Goal: Task Accomplishment & Management: Use online tool/utility

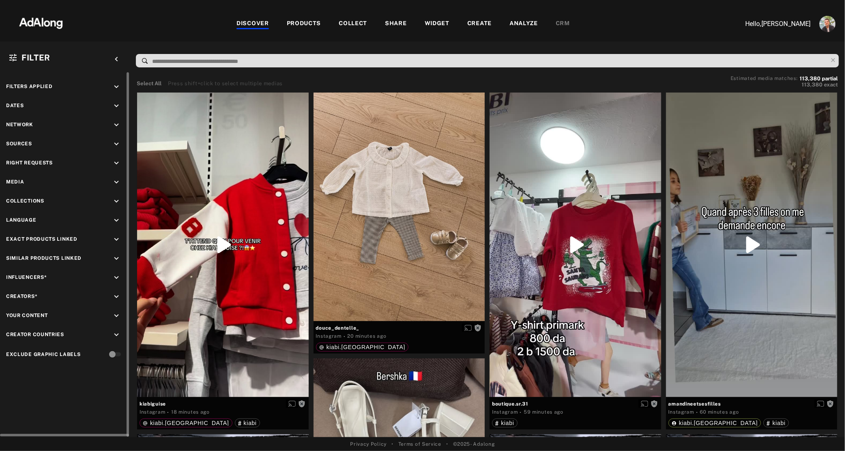
click at [113, 316] on icon "keyboard_arrow_down" at bounding box center [116, 315] width 9 height 9
click at [34, 348] on span "kiabi.[GEOGRAPHIC_DATA]" at bounding box center [69, 348] width 78 height 6
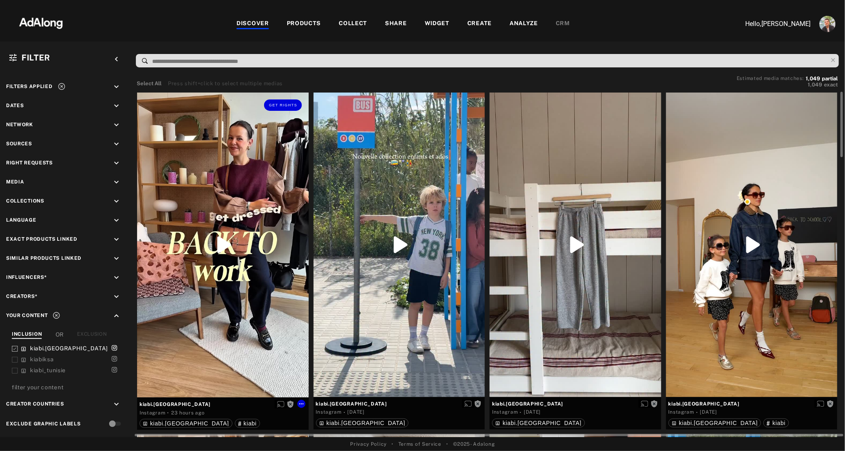
click at [232, 267] on div "Get rights" at bounding box center [223, 244] width 172 height 305
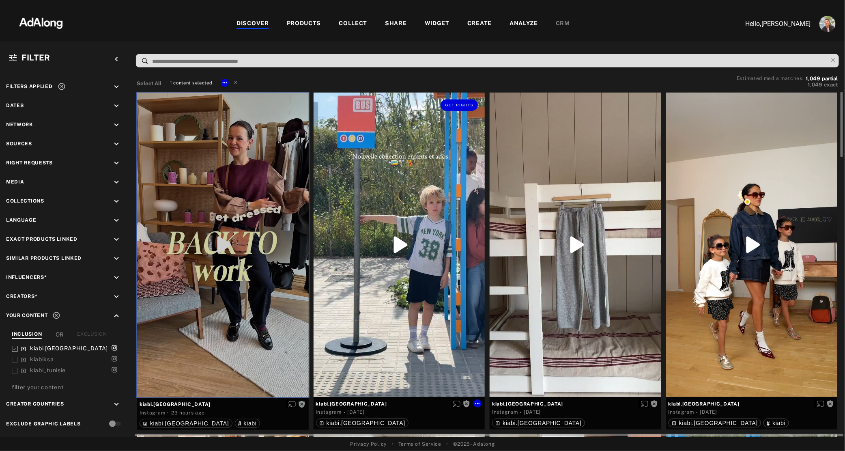
click at [385, 277] on div "Get rights" at bounding box center [400, 244] width 172 height 304
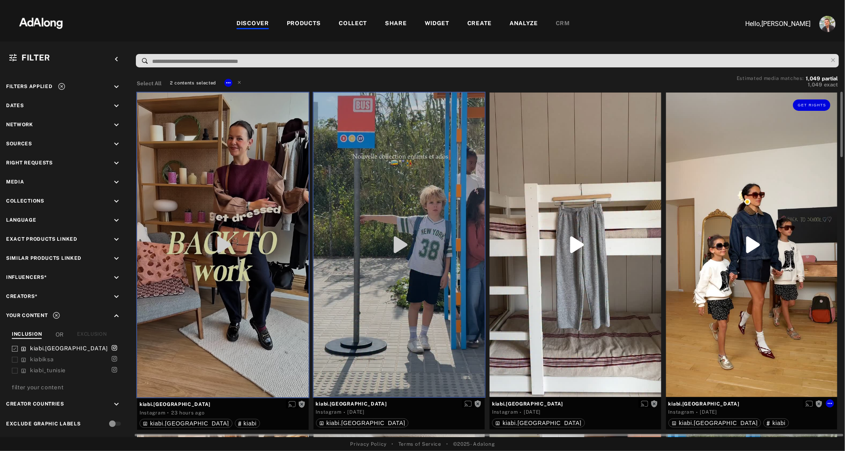
click at [739, 249] on div "Get rights" at bounding box center [752, 244] width 172 height 304
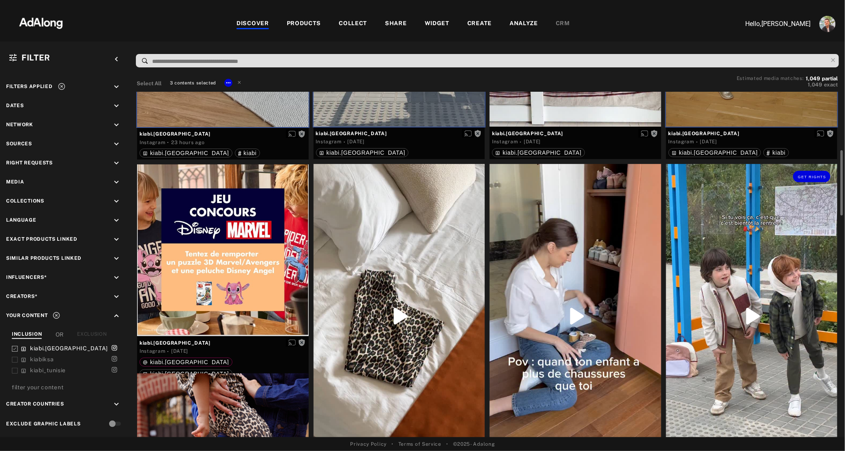
scroll to position [277, 0]
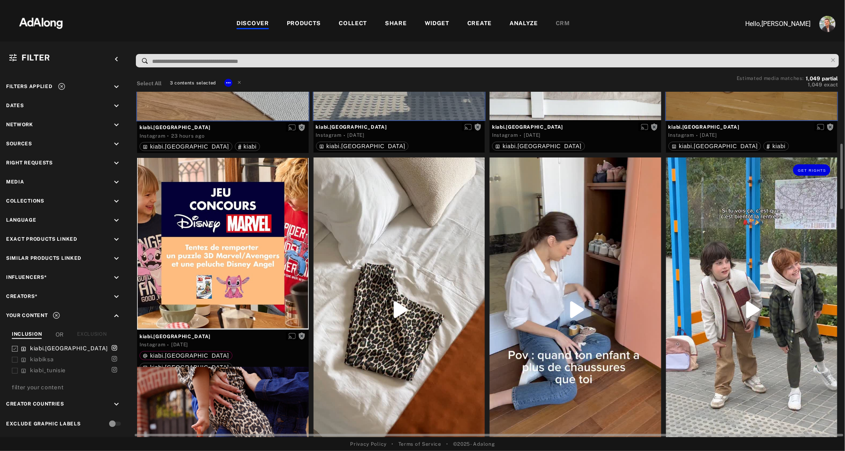
click at [701, 237] on div "Get rights" at bounding box center [752, 309] width 172 height 304
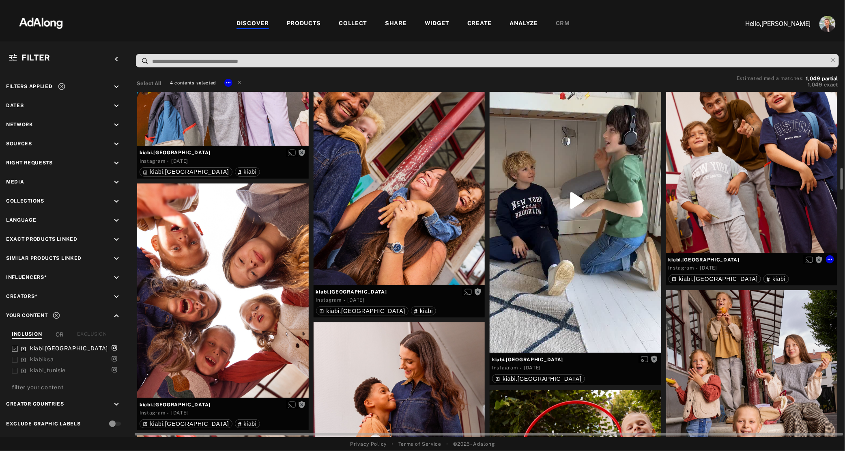
scroll to position [1232, 0]
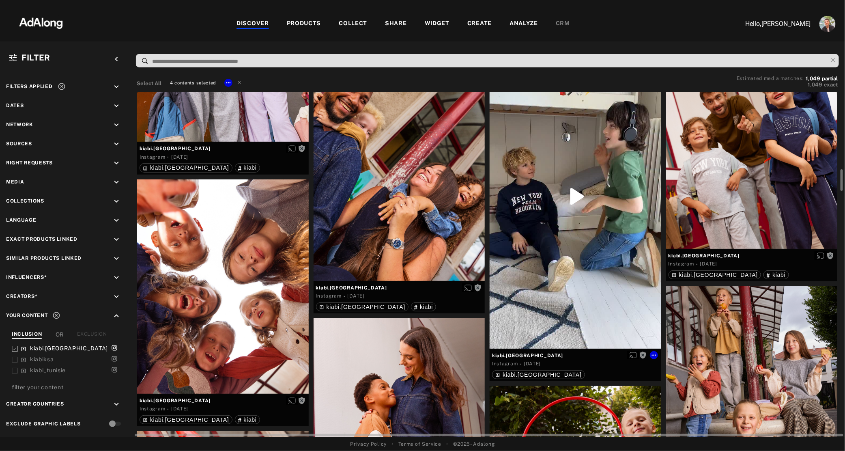
click at [579, 300] on div "Get rights" at bounding box center [576, 196] width 172 height 304
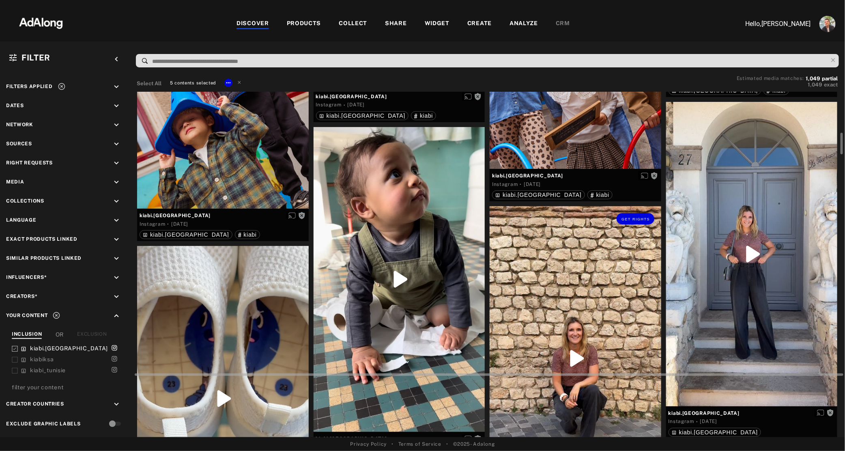
scroll to position [1686, 0]
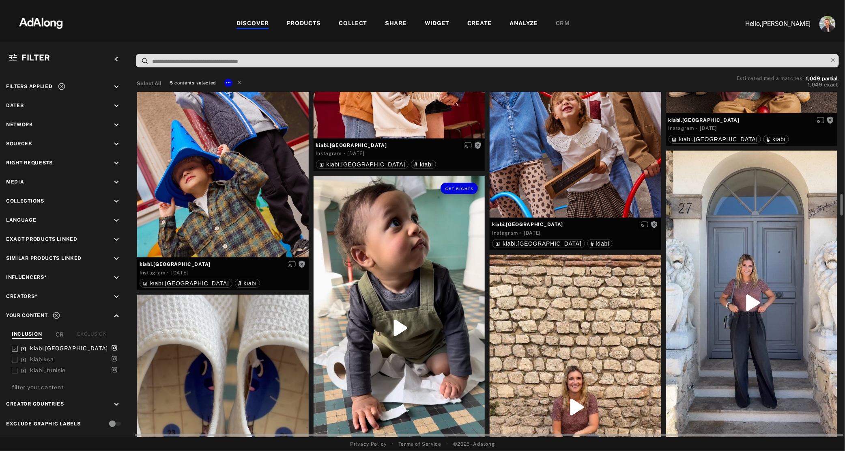
click at [356, 260] on div "Get rights" at bounding box center [400, 328] width 172 height 305
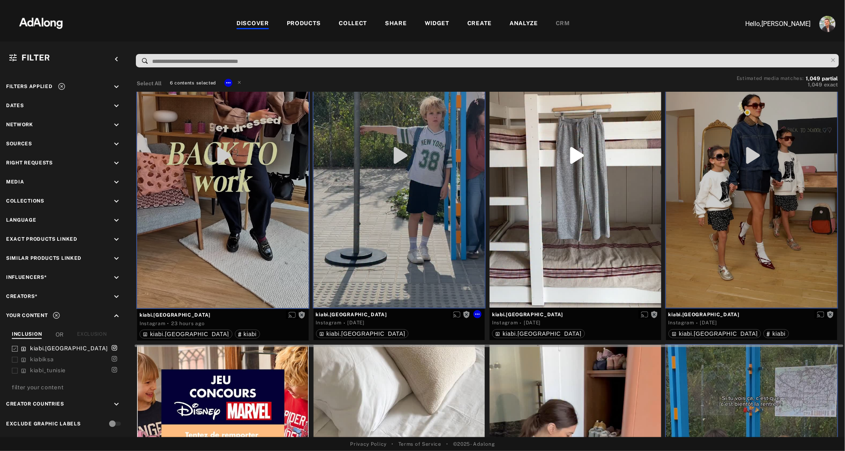
scroll to position [0, 0]
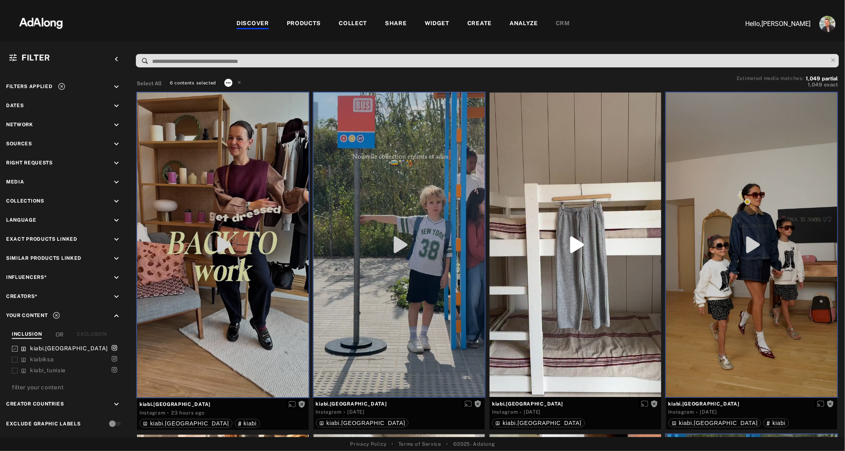
click at [228, 83] on icon at bounding box center [228, 82] width 6 height 6
click at [380, 82] on div at bounding box center [422, 225] width 845 height 451
click at [251, 188] on div "Get rights" at bounding box center [223, 244] width 172 height 305
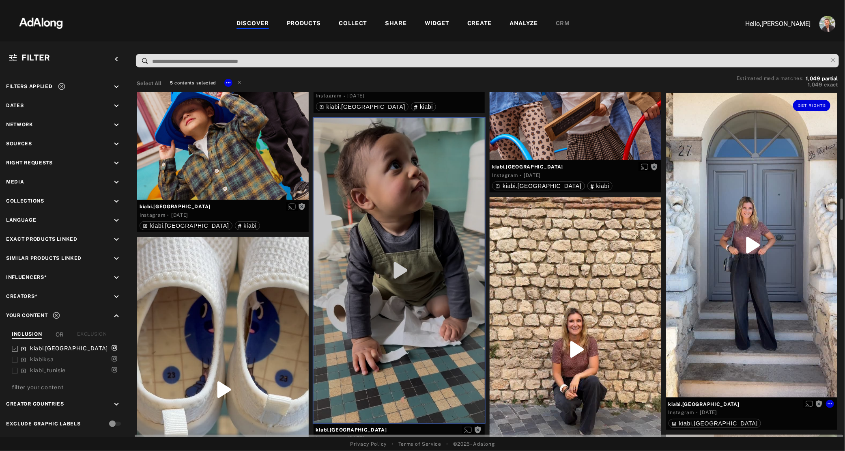
scroll to position [1684, 0]
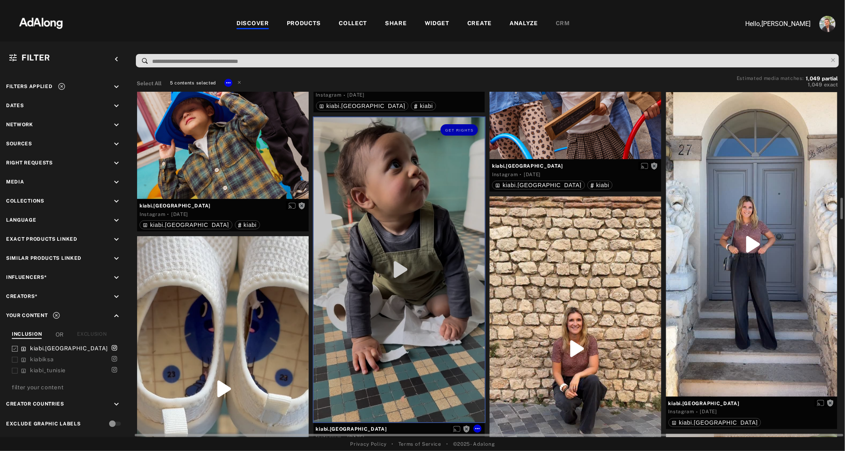
click at [402, 331] on div "Get rights" at bounding box center [400, 269] width 172 height 305
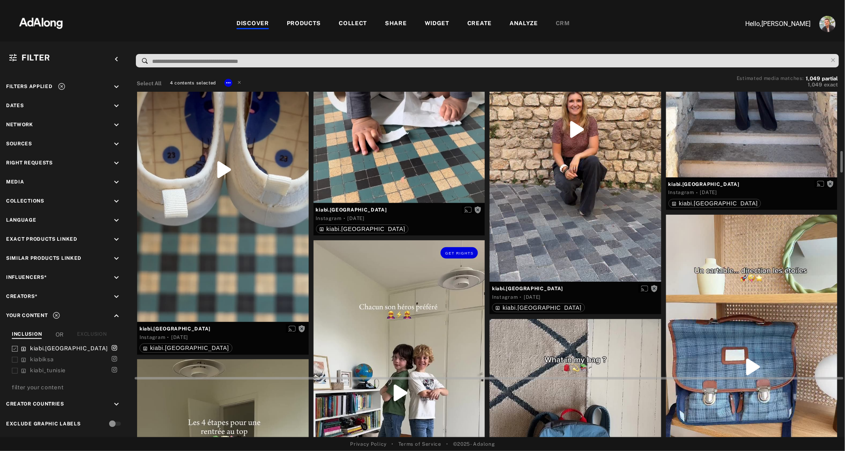
scroll to position [1912, 0]
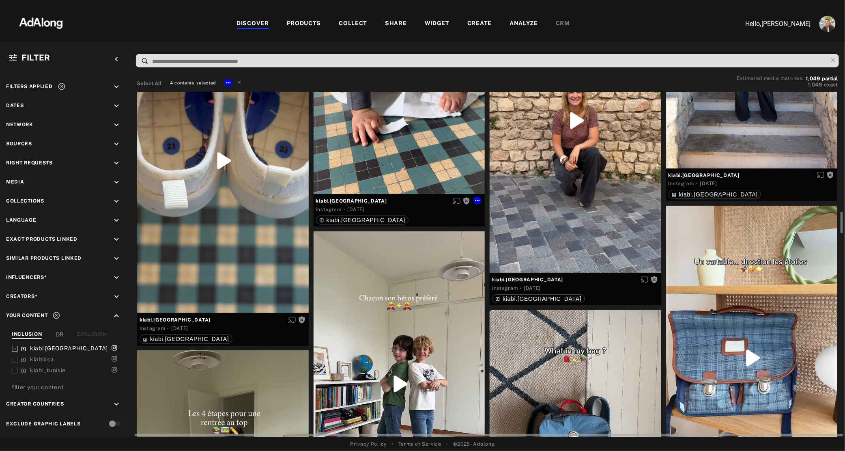
click at [428, 149] on div "Get rights" at bounding box center [400, 41] width 172 height 305
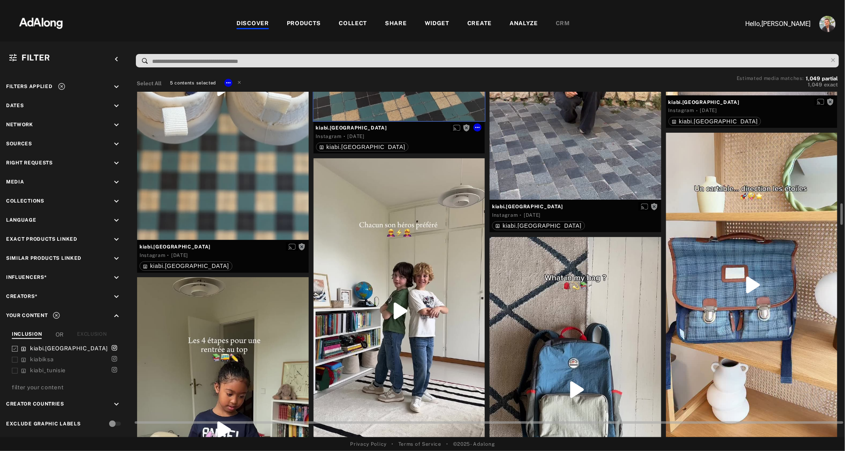
scroll to position [2069, 0]
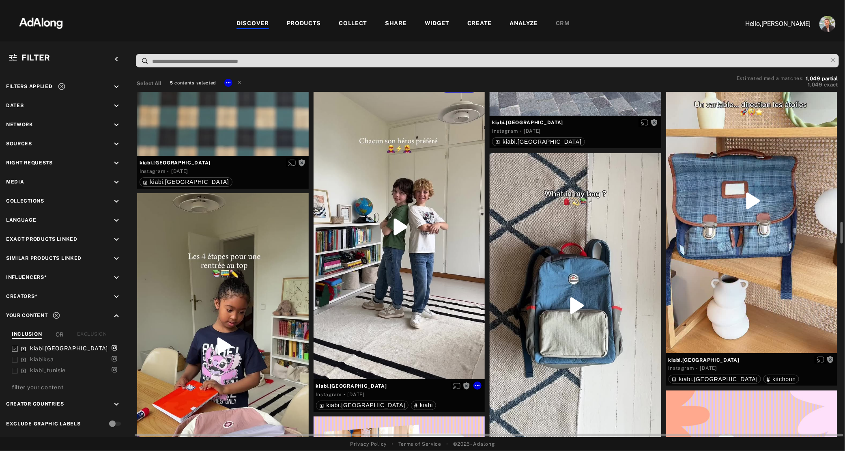
click at [367, 301] on div "Get rights" at bounding box center [400, 226] width 172 height 305
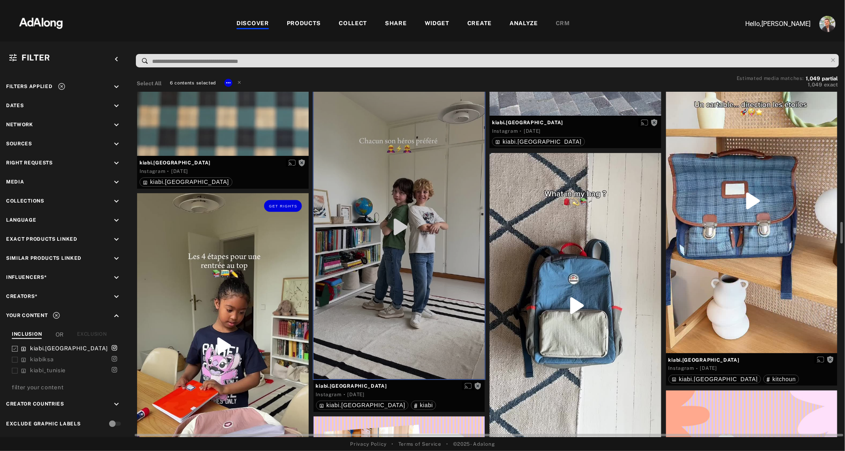
click at [253, 339] on div "Get rights" at bounding box center [223, 345] width 172 height 305
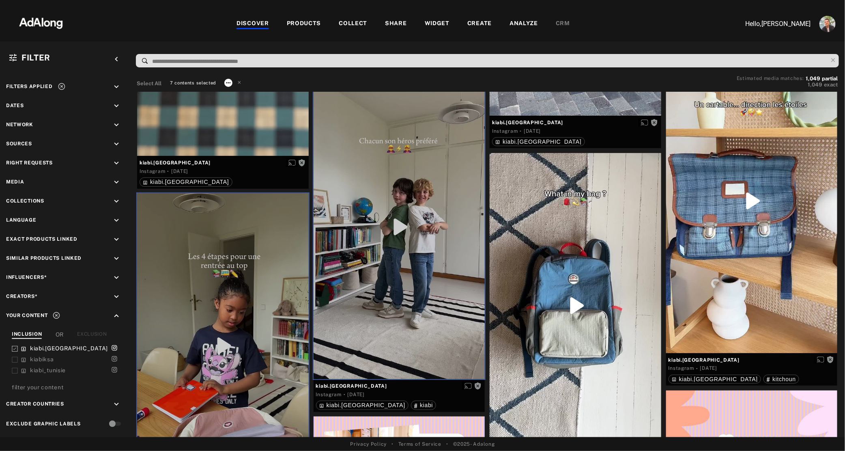
click at [230, 82] on icon at bounding box center [228, 82] width 4 height 1
click at [245, 90] on span "Collect" at bounding box center [237, 92] width 15 height 6
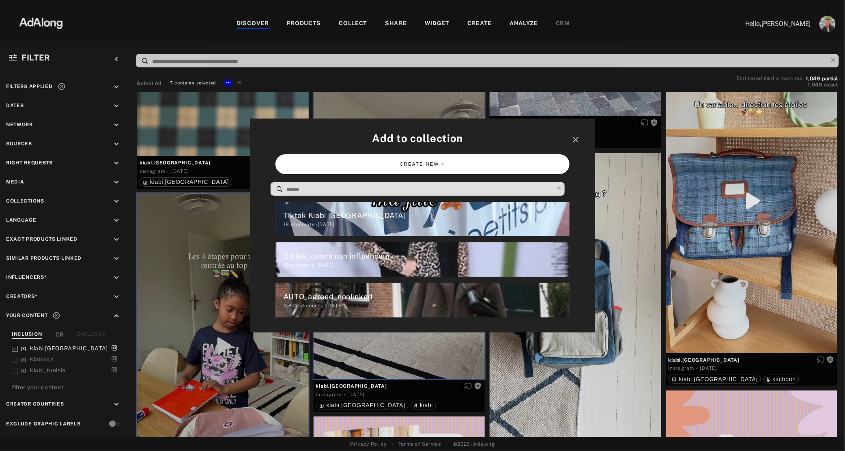
click at [362, 167] on button "CREATE NEW +" at bounding box center [422, 164] width 294 height 20
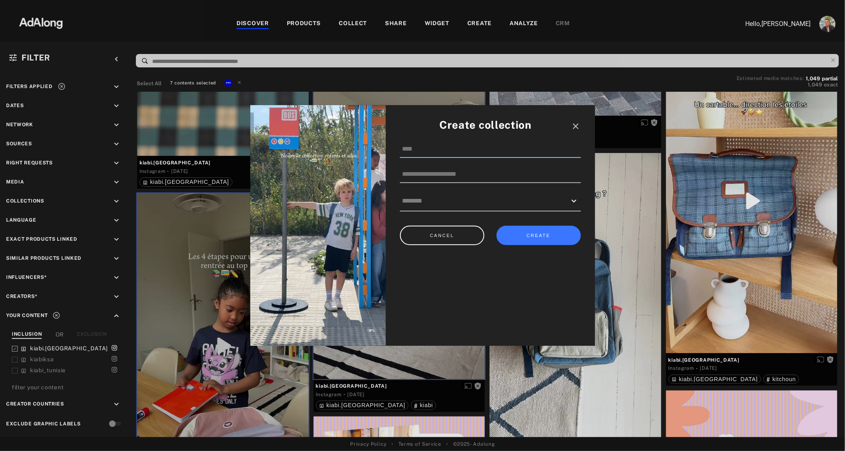
click at [430, 156] on input at bounding box center [490, 149] width 181 height 17
type input "**********"
click at [537, 233] on button "CREATE" at bounding box center [538, 236] width 84 height 20
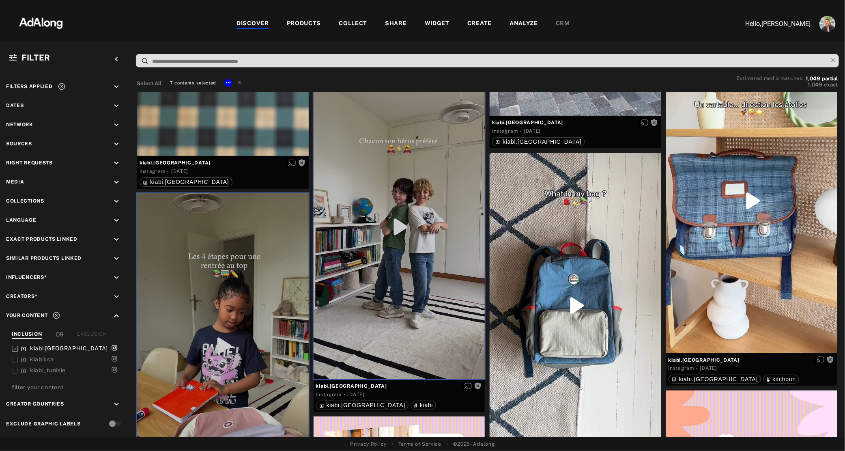
click at [435, 24] on div "WIDGET" at bounding box center [437, 24] width 25 height 10
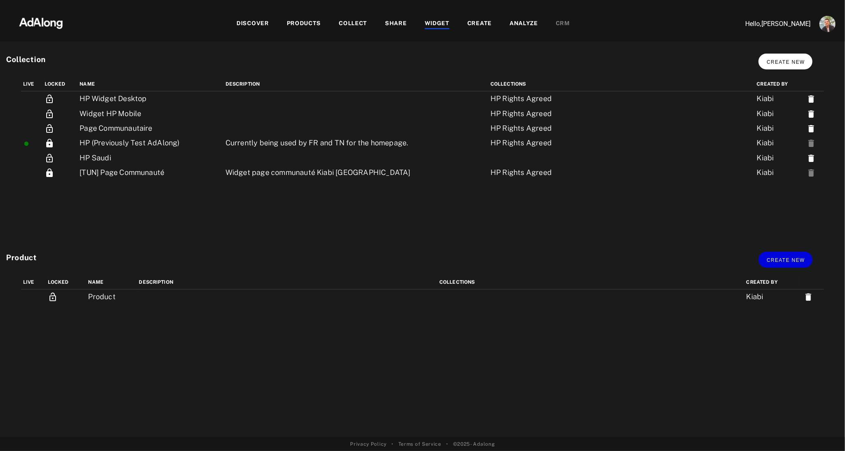
click at [784, 63] on span "Create new" at bounding box center [786, 62] width 38 height 6
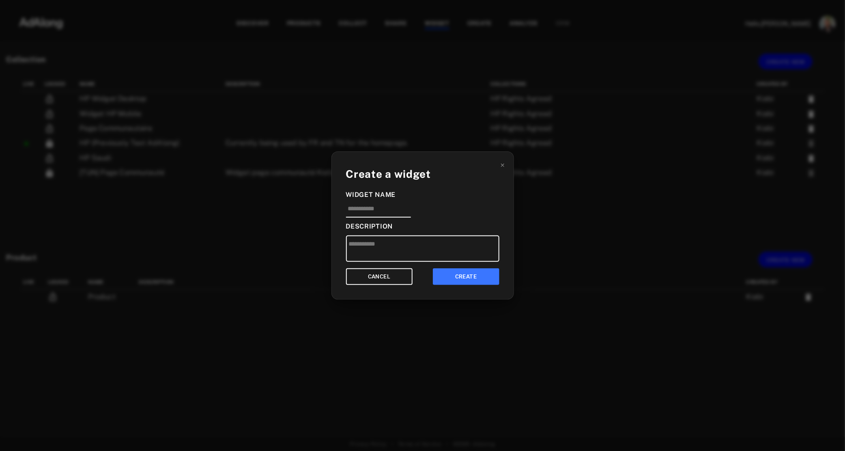
click at [388, 219] on div "Create a widget Widget Name Description CANCEL CREATE" at bounding box center [422, 225] width 183 height 148
click at [386, 214] on input at bounding box center [378, 210] width 65 height 13
type input "**********"
click at [451, 274] on button "CREATE" at bounding box center [466, 276] width 67 height 17
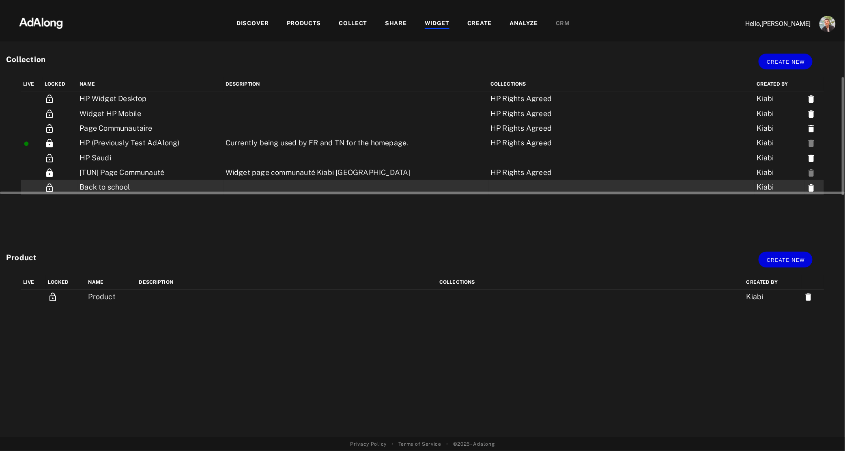
click at [125, 187] on td "Back to school" at bounding box center [150, 187] width 146 height 15
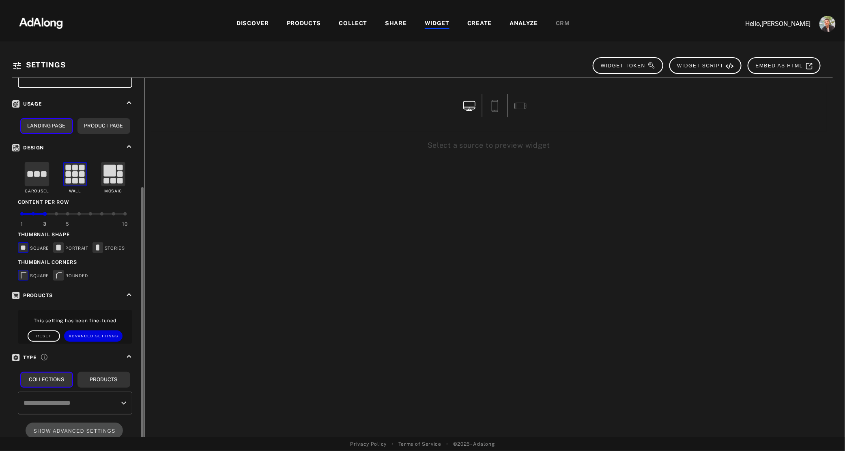
scroll to position [123, 0]
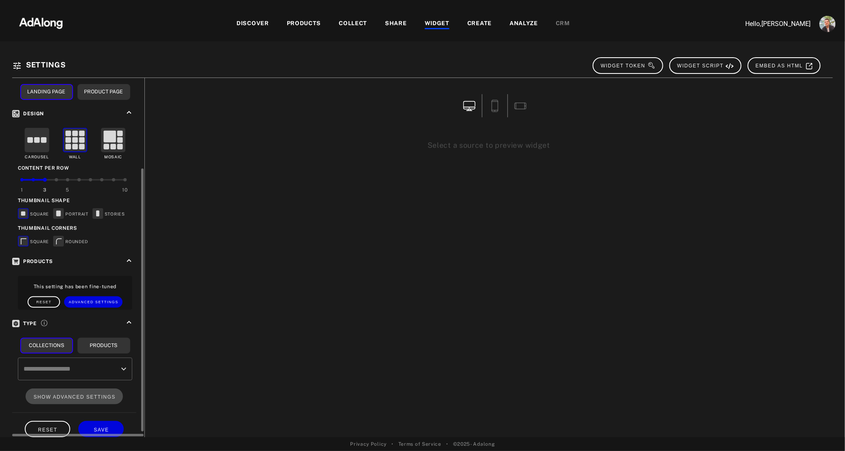
click at [84, 367] on input "text" at bounding box center [68, 368] width 95 height 15
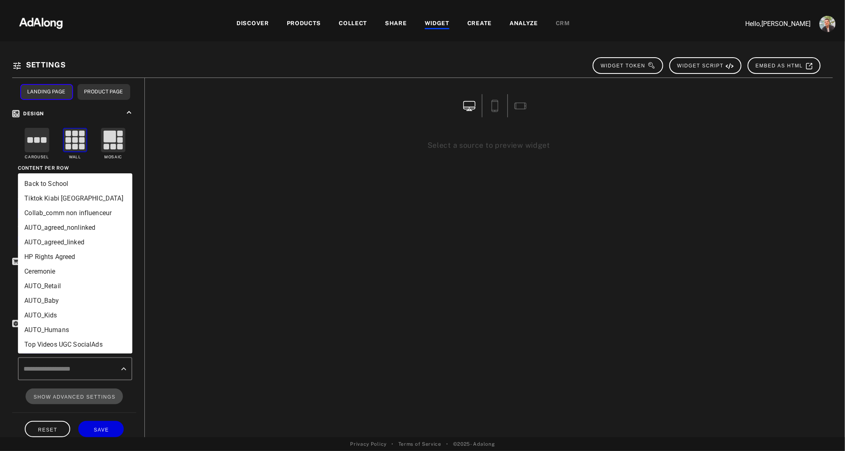
click at [70, 179] on li "Back to School" at bounding box center [75, 183] width 114 height 15
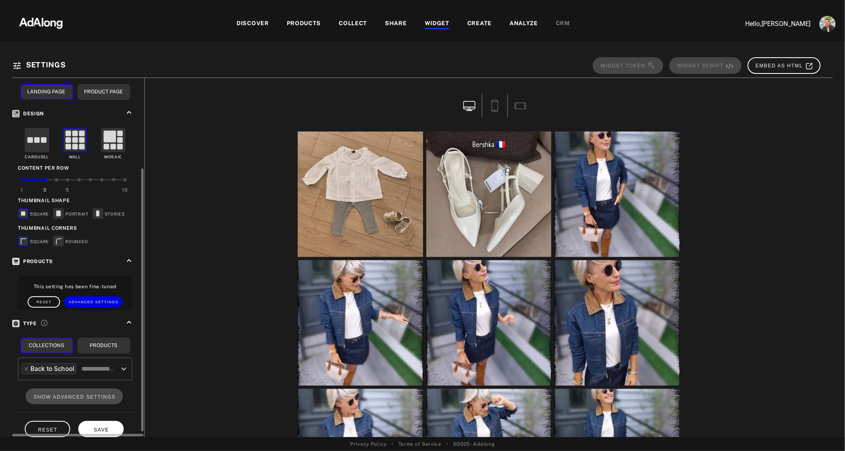
click at [101, 427] on span "SAVE" at bounding box center [101, 430] width 15 height 6
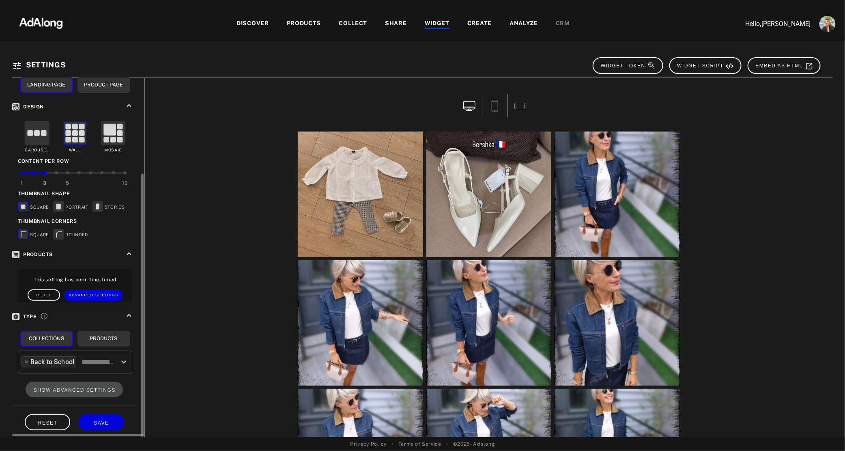
click at [60, 204] on rect at bounding box center [58, 207] width 4 height 6
click at [107, 204] on div "STORIES" at bounding box center [108, 207] width 32 height 12
click at [102, 204] on rect at bounding box center [98, 206] width 10 height 10
click at [58, 232] on rect at bounding box center [59, 234] width 10 height 10
click at [97, 414] on button "SAVE" at bounding box center [100, 422] width 45 height 16
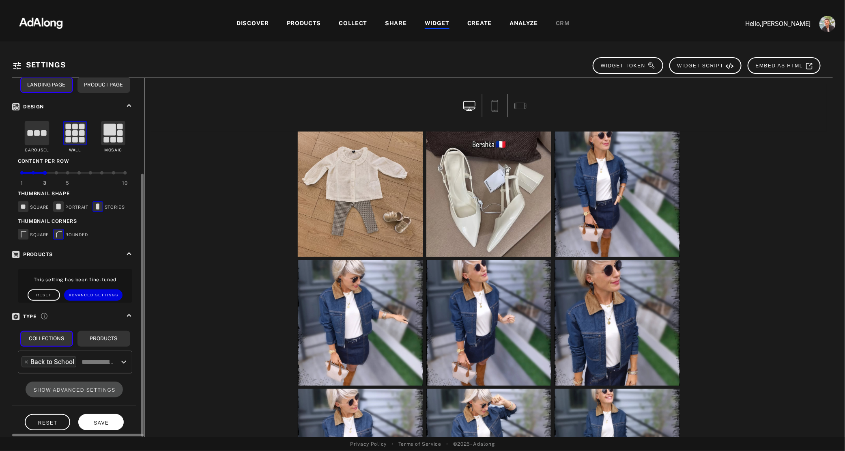
click at [99, 420] on span "SAVE" at bounding box center [101, 423] width 15 height 6
click at [439, 26] on div "WIDGET" at bounding box center [437, 24] width 25 height 10
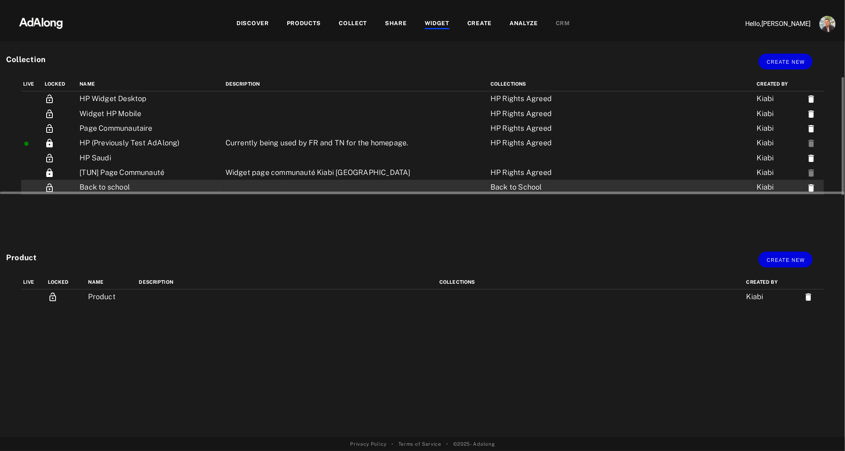
click at [105, 188] on td "Back to school" at bounding box center [150, 187] width 146 height 15
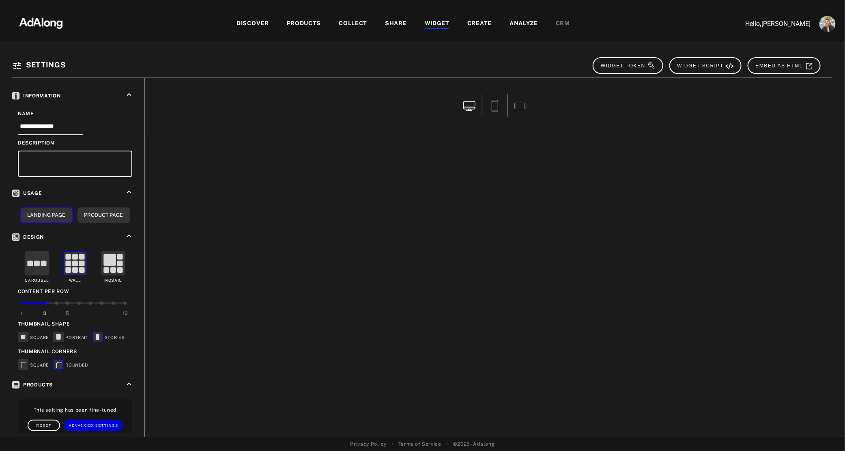
click at [342, 21] on div "COLLECT" at bounding box center [353, 24] width 28 height 10
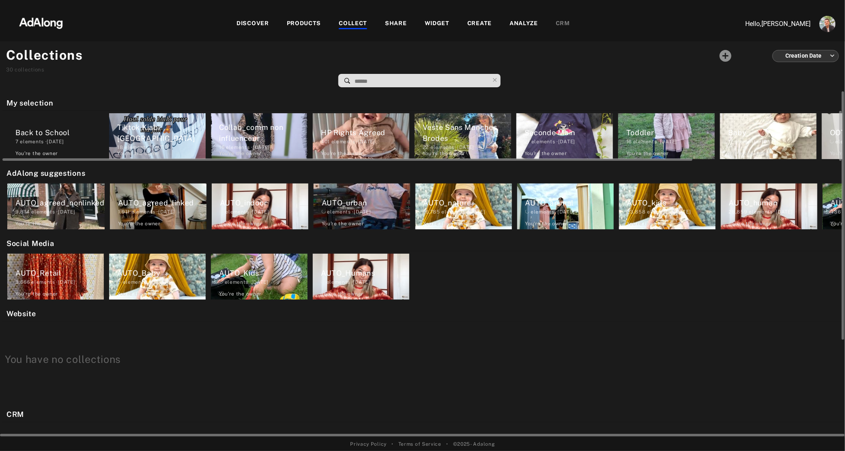
click at [47, 127] on div "Back to School" at bounding box center [59, 132] width 88 height 11
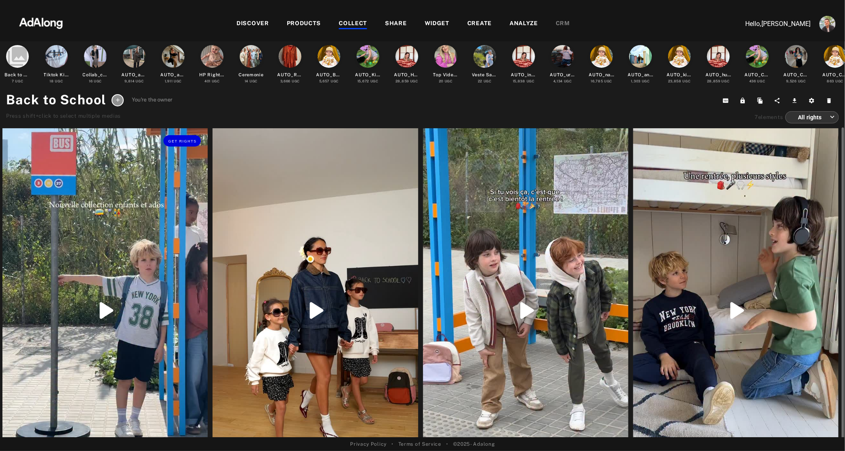
click at [99, 204] on div "Get rights" at bounding box center [104, 310] width 205 height 365
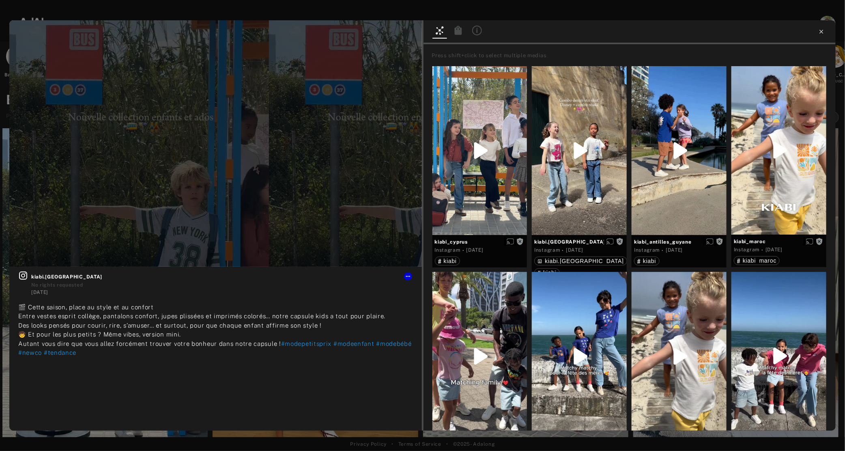
click at [823, 33] on icon at bounding box center [821, 31] width 6 height 6
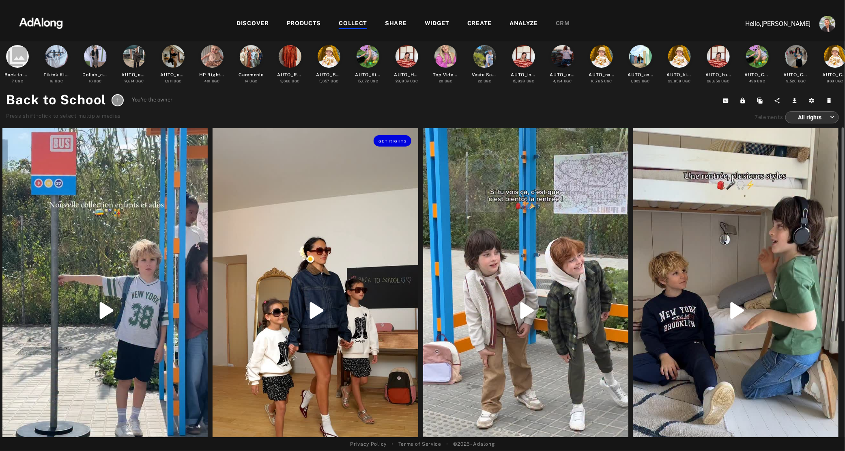
click at [327, 228] on div "Get rights" at bounding box center [315, 310] width 205 height 365
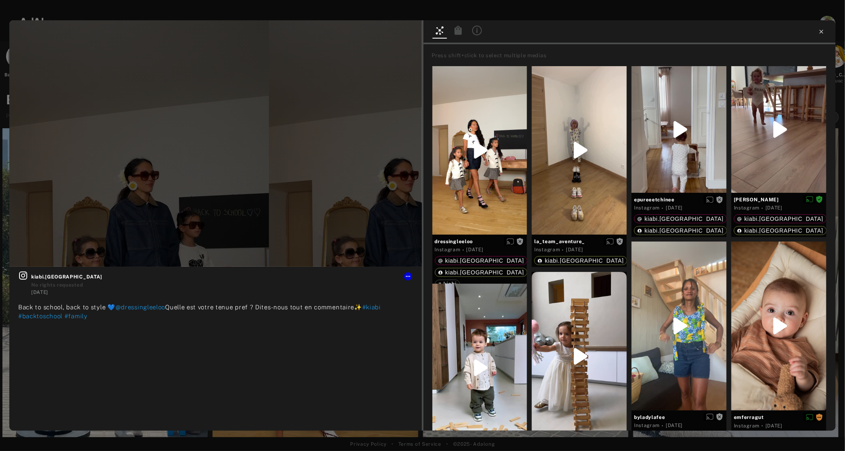
click at [823, 33] on icon at bounding box center [821, 32] width 4 height 4
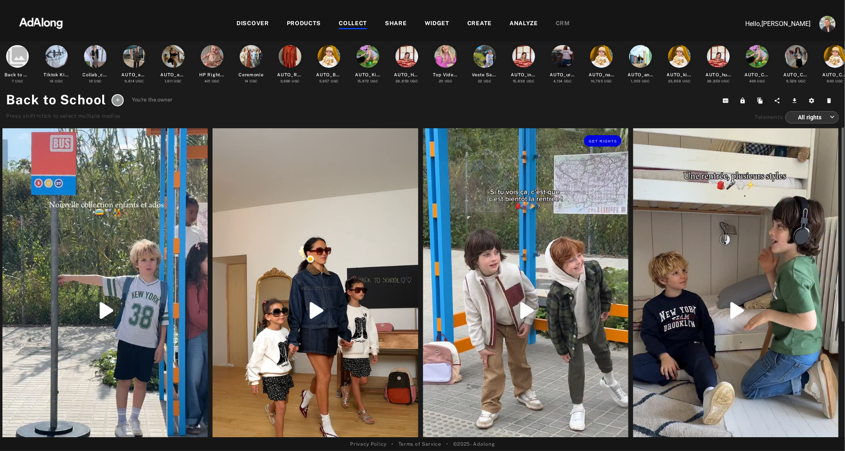
click at [459, 264] on div "Get rights" at bounding box center [525, 310] width 205 height 365
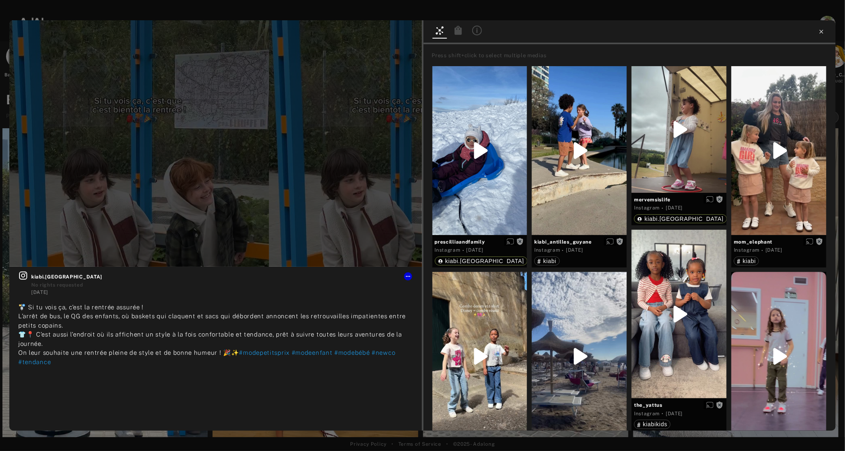
click at [823, 31] on icon at bounding box center [821, 31] width 6 height 6
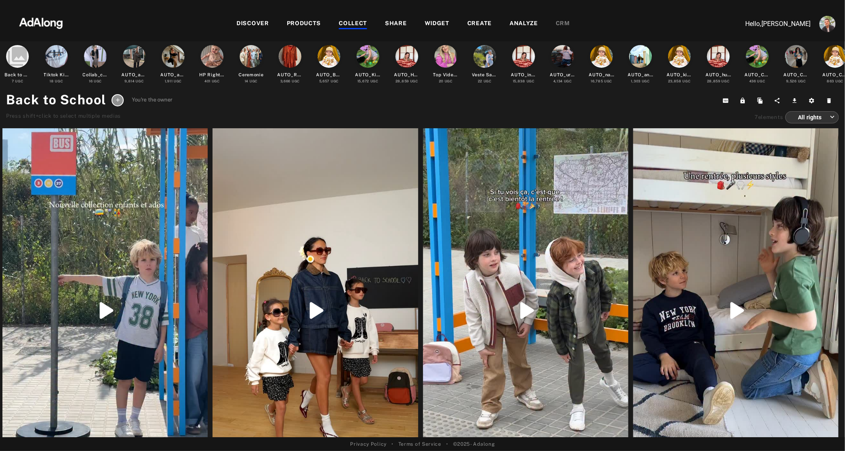
click at [430, 21] on div "WIDGET" at bounding box center [437, 24] width 25 height 10
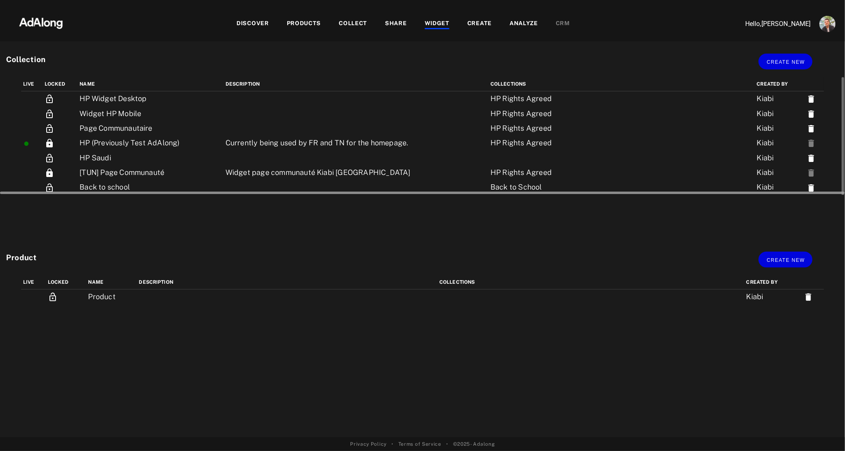
click at [112, 190] on div at bounding box center [422, 192] width 845 height 6
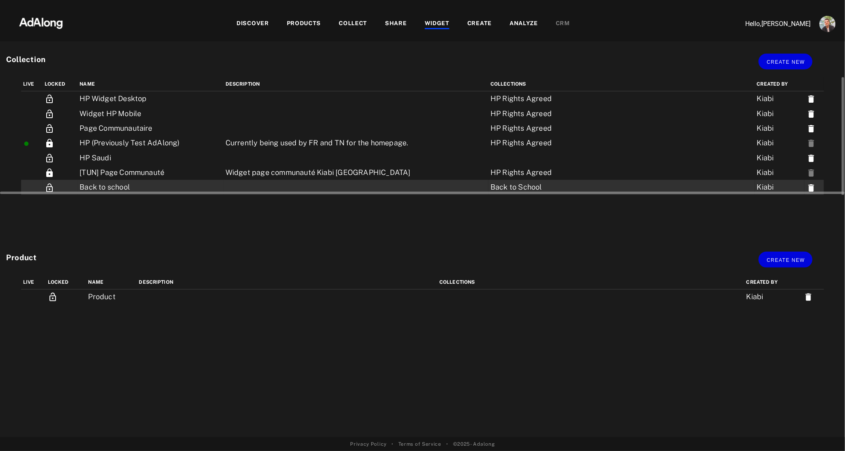
click at [116, 185] on td "Back to school" at bounding box center [150, 187] width 146 height 15
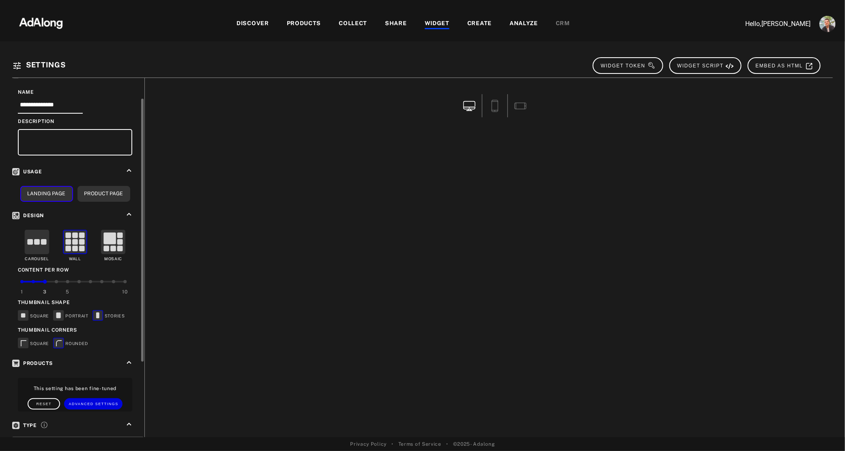
scroll to position [130, 0]
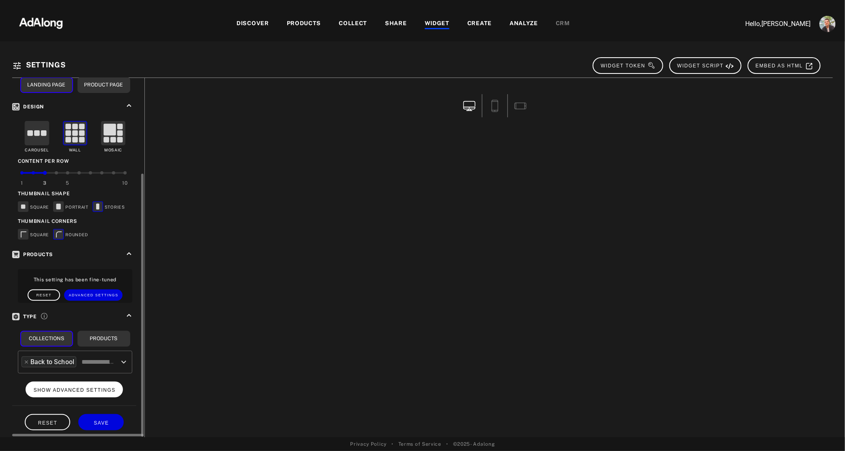
click at [92, 387] on span "SHOW ADVANCED SETTINGS" at bounding box center [75, 390] width 82 height 6
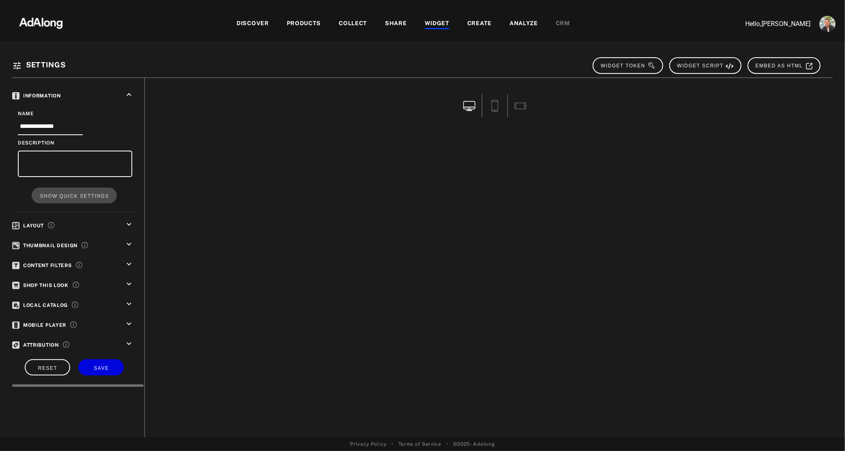
click at [126, 223] on icon "keyboard_arrow_down" at bounding box center [129, 224] width 9 height 9
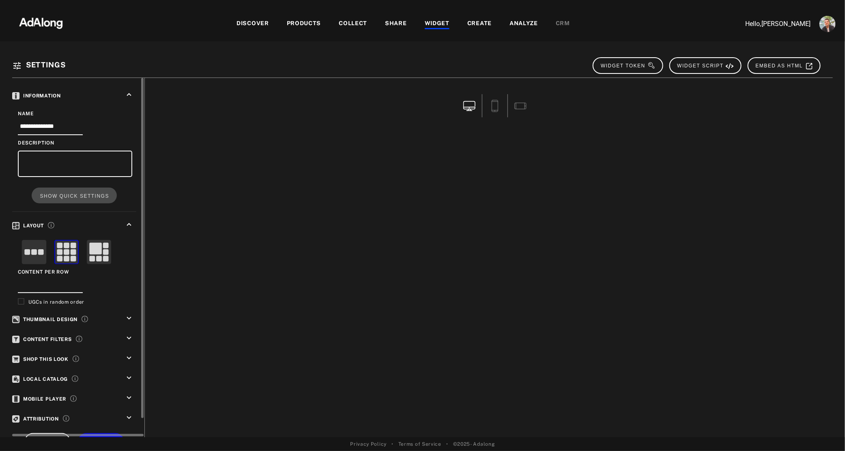
click at [126, 223] on icon "keyboard_arrow_up" at bounding box center [129, 224] width 9 height 9
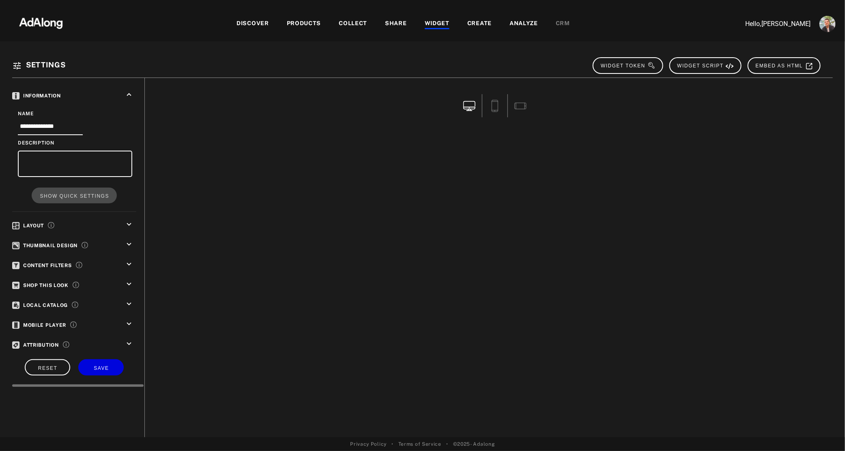
click at [129, 243] on icon "keyboard_arrow_down" at bounding box center [129, 244] width 9 height 9
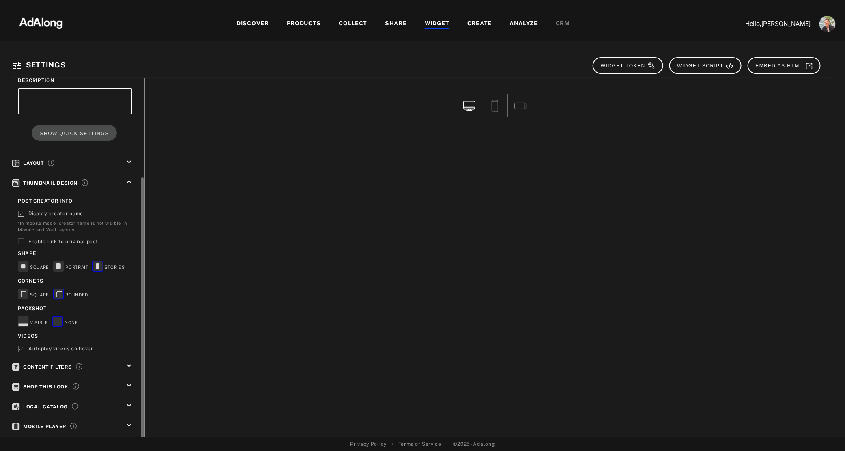
scroll to position [99, 0]
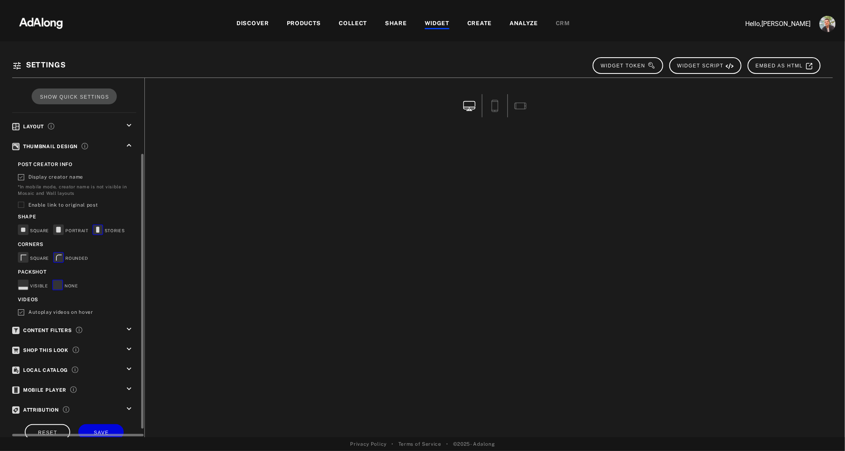
click at [131, 327] on icon "keyboard_arrow_down" at bounding box center [129, 328] width 9 height 9
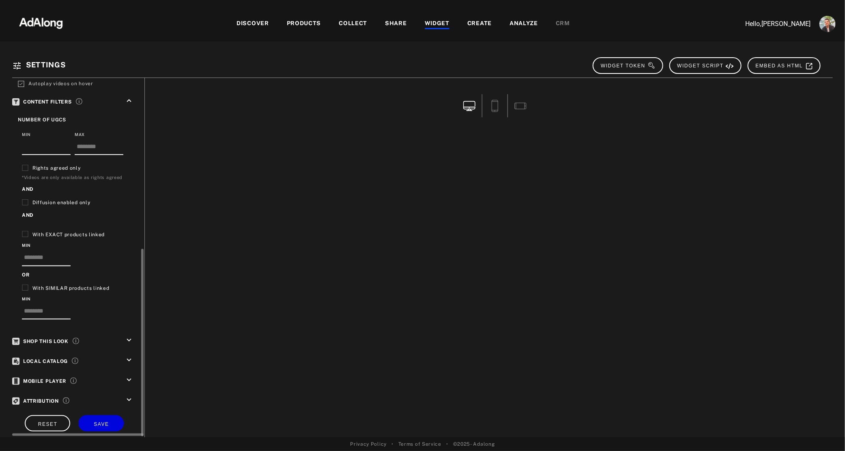
scroll to position [327, 0]
click at [127, 336] on icon "keyboard_arrow_down" at bounding box center [129, 340] width 9 height 9
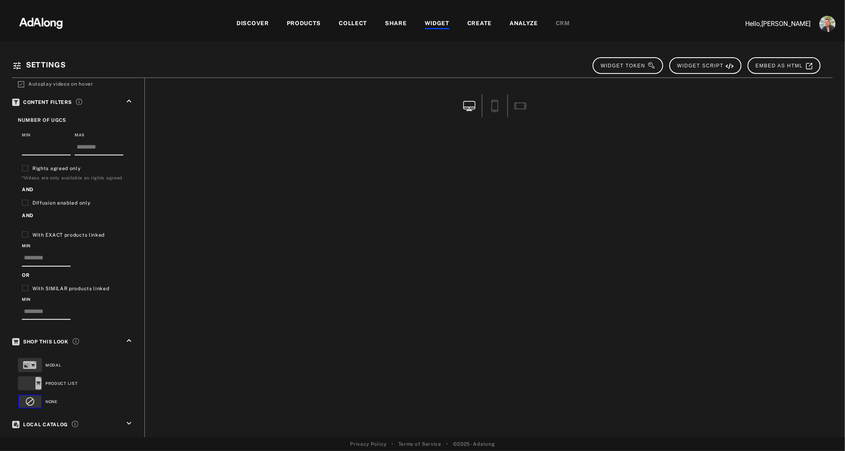
click at [348, 25] on div "COLLECT" at bounding box center [353, 24] width 28 height 10
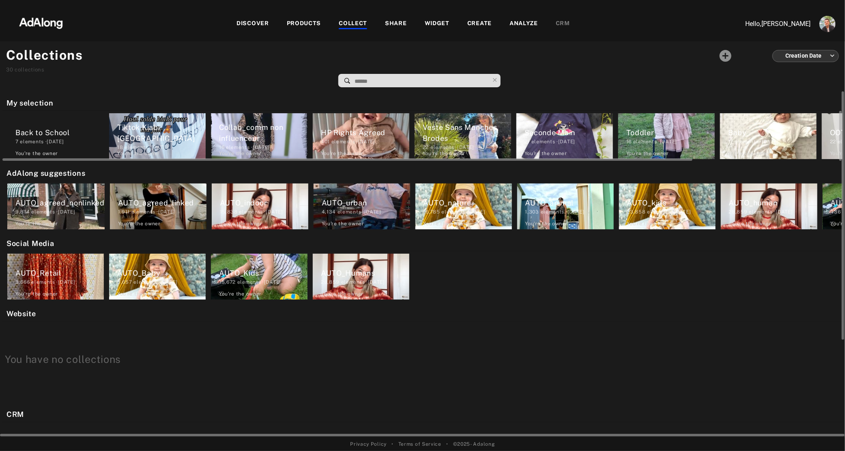
click at [27, 133] on div "Back to School" at bounding box center [59, 132] width 88 height 11
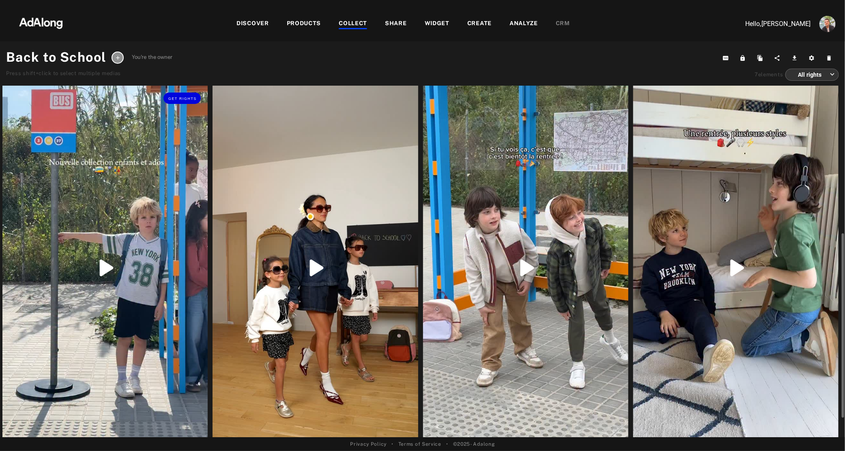
scroll to position [233, 0]
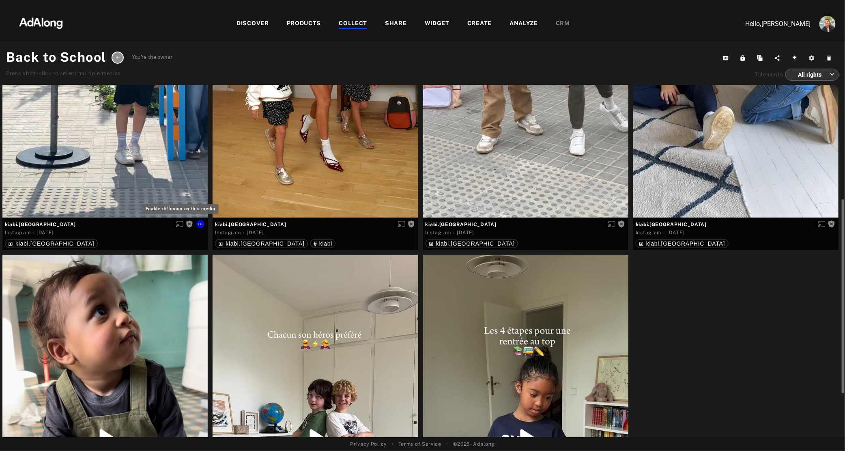
click at [181, 225] on icon "Enable diffusion on this media" at bounding box center [179, 223] width 7 height 7
click at [180, 224] on icon "Disable diffusion on this media" at bounding box center [179, 223] width 7 height 7
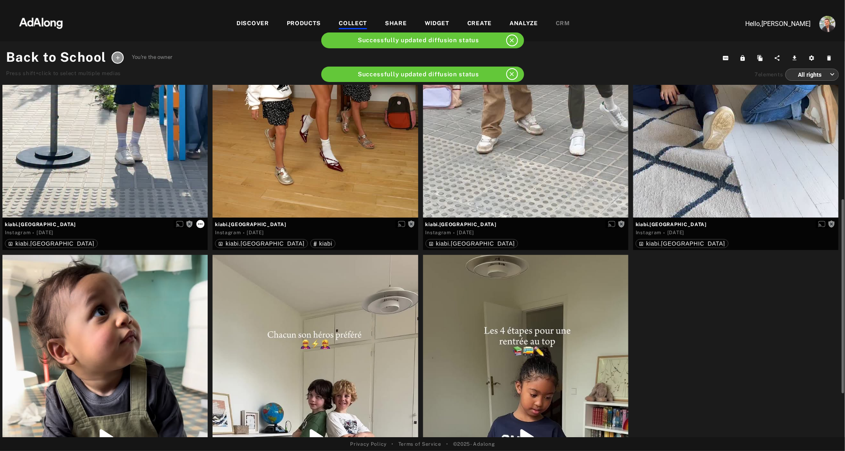
click at [201, 223] on icon at bounding box center [200, 224] width 6 height 6
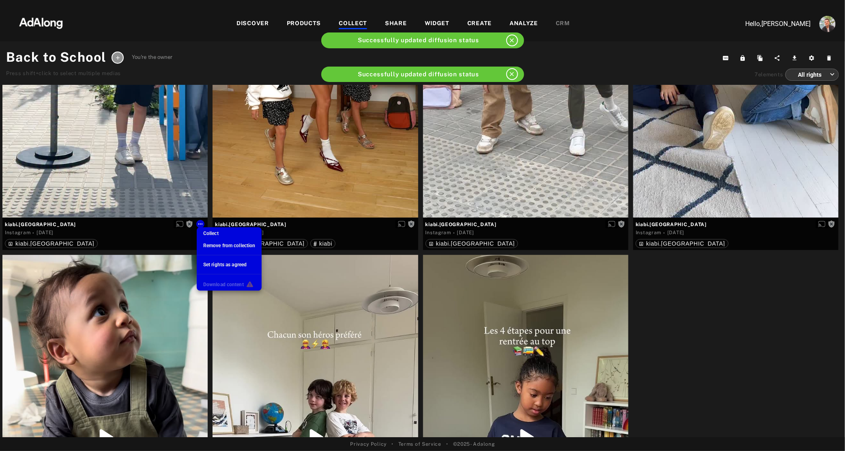
click at [232, 263] on span "Set rights as agreed" at bounding box center [224, 265] width 43 height 6
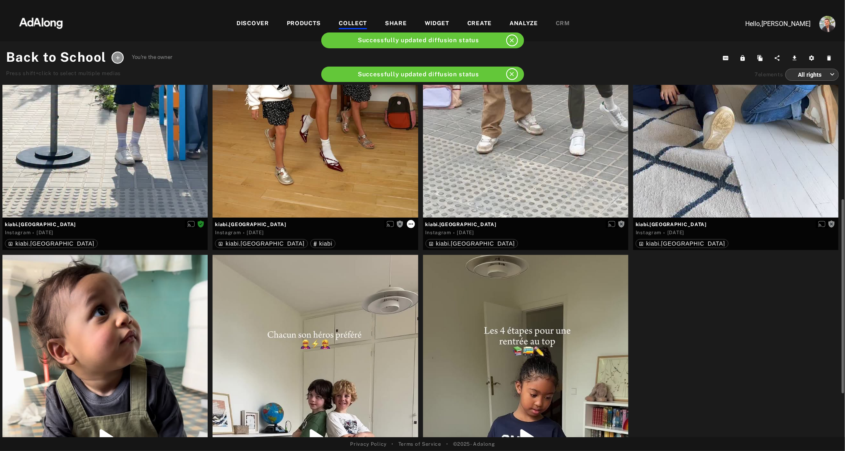
click at [411, 225] on icon at bounding box center [411, 224] width 6 height 6
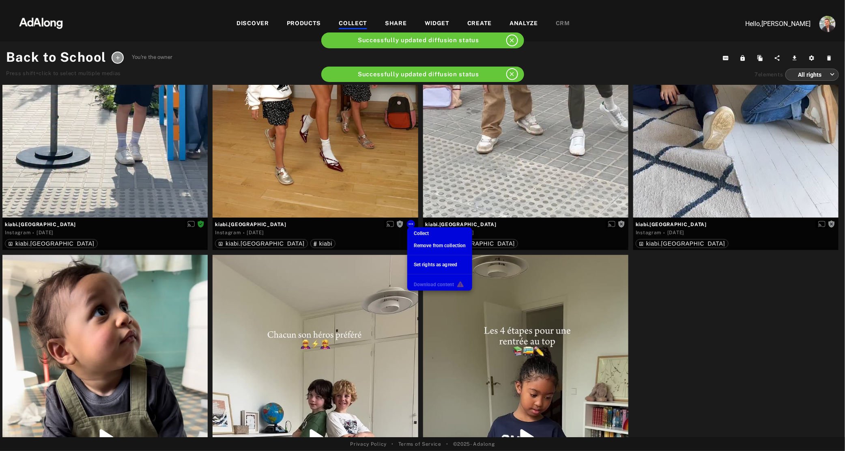
click at [419, 262] on span "Set rights as agreed" at bounding box center [435, 265] width 43 height 6
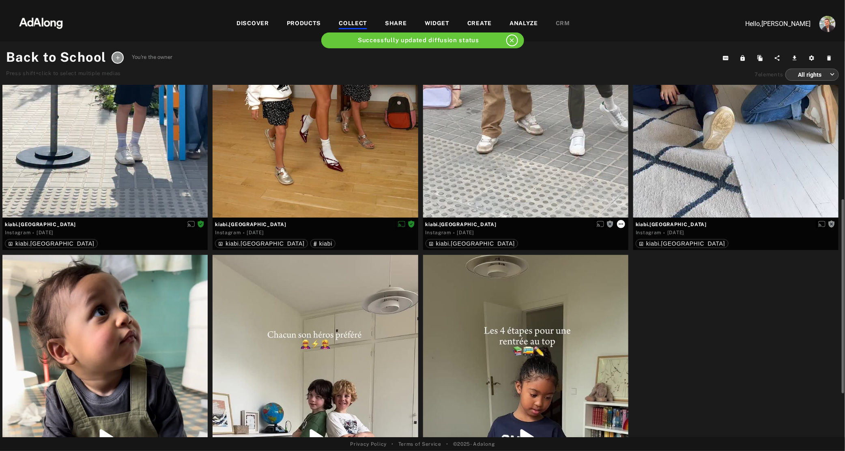
click at [622, 223] on icon at bounding box center [621, 224] width 6 height 6
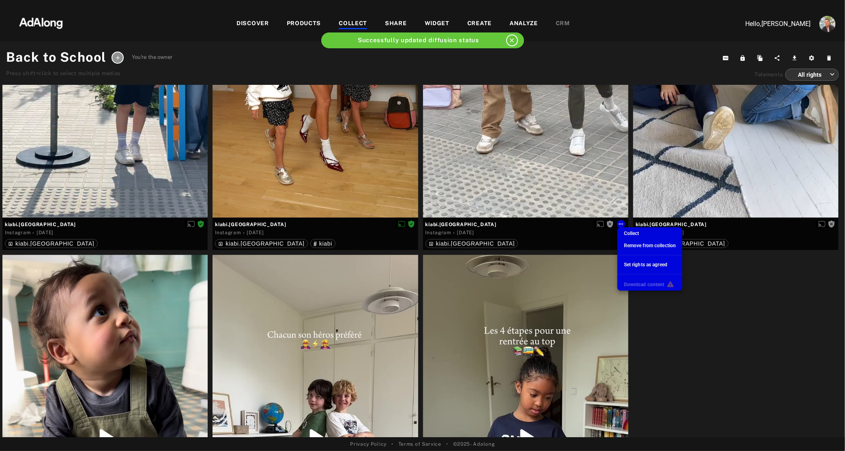
click at [637, 264] on span "Set rights as agreed" at bounding box center [645, 265] width 43 height 6
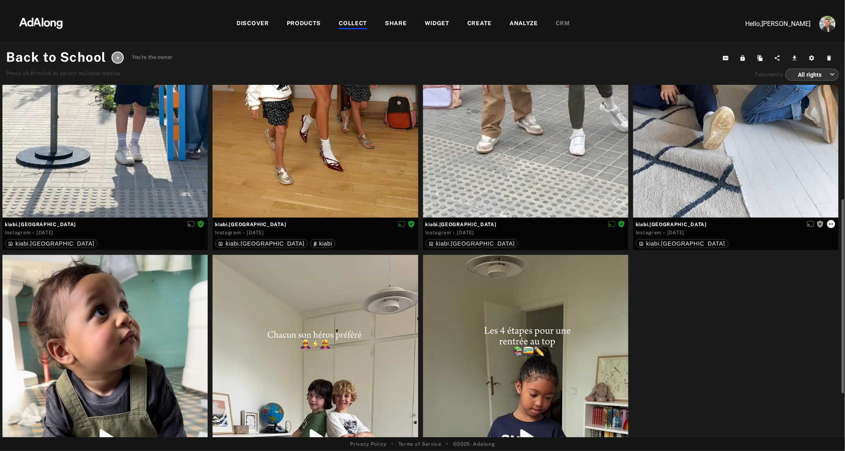
click at [828, 222] on icon at bounding box center [831, 224] width 6 height 6
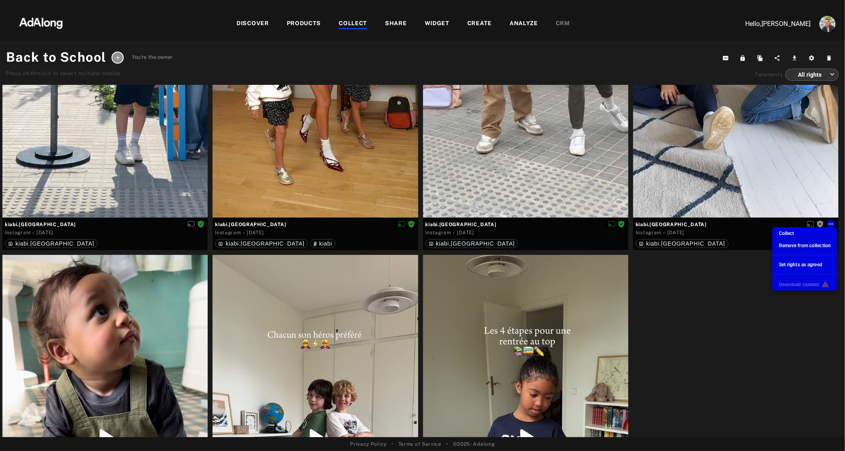
click at [807, 267] on div "Set rights as agreed" at bounding box center [800, 264] width 43 height 7
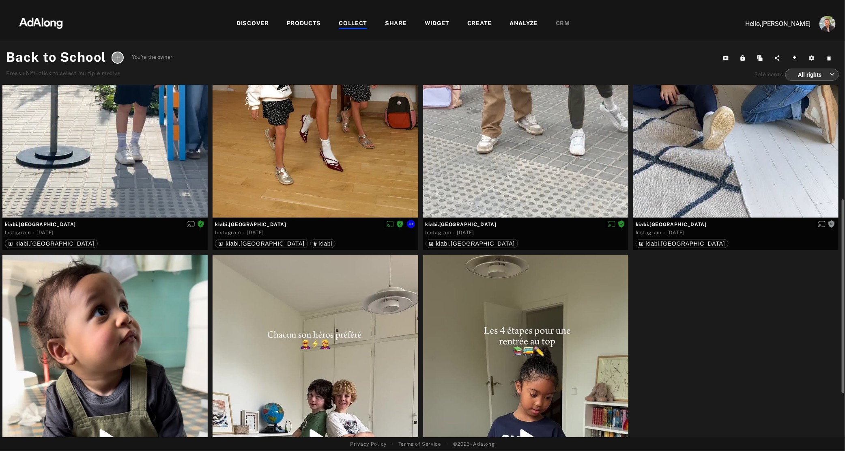
scroll to position [409, 0]
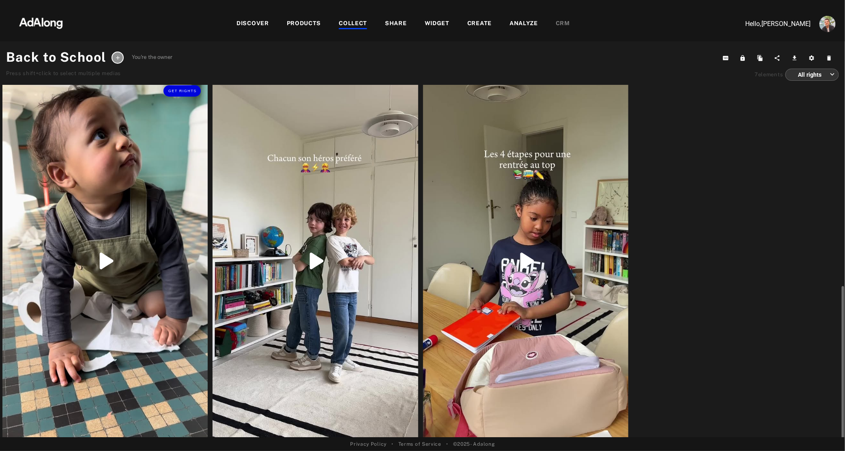
click at [114, 204] on div "Get rights" at bounding box center [104, 260] width 205 height 365
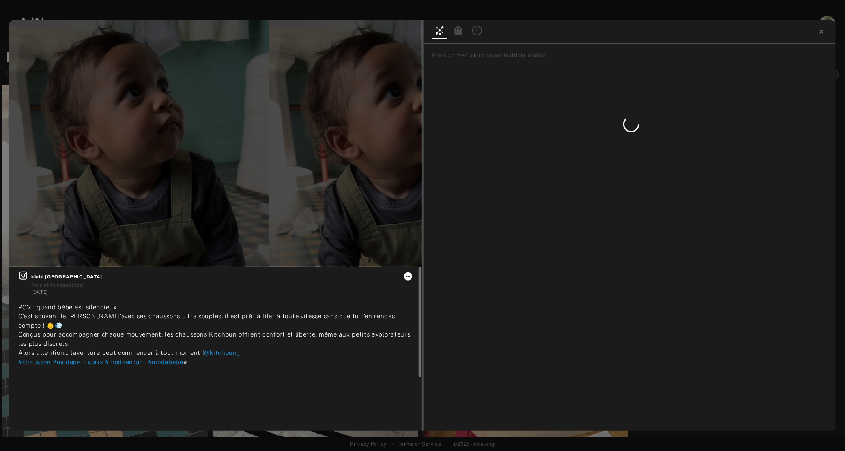
click at [409, 275] on icon at bounding box center [408, 276] width 6 height 6
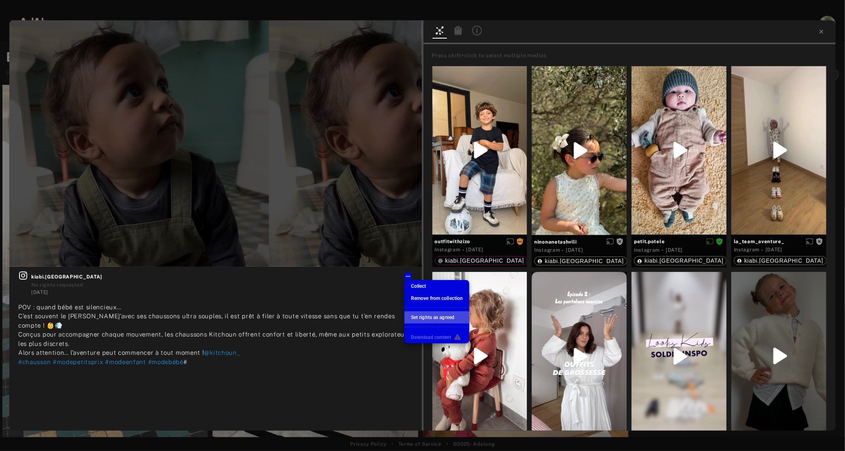
click at [437, 317] on span "Set rights as agreed" at bounding box center [432, 317] width 43 height 6
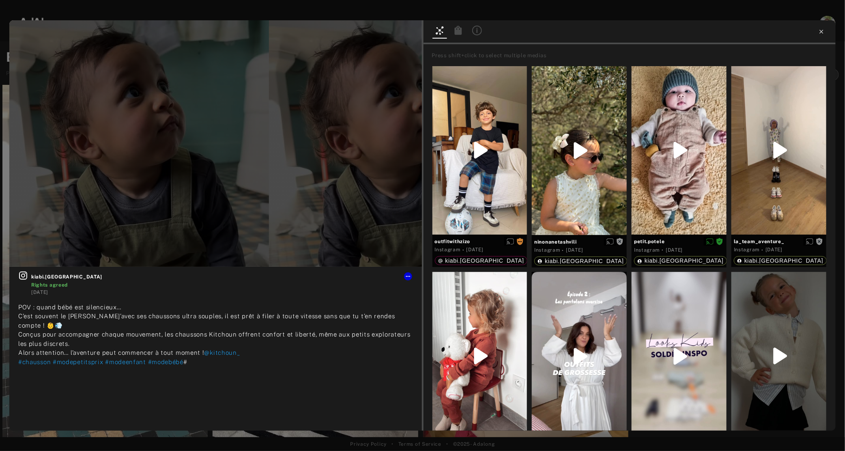
click at [822, 29] on icon at bounding box center [821, 31] width 6 height 6
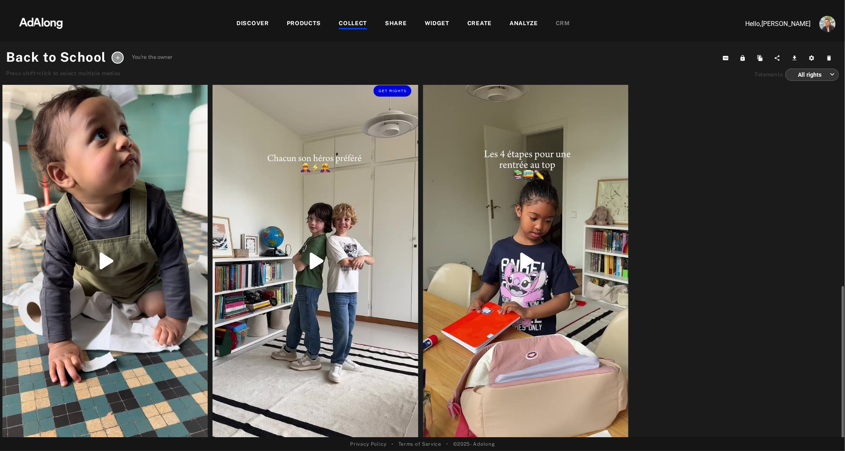
click at [275, 291] on div "Get rights" at bounding box center [315, 260] width 205 height 365
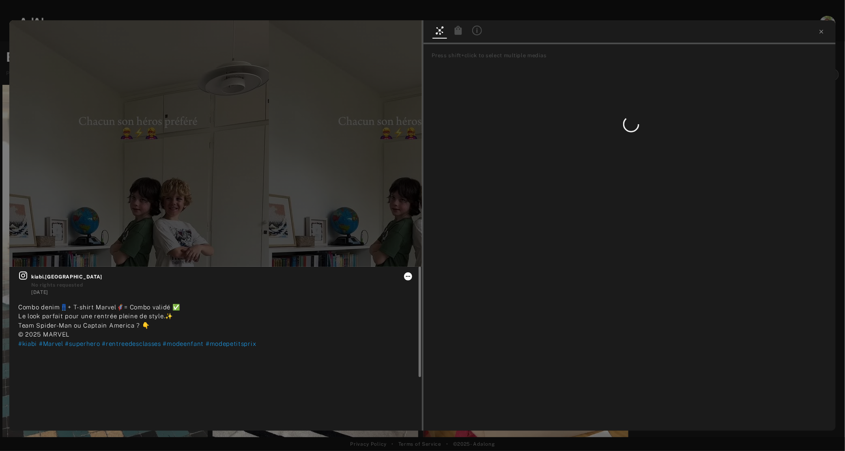
click at [408, 277] on icon at bounding box center [408, 276] width 6 height 6
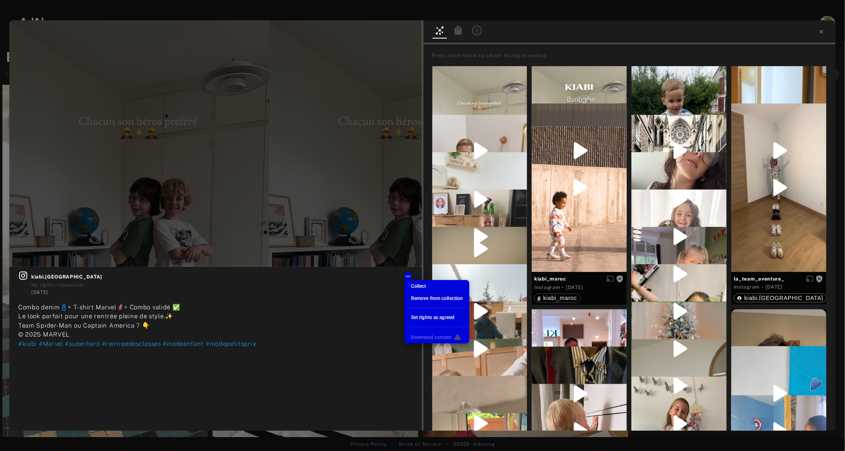
click at [423, 317] on span "Set rights as agreed" at bounding box center [432, 317] width 43 height 6
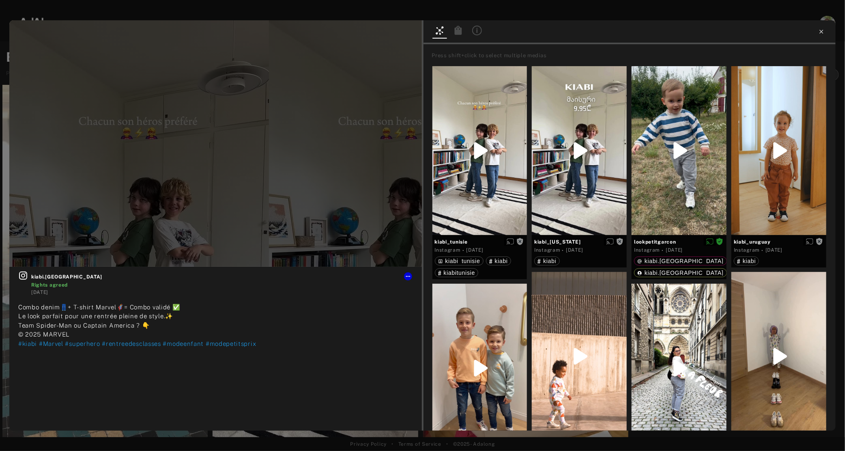
click at [821, 30] on icon at bounding box center [821, 31] width 6 height 6
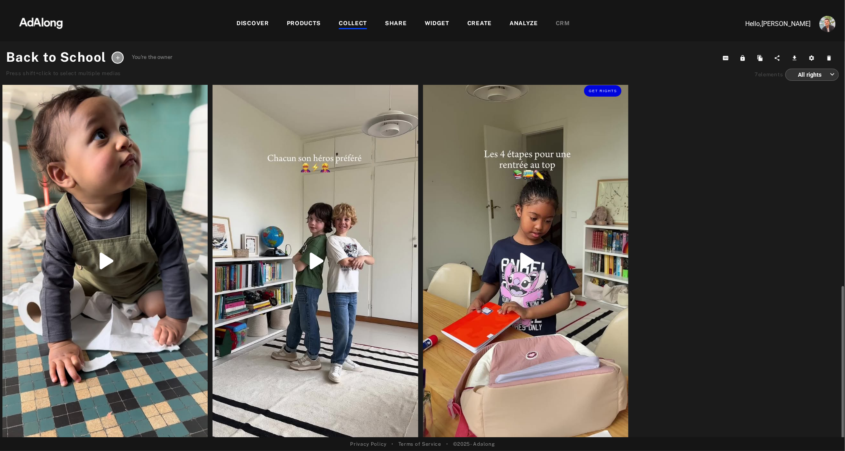
click at [464, 272] on div "Get rights" at bounding box center [525, 260] width 205 height 365
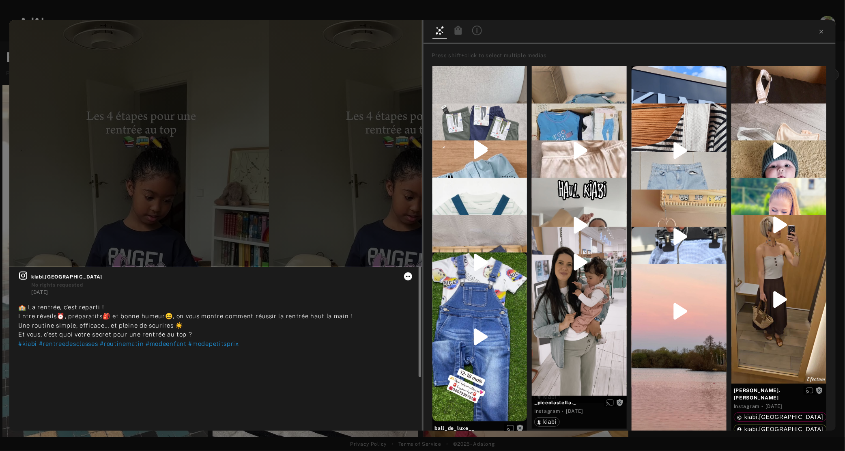
click at [406, 276] on icon at bounding box center [408, 276] width 6 height 6
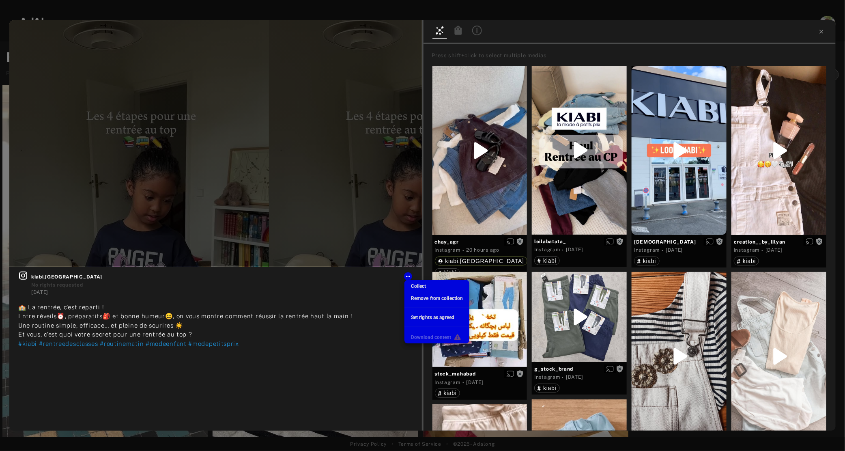
click at [427, 317] on span "Set rights as agreed" at bounding box center [432, 317] width 43 height 6
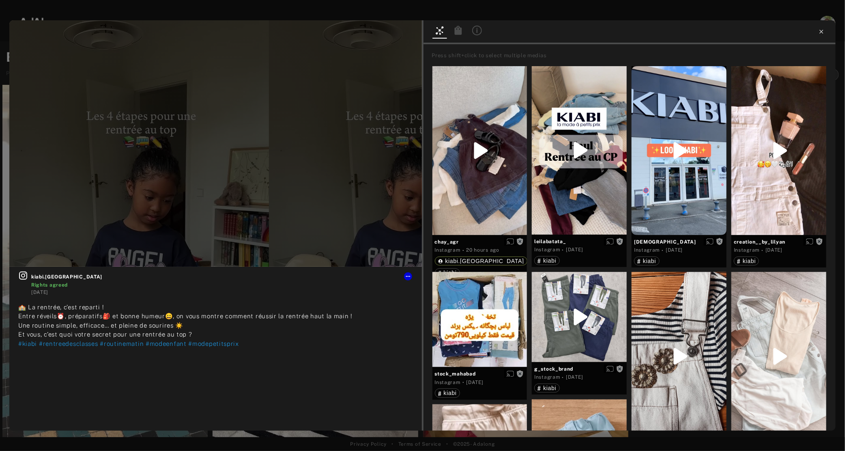
click at [821, 32] on icon at bounding box center [821, 32] width 4 height 4
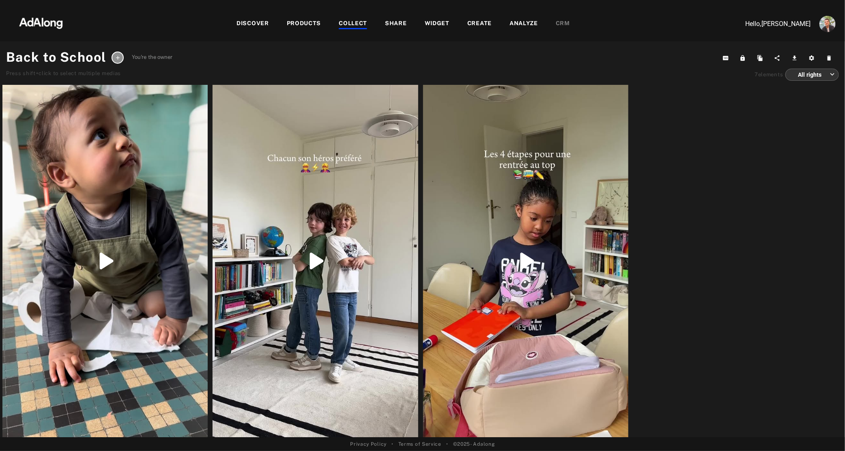
click at [435, 19] on div "WIDGET" at bounding box center [437, 24] width 25 height 10
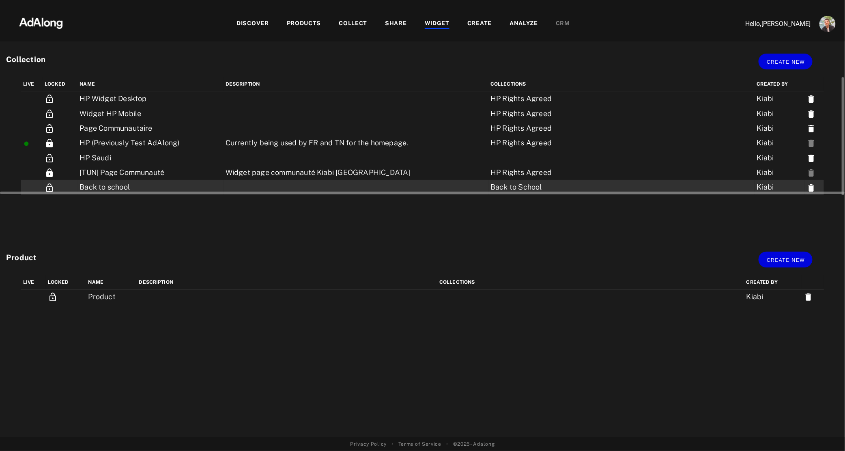
click at [99, 187] on td "Back to school" at bounding box center [150, 187] width 146 height 15
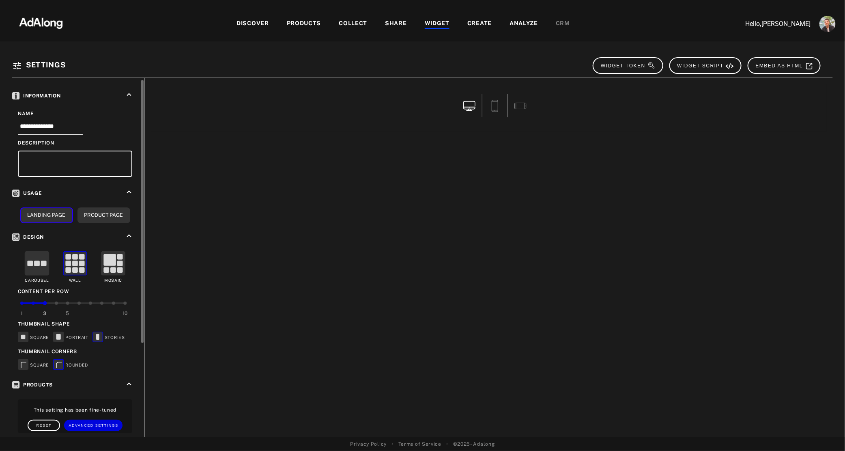
scroll to position [130, 0]
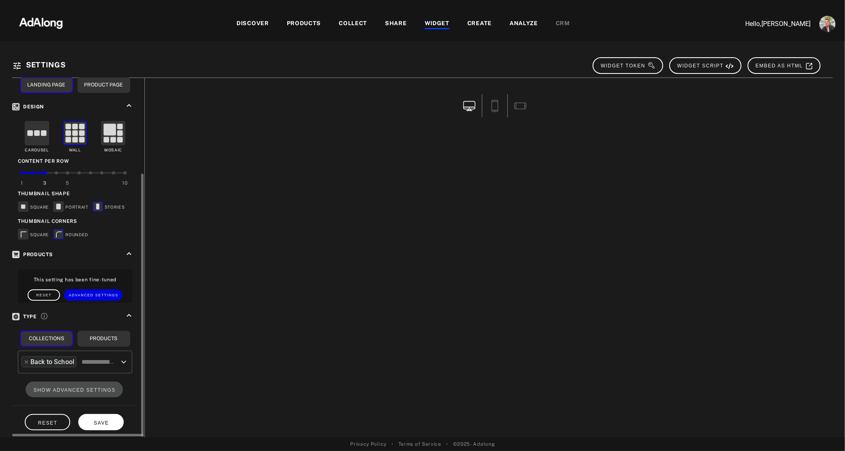
click at [105, 420] on span "SAVE" at bounding box center [101, 423] width 15 height 6
click at [432, 18] on div "DISCOVER PRODUCTS COLLECT SHARE WIDGET CREATE ANALYZE CRM" at bounding box center [403, 23] width 653 height 27
click at [432, 24] on div "WIDGET" at bounding box center [437, 24] width 25 height 10
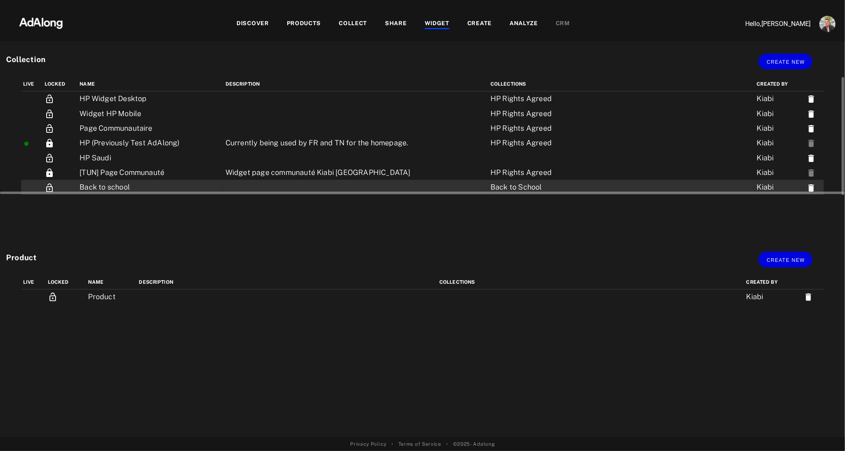
click at [125, 187] on td "Back to school" at bounding box center [150, 187] width 146 height 15
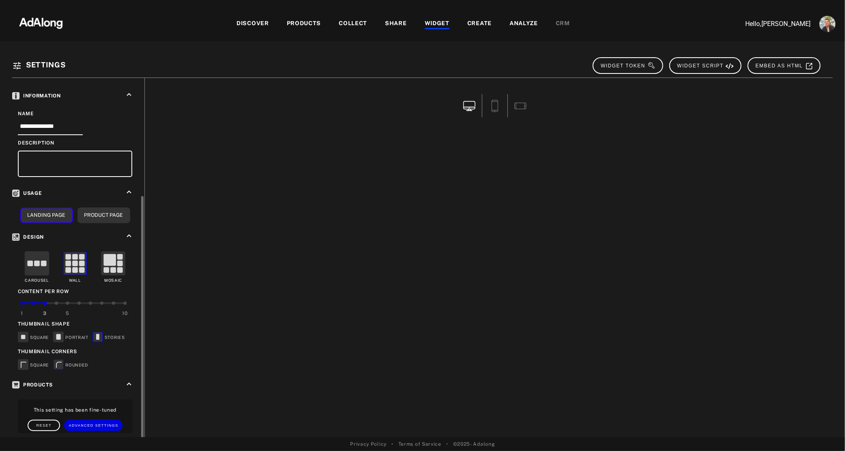
scroll to position [130, 0]
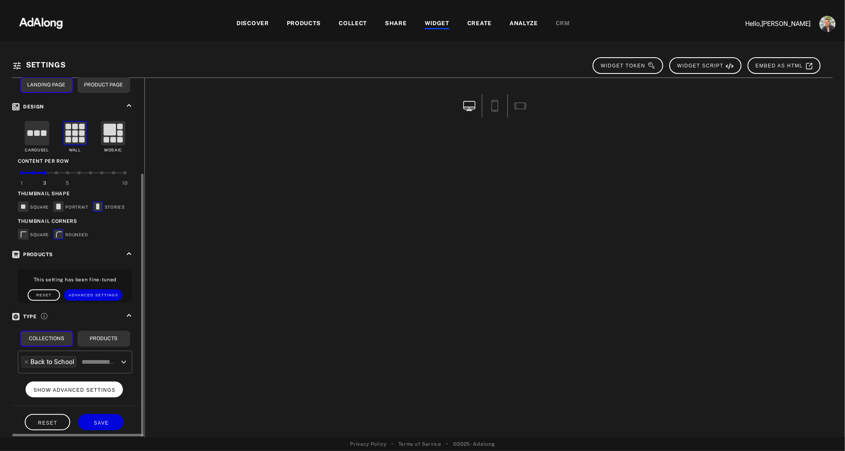
click at [55, 387] on span "SHOW ADVANCED SETTINGS" at bounding box center [75, 390] width 82 height 6
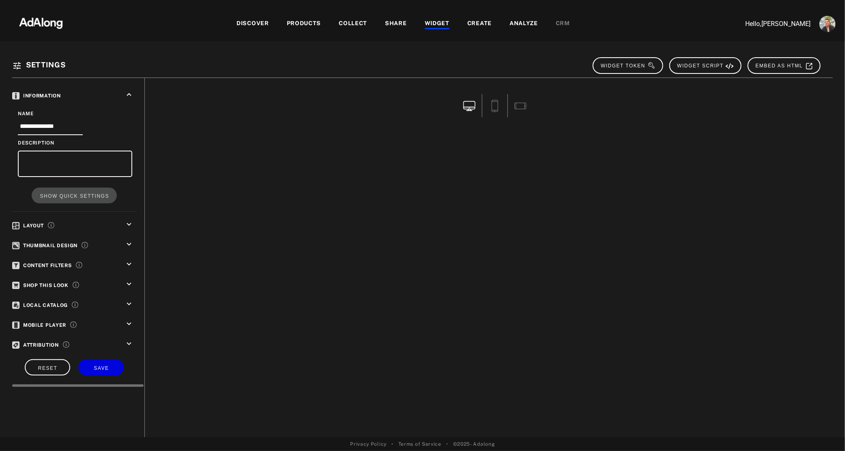
click at [127, 340] on icon "keyboard_arrow_down" at bounding box center [129, 343] width 9 height 9
click at [136, 328] on div "**********" at bounding box center [78, 238] width 132 height 320
click at [130, 320] on icon "keyboard_arrow_down" at bounding box center [129, 323] width 9 height 9
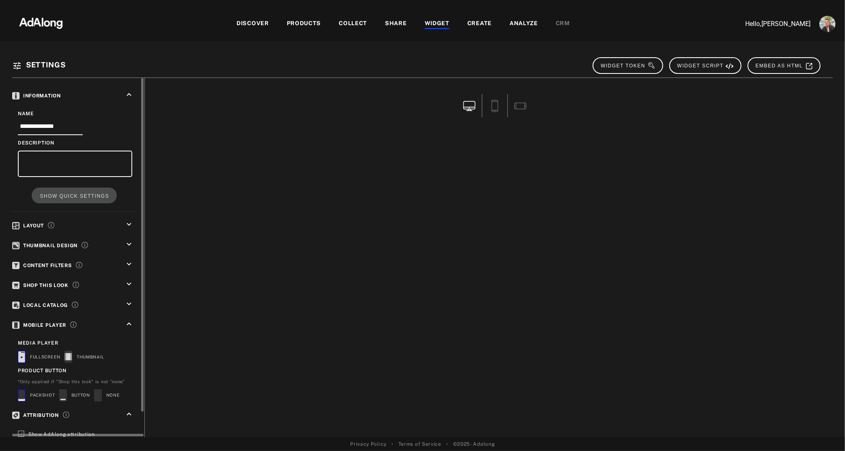
click at [129, 302] on icon "keyboard_arrow_down" at bounding box center [129, 303] width 9 height 9
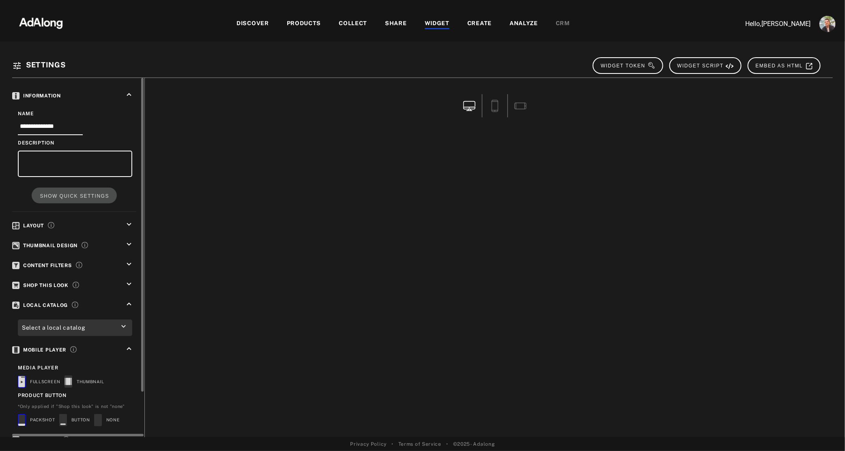
click at [130, 286] on div "keyboard_arrow_down" at bounding box center [131, 285] width 12 height 12
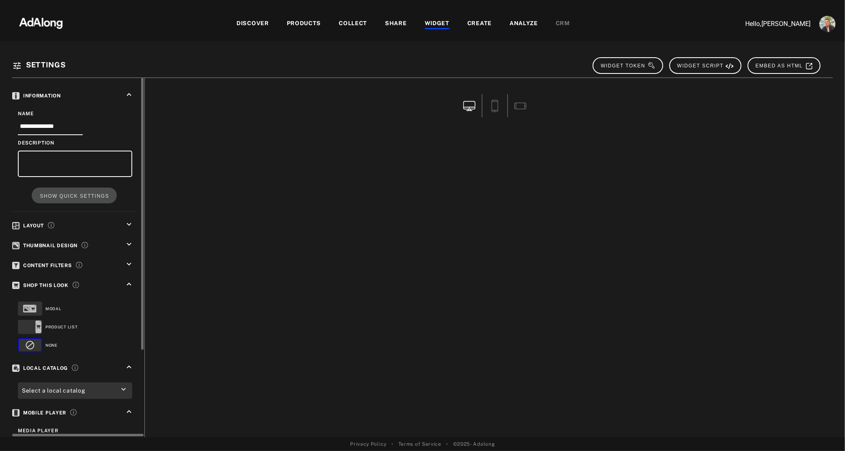
click at [127, 262] on icon "keyboard_arrow_down" at bounding box center [129, 264] width 9 height 9
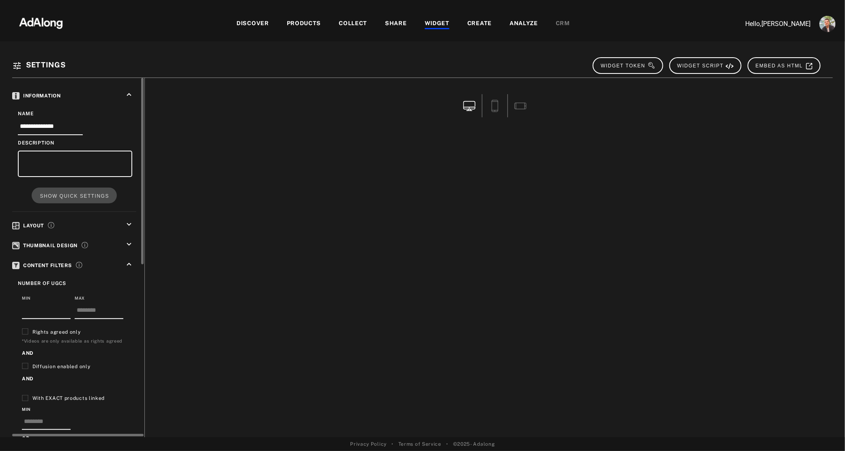
click at [130, 247] on div "keyboard_arrow_down" at bounding box center [131, 246] width 12 height 12
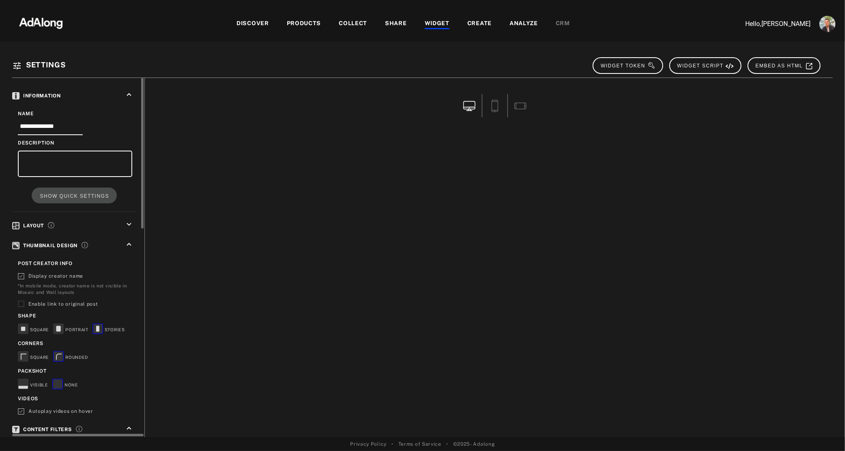
click at [130, 247] on div "keyboard_arrow_up" at bounding box center [131, 246] width 12 height 12
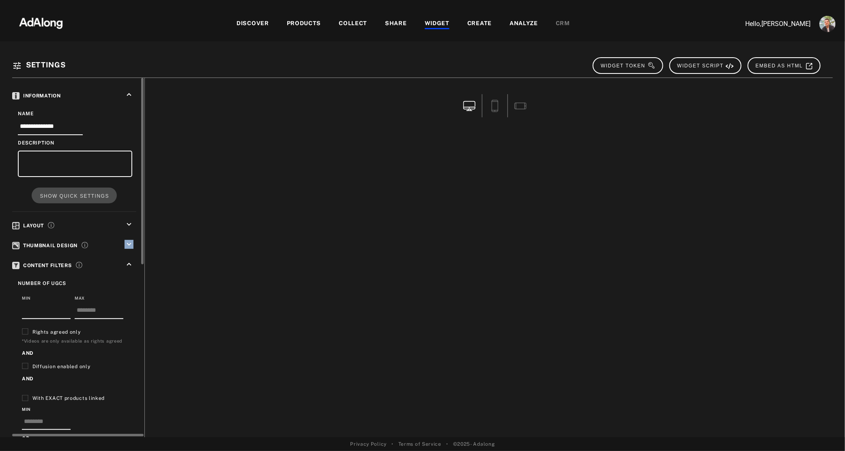
click at [130, 247] on div "keyboard_arrow_down" at bounding box center [131, 246] width 12 height 12
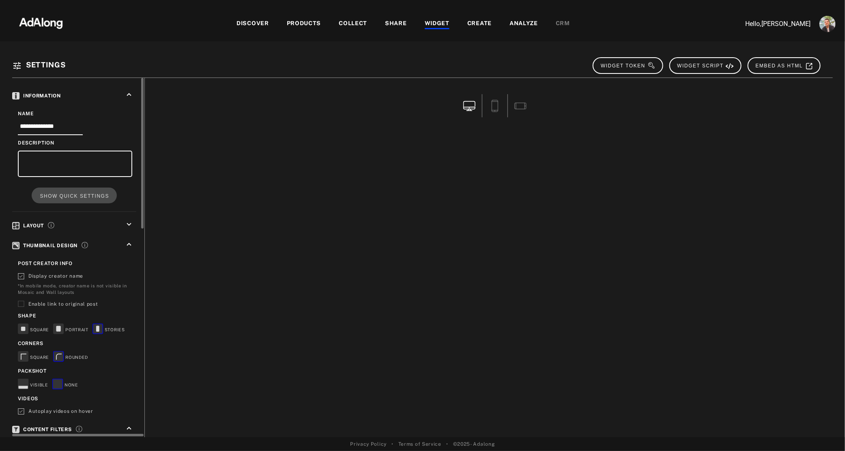
click at [129, 225] on icon "keyboard_arrow_down" at bounding box center [129, 224] width 9 height 9
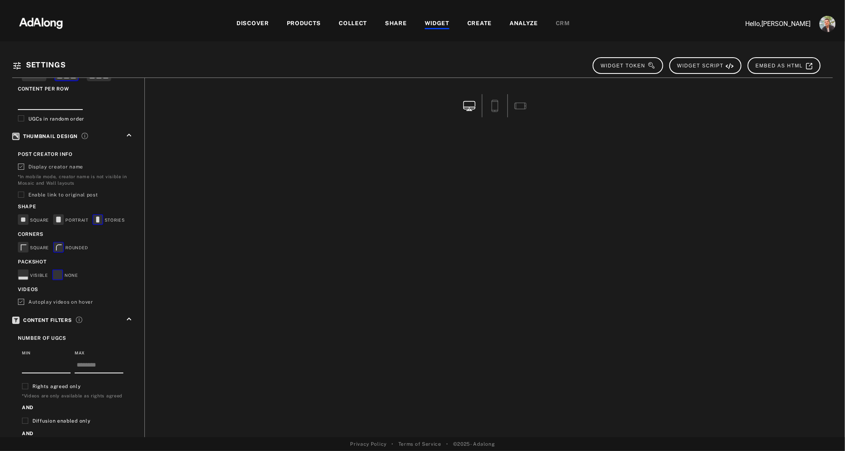
scroll to position [569, 0]
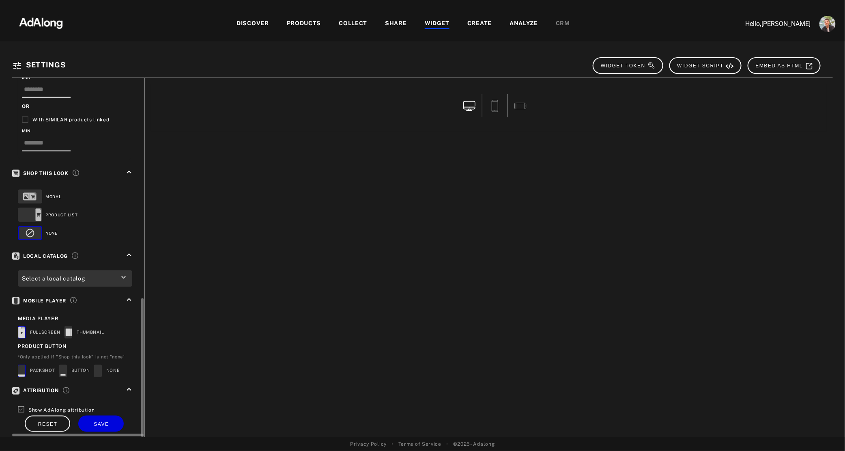
click at [129, 385] on icon "keyboard_arrow_up" at bounding box center [129, 389] width 9 height 9
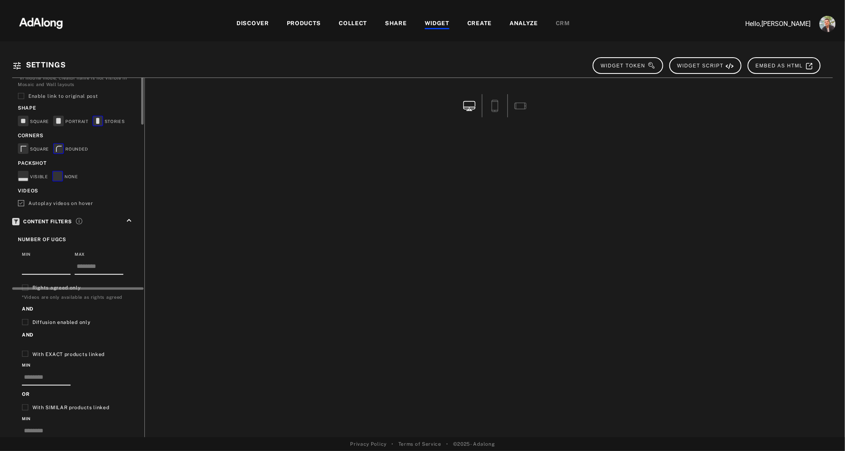
scroll to position [0, 0]
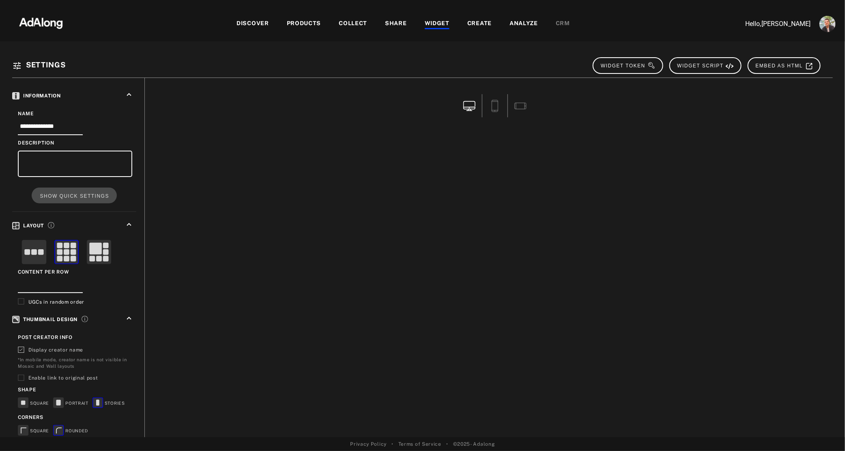
click at [41, 26] on img at bounding box center [40, 22] width 71 height 24
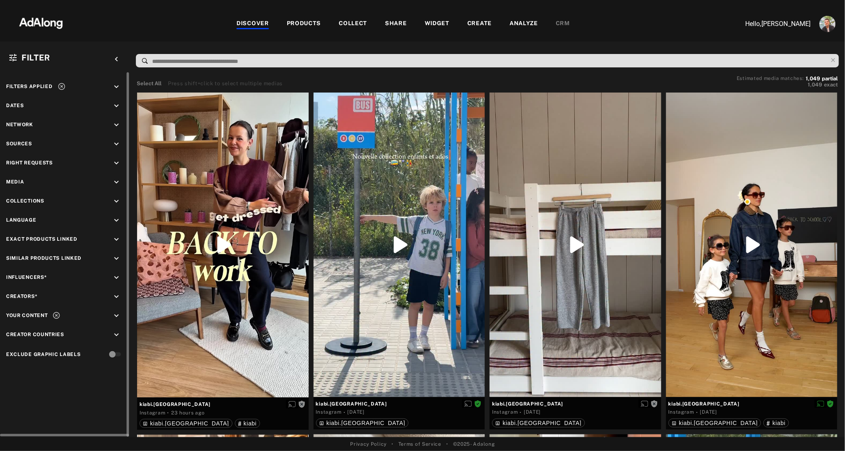
click at [115, 184] on icon "keyboard_arrow_down" at bounding box center [116, 182] width 9 height 9
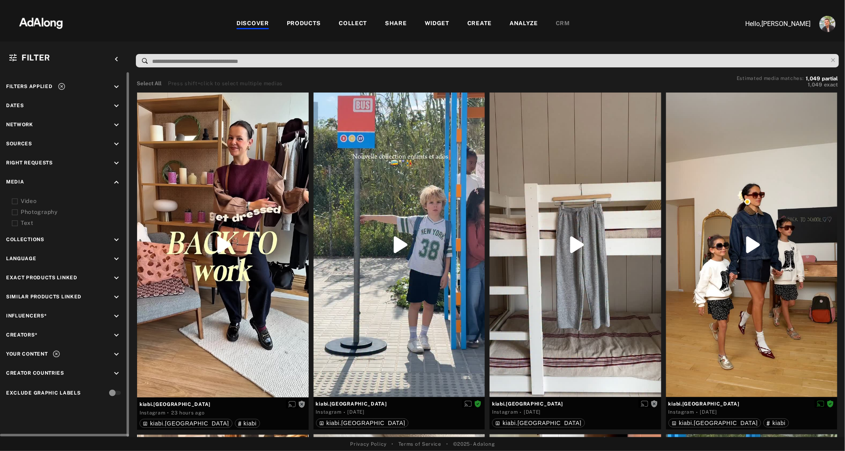
click at [34, 202] on div "Video" at bounding box center [72, 201] width 103 height 9
click at [56, 352] on icon at bounding box center [56, 354] width 8 height 8
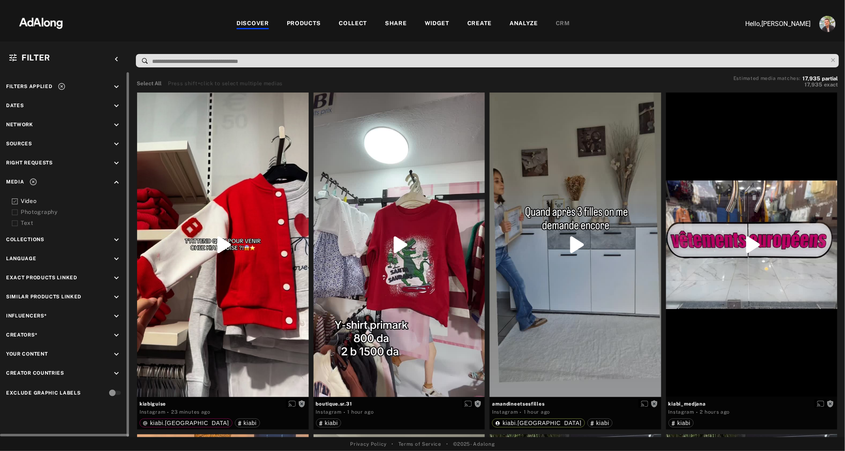
click at [111, 163] on div "Right Requests keyboard_arrow_down" at bounding box center [65, 164] width 118 height 11
click at [116, 163] on icon "keyboard_arrow_down" at bounding box center [116, 163] width 9 height 9
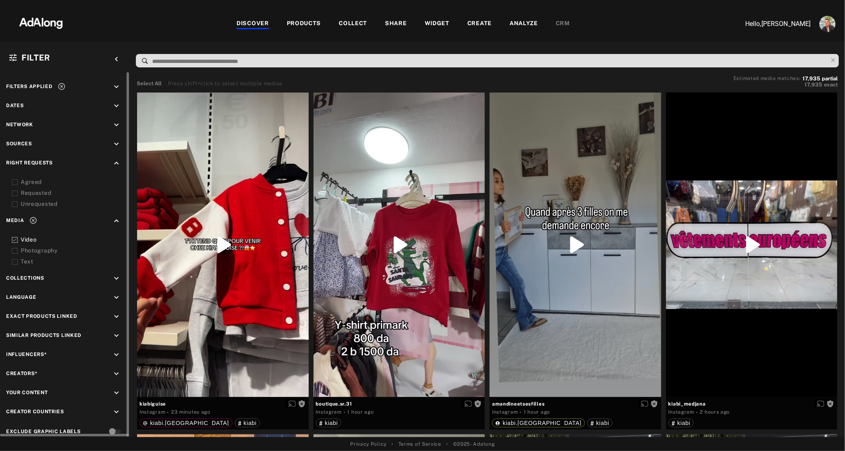
click at [47, 181] on div "Agreed" at bounding box center [72, 182] width 103 height 9
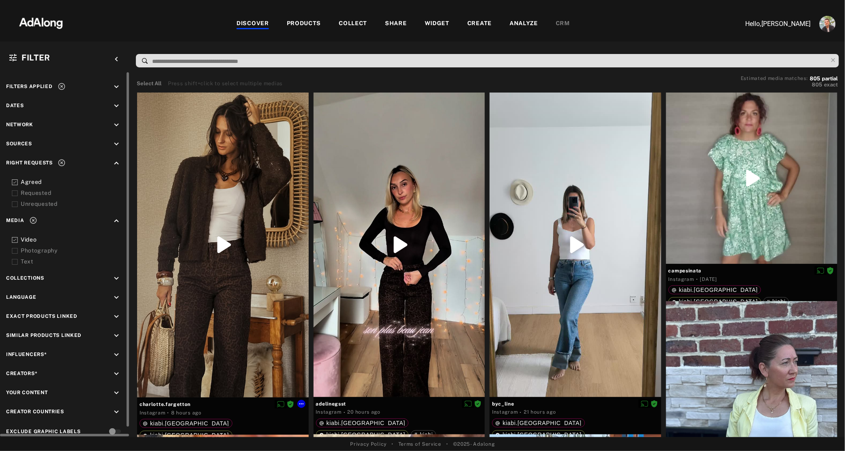
click at [262, 172] on div at bounding box center [223, 244] width 172 height 305
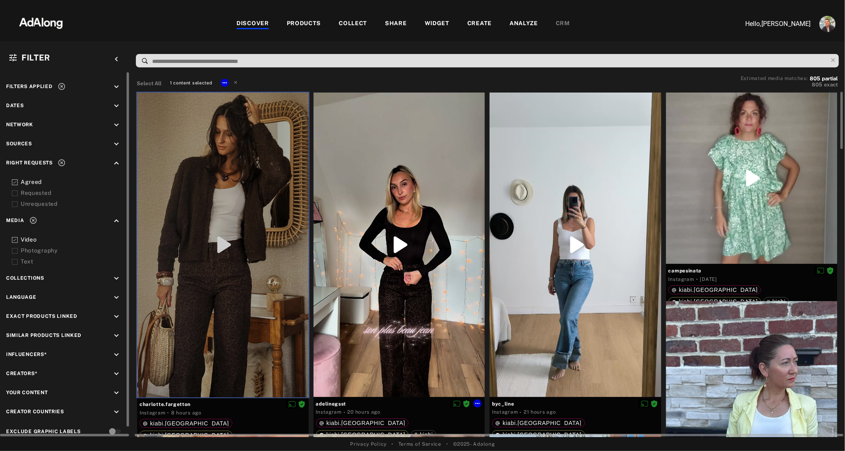
click at [425, 161] on div at bounding box center [400, 244] width 172 height 304
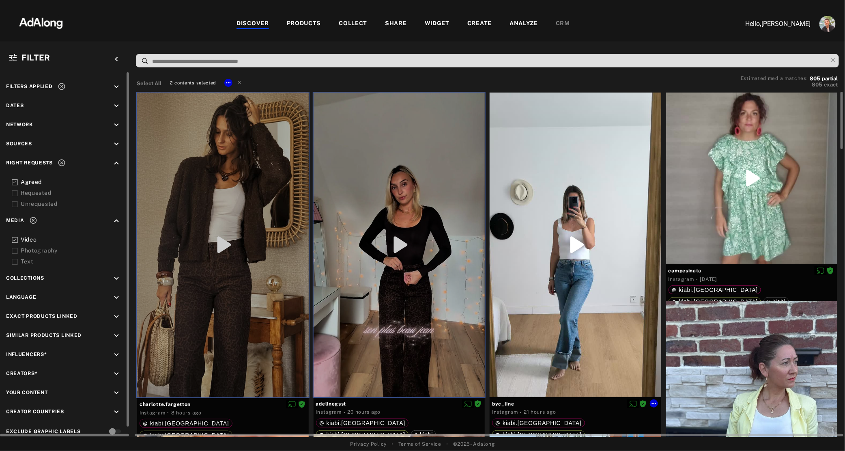
click at [584, 171] on div at bounding box center [576, 244] width 172 height 304
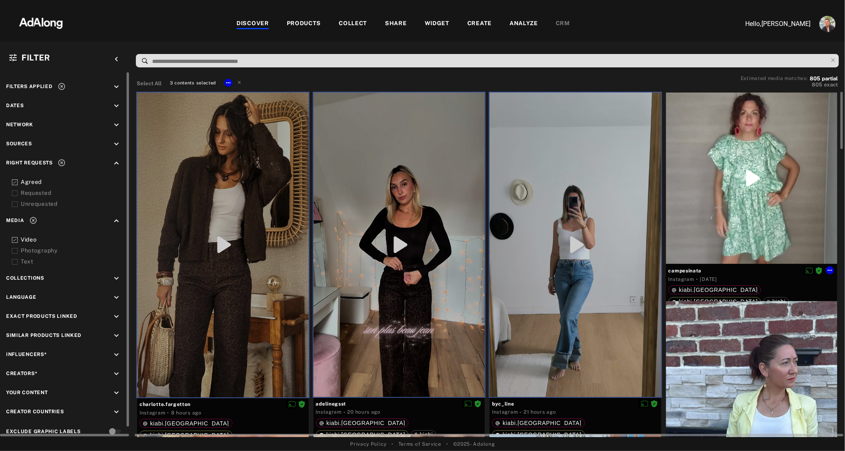
click at [707, 168] on div at bounding box center [752, 178] width 172 height 172
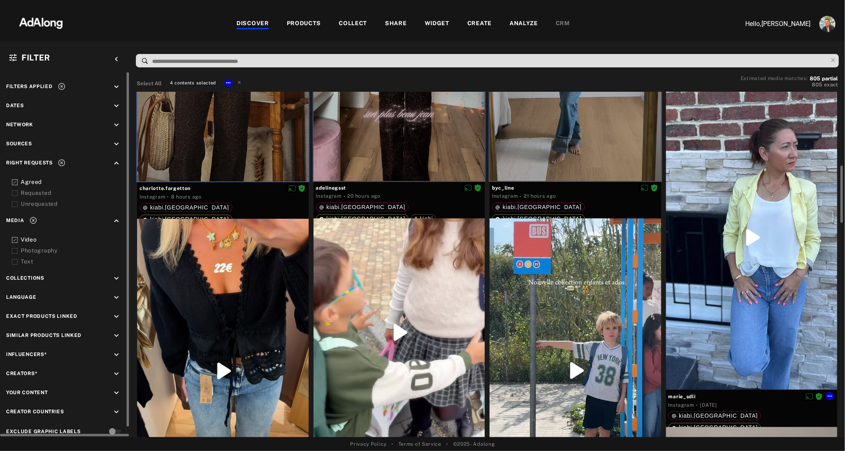
scroll to position [267, 0]
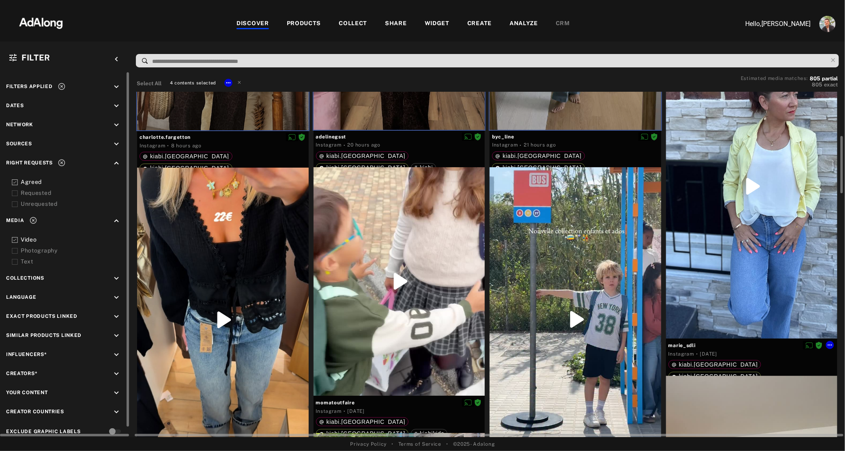
click at [749, 223] on div at bounding box center [752, 186] width 172 height 304
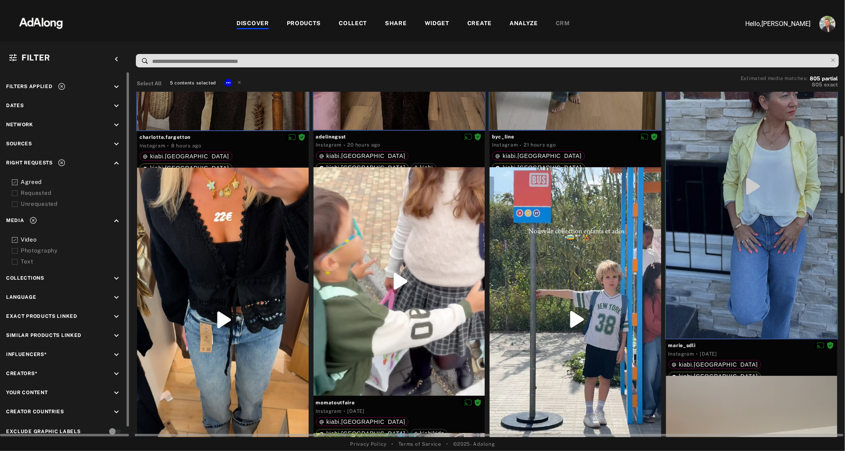
click at [602, 292] on div at bounding box center [576, 319] width 172 height 304
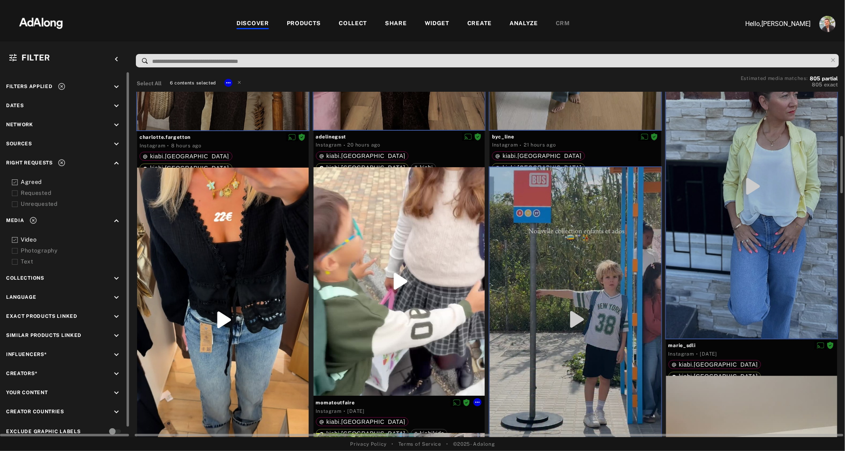
click at [414, 290] on div at bounding box center [400, 281] width 172 height 228
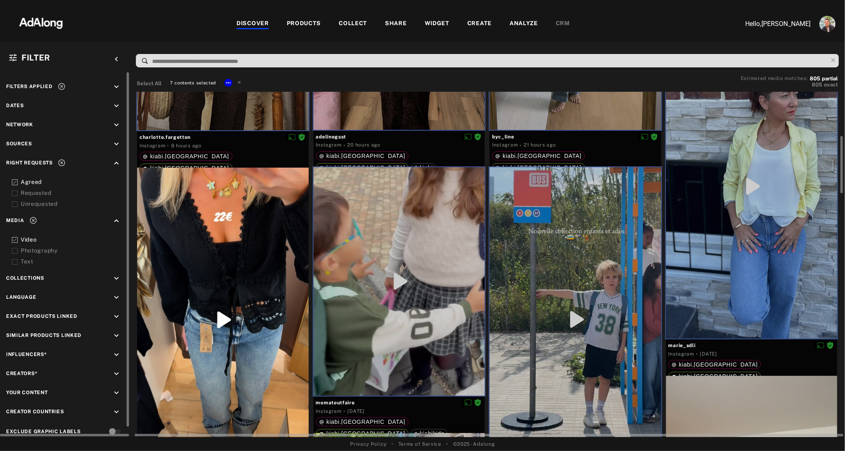
click at [249, 319] on div at bounding box center [223, 320] width 172 height 304
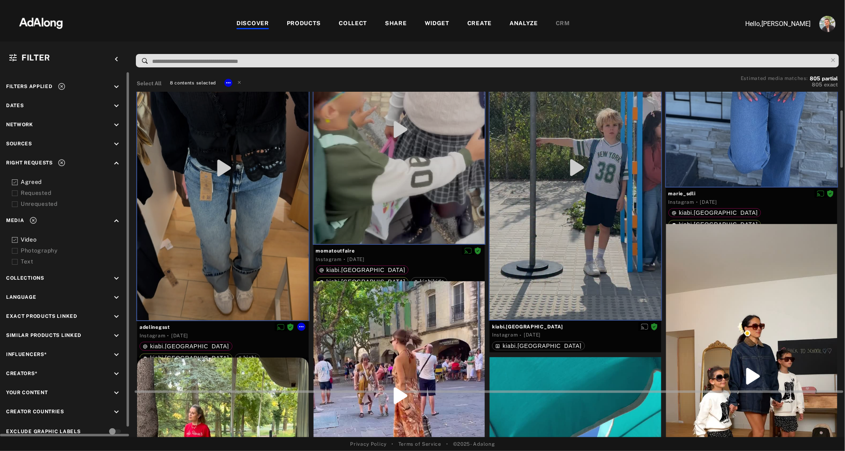
scroll to position [534, 0]
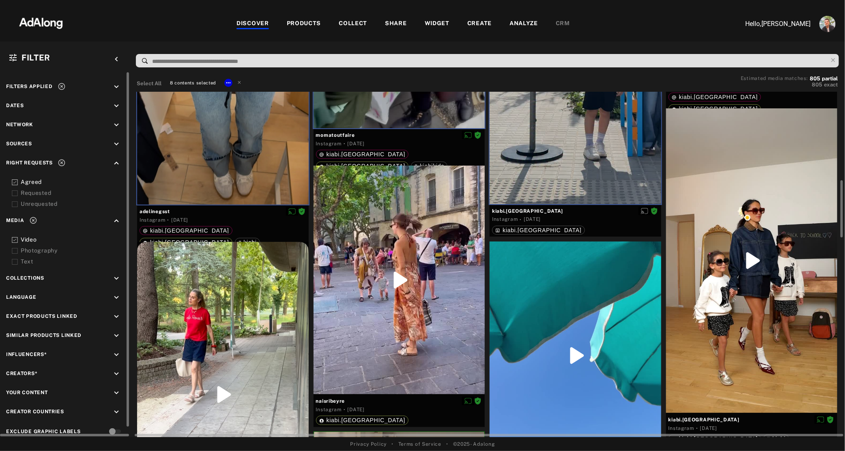
click at [249, 319] on div at bounding box center [223, 394] width 172 height 305
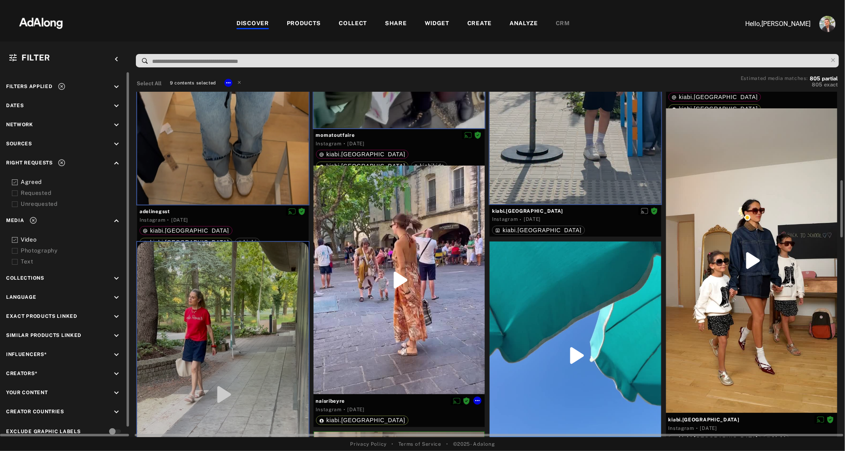
click at [397, 319] on div at bounding box center [400, 279] width 172 height 228
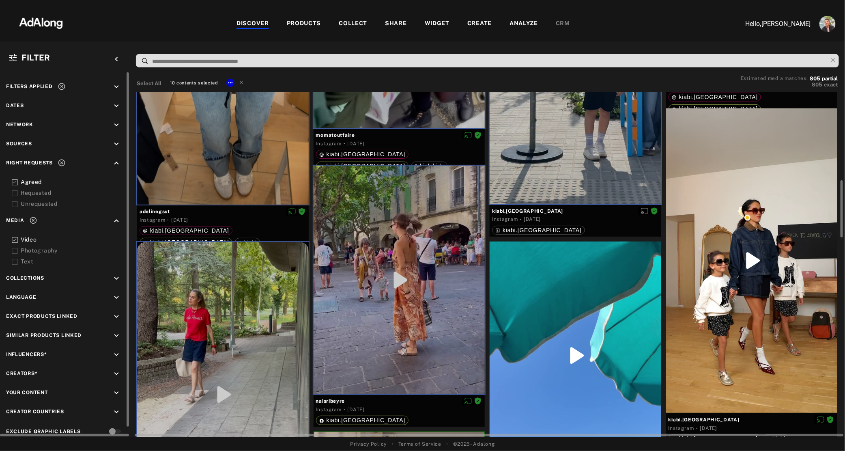
click at [597, 336] on div at bounding box center [576, 355] width 172 height 228
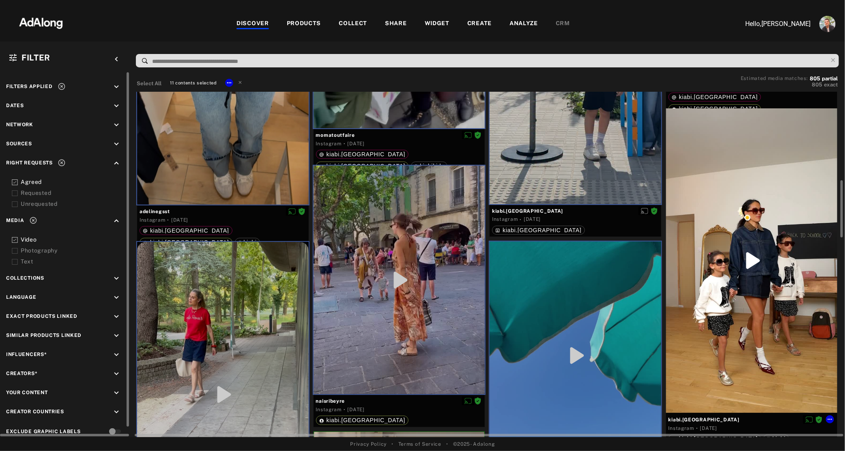
click at [687, 305] on div at bounding box center [752, 260] width 172 height 304
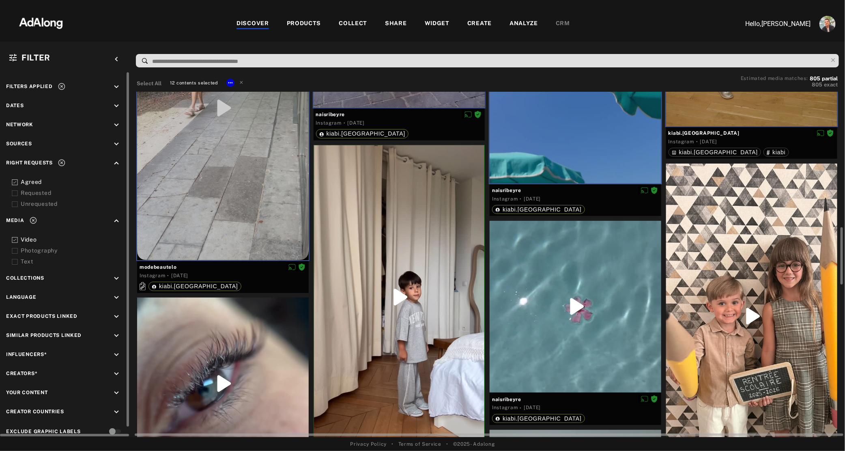
scroll to position [821, 0]
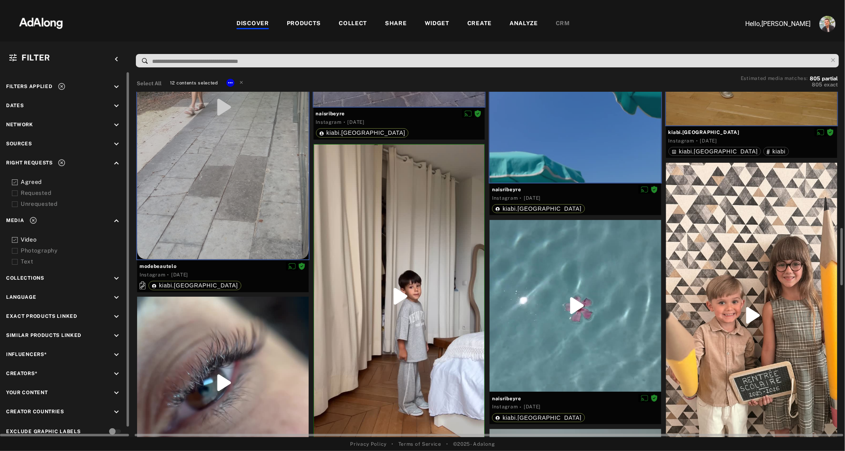
click at [687, 305] on div at bounding box center [752, 315] width 172 height 305
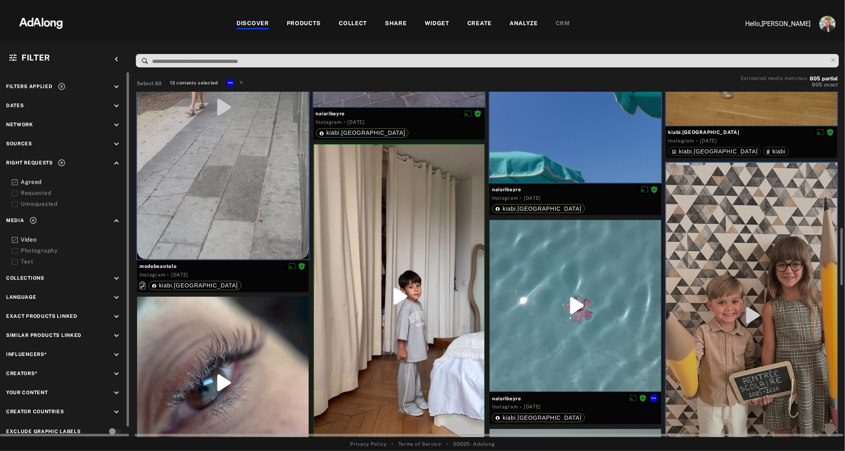
click at [560, 329] on div at bounding box center [576, 306] width 172 height 172
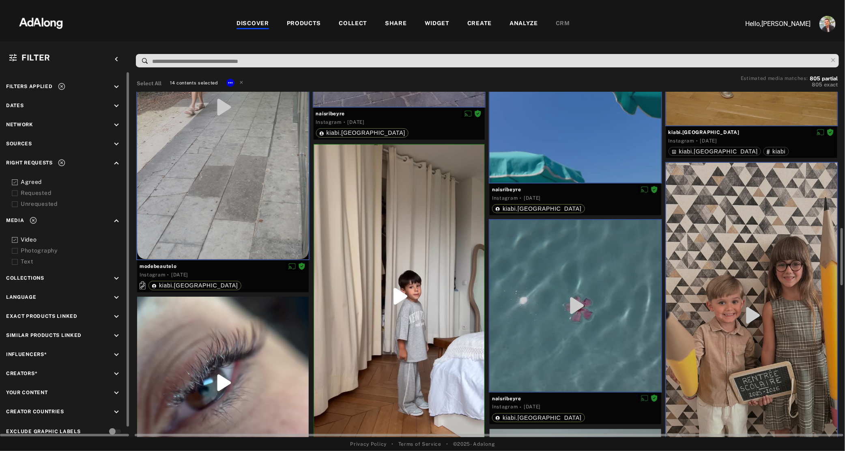
click at [392, 344] on div at bounding box center [399, 295] width 171 height 303
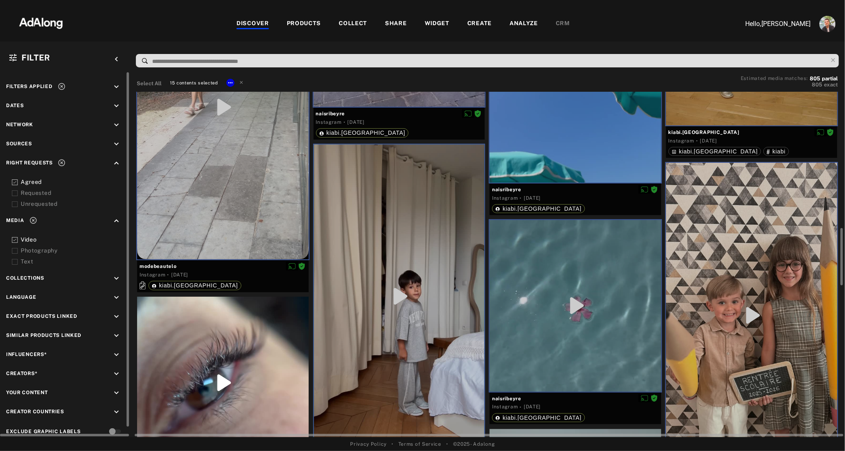
click at [251, 371] on div at bounding box center [223, 382] width 172 height 172
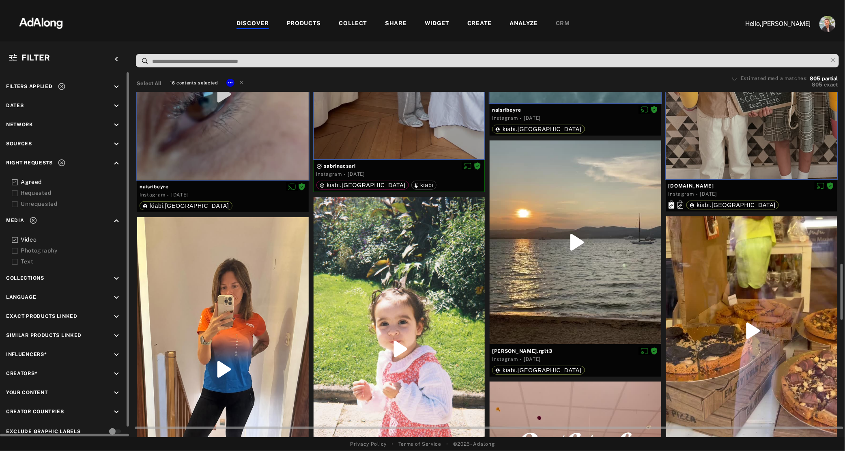
scroll to position [1112, 0]
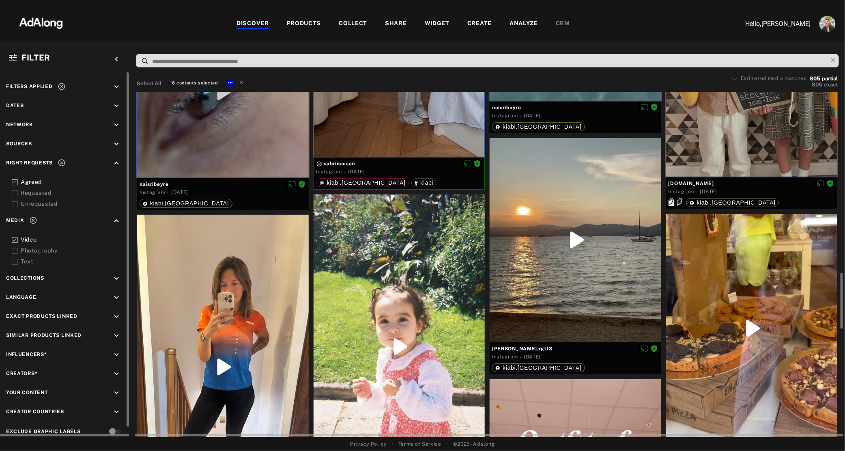
click at [251, 371] on div at bounding box center [223, 367] width 172 height 305
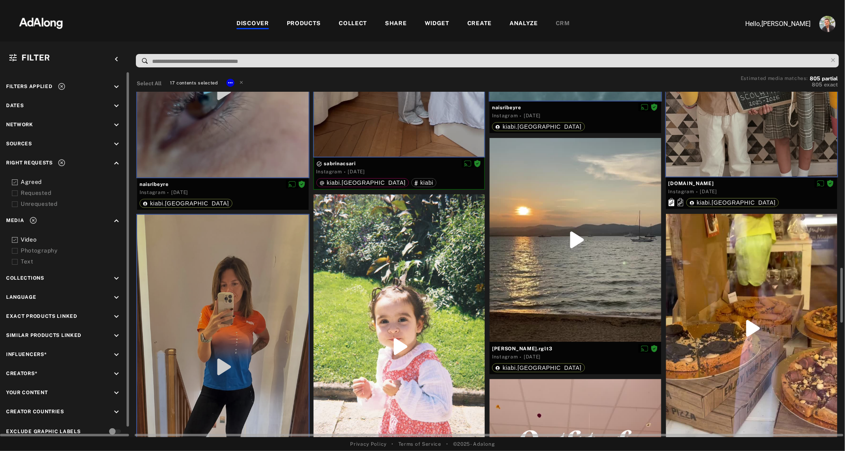
click at [376, 348] on div at bounding box center [400, 346] width 172 height 304
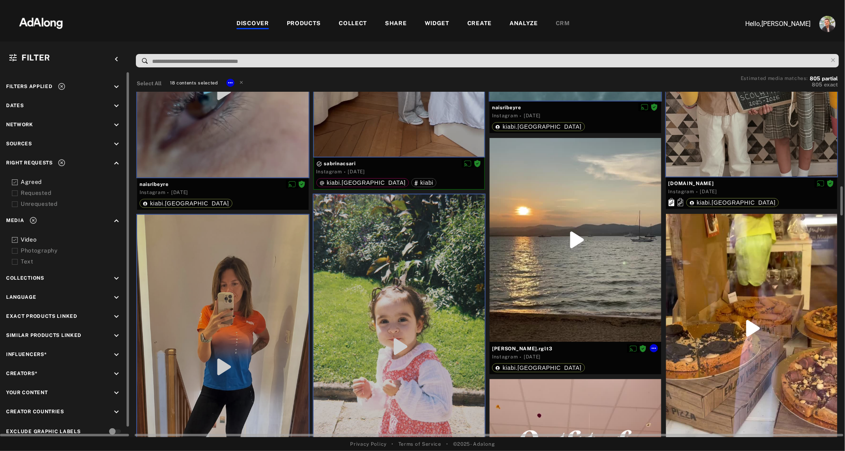
click at [587, 325] on div at bounding box center [576, 240] width 172 height 204
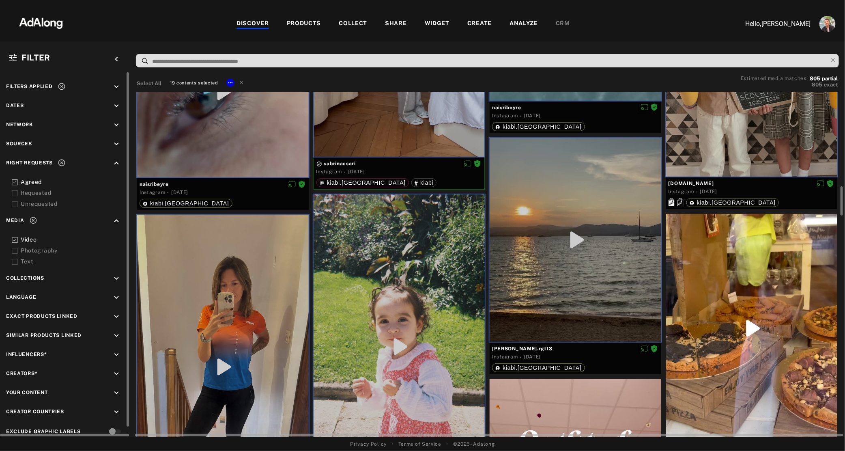
click at [718, 316] on div at bounding box center [752, 328] width 172 height 228
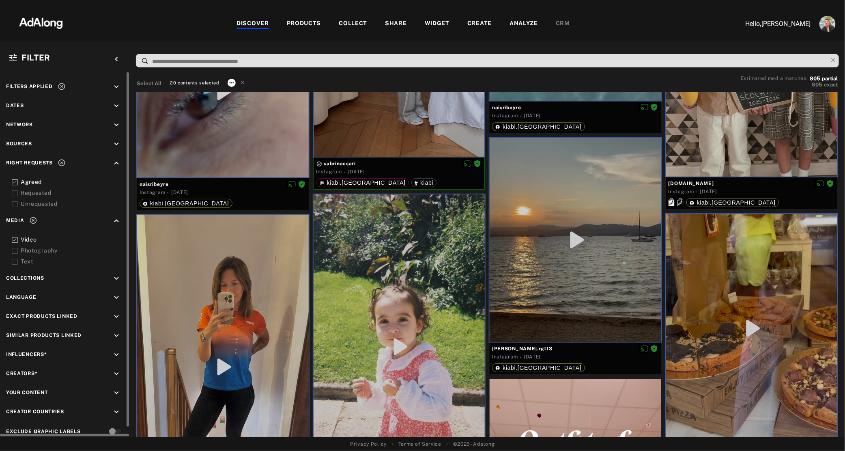
click at [231, 81] on icon at bounding box center [231, 82] width 6 height 6
click at [233, 91] on li "Collect" at bounding box center [256, 92] width 58 height 12
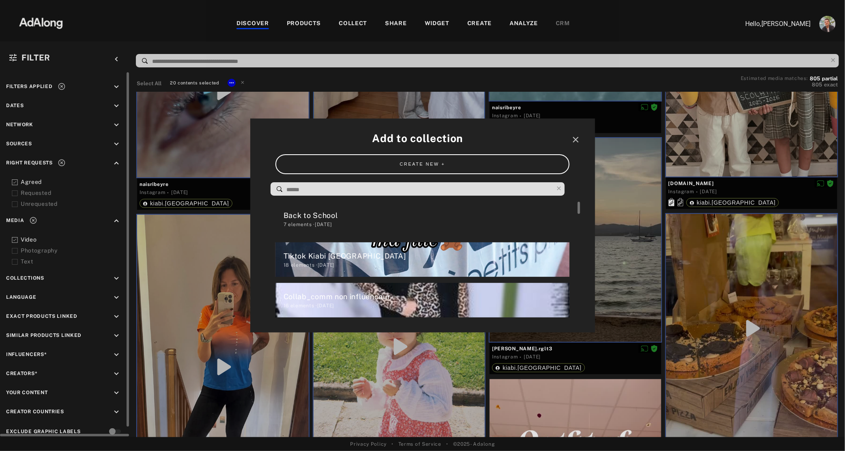
click at [336, 216] on div "Back to School" at bounding box center [427, 215] width 286 height 11
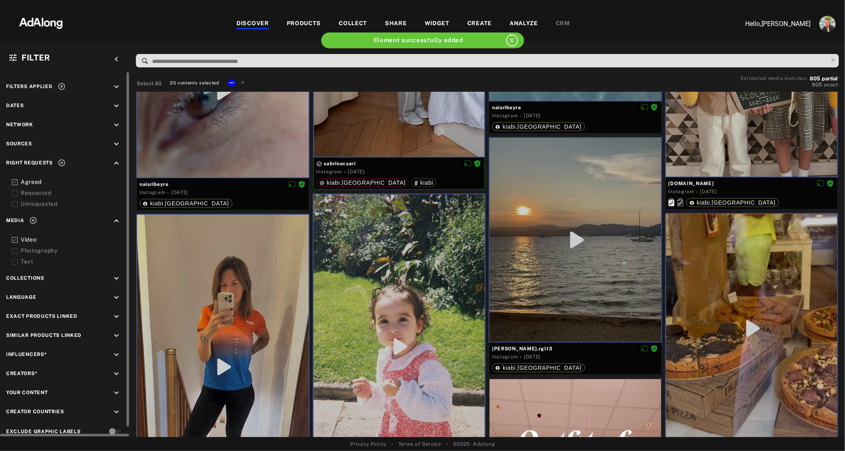
click at [432, 23] on div "WIDGET" at bounding box center [437, 24] width 25 height 10
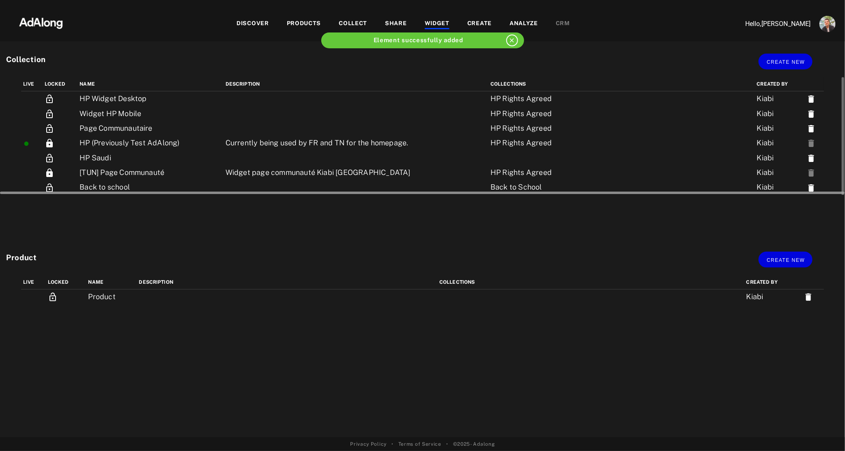
click at [96, 189] on div at bounding box center [422, 192] width 845 height 6
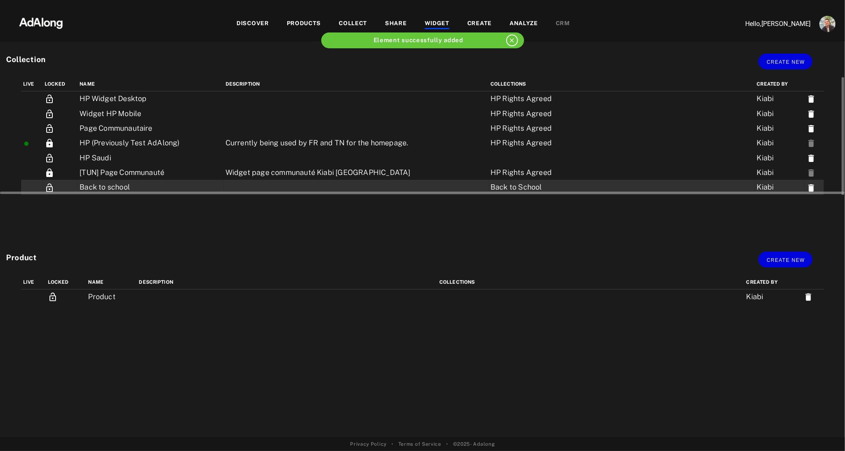
click at [96, 184] on td "Back to school" at bounding box center [150, 187] width 146 height 15
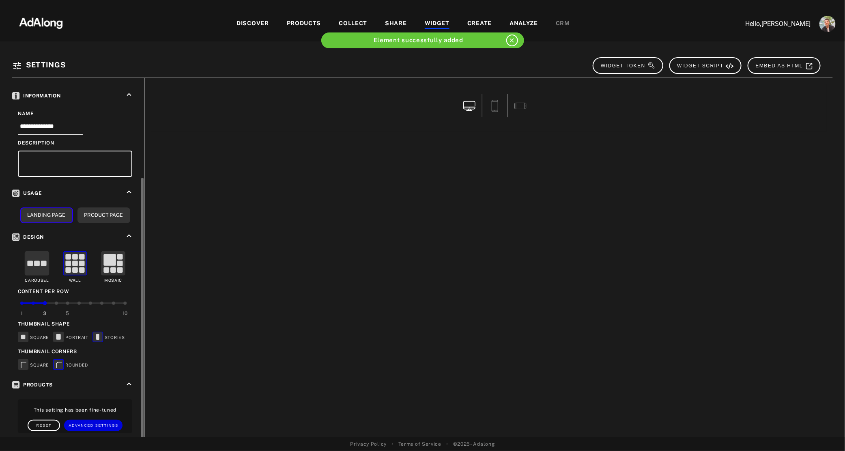
scroll to position [130, 0]
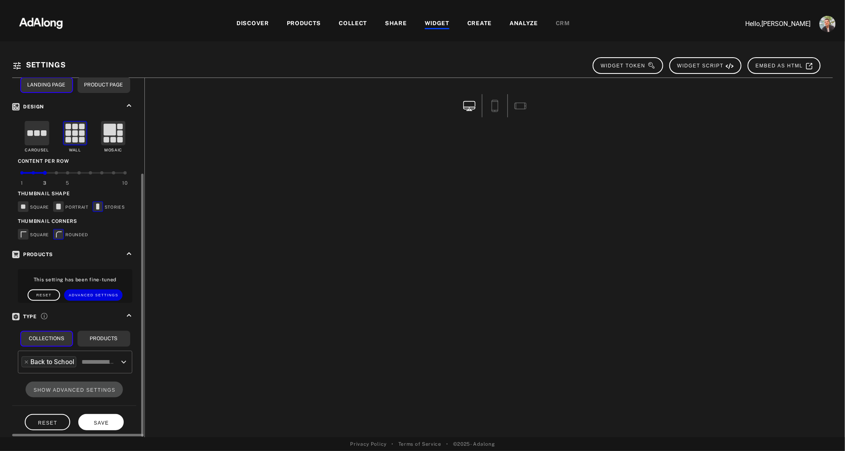
click at [100, 421] on button "SAVE" at bounding box center [100, 422] width 45 height 16
click at [73, 390] on button "SHOW ADVANCED SETTINGS" at bounding box center [75, 389] width 98 height 16
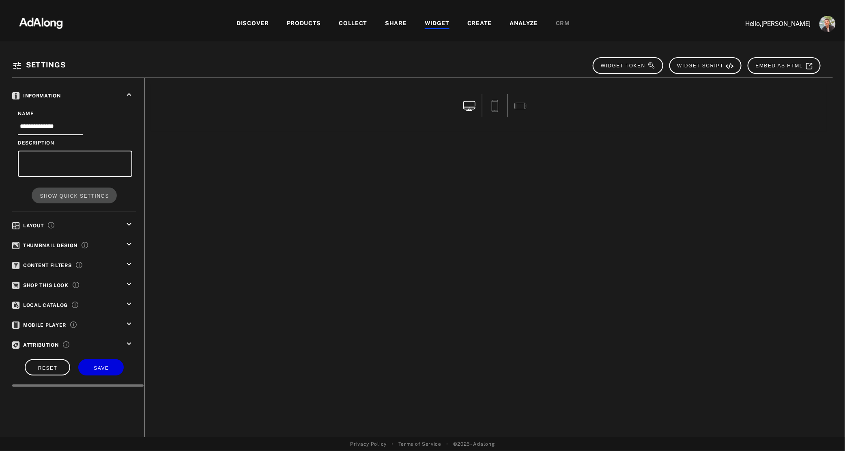
click at [127, 342] on icon "keyboard_arrow_down" at bounding box center [129, 343] width 9 height 9
click at [128, 321] on icon "keyboard_arrow_down" at bounding box center [129, 323] width 9 height 9
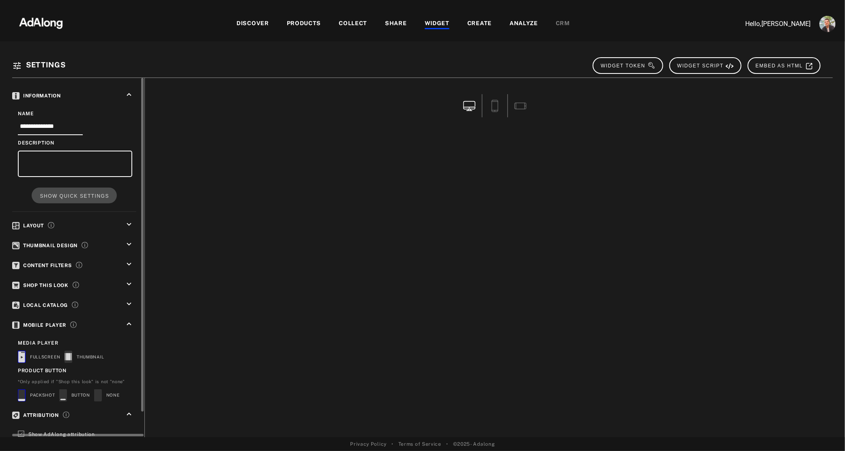
scroll to position [27, 0]
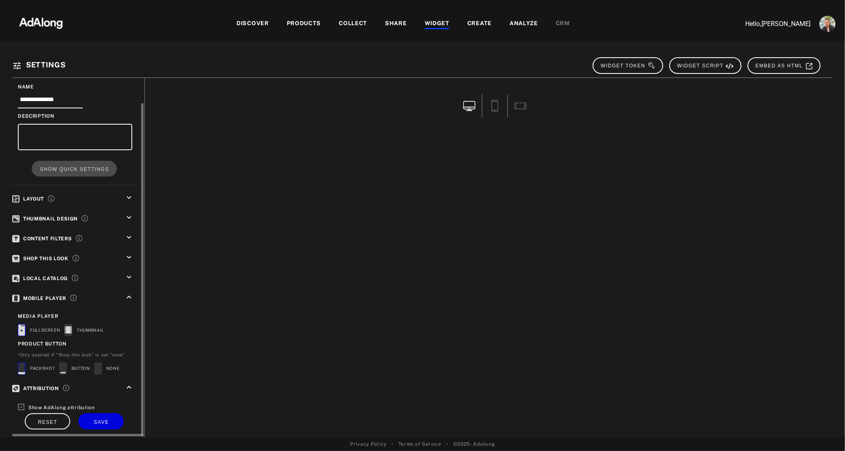
click at [126, 274] on icon "keyboard_arrow_down" at bounding box center [129, 277] width 9 height 9
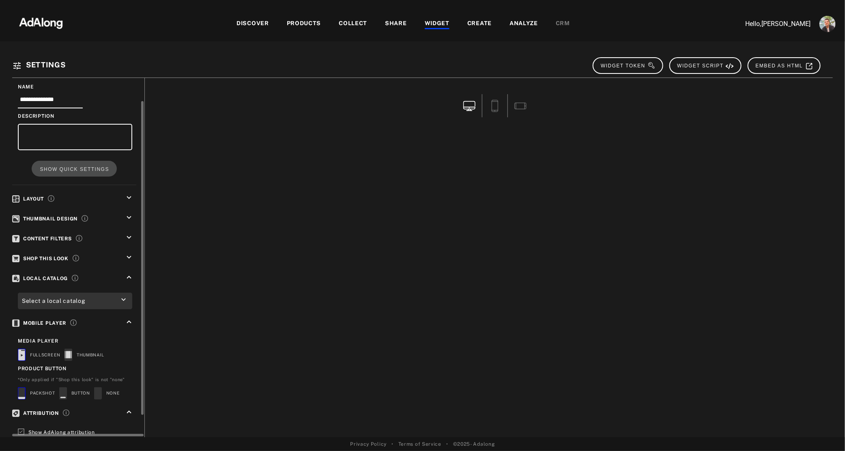
click at [129, 256] on icon "keyboard_arrow_down" at bounding box center [129, 257] width 9 height 9
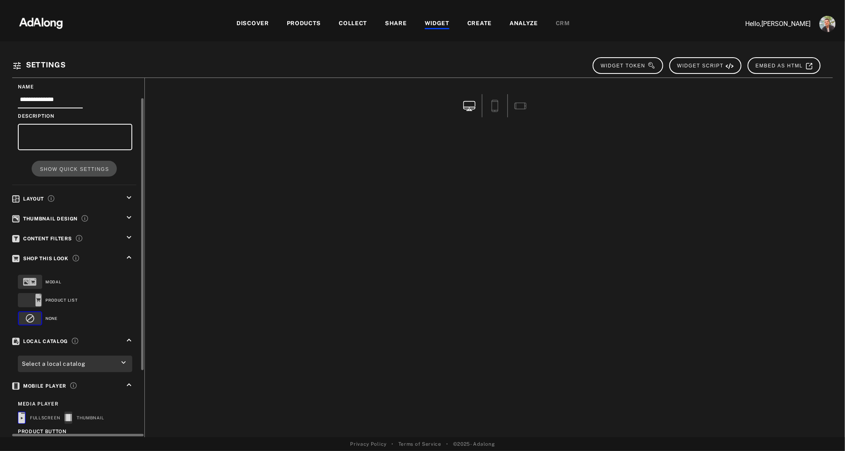
click at [129, 235] on icon "keyboard_arrow_down" at bounding box center [129, 237] width 9 height 9
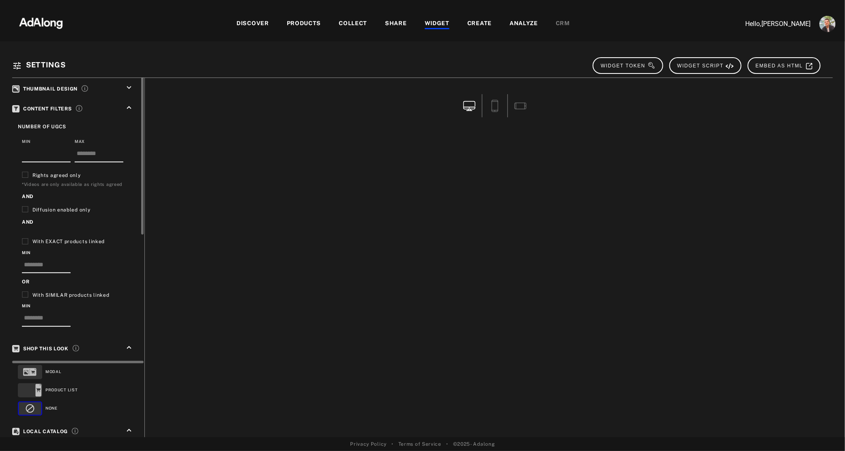
scroll to position [15, 0]
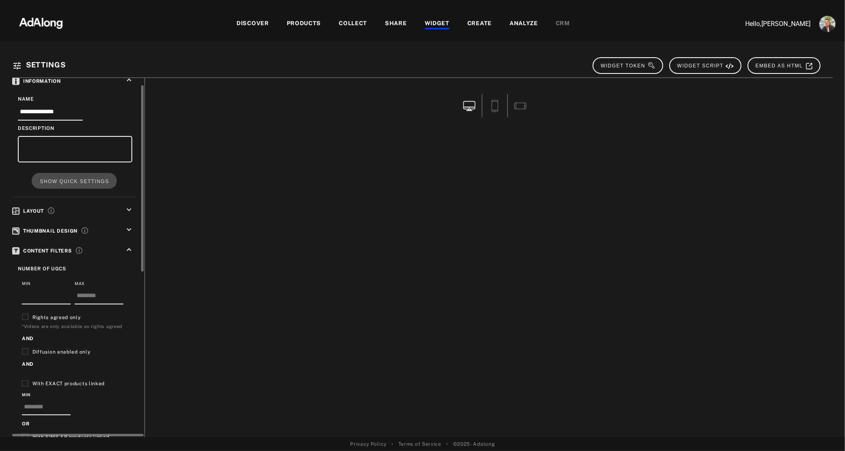
click at [130, 228] on icon "keyboard_arrow_down" at bounding box center [129, 229] width 9 height 9
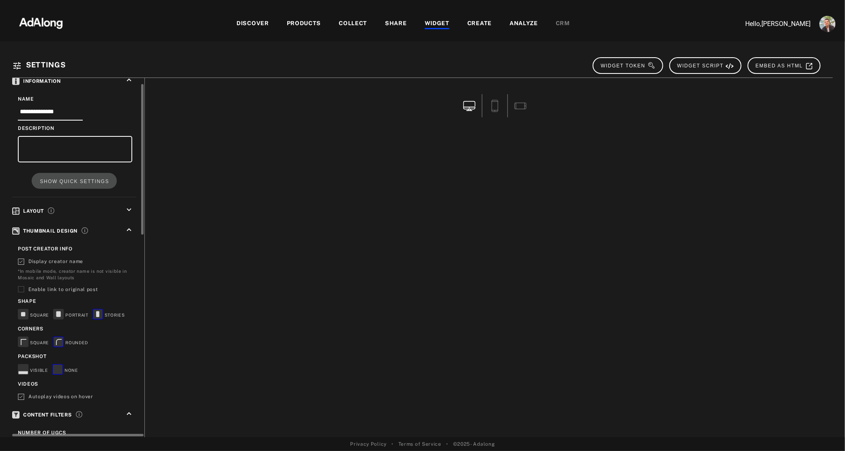
click at [21, 365] on rect at bounding box center [23, 369] width 11 height 11
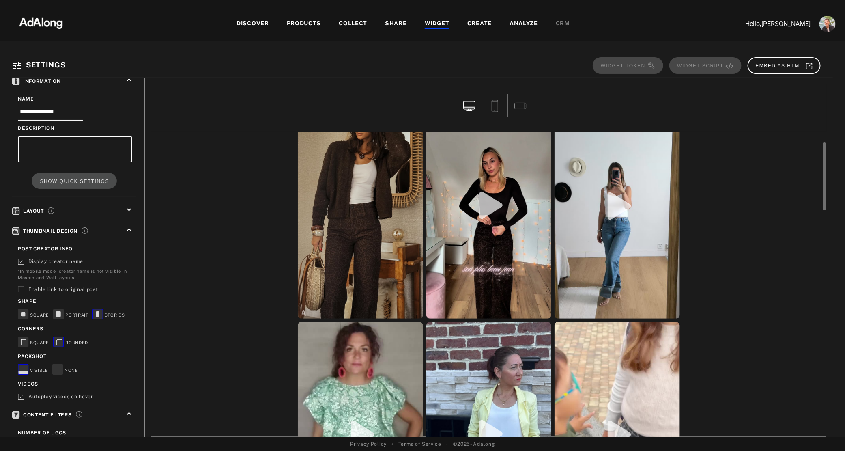
scroll to position [0, 0]
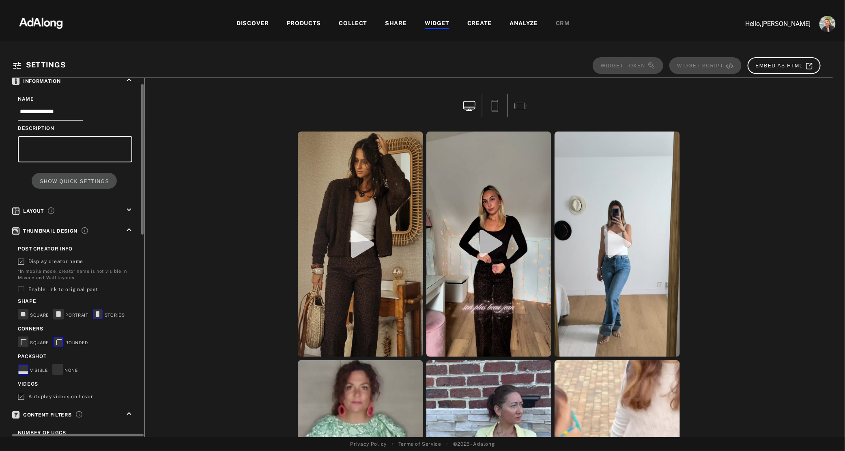
click at [47, 394] on span "Autoplay videos on hover" at bounding box center [60, 397] width 65 height 6
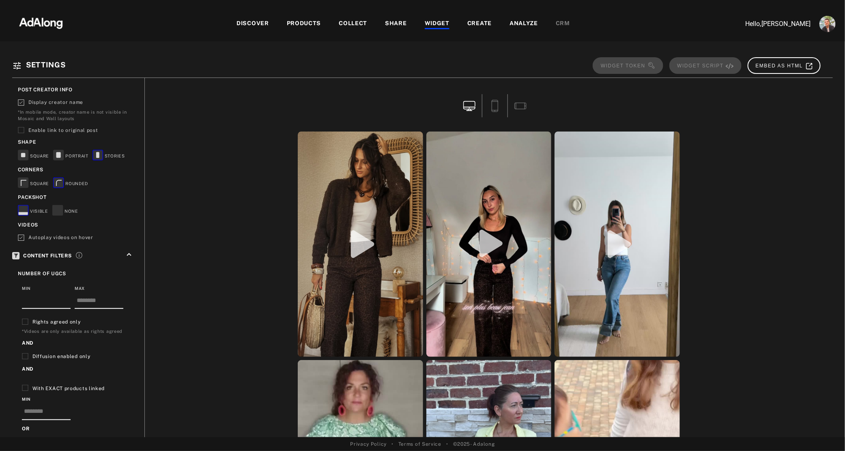
scroll to position [495, 0]
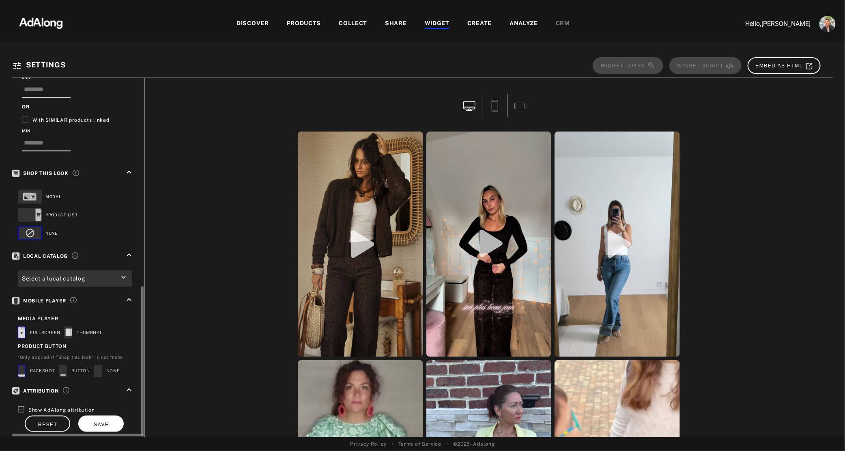
click at [114, 417] on button "SAVE" at bounding box center [100, 423] width 45 height 16
click at [360, 25] on div "COLLECT" at bounding box center [353, 24] width 28 height 10
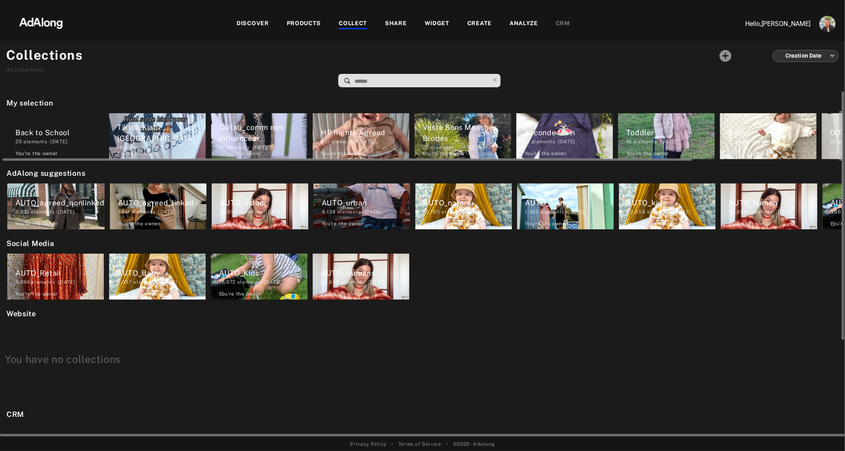
click at [33, 130] on div "Back to School" at bounding box center [59, 132] width 88 height 11
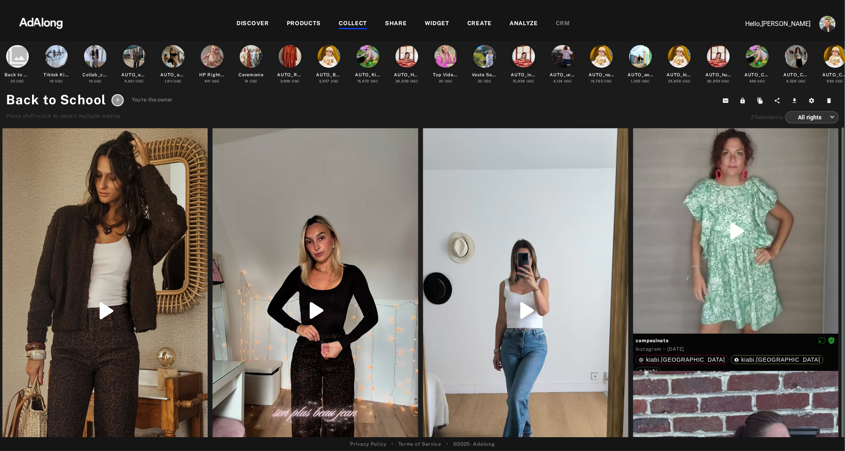
click at [140, 211] on div at bounding box center [104, 310] width 205 height 365
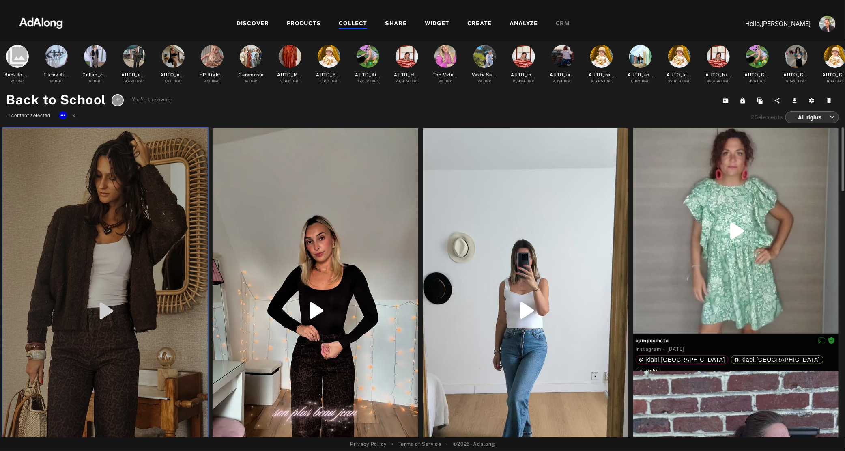
click at [344, 219] on div at bounding box center [315, 310] width 205 height 365
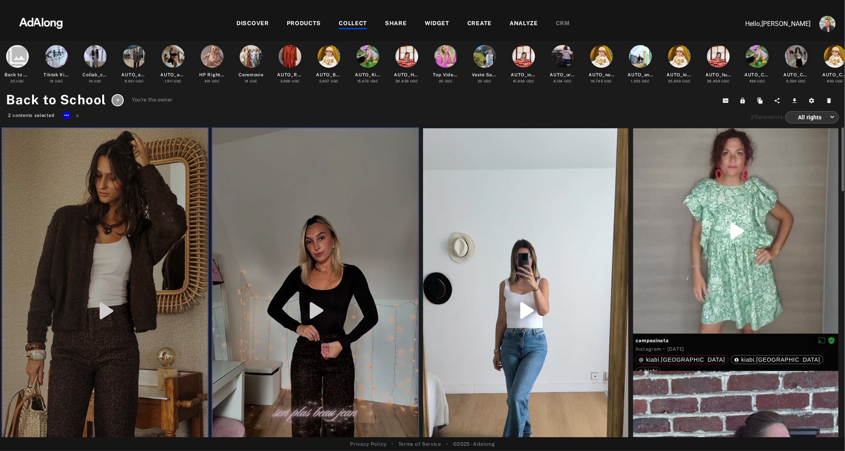
click at [565, 214] on div at bounding box center [525, 310] width 205 height 365
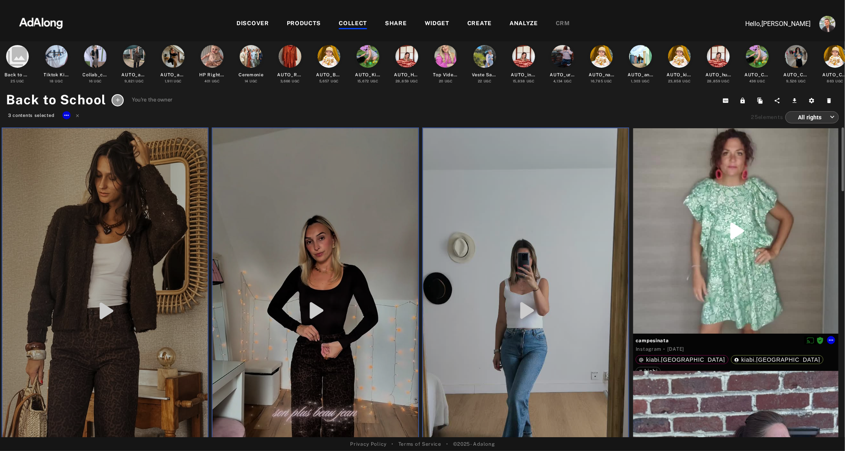
click at [713, 198] on div at bounding box center [735, 230] width 205 height 205
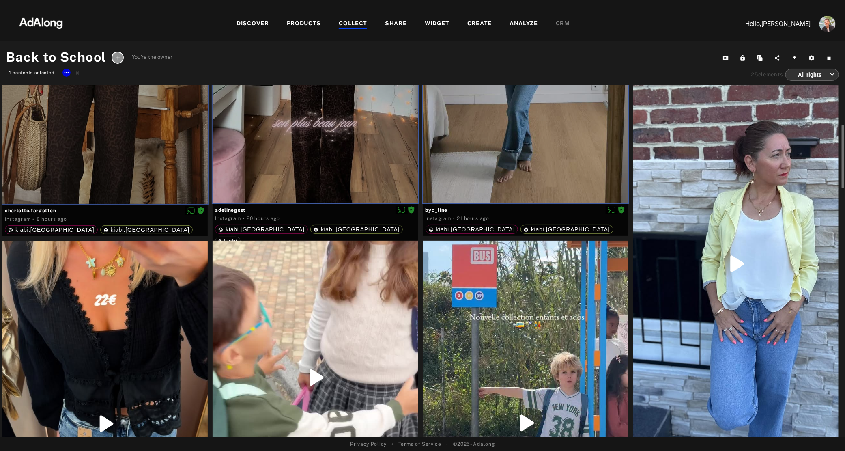
scroll to position [260, 0]
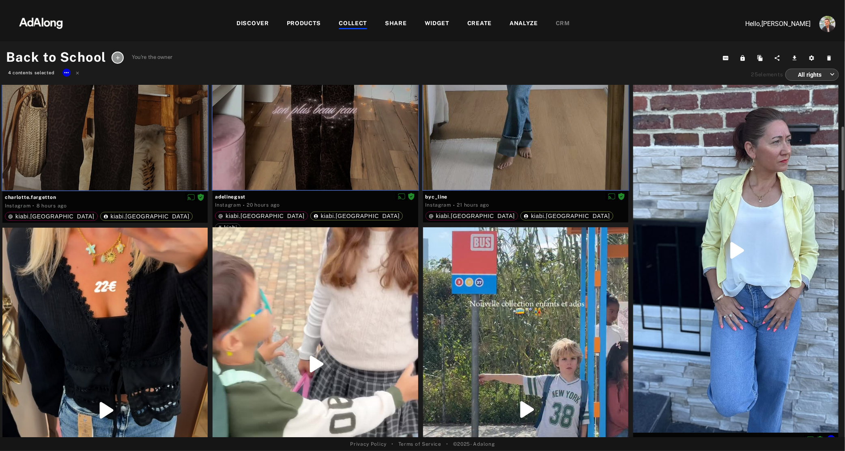
click at [713, 198] on div at bounding box center [735, 250] width 205 height 365
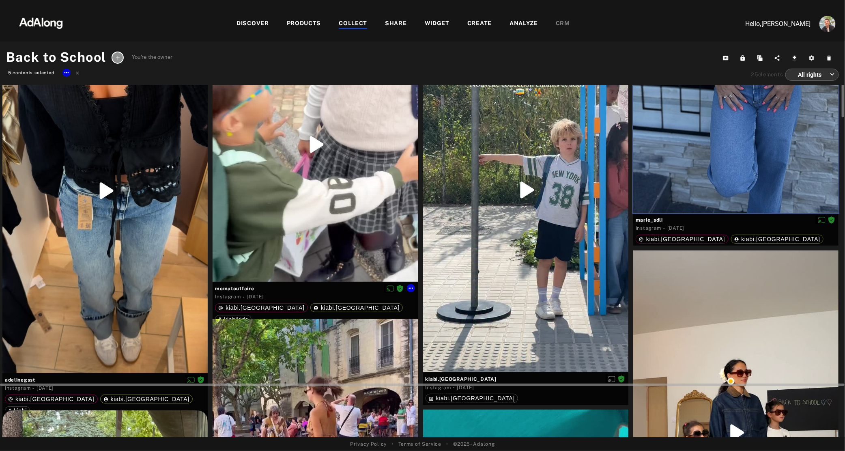
scroll to position [481, 0]
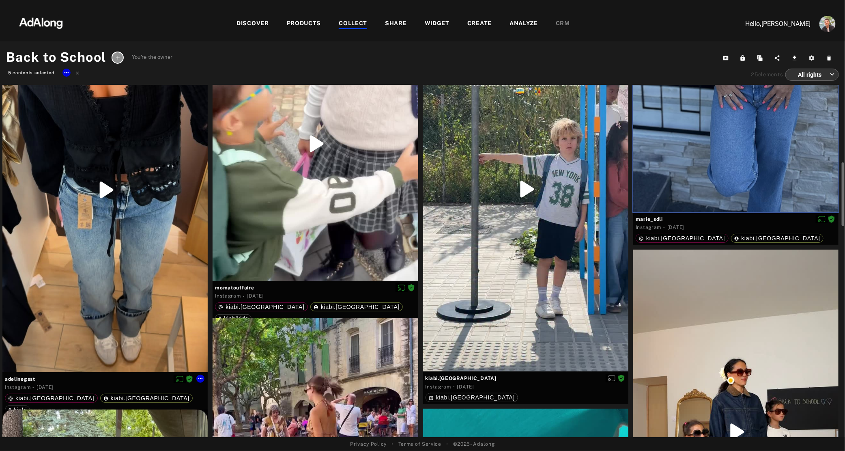
click at [166, 301] on div at bounding box center [104, 189] width 205 height 365
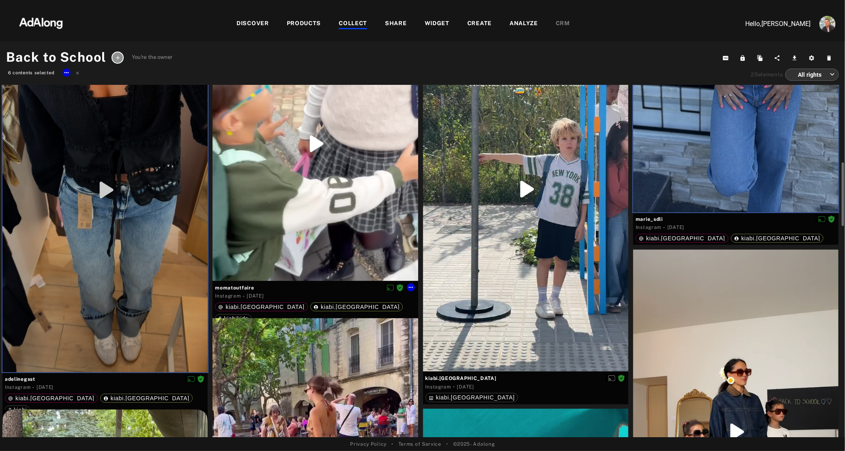
click at [314, 227] on div at bounding box center [315, 144] width 205 height 274
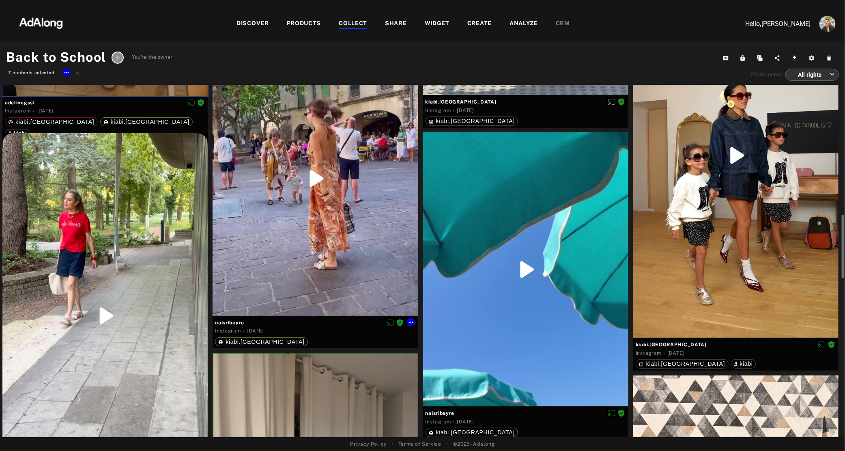
scroll to position [762, 0]
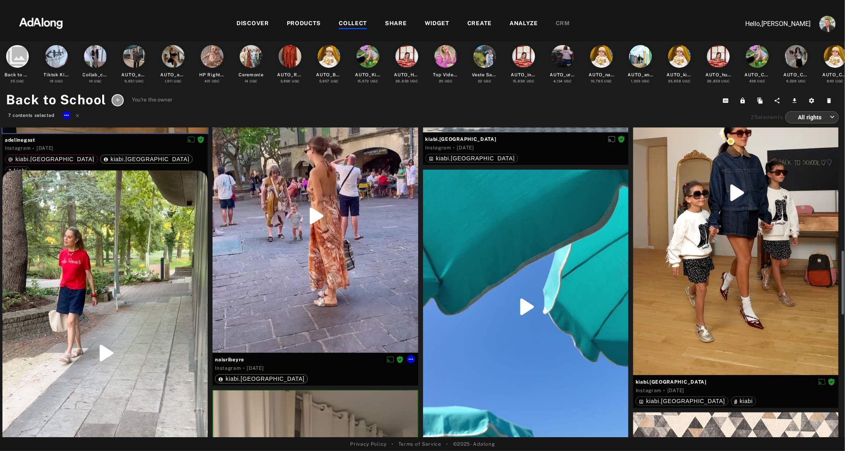
click at [314, 227] on div at bounding box center [315, 216] width 205 height 274
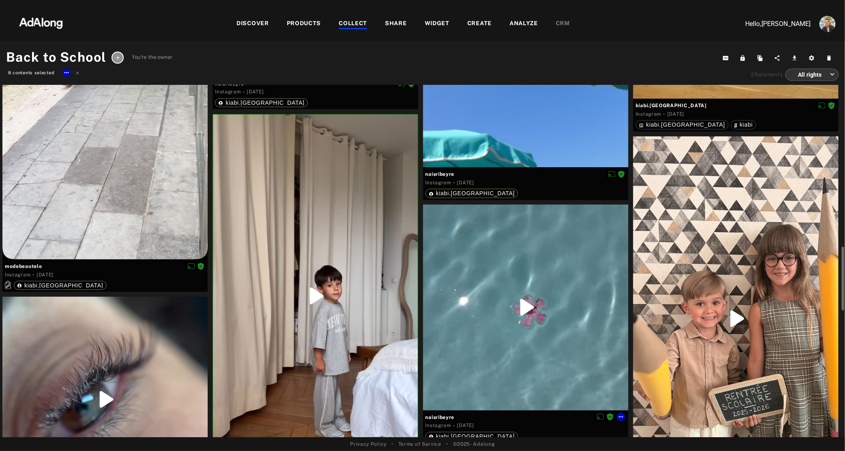
scroll to position [997, 0]
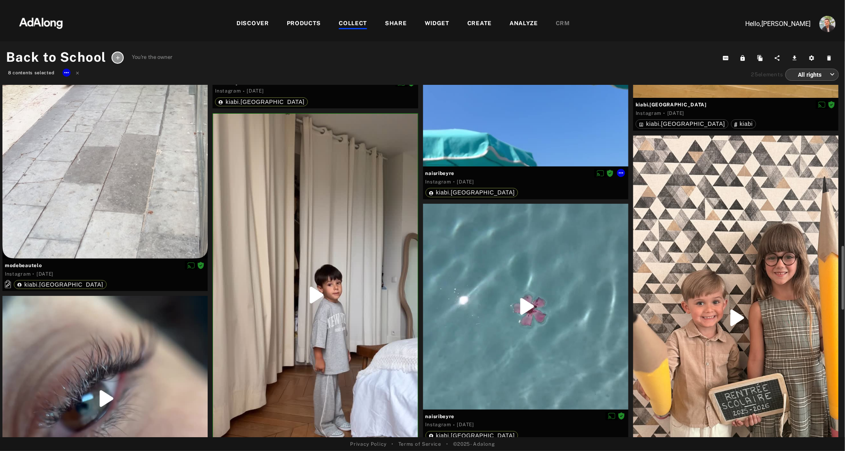
click at [489, 119] on div at bounding box center [525, 30] width 205 height 274
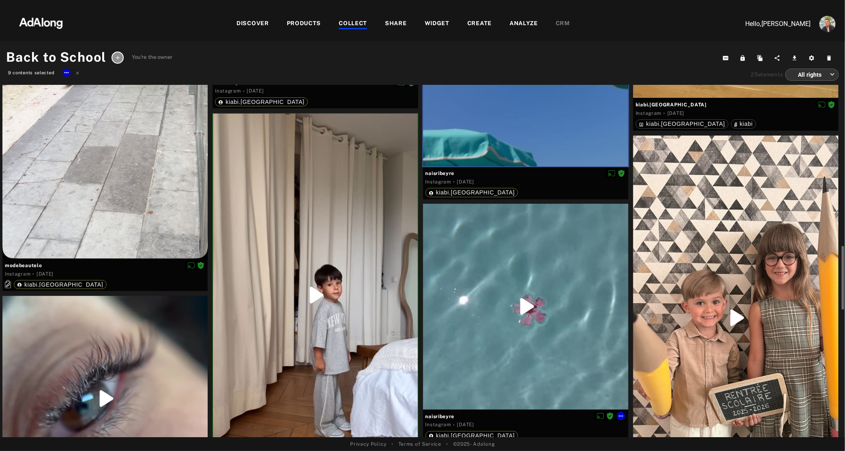
click at [484, 329] on div at bounding box center [525, 306] width 205 height 205
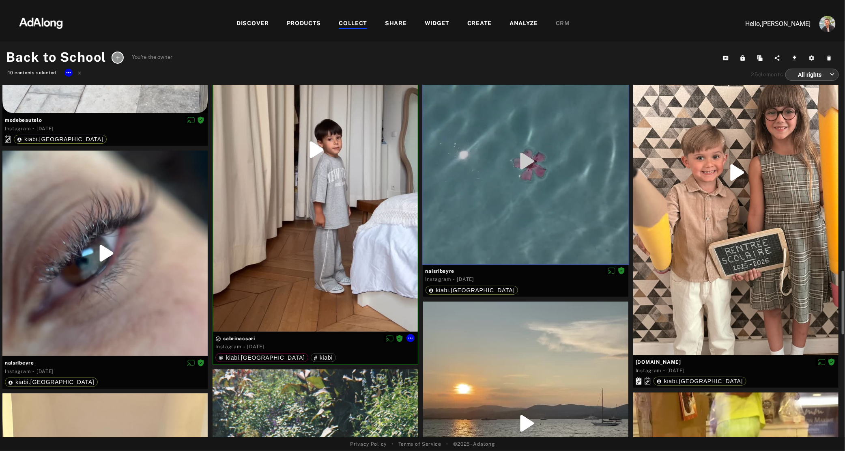
scroll to position [1143, 0]
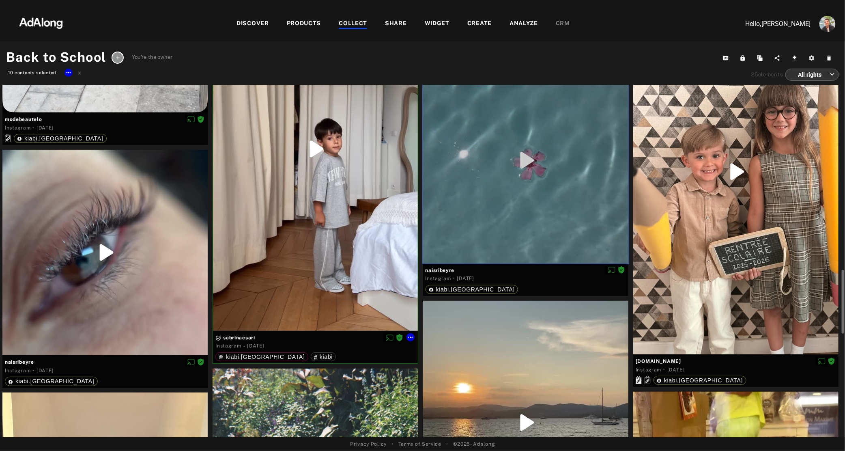
click at [289, 295] on div at bounding box center [315, 149] width 204 height 363
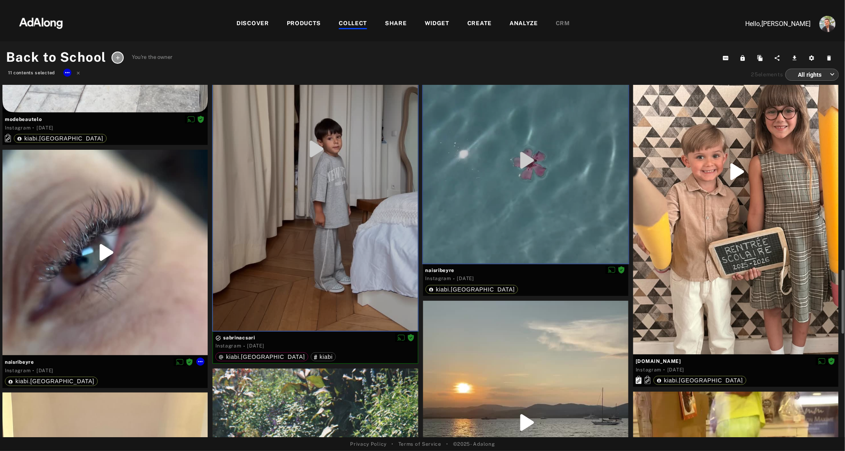
click at [103, 296] on div at bounding box center [104, 252] width 205 height 205
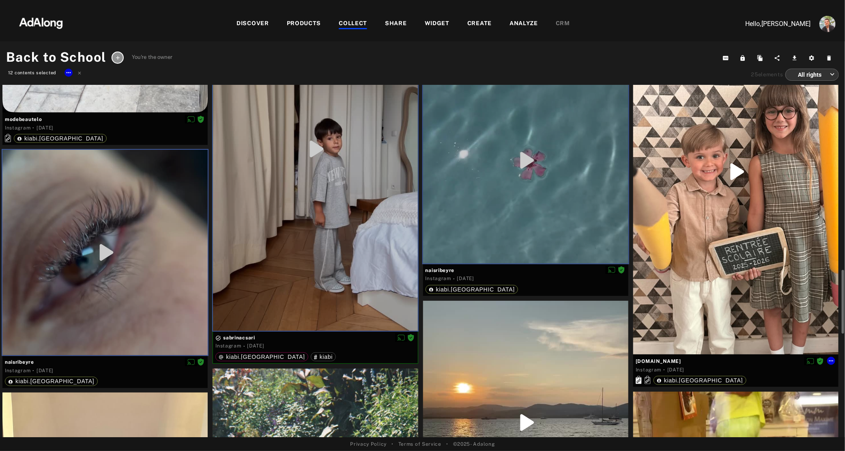
click at [708, 272] on div at bounding box center [735, 171] width 205 height 365
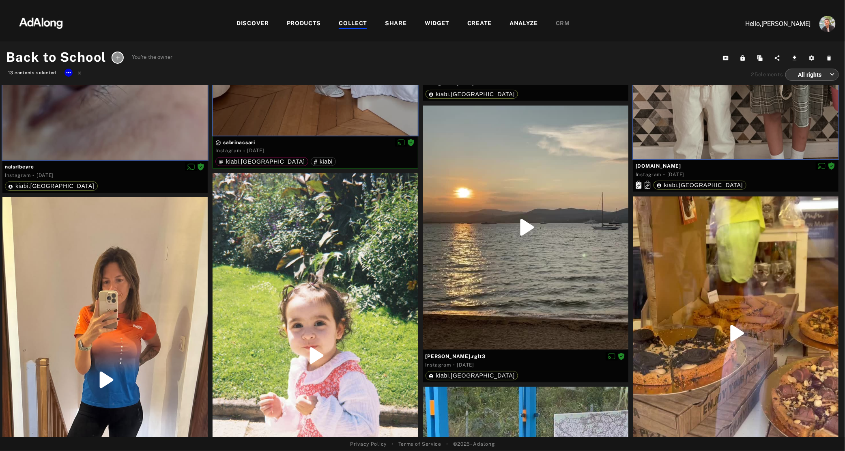
scroll to position [1457, 0]
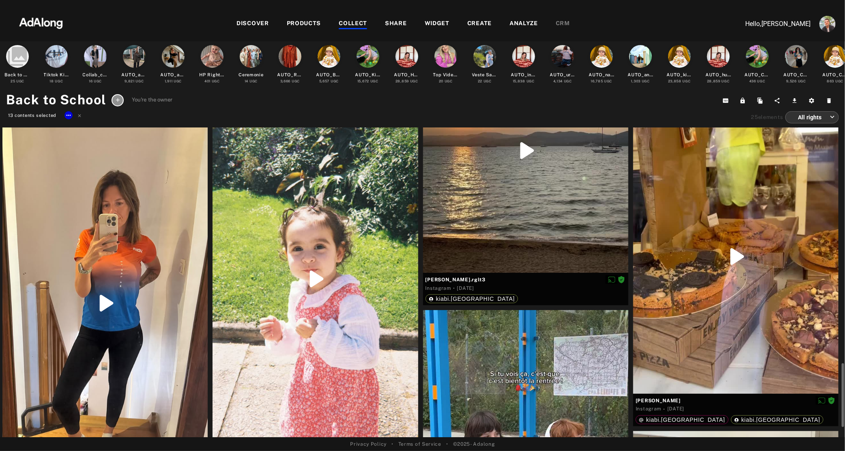
click at [164, 285] on div at bounding box center [104, 302] width 205 height 365
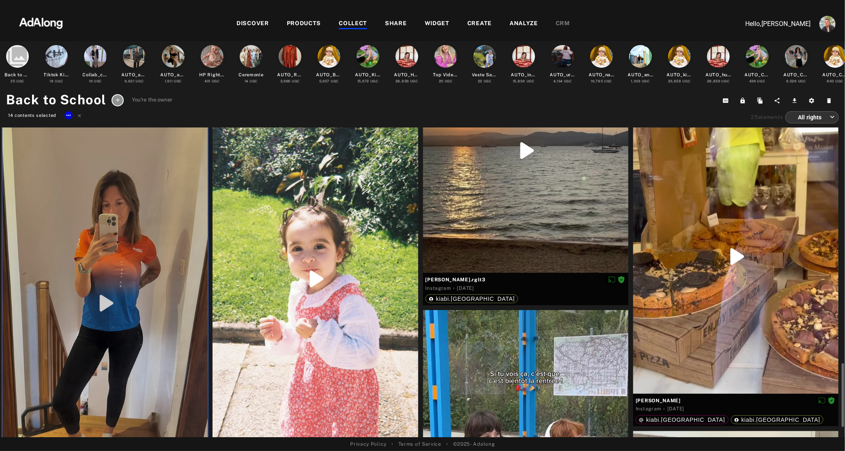
click at [269, 281] on div at bounding box center [315, 279] width 205 height 365
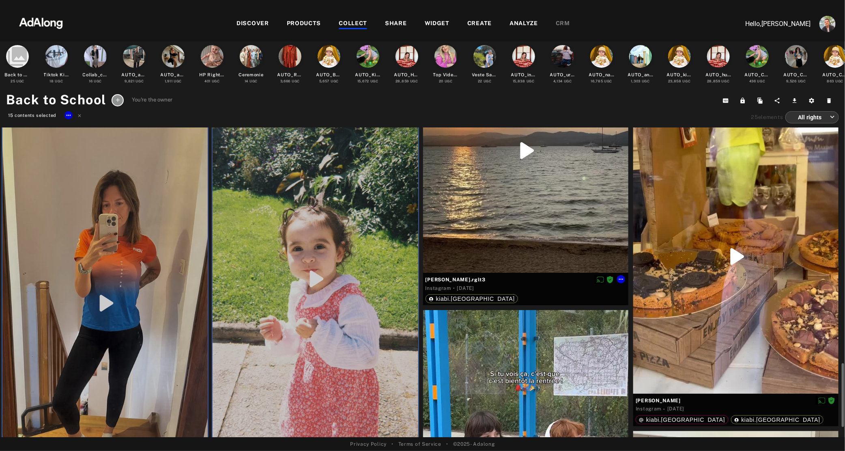
click at [511, 206] on div at bounding box center [525, 150] width 205 height 244
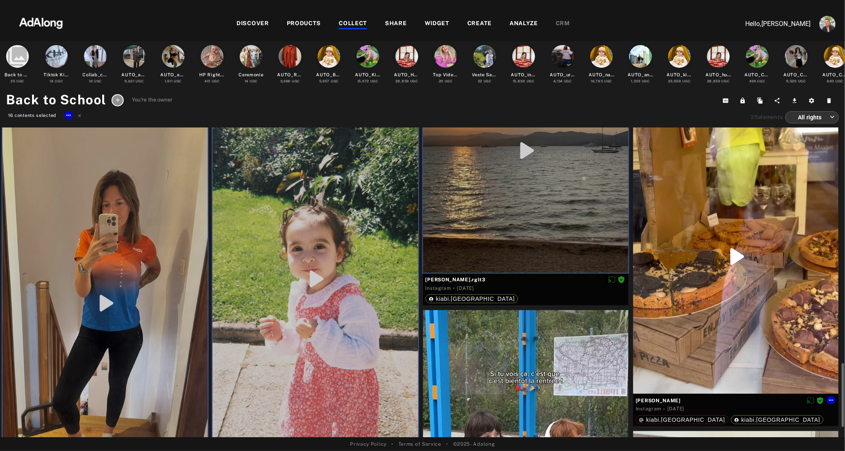
click at [747, 289] on div at bounding box center [735, 257] width 205 height 274
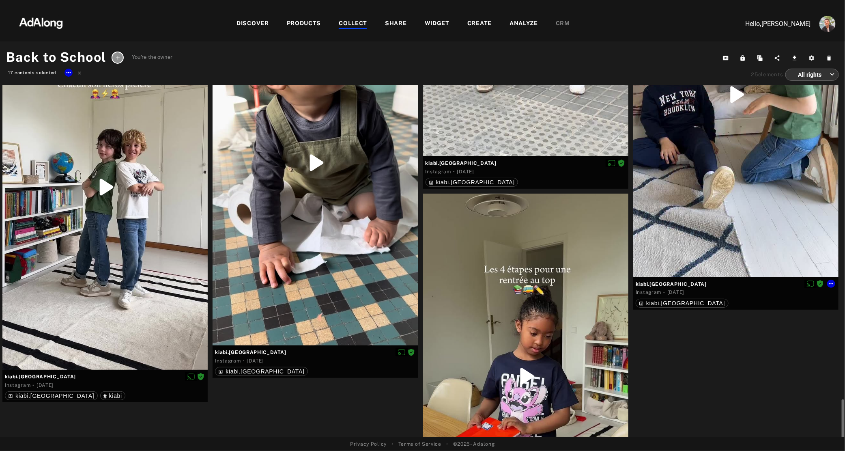
scroll to position [1934, 0]
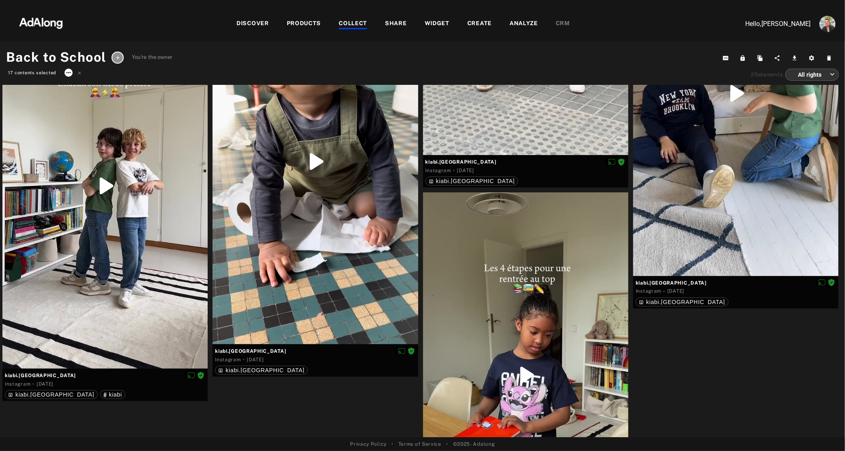
click at [65, 75] on icon at bounding box center [68, 72] width 6 height 6
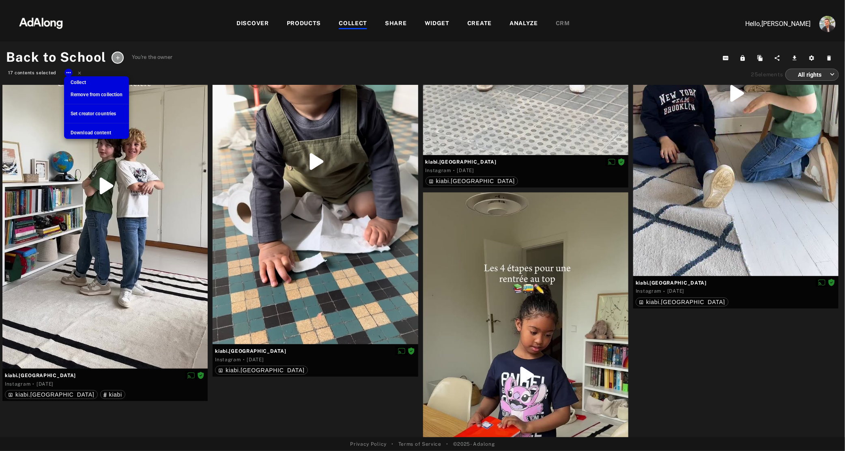
click at [103, 93] on span "Remove from collection" at bounding box center [97, 95] width 52 height 6
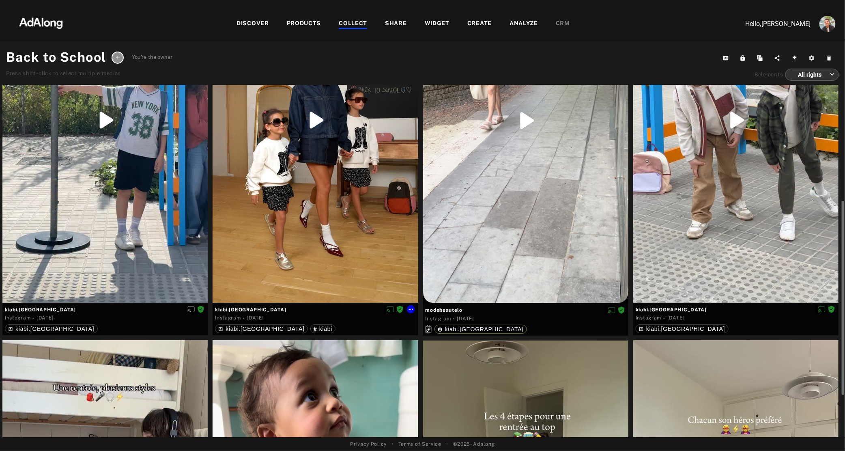
scroll to position [177, 0]
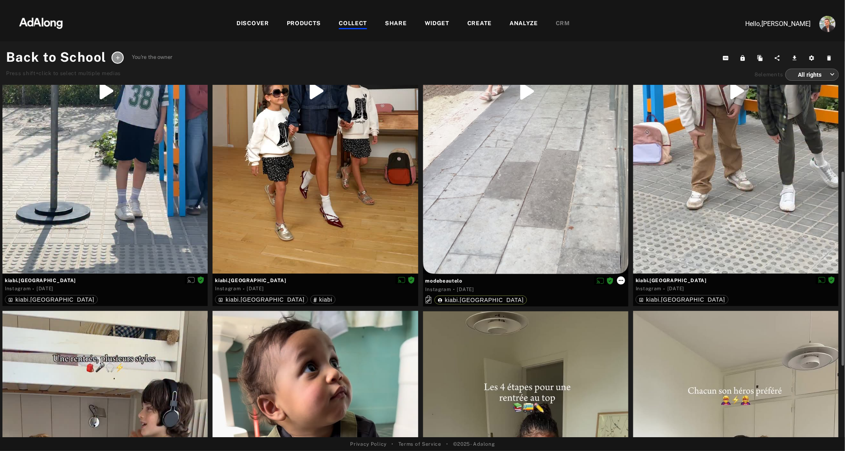
click at [620, 280] on icon at bounding box center [621, 280] width 6 height 6
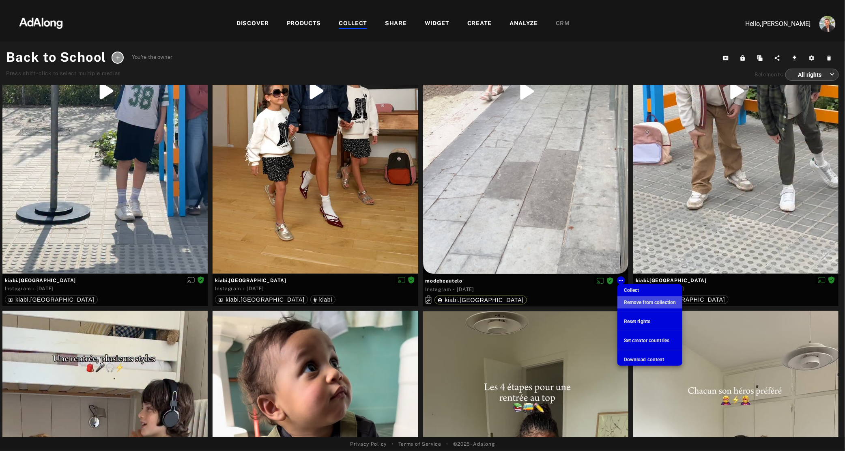
click at [633, 300] on span "Remove from collection" at bounding box center [650, 302] width 52 height 6
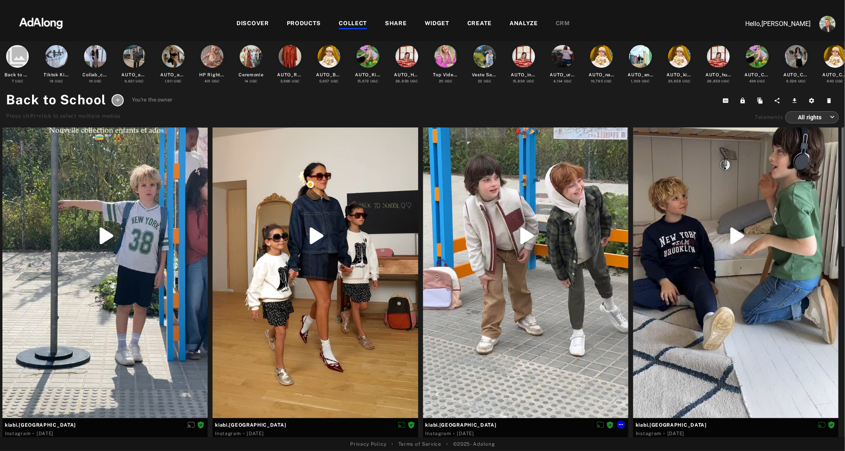
scroll to position [0, 0]
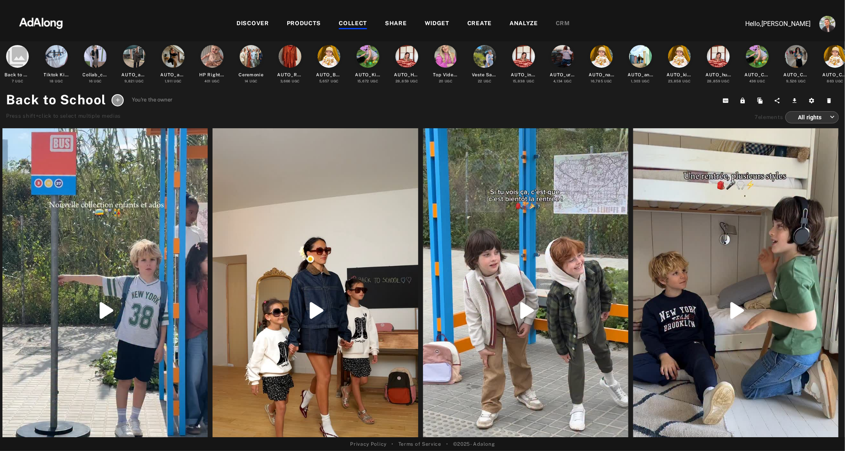
click at [446, 29] on div "DISCOVER PRODUCTS COLLECT SHARE WIDGET CREATE ANALYZE CRM" at bounding box center [403, 23] width 653 height 27
click at [440, 23] on div "WIDGET" at bounding box center [437, 24] width 25 height 10
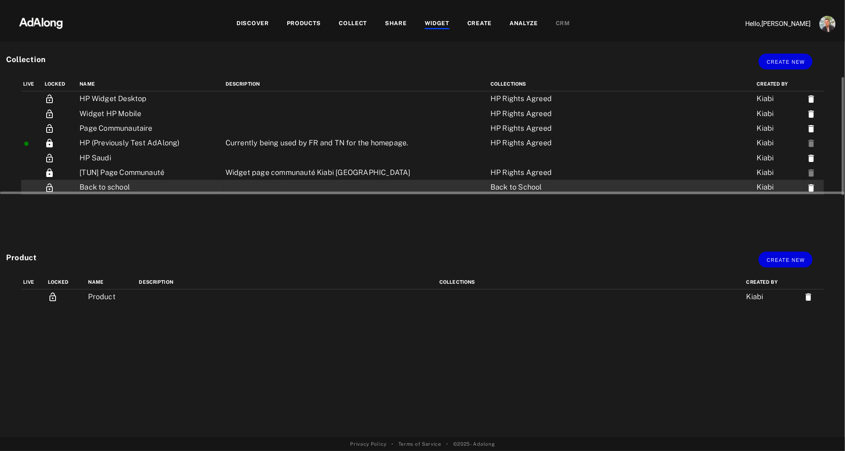
click at [112, 188] on td "Back to school" at bounding box center [150, 187] width 146 height 15
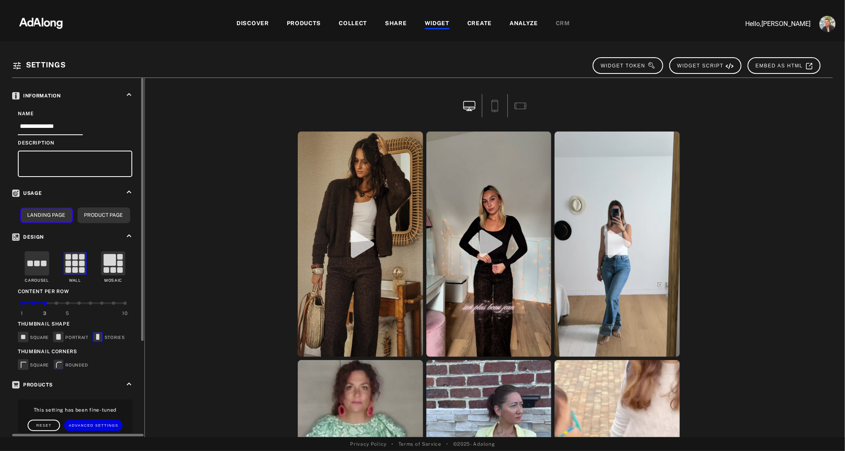
scroll to position [130, 0]
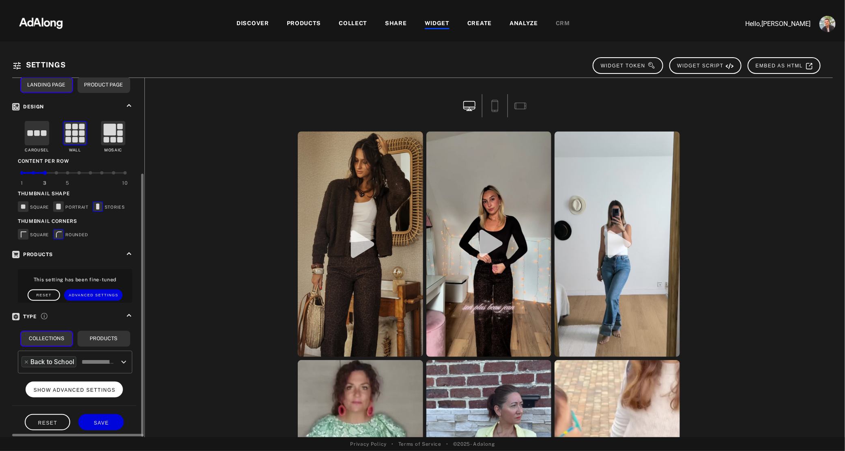
click at [75, 387] on span "SHOW ADVANCED SETTINGS" at bounding box center [75, 390] width 82 height 6
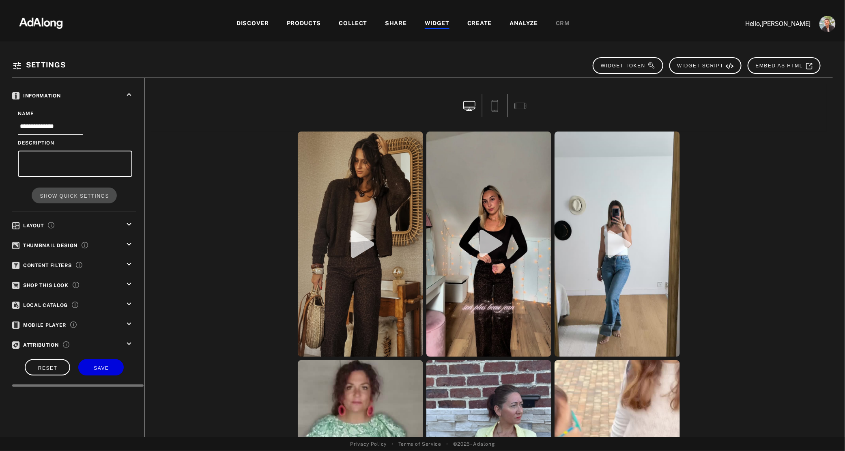
scroll to position [0, 0]
click at [127, 237] on div "**********" at bounding box center [78, 232] width 132 height 309
click at [127, 242] on icon "keyboard_arrow_down" at bounding box center [129, 244] width 9 height 9
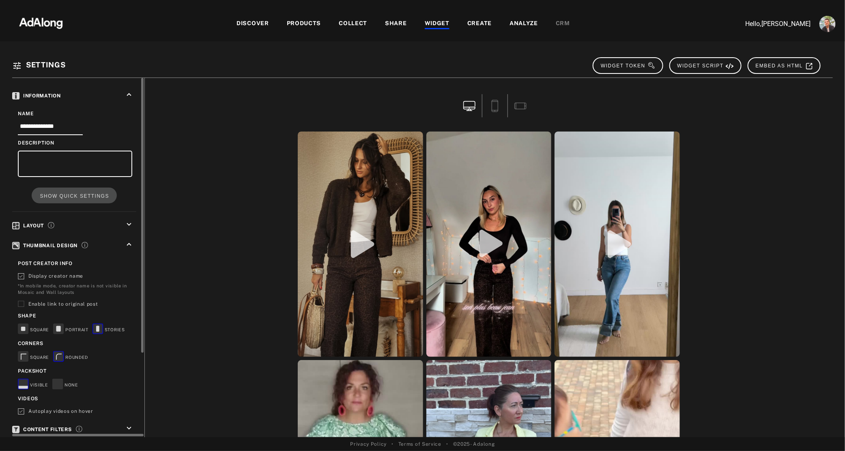
click at [56, 325] on rect at bounding box center [59, 329] width 10 height 10
click at [98, 326] on icon at bounding box center [97, 329] width 3 height 6
click at [127, 242] on icon "keyboard_arrow_up" at bounding box center [129, 244] width 9 height 9
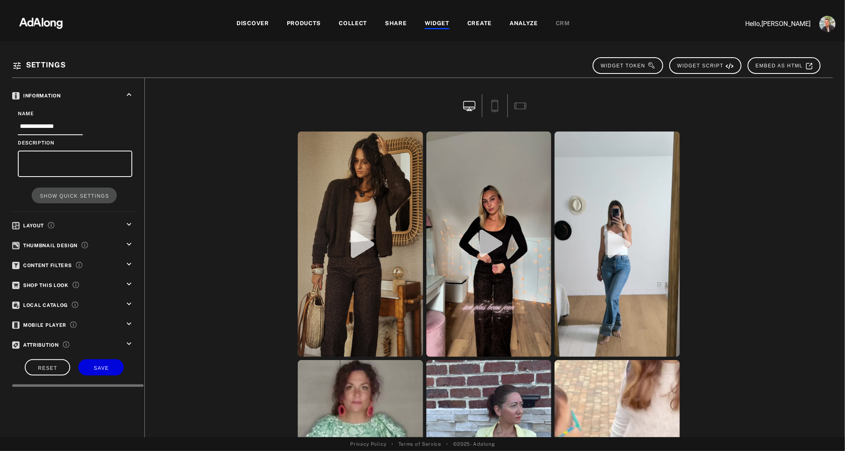
click at [130, 223] on icon "keyboard_arrow_down" at bounding box center [129, 224] width 9 height 9
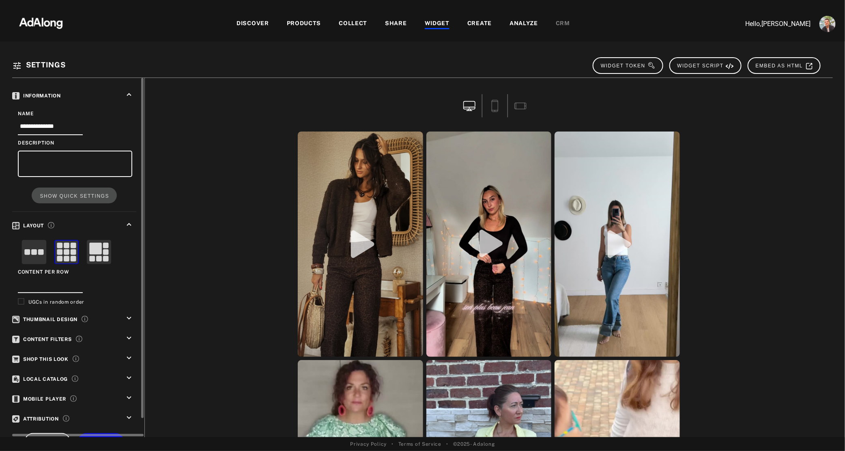
click at [130, 223] on icon "keyboard_arrow_up" at bounding box center [129, 224] width 9 height 9
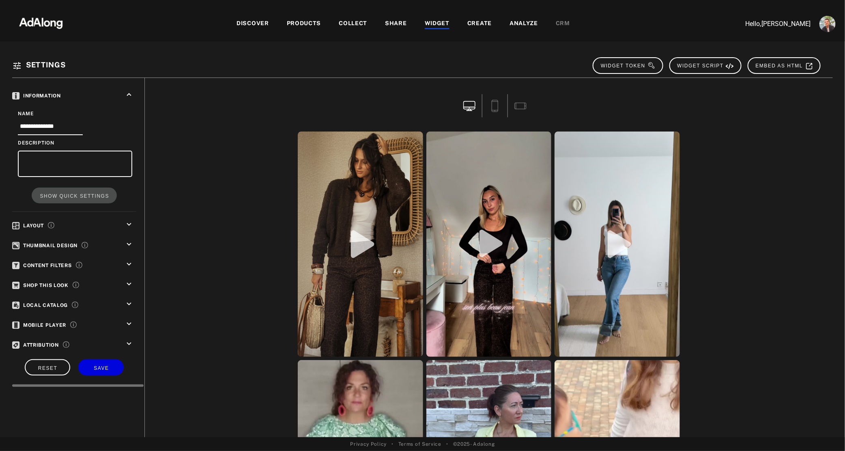
click at [126, 340] on icon "keyboard_arrow_down" at bounding box center [129, 343] width 9 height 9
click at [126, 340] on icon "keyboard_arrow_up" at bounding box center [129, 343] width 9 height 9
click at [103, 365] on span "SAVE" at bounding box center [101, 368] width 15 height 6
click at [128, 220] on icon "keyboard_arrow_down" at bounding box center [129, 224] width 9 height 9
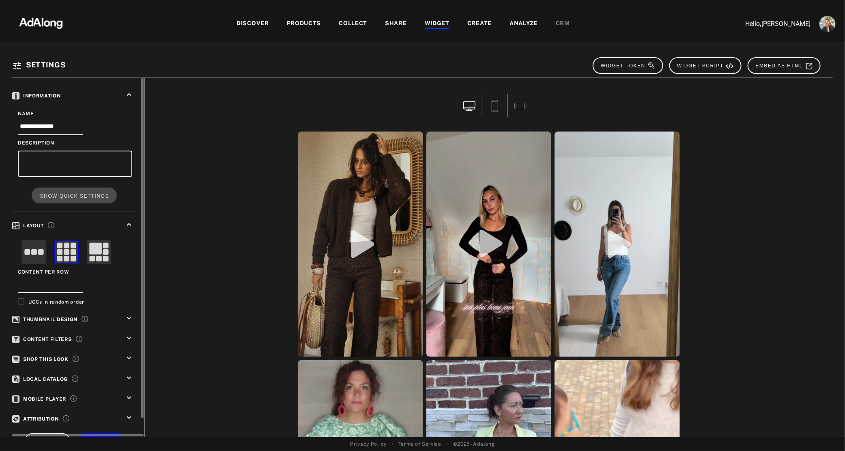
click at [129, 314] on icon "keyboard_arrow_down" at bounding box center [129, 318] width 9 height 9
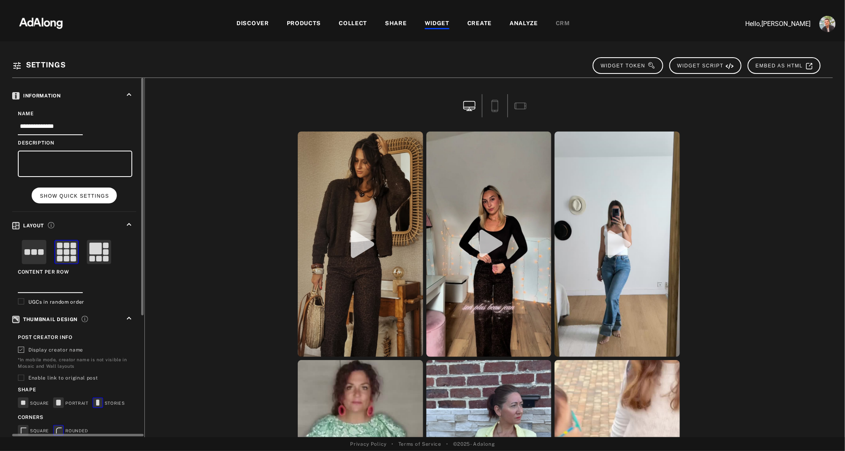
click at [73, 193] on span "SHOW QUICK SETTINGS" at bounding box center [74, 196] width 69 height 6
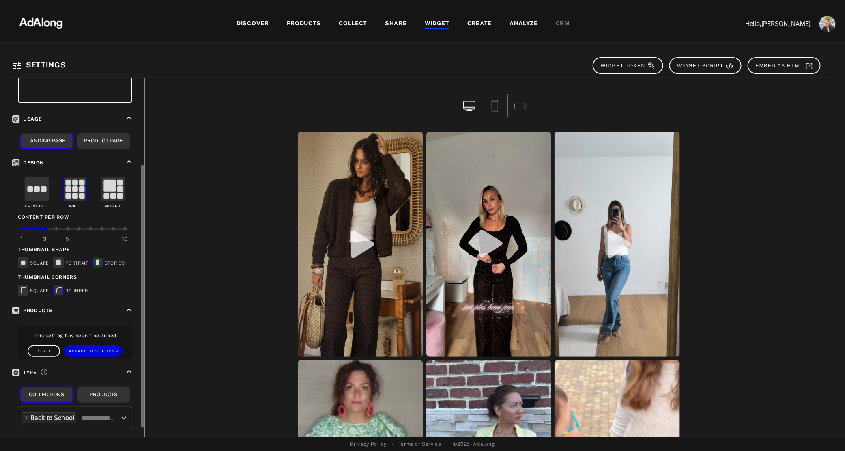
scroll to position [130, 0]
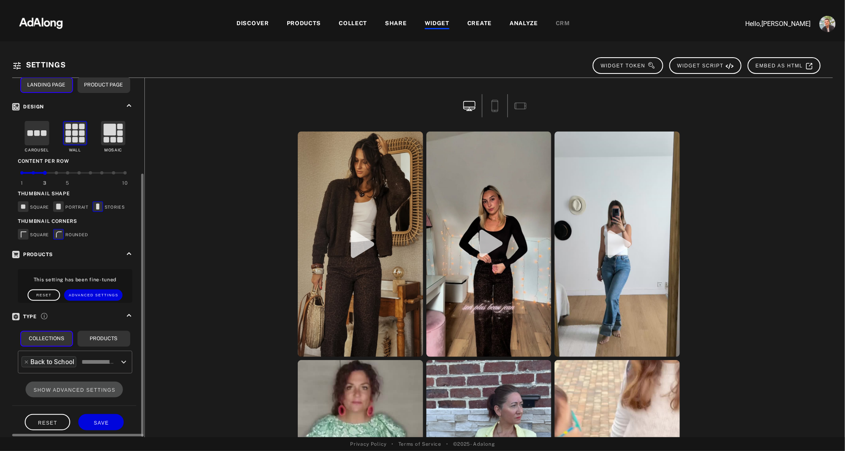
click at [123, 360] on icon "Open" at bounding box center [123, 361] width 5 height 3
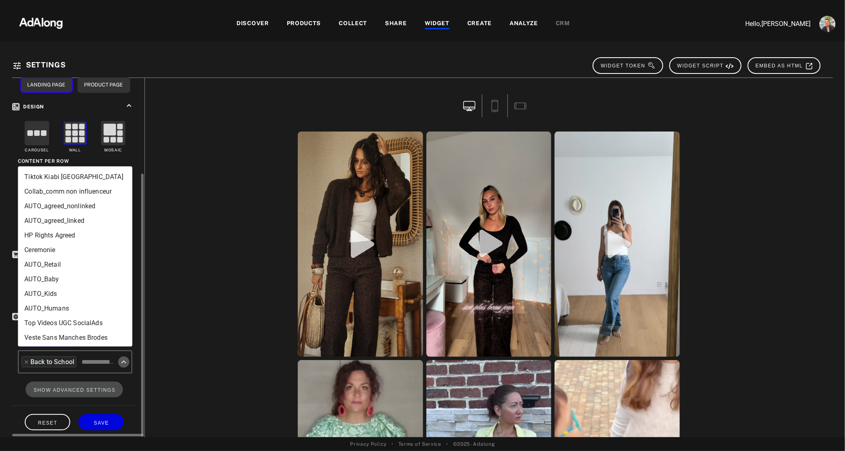
click at [123, 358] on icon "Close" at bounding box center [124, 362] width 10 height 10
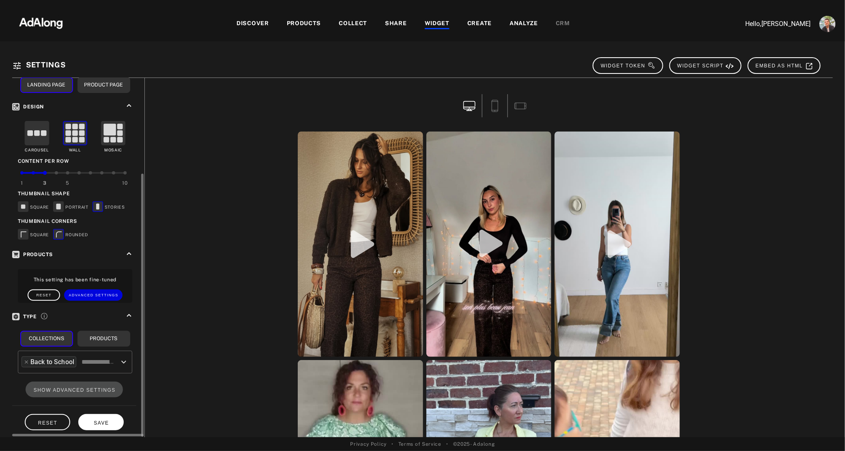
click at [107, 420] on span "SAVE" at bounding box center [101, 423] width 15 height 6
click at [429, 25] on div "WIDGET" at bounding box center [437, 24] width 25 height 10
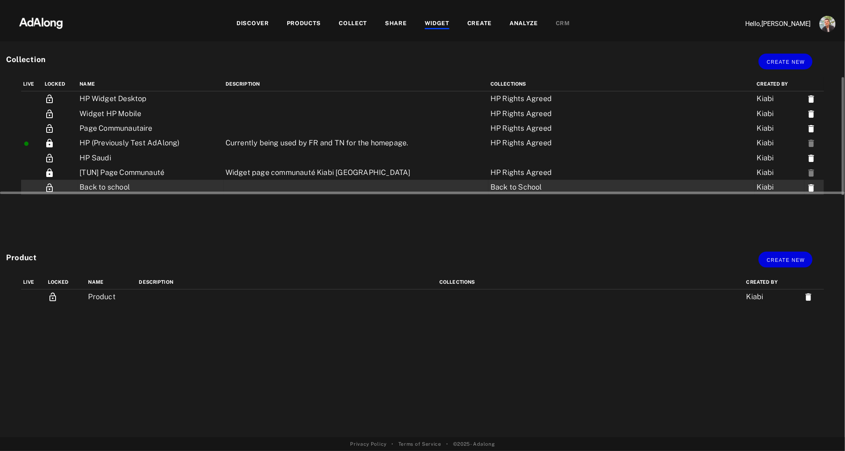
click at [95, 188] on td "Back to school" at bounding box center [150, 187] width 146 height 15
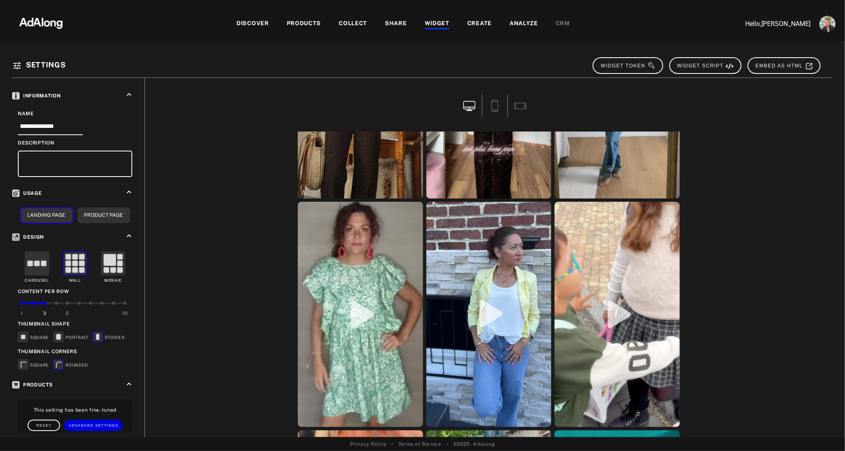
scroll to position [26, 0]
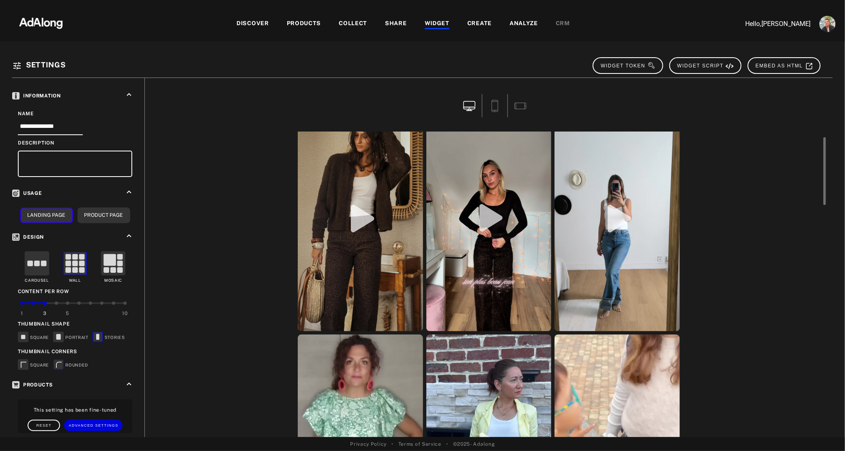
click at [350, 25] on div "COLLECT" at bounding box center [353, 24] width 28 height 10
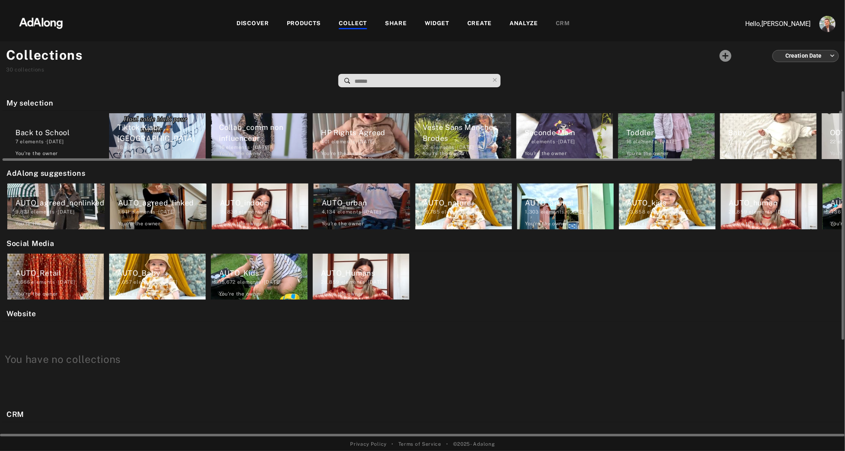
click at [57, 121] on div "Back to School 7 elements · [DATE] You're the owner delete" at bounding box center [55, 136] width 97 height 46
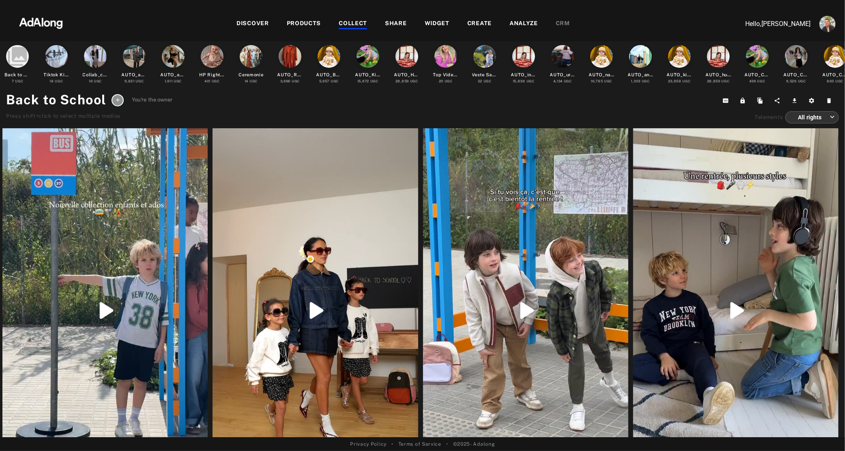
click at [434, 21] on div "WIDGET" at bounding box center [437, 24] width 25 height 10
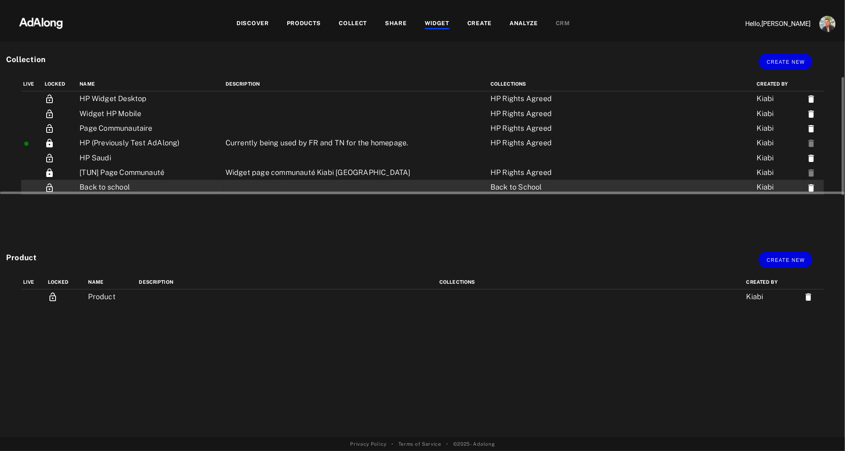
click at [105, 183] on td "Back to school" at bounding box center [150, 187] width 146 height 15
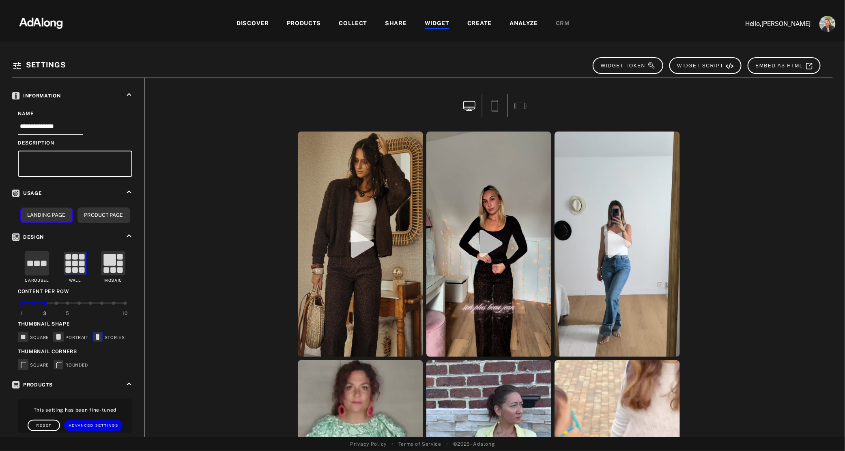
click at [431, 28] on div at bounding box center [437, 28] width 25 height 1
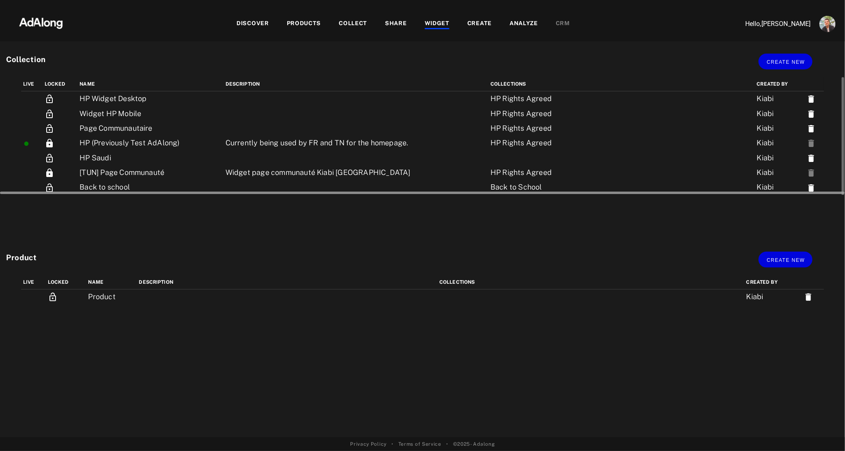
click at [106, 189] on div at bounding box center [422, 192] width 845 height 6
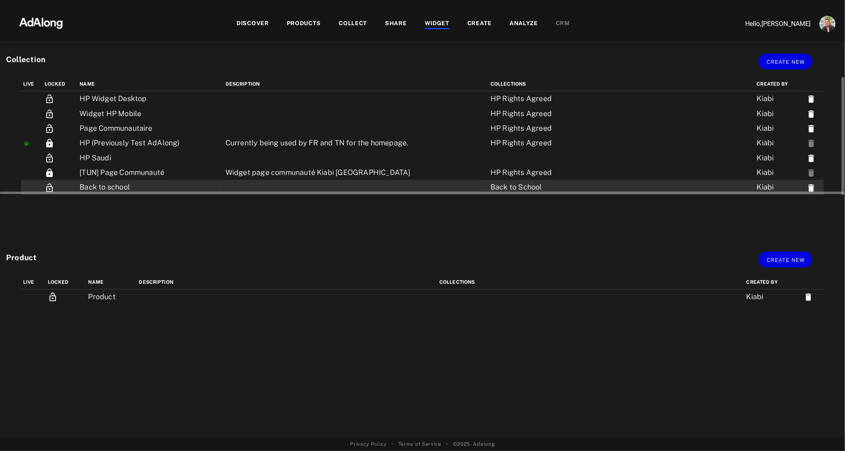
click at [86, 184] on td "Back to school" at bounding box center [150, 187] width 146 height 15
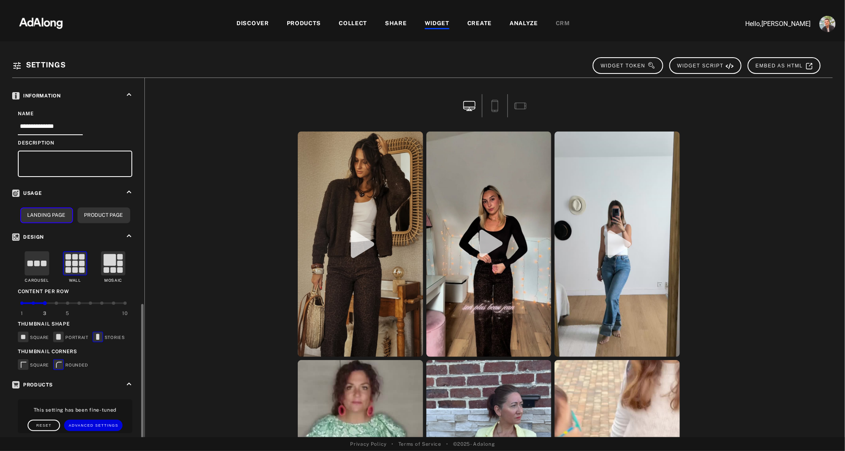
scroll to position [130, 0]
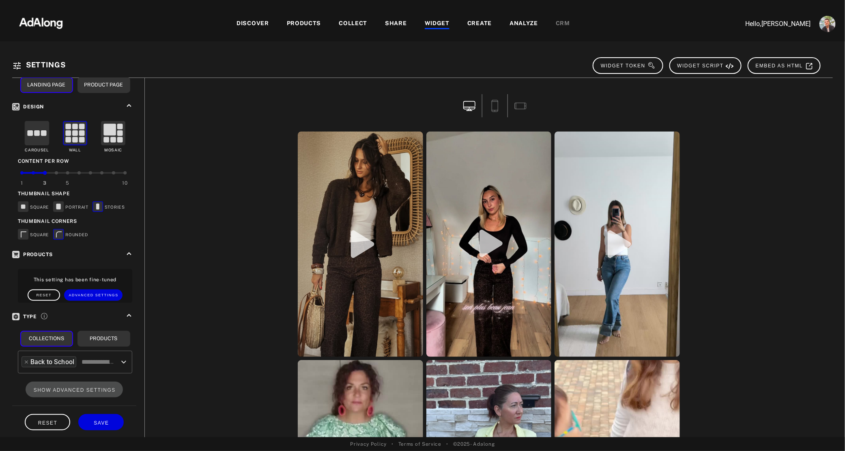
click at [311, 22] on div "PRODUCTS" at bounding box center [304, 24] width 34 height 10
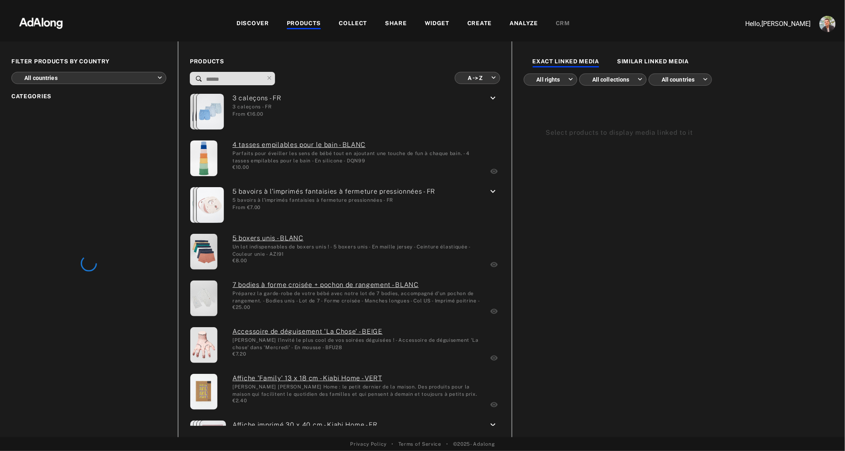
click at [348, 28] on div "COLLECT" at bounding box center [353, 24] width 28 height 10
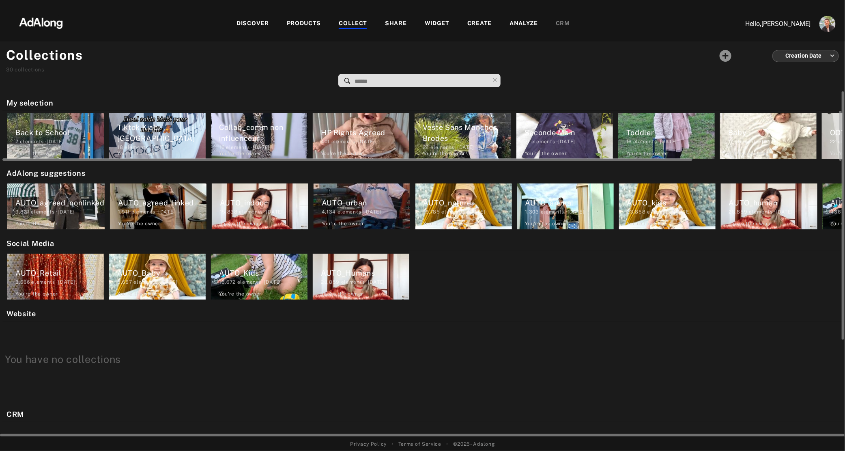
click at [52, 120] on div "Back to School 7 elements · [DATE] You're the owner delete" at bounding box center [55, 136] width 97 height 46
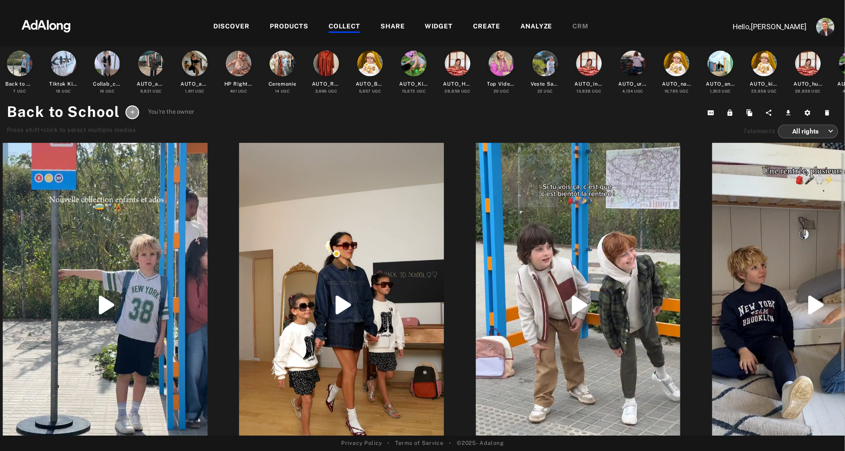
scroll to position [18, 0]
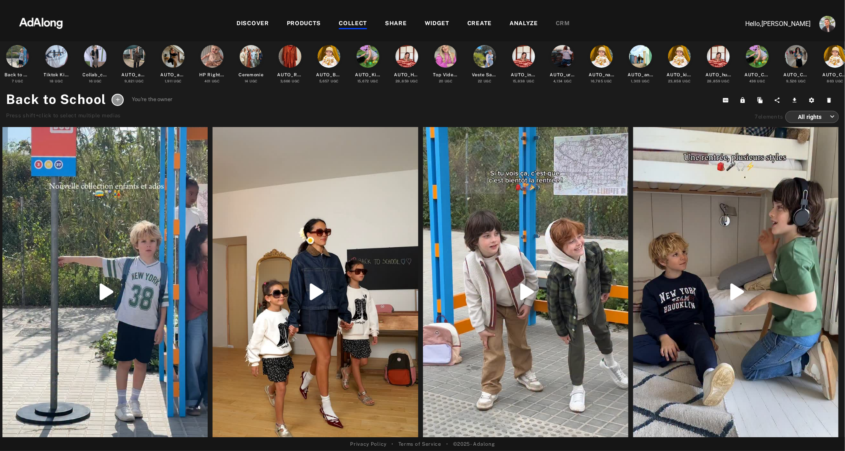
click at [425, 23] on div "WIDGET" at bounding box center [437, 24] width 25 height 10
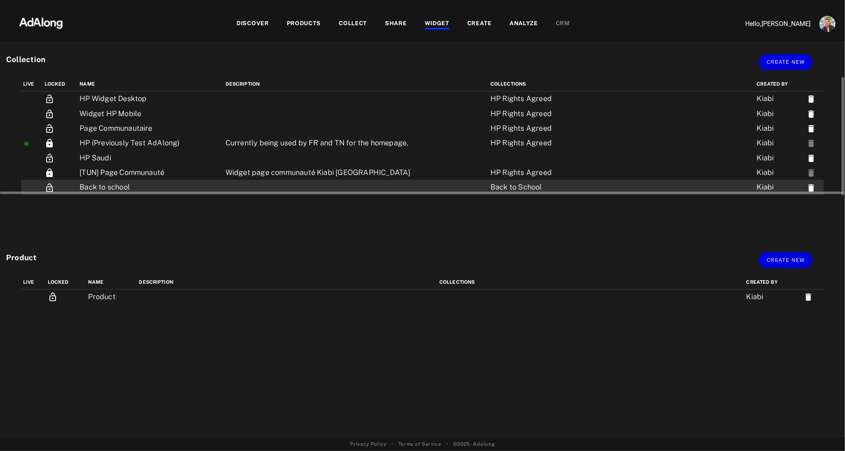
click at [106, 188] on td "Back to school" at bounding box center [150, 187] width 146 height 15
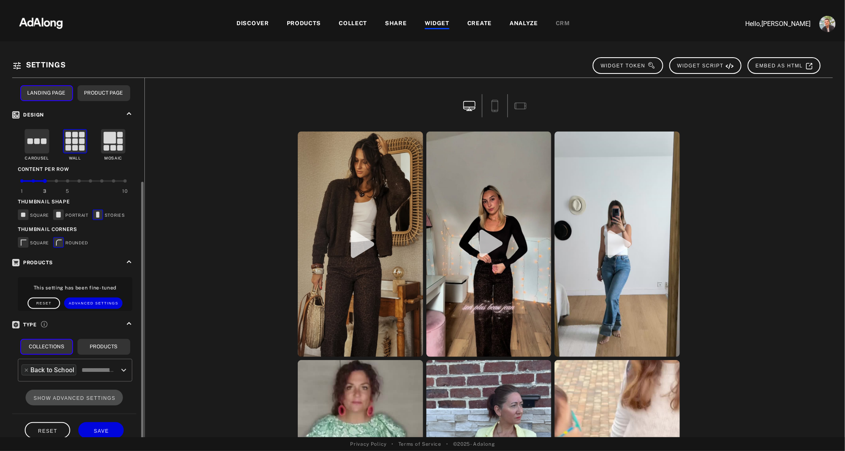
scroll to position [130, 0]
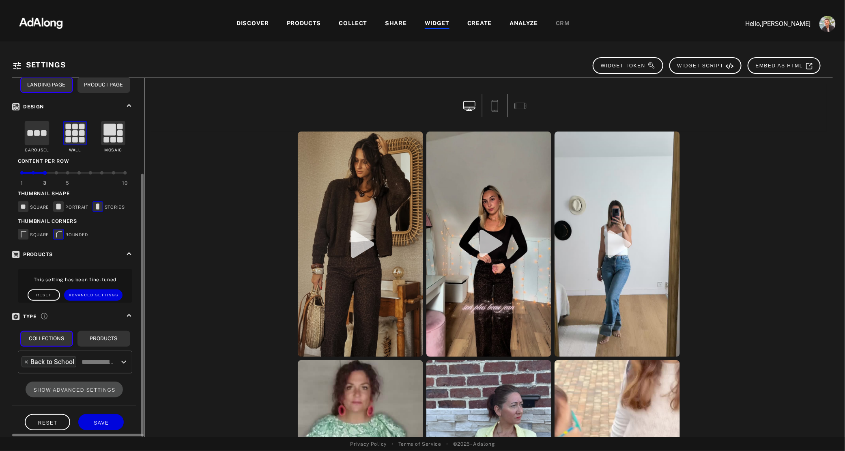
click at [24, 359] on icon at bounding box center [27, 362] width 6 height 6
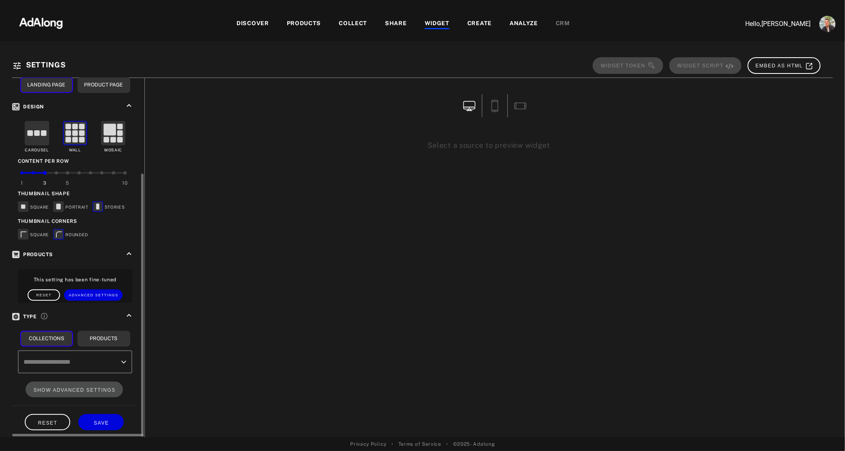
click at [131, 362] on div "​" at bounding box center [75, 361] width 114 height 23
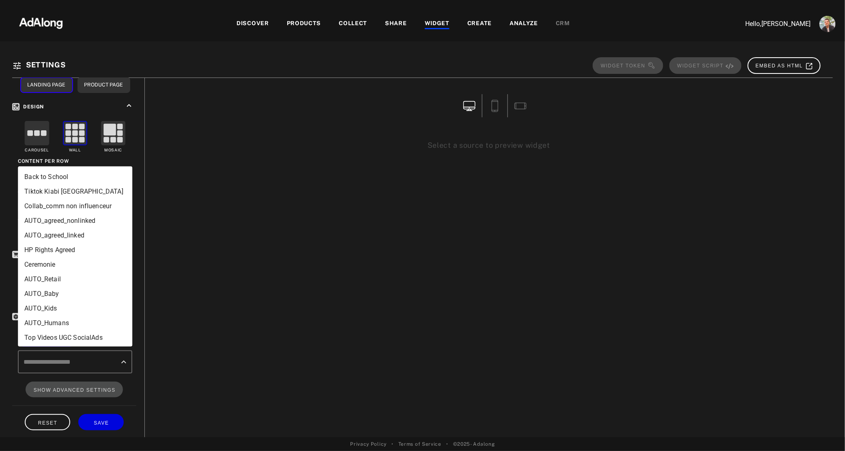
click at [87, 251] on li "HP Rights Agreed" at bounding box center [75, 249] width 114 height 15
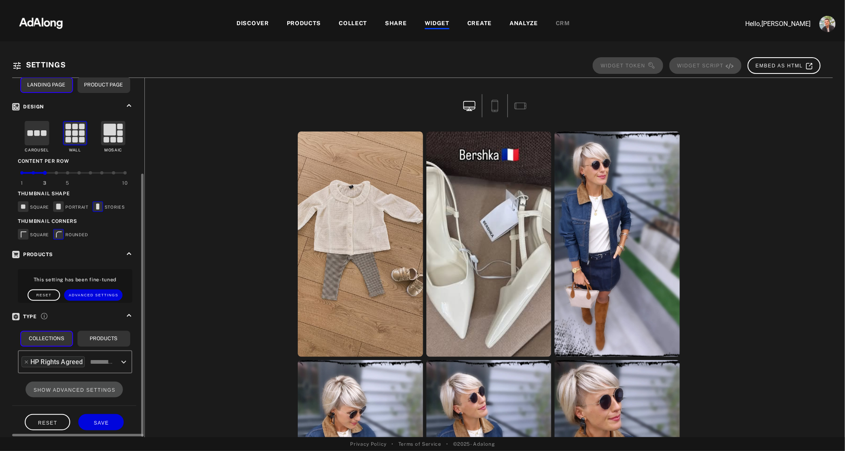
click at [123, 357] on icon "Open" at bounding box center [124, 362] width 10 height 10
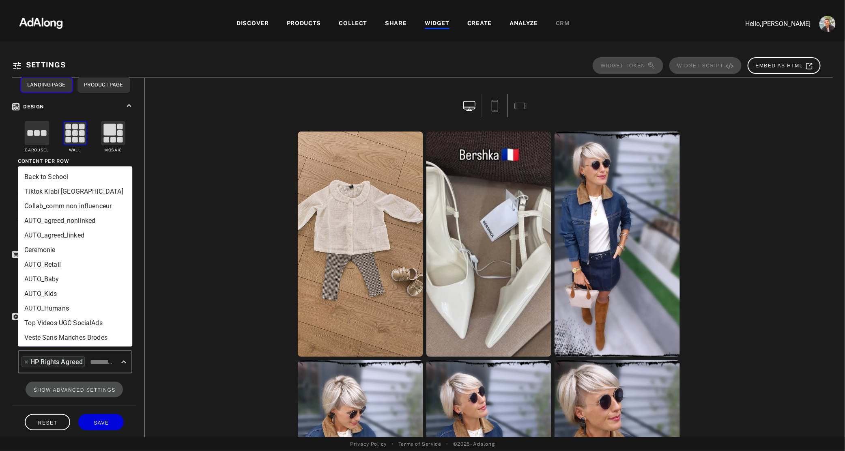
click at [73, 181] on li "Back to School" at bounding box center [75, 176] width 114 height 15
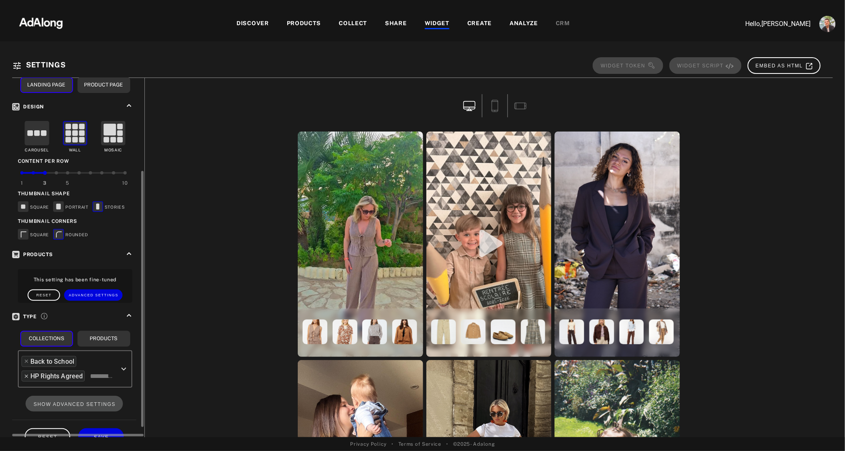
click at [25, 373] on icon at bounding box center [27, 376] width 6 height 6
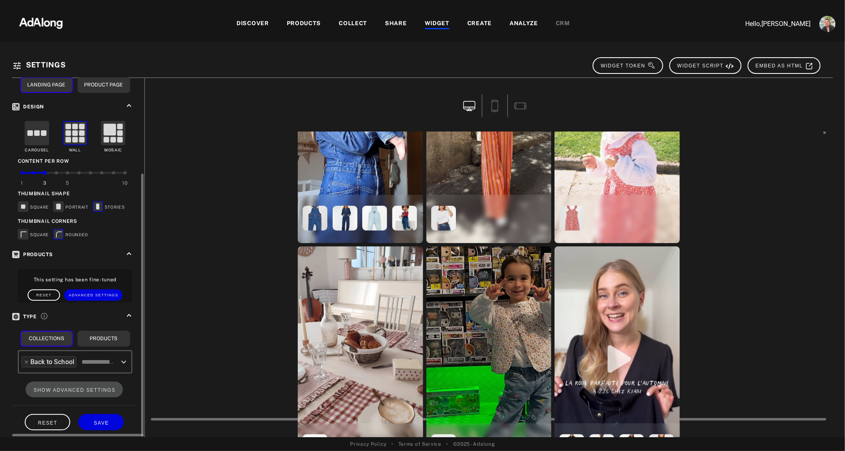
scroll to position [0, 0]
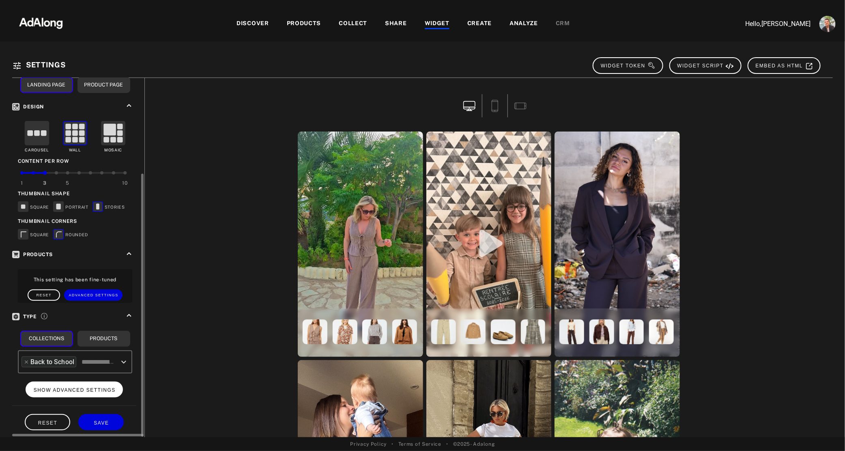
click at [75, 387] on span "SHOW ADVANCED SETTINGS" at bounding box center [75, 390] width 82 height 6
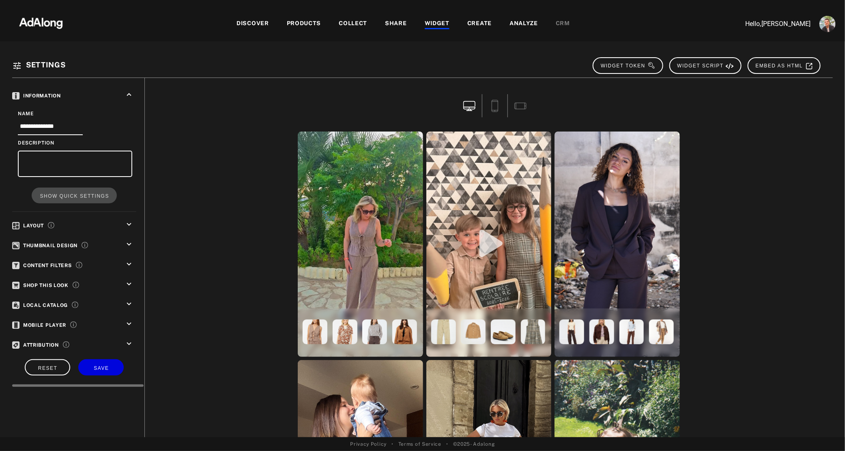
click at [129, 339] on icon "keyboard_arrow_down" at bounding box center [129, 343] width 9 height 9
click at [131, 320] on icon "keyboard_arrow_down" at bounding box center [129, 323] width 9 height 9
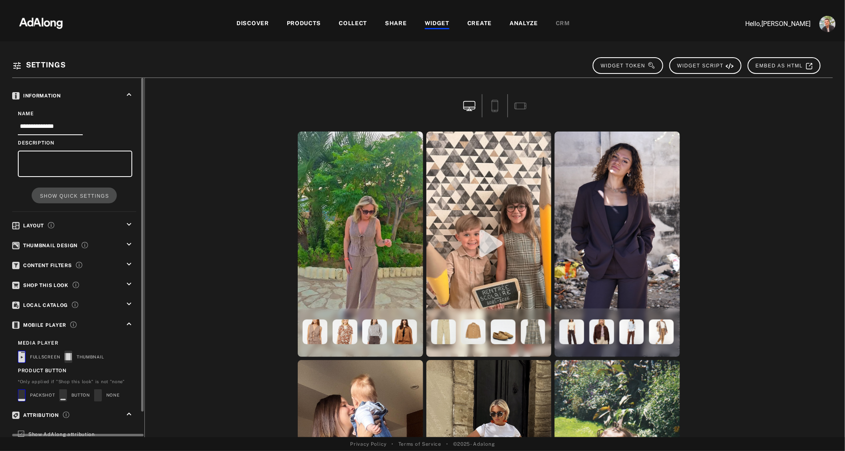
click at [126, 302] on icon "keyboard_arrow_down" at bounding box center [129, 303] width 9 height 9
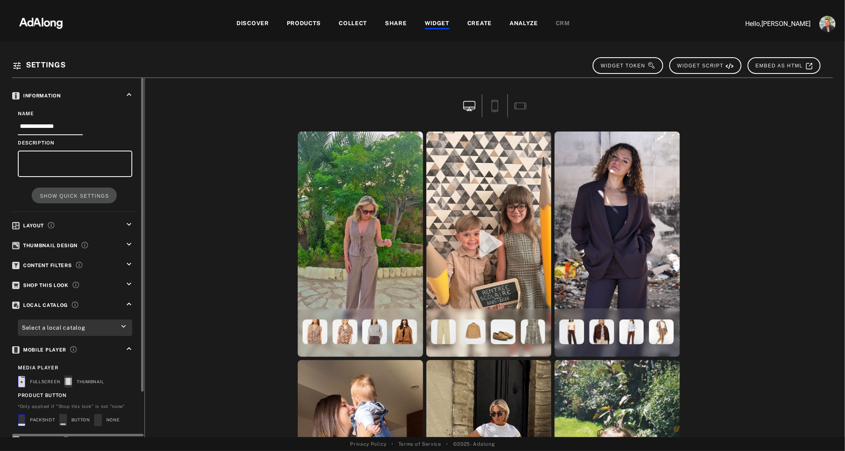
click at [128, 279] on icon "keyboard_arrow_down" at bounding box center [129, 283] width 9 height 9
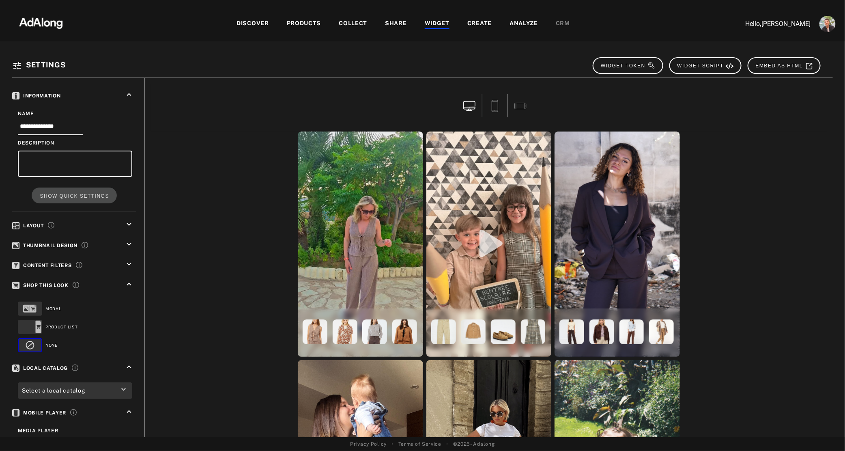
click at [435, 26] on div "WIDGET" at bounding box center [437, 24] width 25 height 10
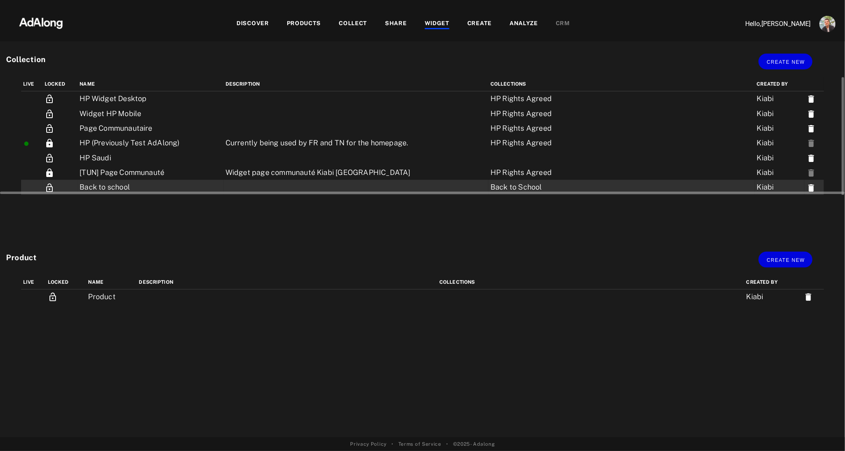
click at [133, 186] on td "Back to school" at bounding box center [150, 187] width 146 height 15
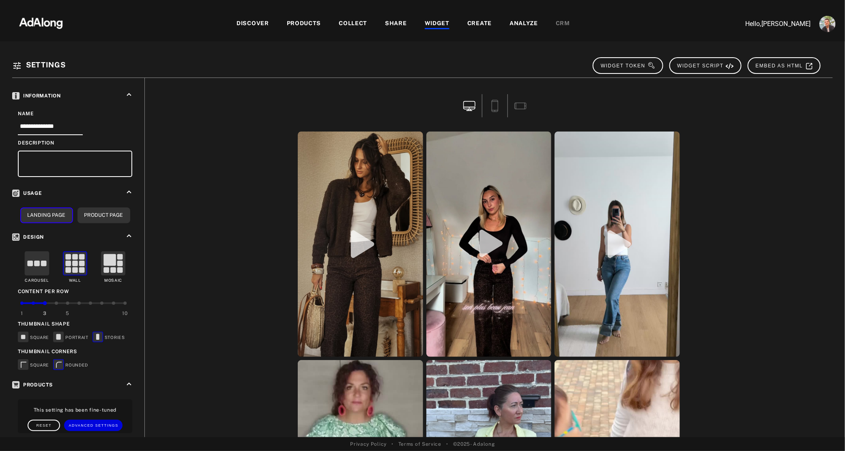
click at [438, 23] on div "WIDGET" at bounding box center [437, 24] width 25 height 10
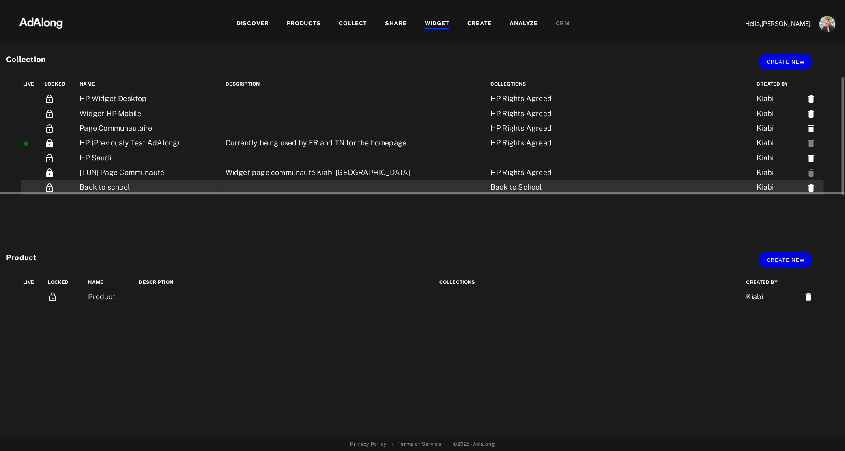
click at [813, 187] on icon at bounding box center [811, 187] width 6 height 7
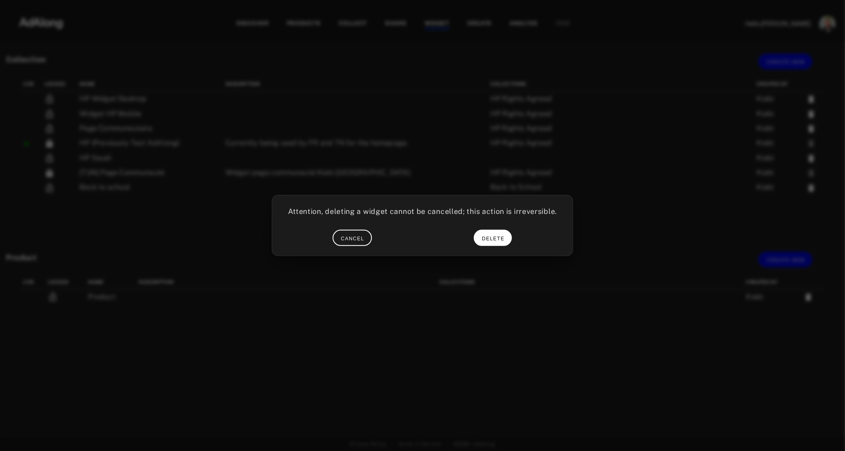
click at [488, 234] on button "DELETE" at bounding box center [493, 238] width 38 height 16
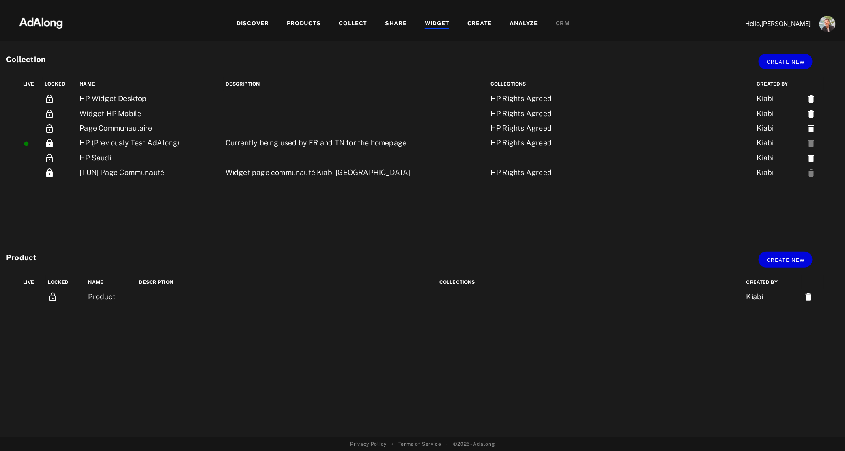
click at [303, 23] on div "PRODUCTS" at bounding box center [304, 24] width 34 height 10
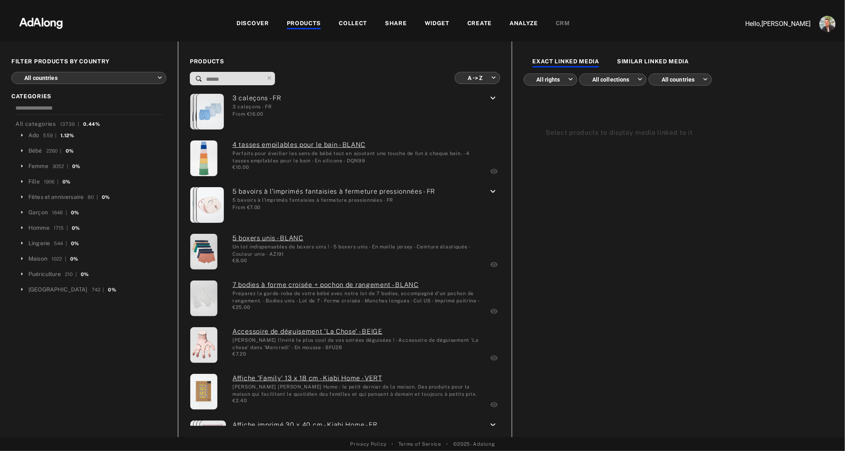
click at [359, 23] on div "COLLECT" at bounding box center [353, 24] width 28 height 10
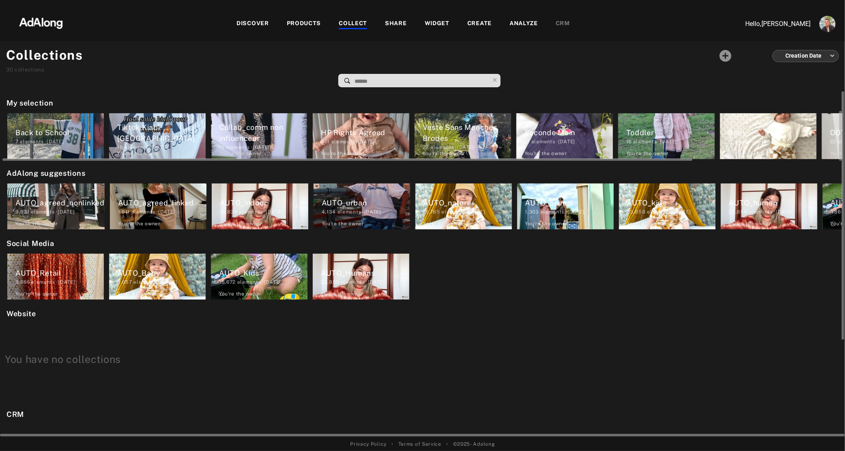
click at [35, 122] on div "Back to School 7 elements · [DATE] You're the owner delete" at bounding box center [55, 136] width 97 height 46
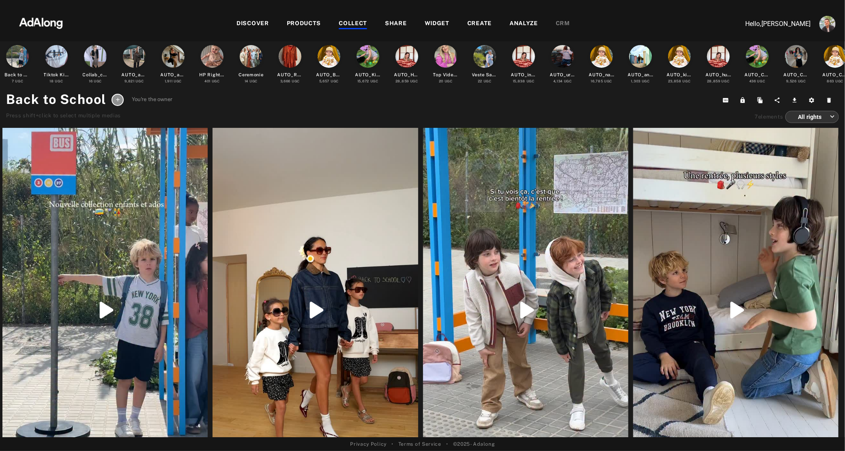
click at [432, 22] on div "WIDGET" at bounding box center [437, 24] width 25 height 10
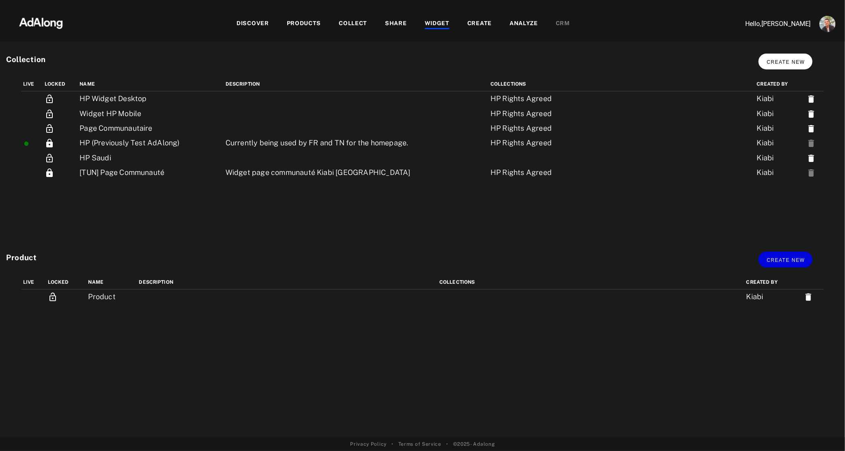
click at [788, 61] on span "Create new" at bounding box center [786, 62] width 38 height 6
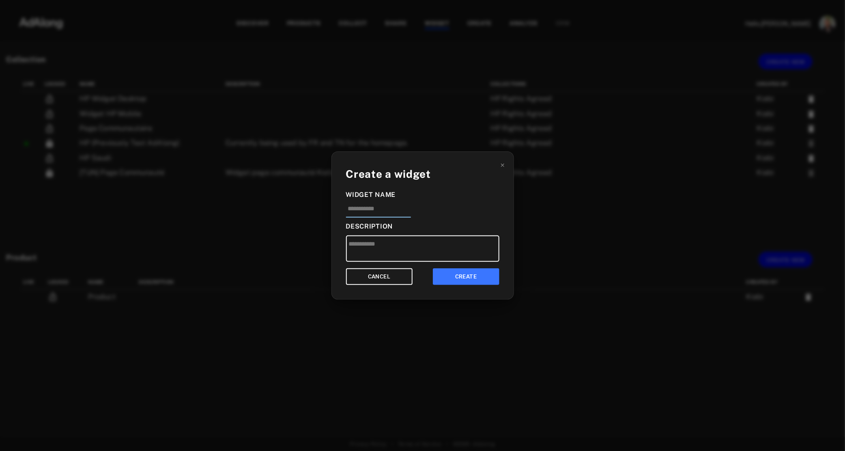
click at [405, 213] on input at bounding box center [378, 210] width 65 height 13
type input "***"
click at [464, 269] on button "CREATE" at bounding box center [466, 276] width 67 height 17
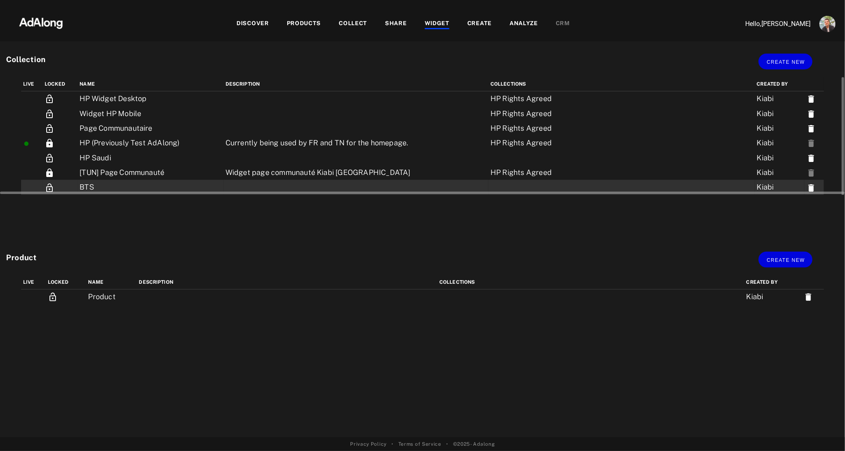
click at [99, 183] on td "BTS" at bounding box center [150, 187] width 146 height 15
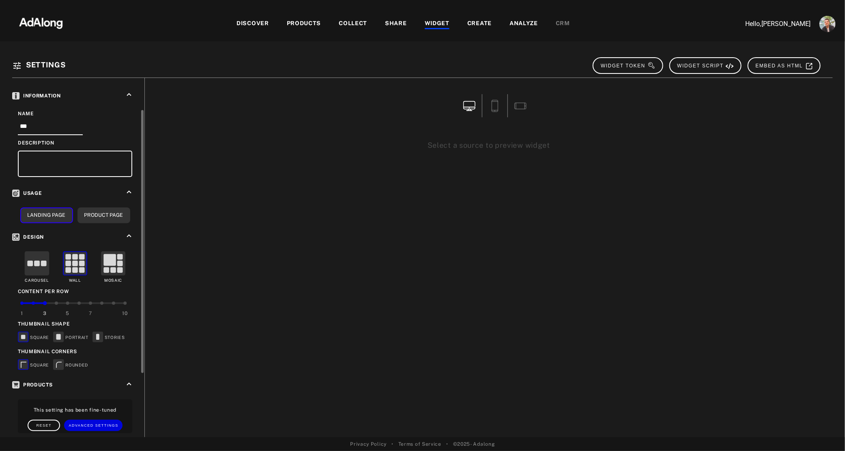
scroll to position [130, 0]
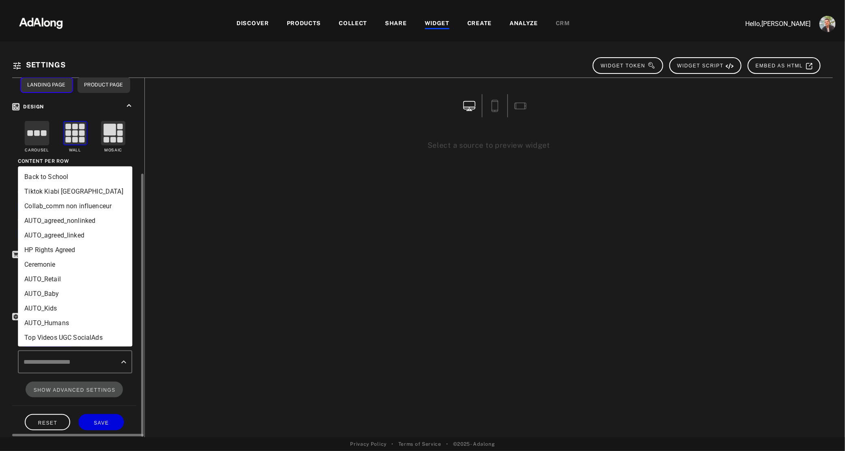
click at [96, 361] on input "text" at bounding box center [68, 361] width 95 height 15
click at [74, 177] on li "Back to School" at bounding box center [75, 176] width 114 height 15
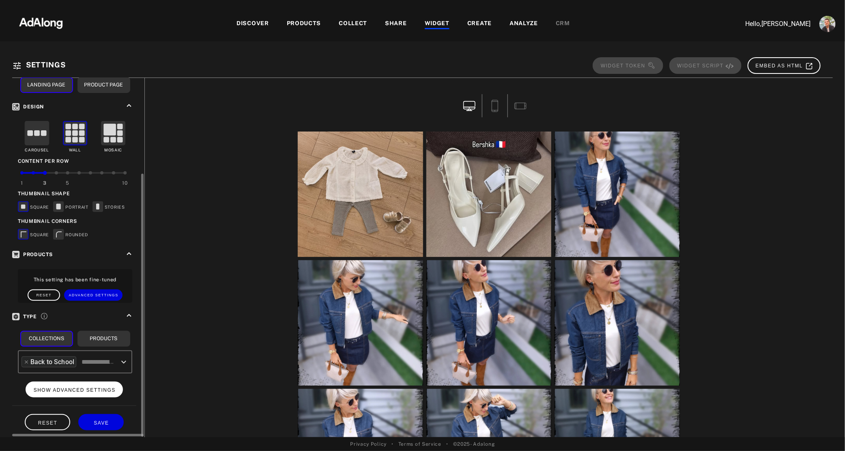
click at [82, 387] on span "SHOW ADVANCED SETTINGS" at bounding box center [75, 390] width 82 height 6
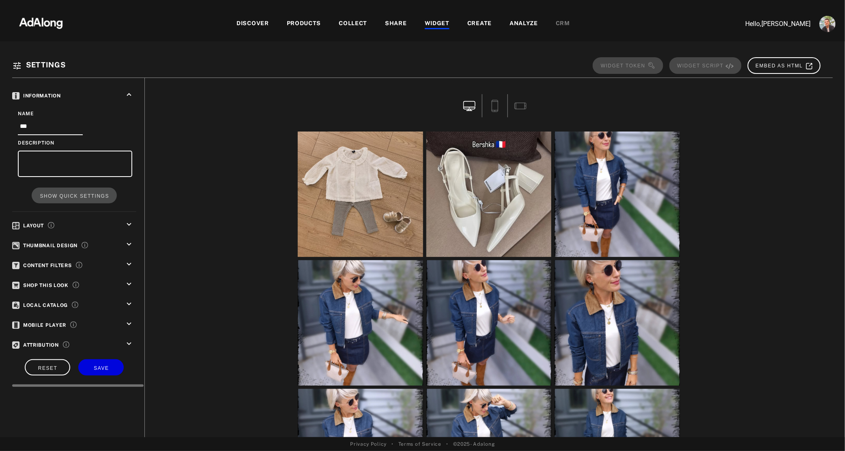
scroll to position [0, 0]
click at [129, 241] on icon "keyboard_arrow_down" at bounding box center [129, 244] width 9 height 9
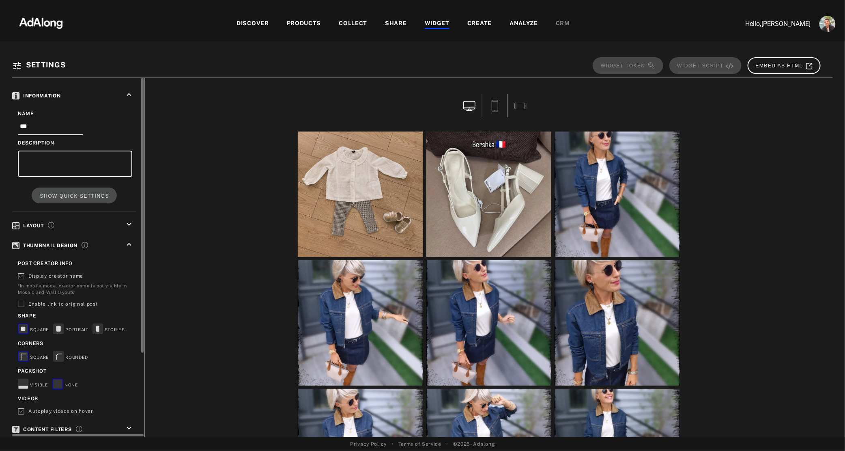
click at [129, 243] on icon "keyboard_arrow_up" at bounding box center [129, 244] width 9 height 9
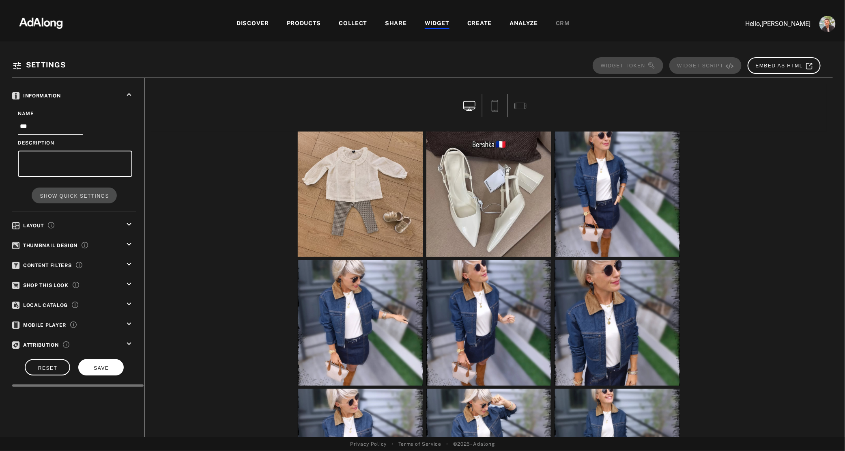
click at [107, 365] on span "SAVE" at bounding box center [101, 368] width 15 height 6
click at [430, 21] on div "WIDGET" at bounding box center [437, 24] width 25 height 10
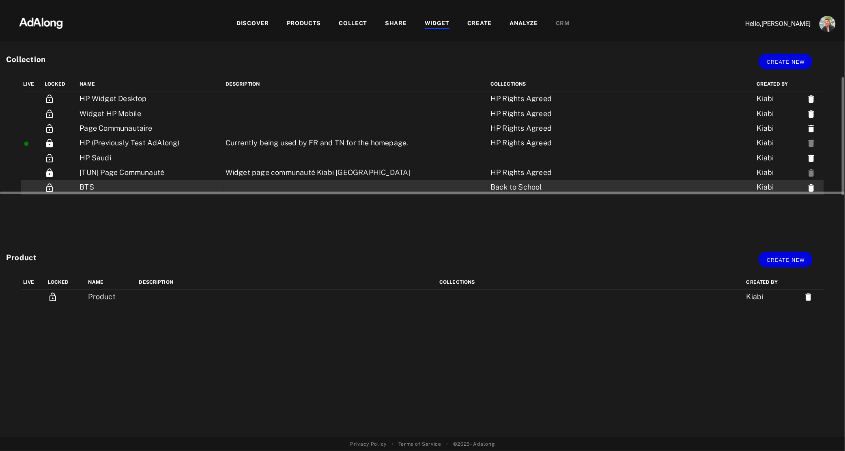
click at [812, 187] on icon at bounding box center [811, 187] width 6 height 7
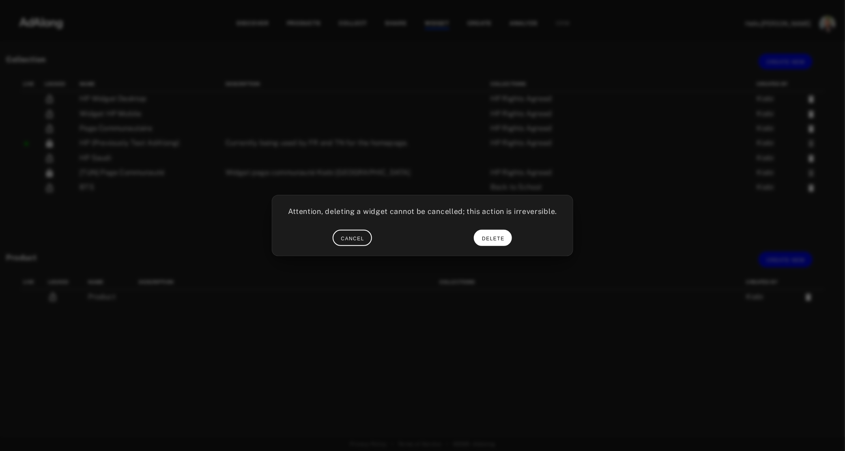
click at [496, 238] on span "DELETE" at bounding box center [493, 239] width 23 height 6
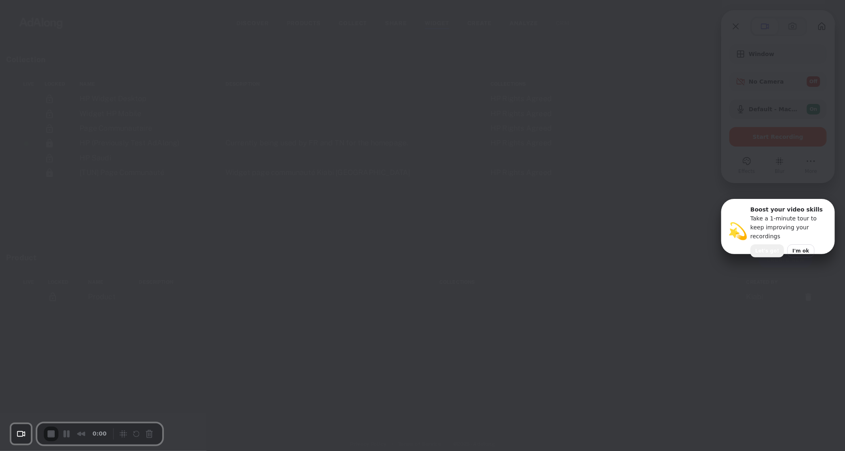
click at [760, 247] on span "Let's go!" at bounding box center [767, 250] width 24 height 7
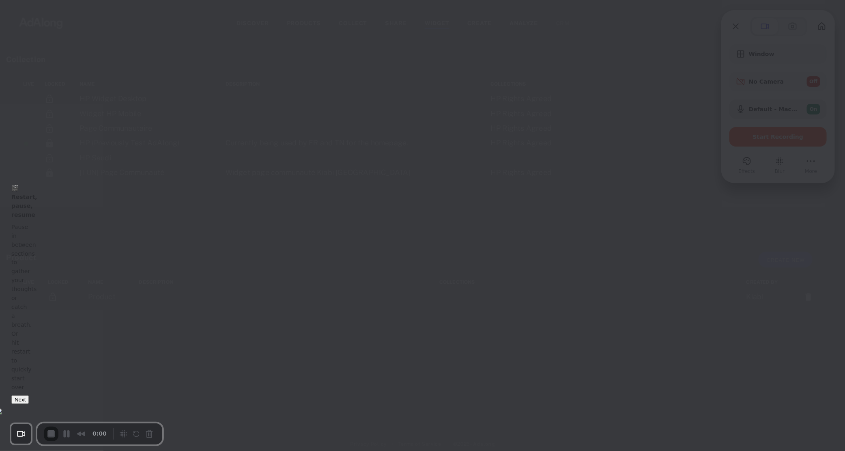
click at [29, 404] on button "Next" at bounding box center [19, 399] width 17 height 9
click at [29, 407] on button "Next" at bounding box center [19, 406] width 17 height 9
click at [29, 408] on button "Next" at bounding box center [19, 412] width 17 height 9
click at [17, 68] on button "Next" at bounding box center [8, 63] width 17 height 9
click at [741, 90] on button "Done" at bounding box center [730, 86] width 19 height 9
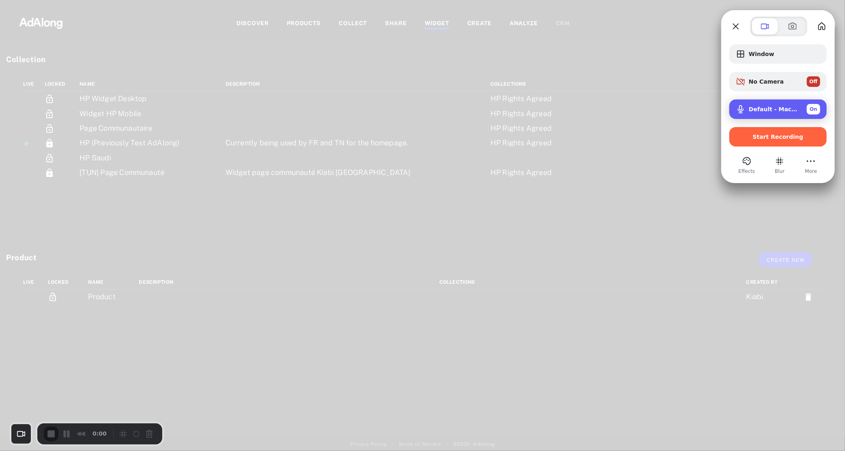
click at [742, 107] on span "Microphone options" at bounding box center [741, 109] width 10 height 10
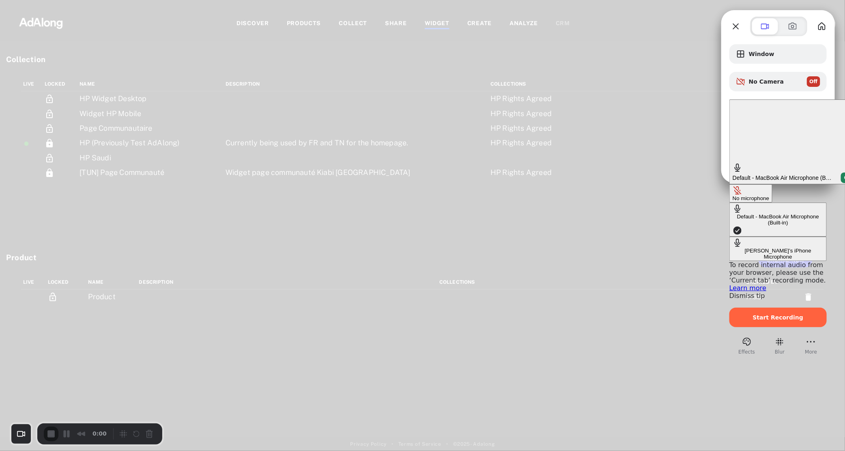
click at [841, 172] on div "On" at bounding box center [847, 177] width 13 height 11
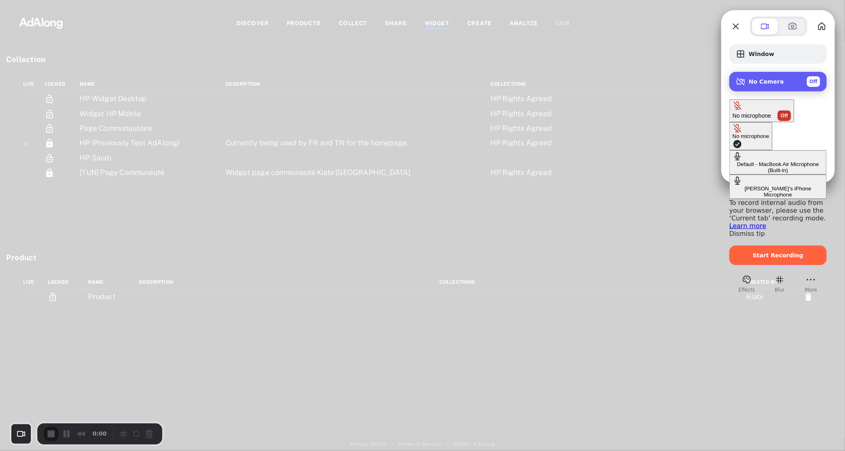
click at [818, 81] on div "Off" at bounding box center [813, 81] width 13 height 11
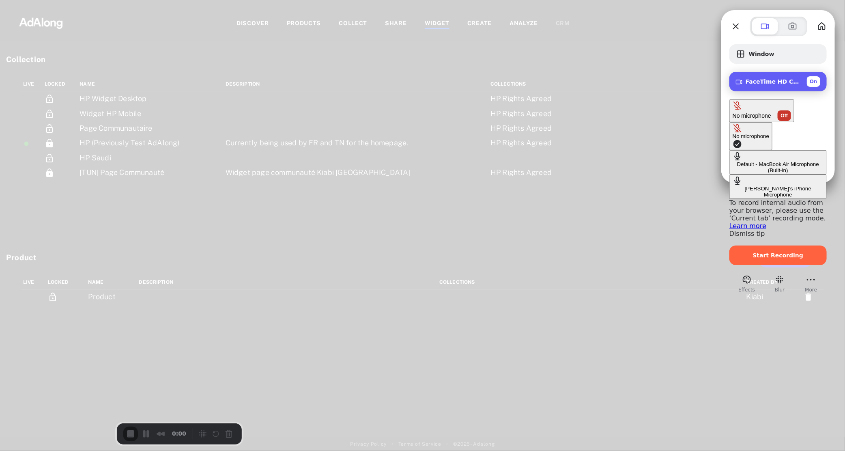
click at [814, 81] on span "On" at bounding box center [814, 81] width 8 height 7
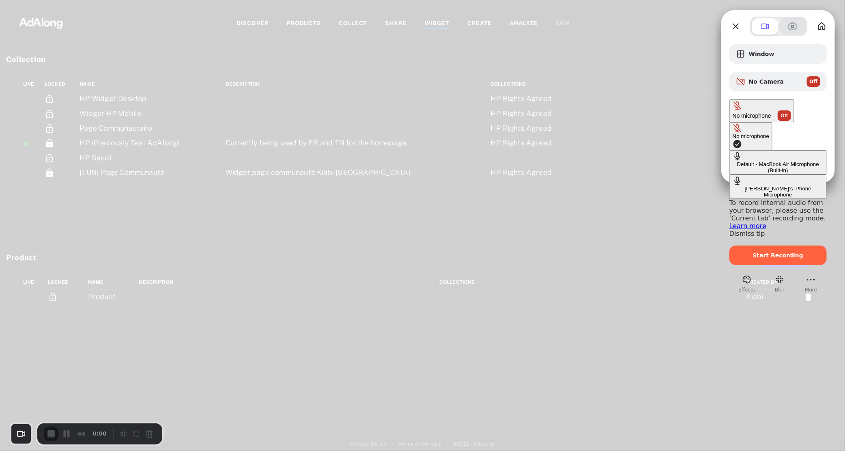
click at [793, 29] on span at bounding box center [793, 26] width 10 height 10
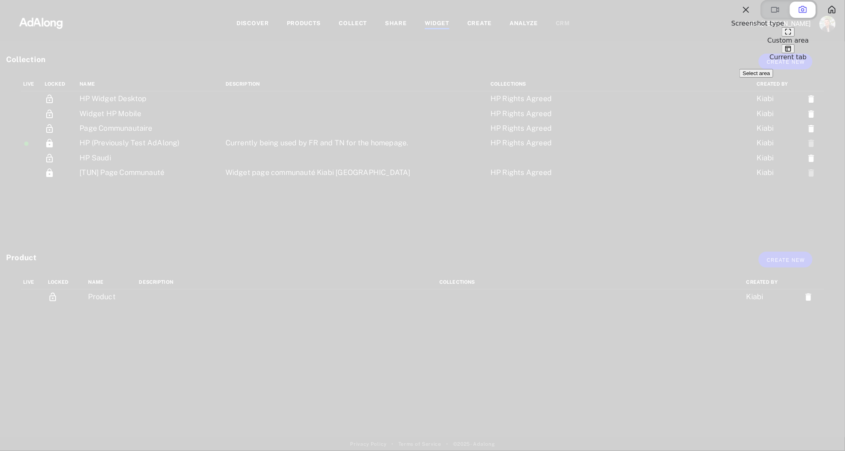
click at [791, 52] on span at bounding box center [788, 48] width 6 height 6
click at [762, 18] on button at bounding box center [775, 10] width 26 height 16
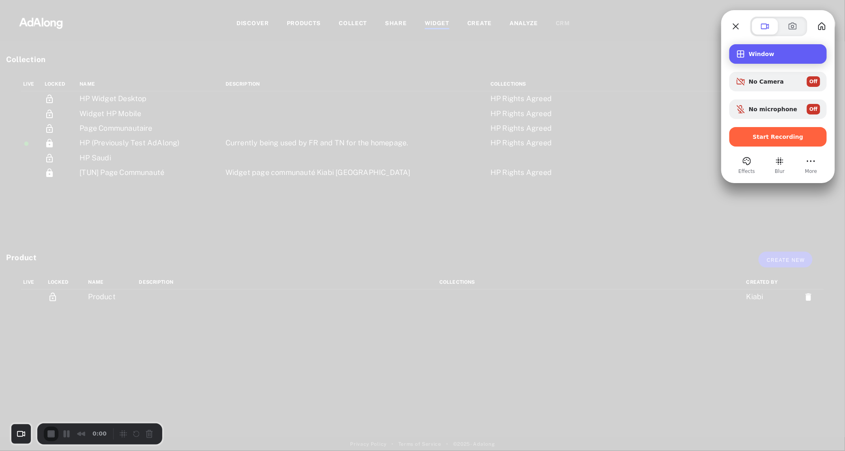
click at [756, 56] on span "Window" at bounding box center [784, 54] width 71 height 6
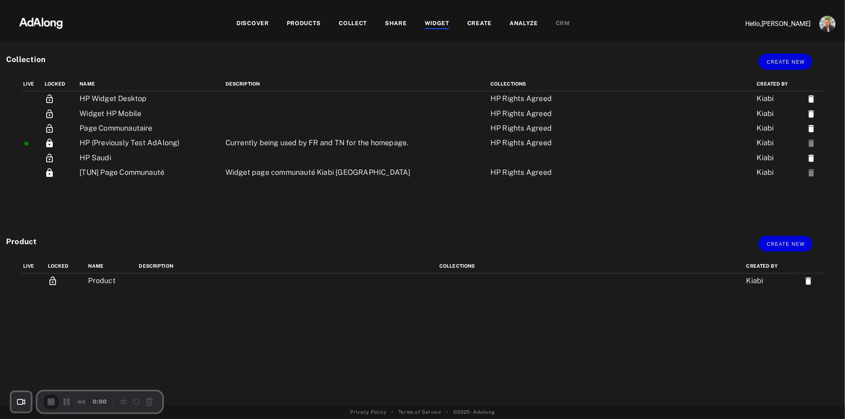
click at [168, 45] on div "Collection Create new Live Locked name Description Collections Created by HP Wi…" at bounding box center [422, 132] width 845 height 182
click at [353, 24] on div "COLLECT" at bounding box center [353, 24] width 28 height 10
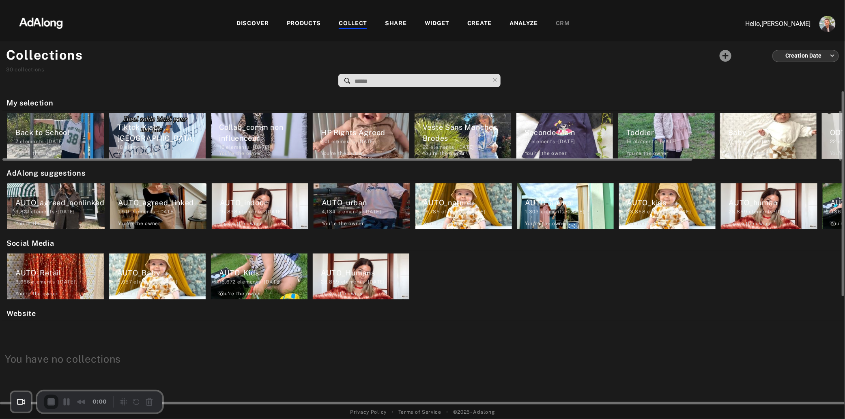
click at [36, 135] on div "Back to School" at bounding box center [59, 132] width 88 height 11
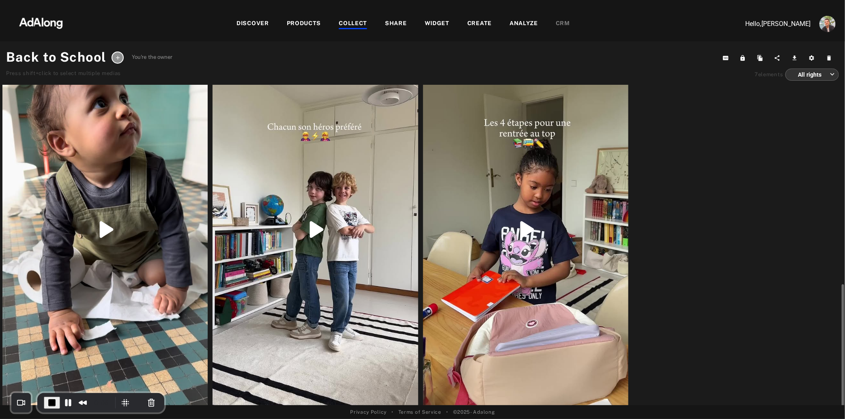
scroll to position [441, 0]
drag, startPoint x: 709, startPoint y: 256, endPoint x: 698, endPoint y: 127, distance: 129.0
click at [698, 127] on div "kiabi.france Instagram · [DATE] [PERSON_NAME].france kiabi.france Instagram · […" at bounding box center [420, 47] width 841 height 804
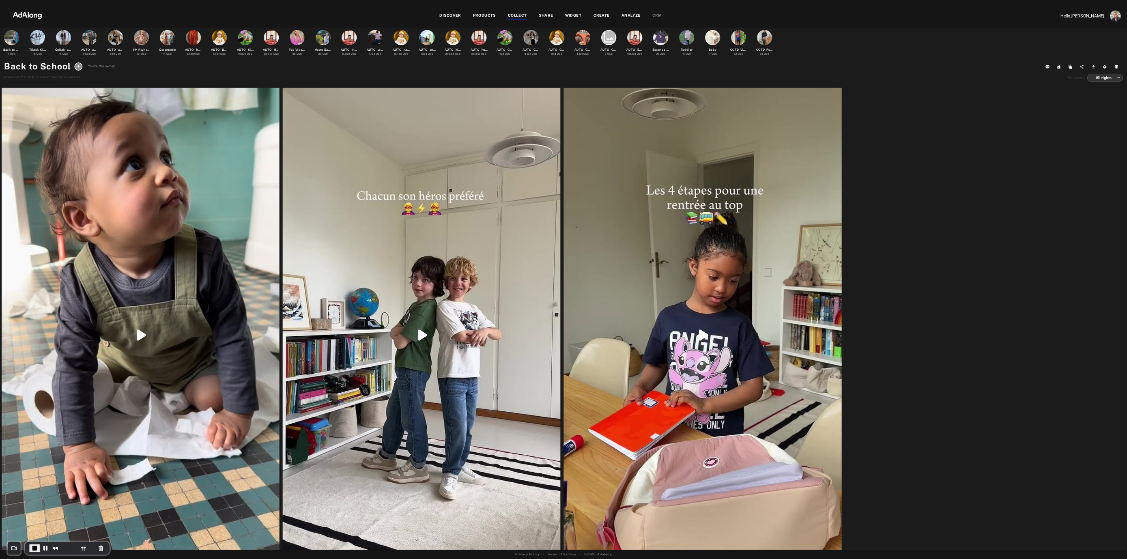
scroll to position [0, 0]
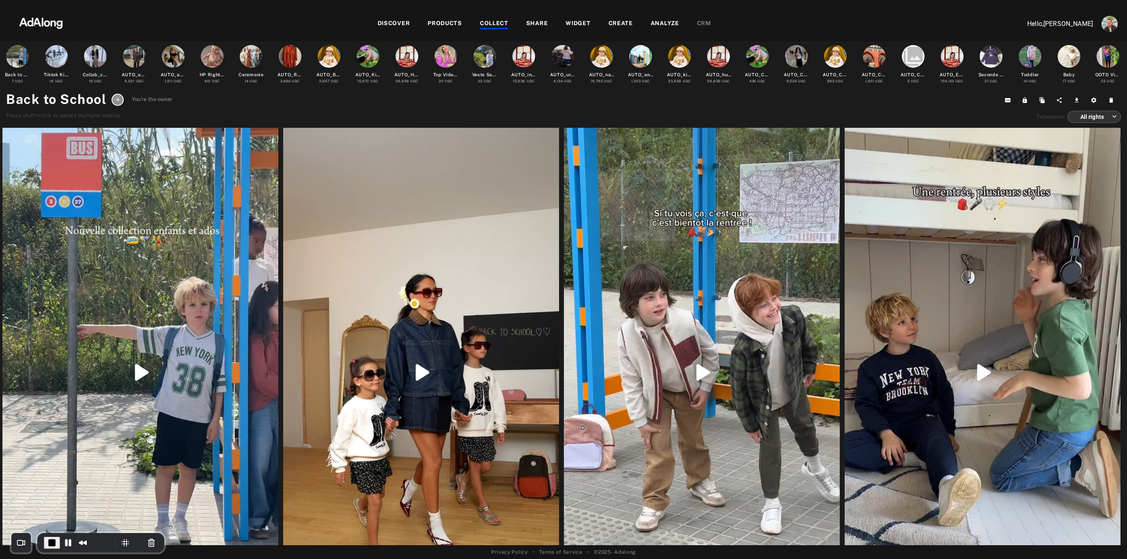
click at [574, 23] on div "WIDGET" at bounding box center [577, 24] width 25 height 10
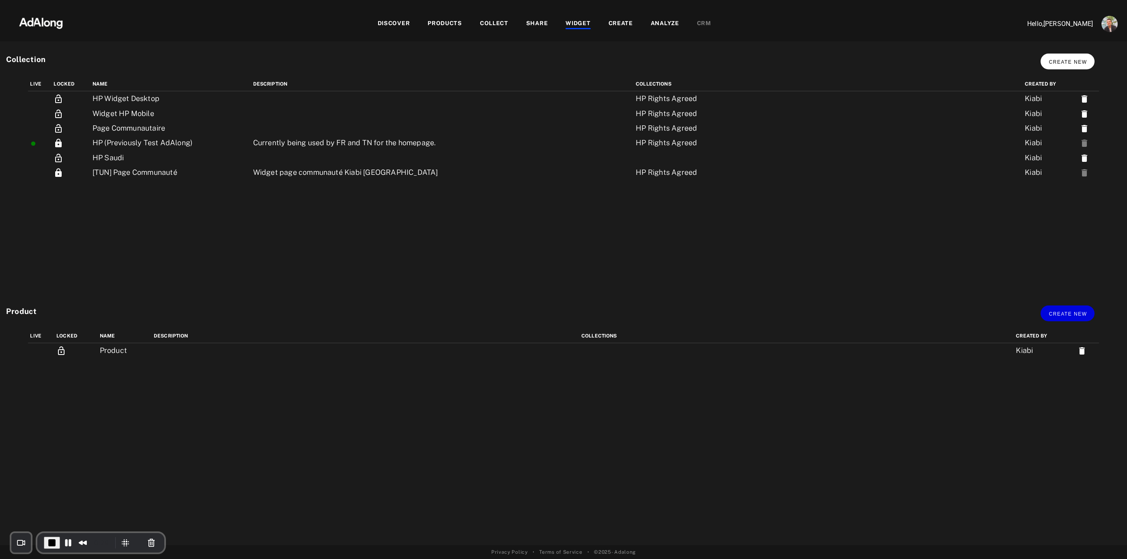
click at [844, 65] on button "Create new" at bounding box center [1067, 62] width 54 height 16
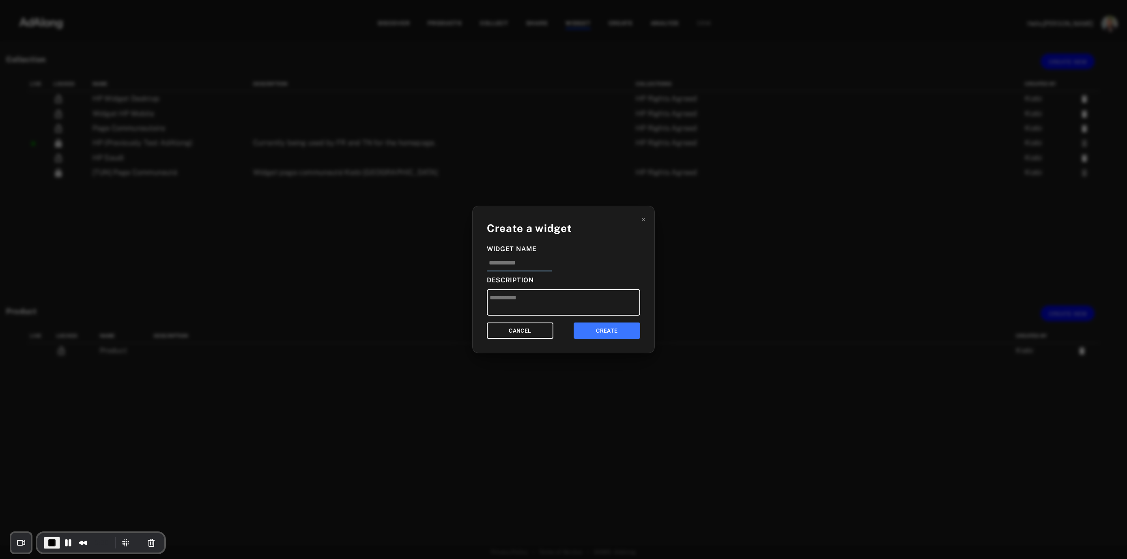
click at [518, 262] on input at bounding box center [519, 264] width 65 height 13
type input "***"
click at [591, 330] on button "CREATE" at bounding box center [607, 330] width 67 height 17
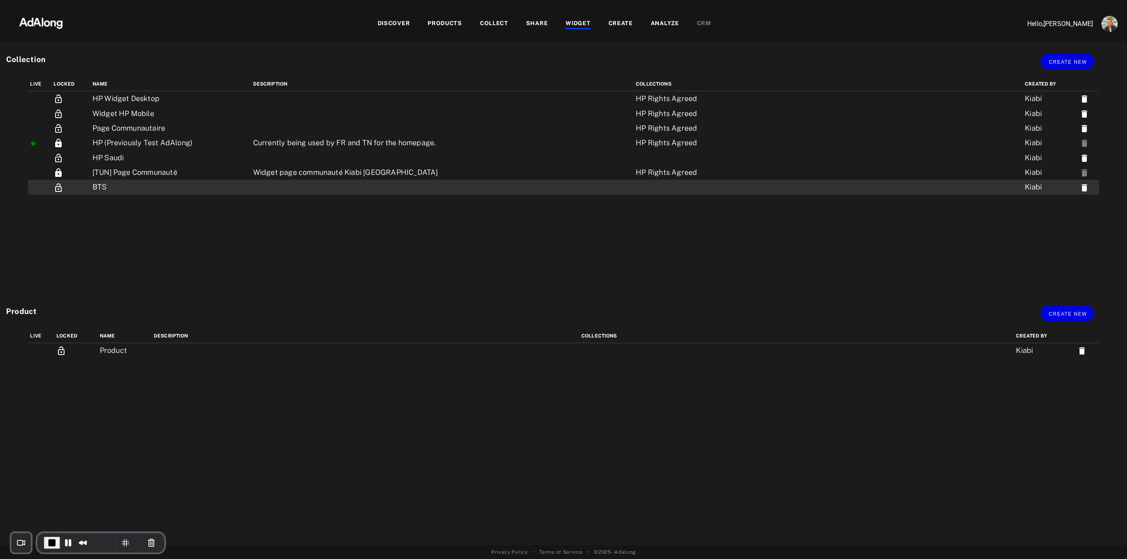
click at [138, 185] on td "BTS" at bounding box center [170, 187] width 161 height 15
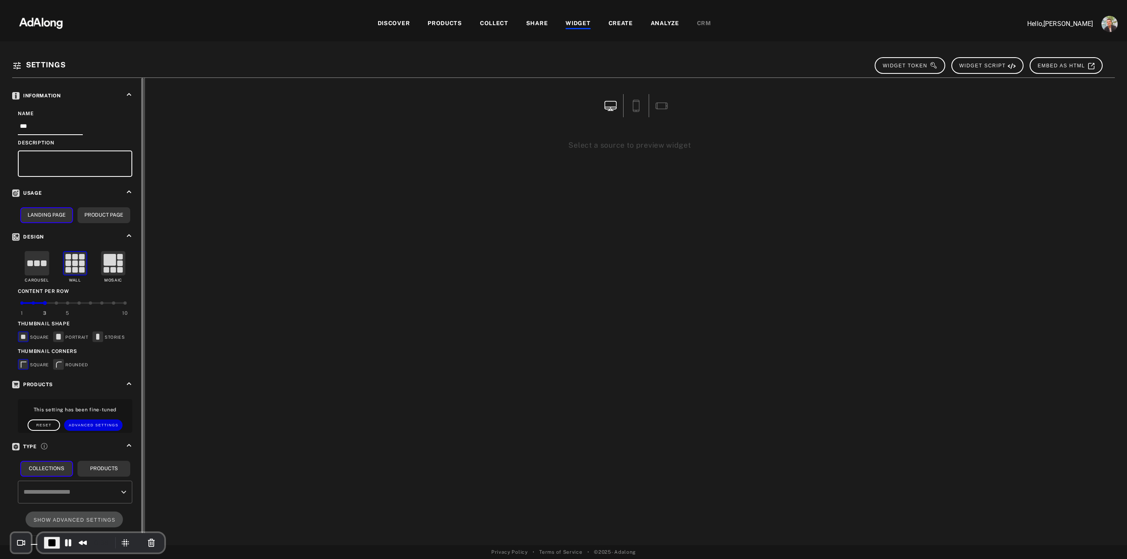
click at [86, 450] on input "text" at bounding box center [68, 491] width 95 height 15
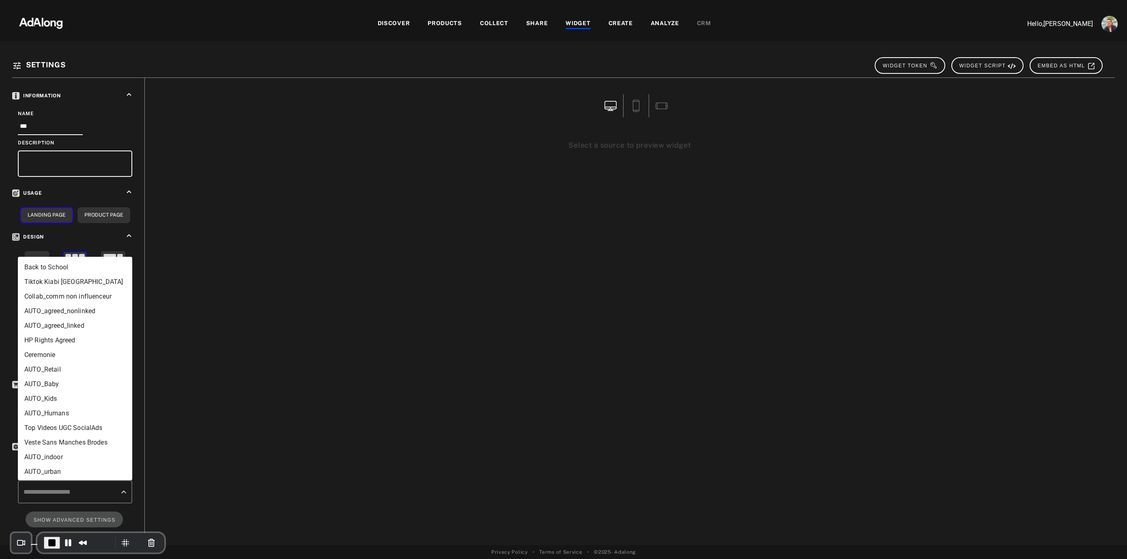
drag, startPoint x: 53, startPoint y: 270, endPoint x: 33, endPoint y: 267, distance: 20.0
click at [33, 267] on li "Back to School" at bounding box center [75, 267] width 114 height 15
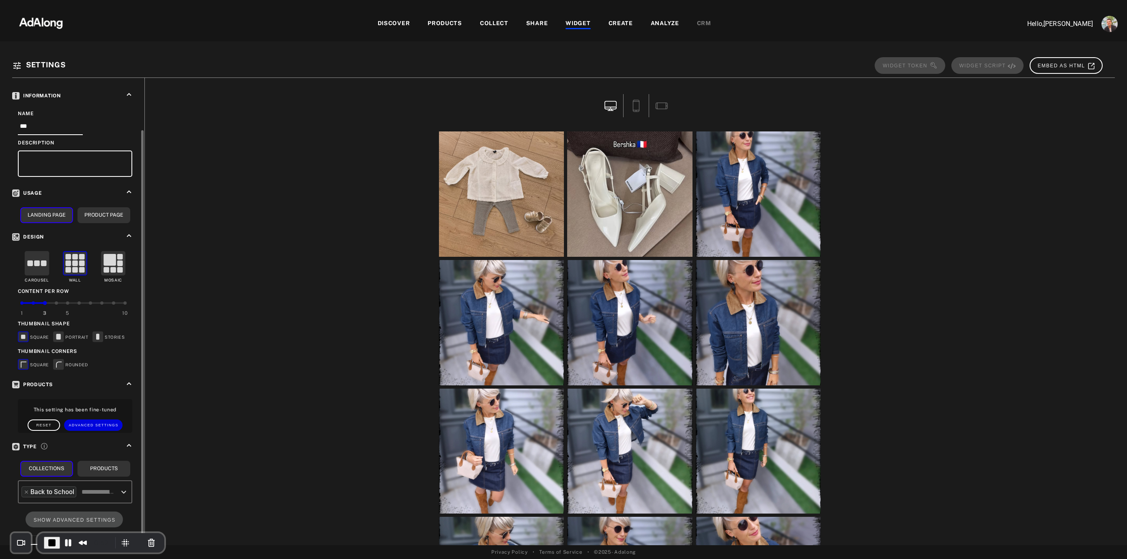
scroll to position [27, 0]
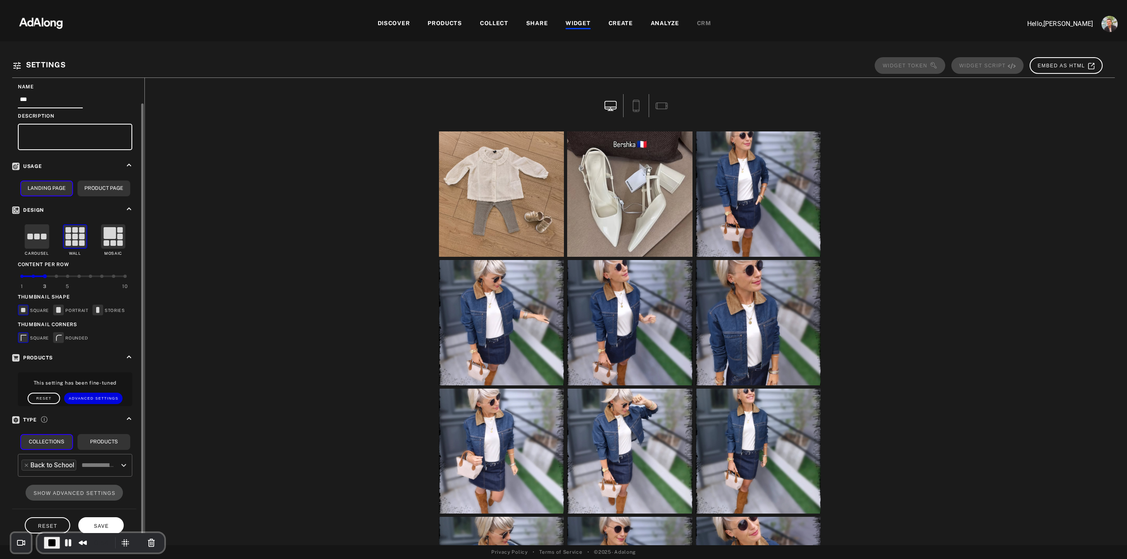
click at [100, 450] on span "SAVE" at bounding box center [101, 526] width 15 height 6
click at [581, 26] on div "WIDGET" at bounding box center [577, 24] width 25 height 10
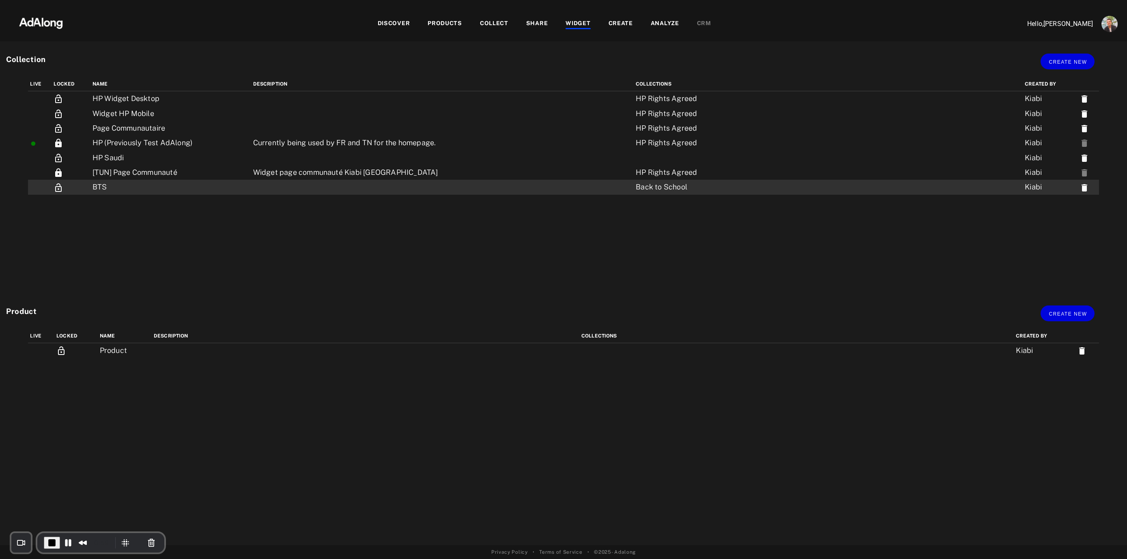
click at [129, 185] on td "BTS" at bounding box center [170, 187] width 161 height 15
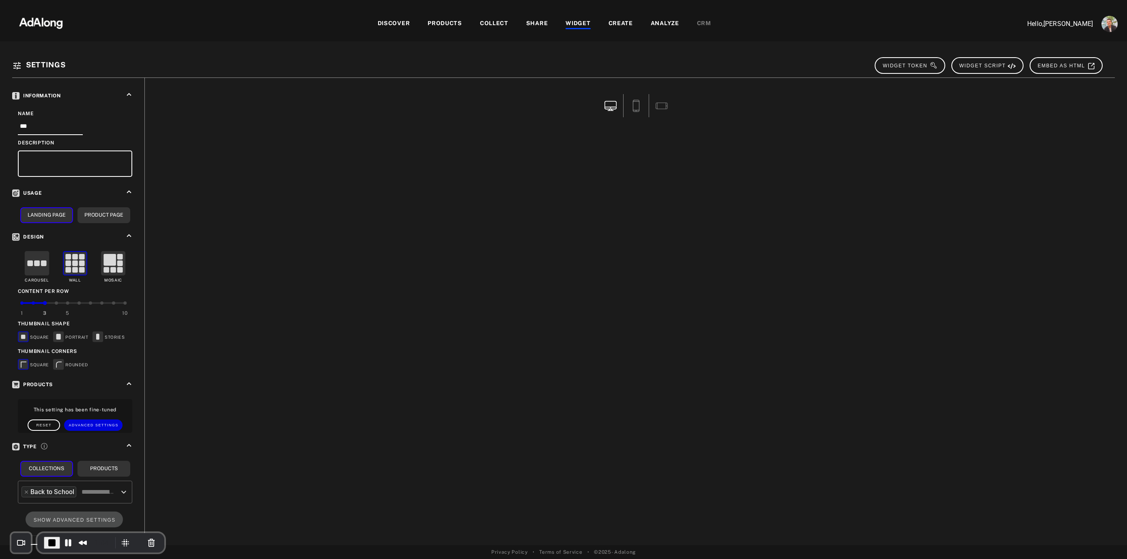
click at [637, 103] on icon at bounding box center [636, 106] width 12 height 12
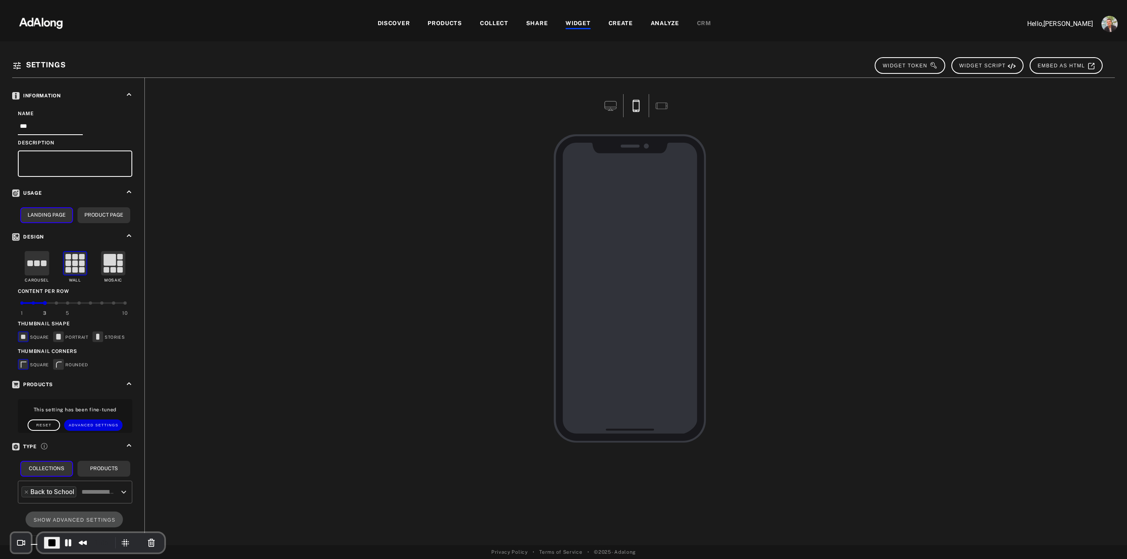
click at [610, 106] on icon at bounding box center [610, 106] width 12 height 12
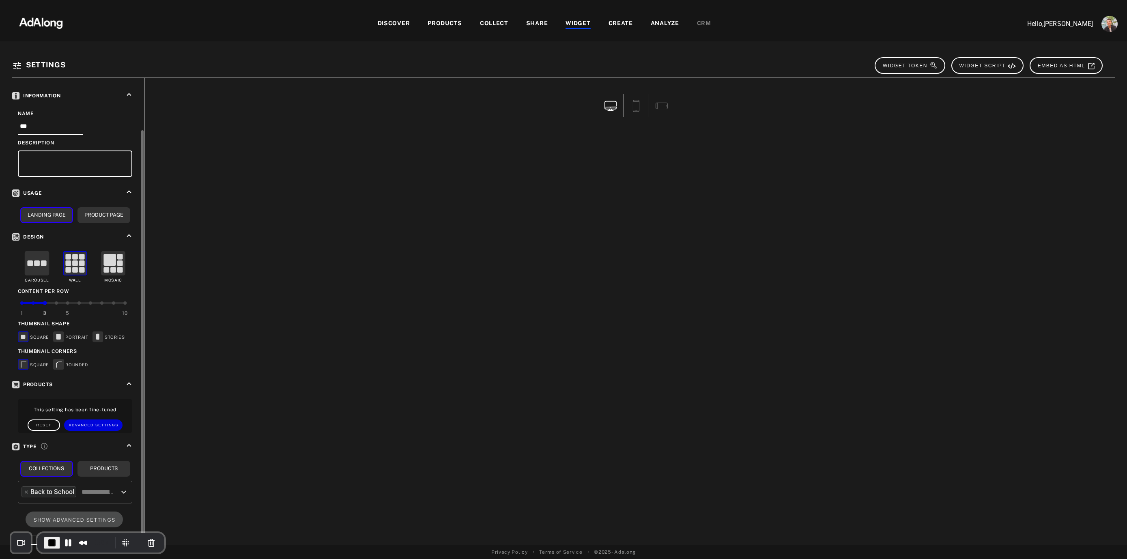
scroll to position [27, 0]
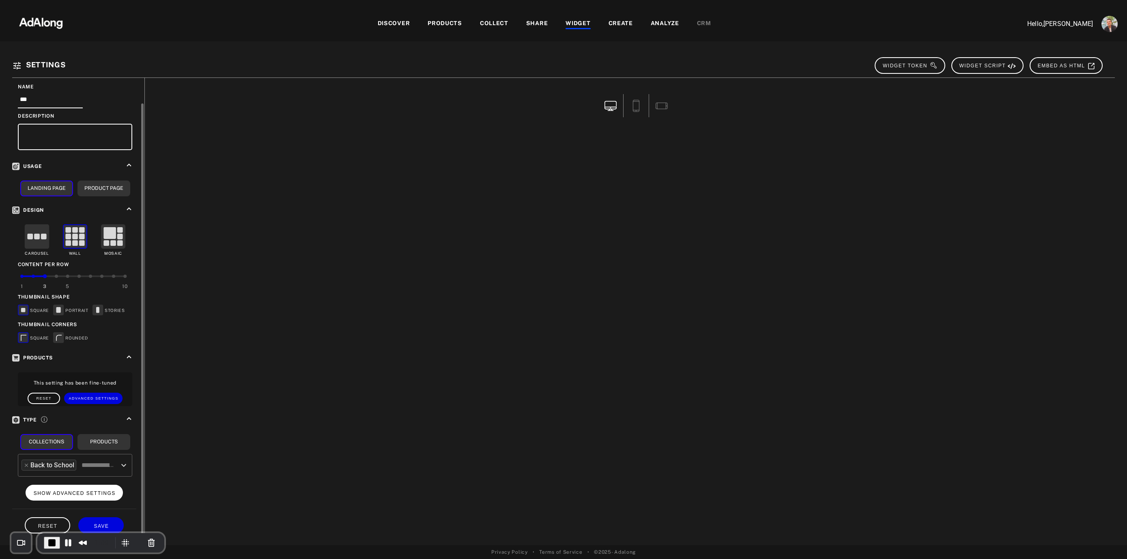
click at [98, 450] on span "SHOW ADVANCED SETTINGS" at bounding box center [75, 493] width 82 height 6
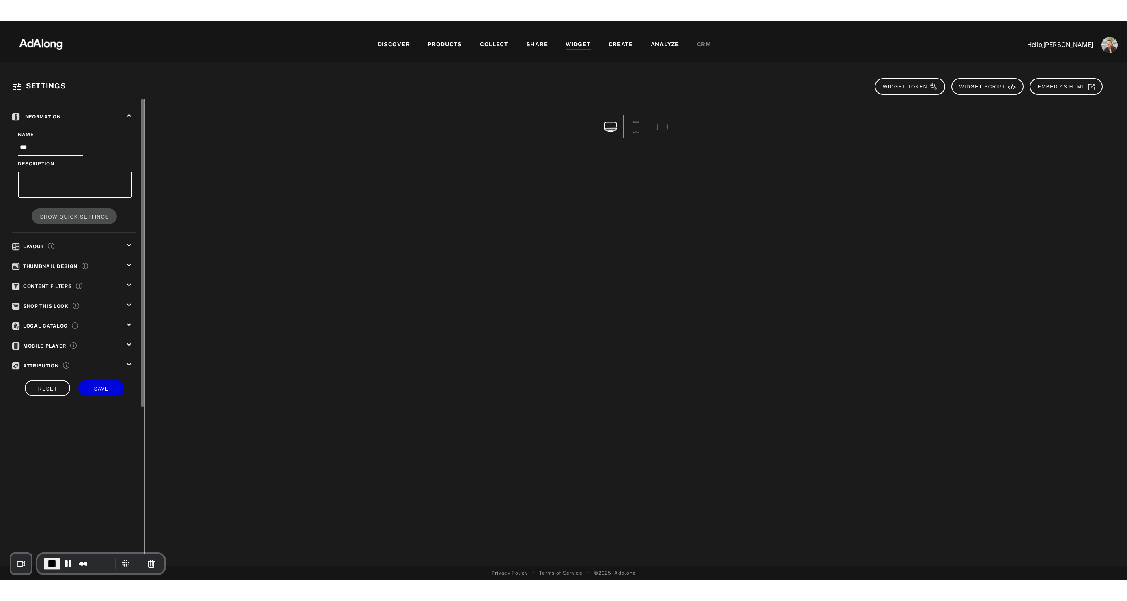
scroll to position [0, 0]
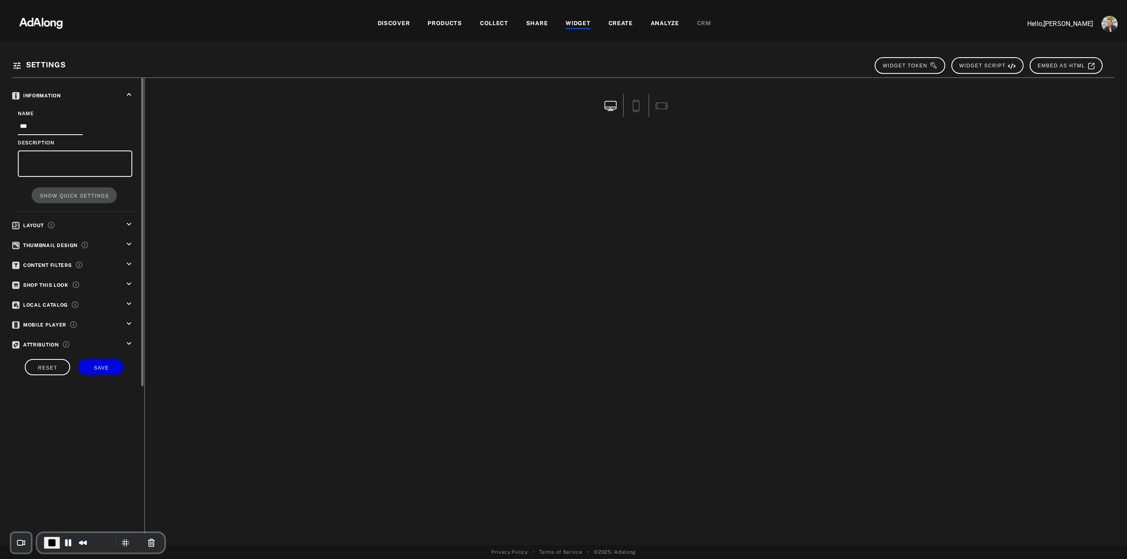
click at [129, 245] on icon "keyboard_arrow_down" at bounding box center [129, 244] width 9 height 9
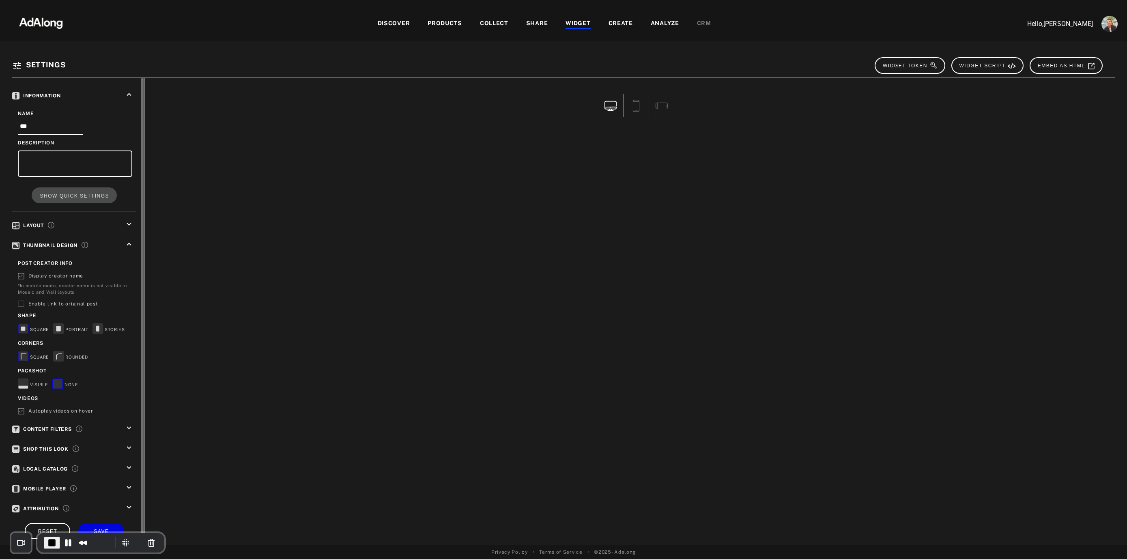
click at [129, 245] on icon "keyboard_arrow_up" at bounding box center [129, 244] width 9 height 9
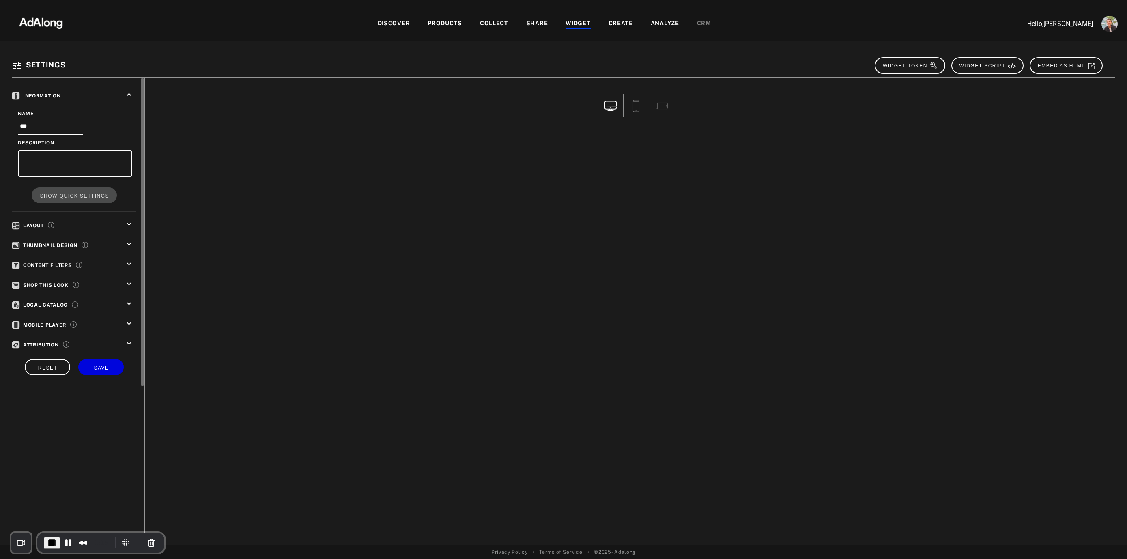
click at [131, 227] on icon "keyboard_arrow_down" at bounding box center [129, 224] width 9 height 9
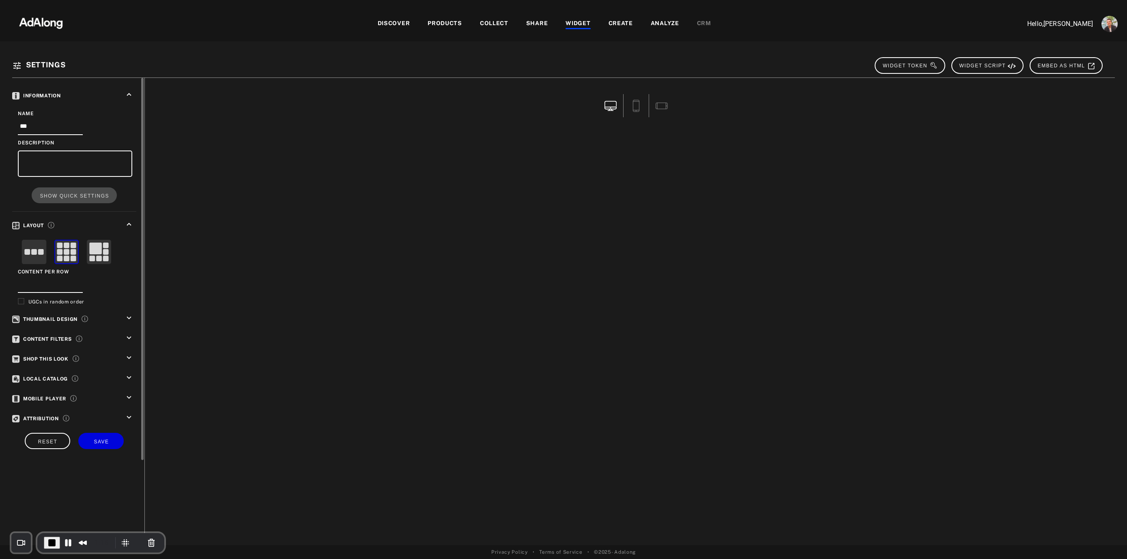
click at [131, 227] on icon "keyboard_arrow_up" at bounding box center [129, 224] width 9 height 9
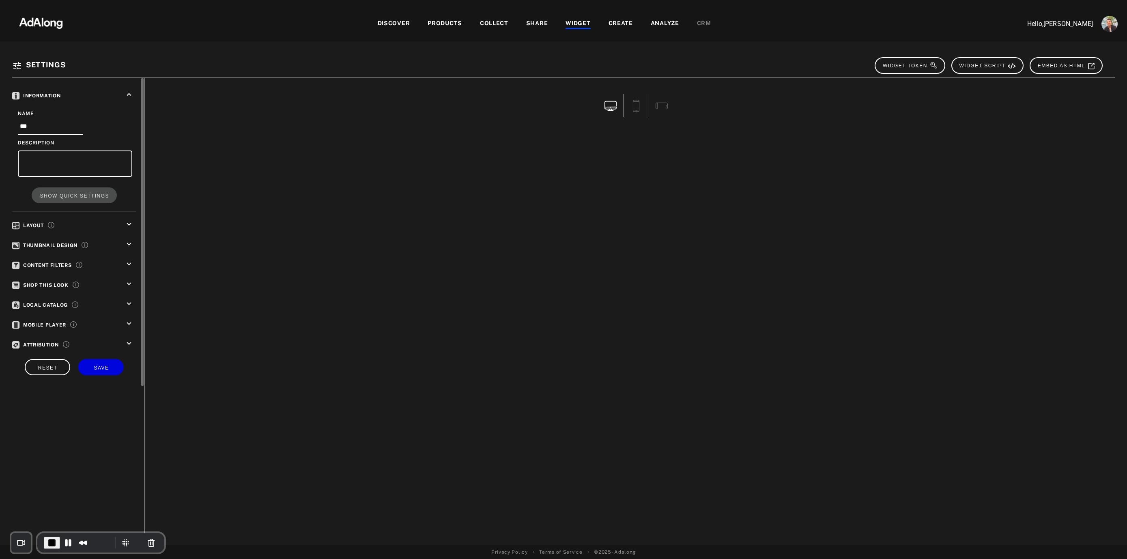
click at [130, 262] on icon "keyboard_arrow_down" at bounding box center [129, 264] width 9 height 9
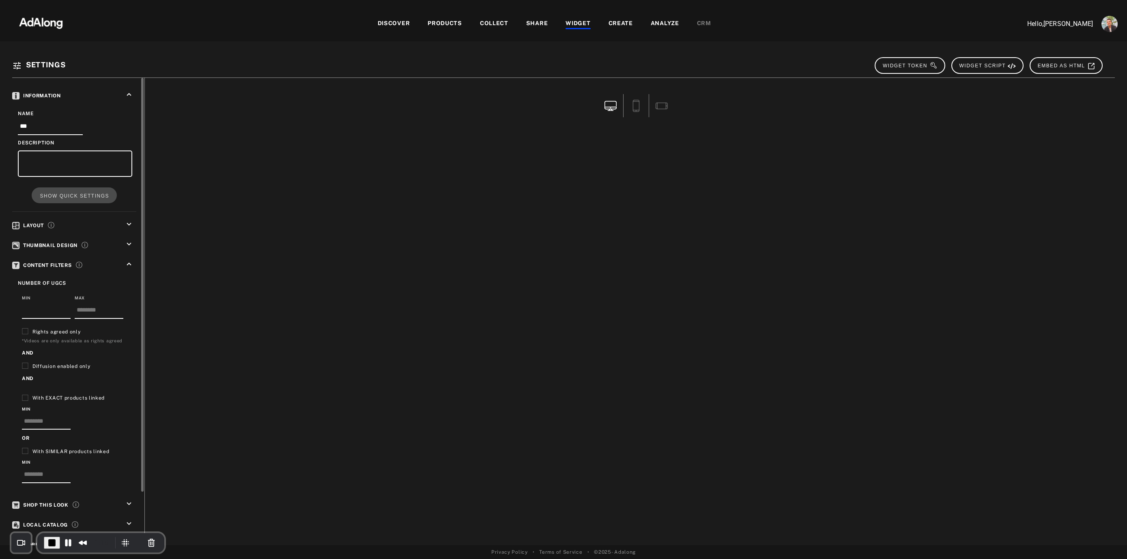
click at [130, 262] on icon "keyboard_arrow_up" at bounding box center [129, 264] width 9 height 9
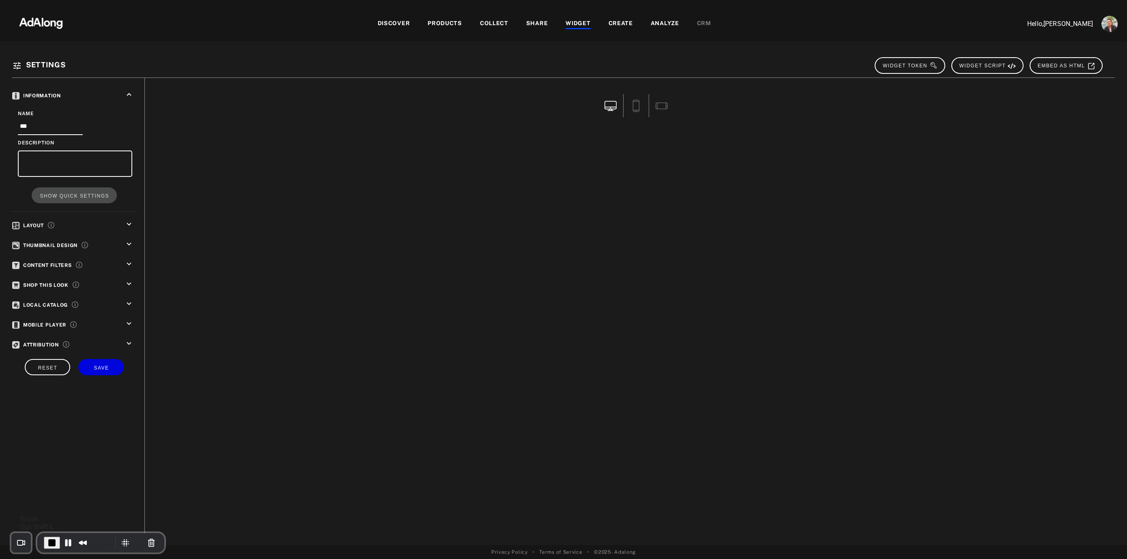
click at [50, 450] on span "End Recording" at bounding box center [52, 543] width 10 height 10
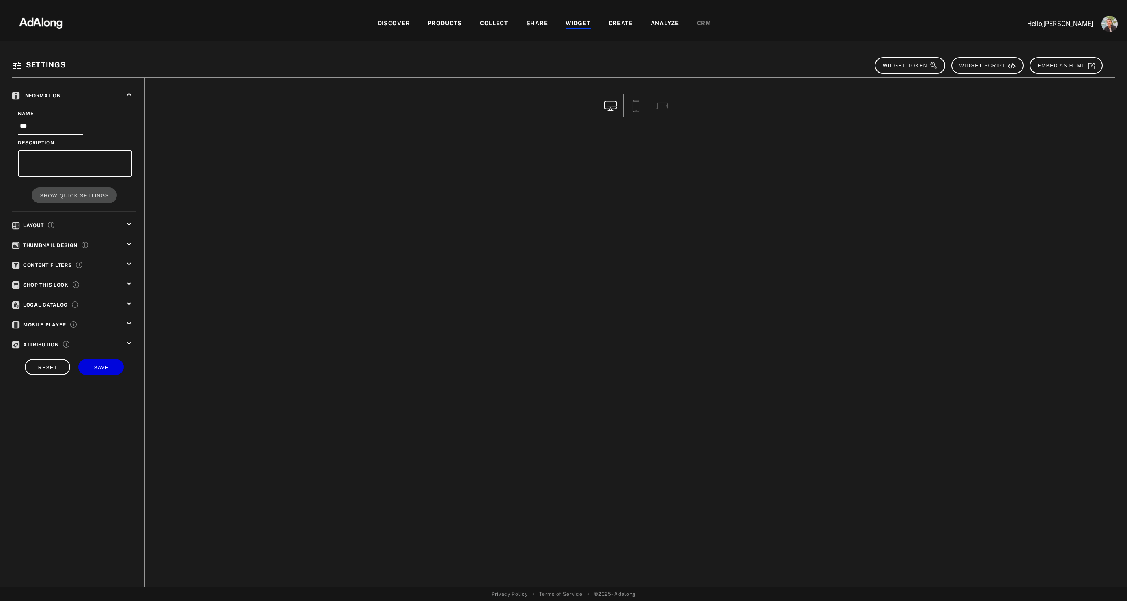
click at [41, 17] on img at bounding box center [40, 22] width 71 height 24
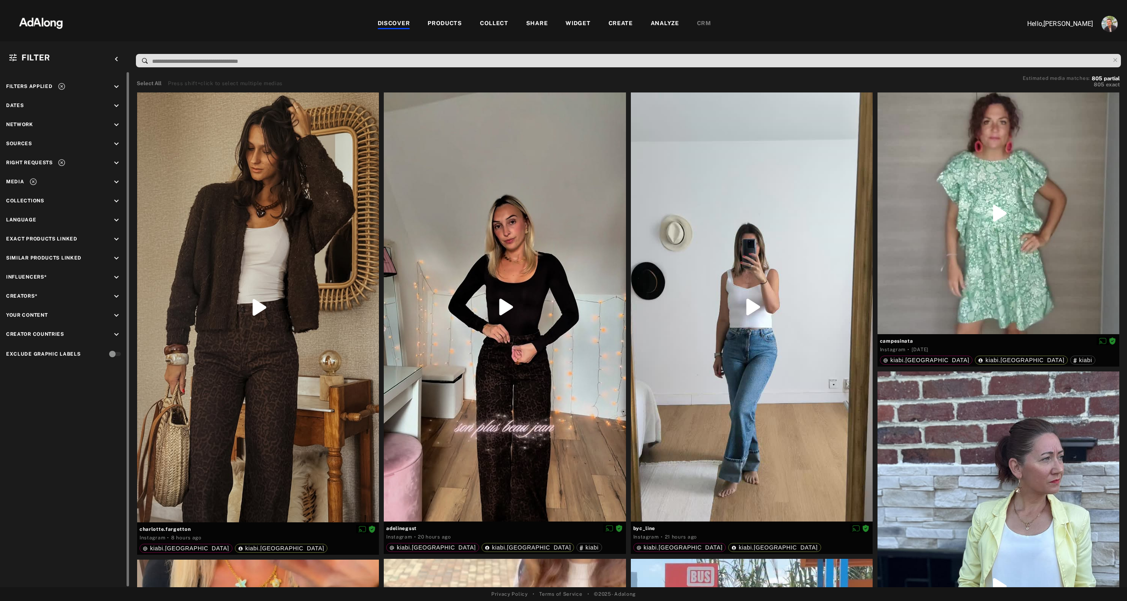
click at [118, 333] on icon "keyboard_arrow_down" at bounding box center [116, 334] width 9 height 9
click at [118, 333] on icon "keyboard_arrow_up" at bounding box center [116, 334] width 9 height 9
click at [118, 315] on icon "keyboard_arrow_down" at bounding box center [116, 315] width 9 height 9
click at [36, 350] on span "kiabi.[GEOGRAPHIC_DATA]" at bounding box center [69, 348] width 78 height 6
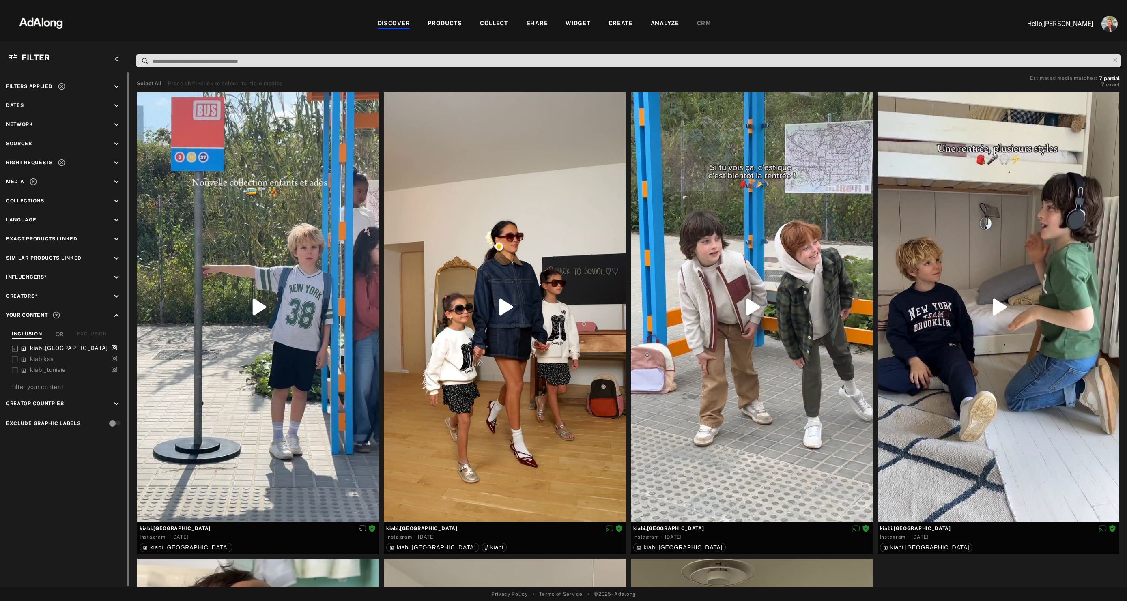
click at [114, 183] on icon "keyboard_arrow_down" at bounding box center [116, 182] width 9 height 9
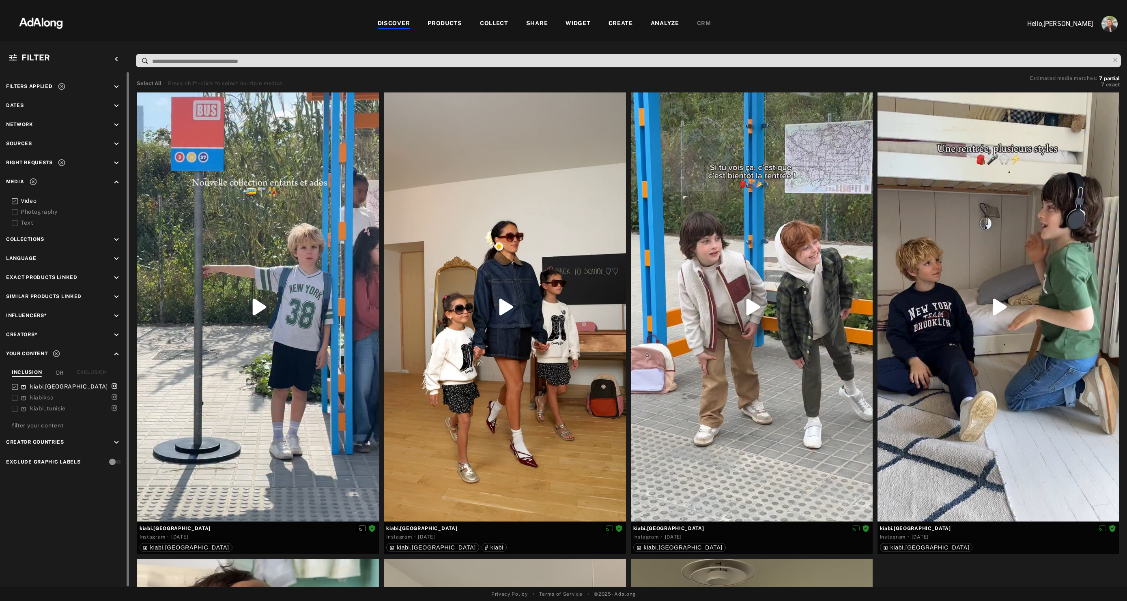
click at [26, 204] on div "Video" at bounding box center [72, 201] width 103 height 9
click at [26, 212] on div "Photography" at bounding box center [72, 212] width 103 height 9
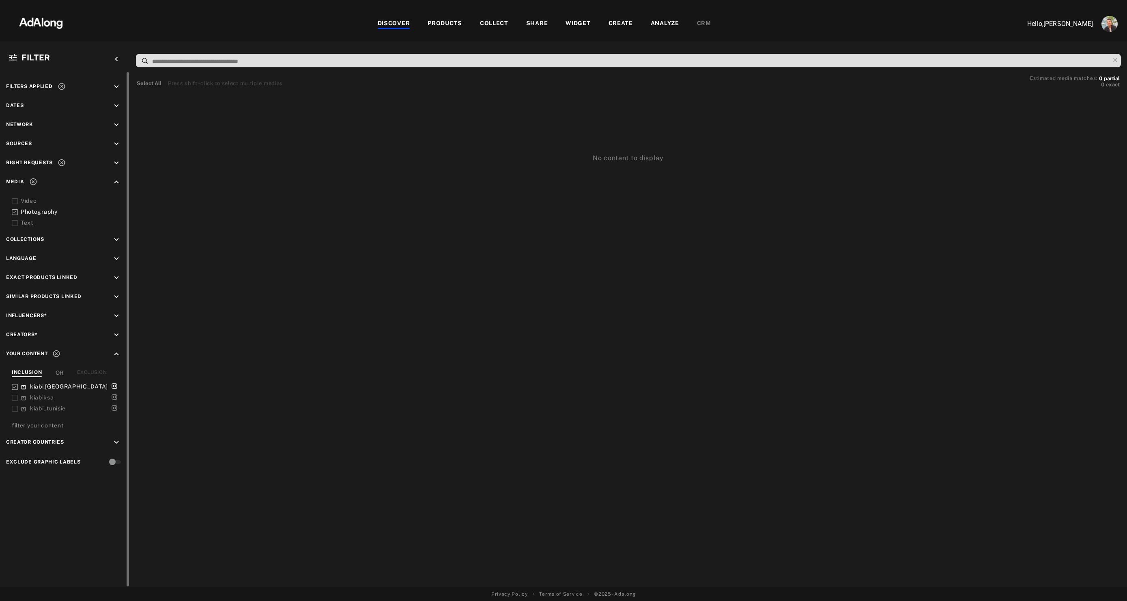
click at [26, 212] on div "Photography" at bounding box center [72, 212] width 103 height 9
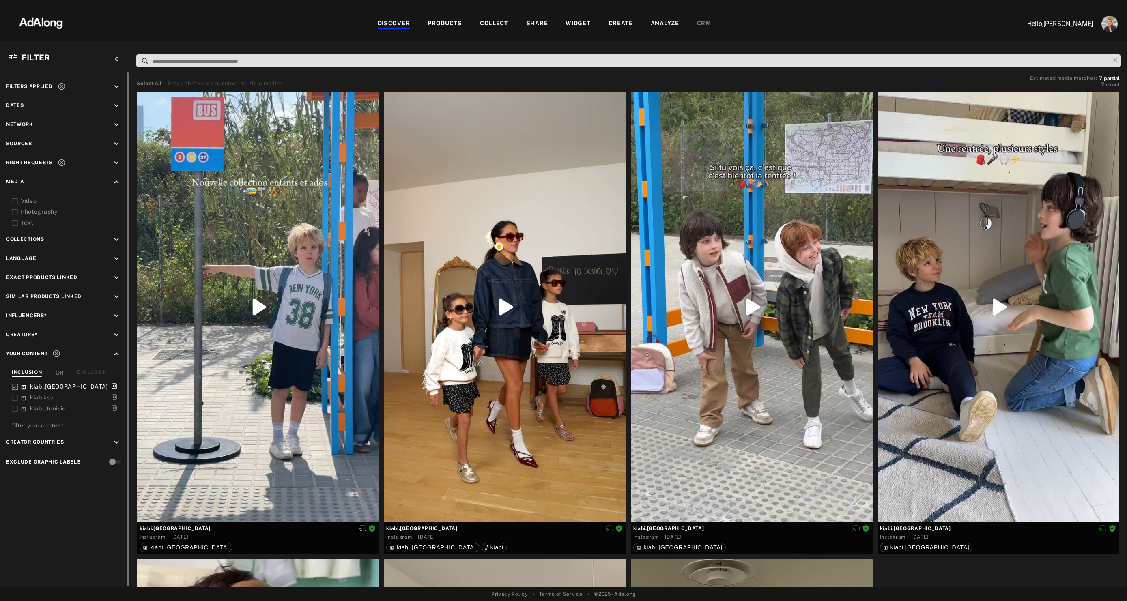
click at [63, 165] on icon at bounding box center [62, 163] width 8 height 8
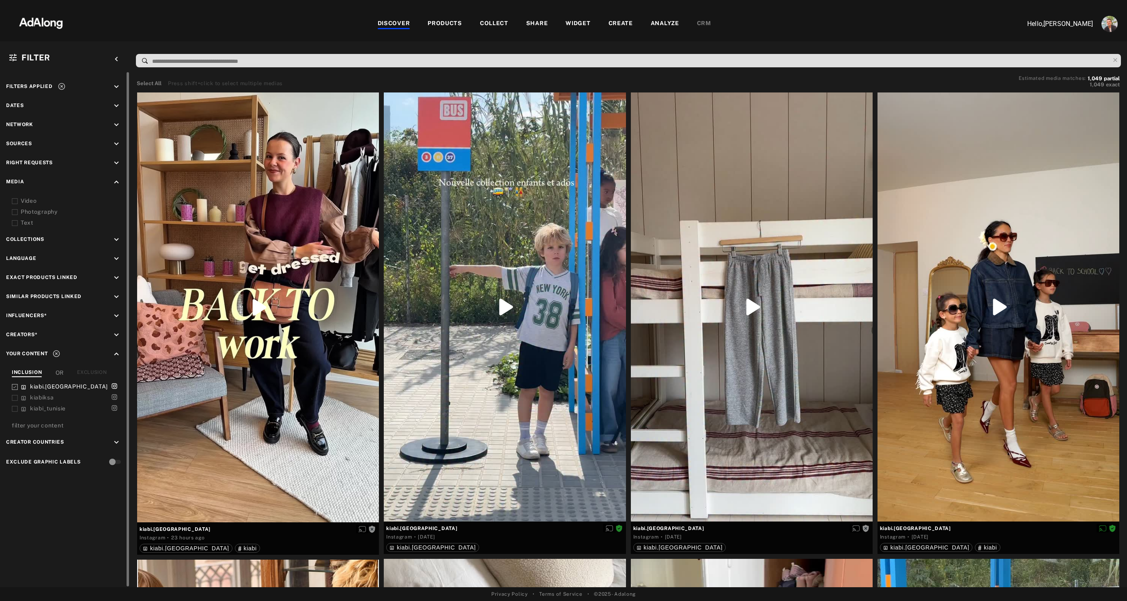
click at [41, 211] on div "Photography" at bounding box center [72, 212] width 103 height 9
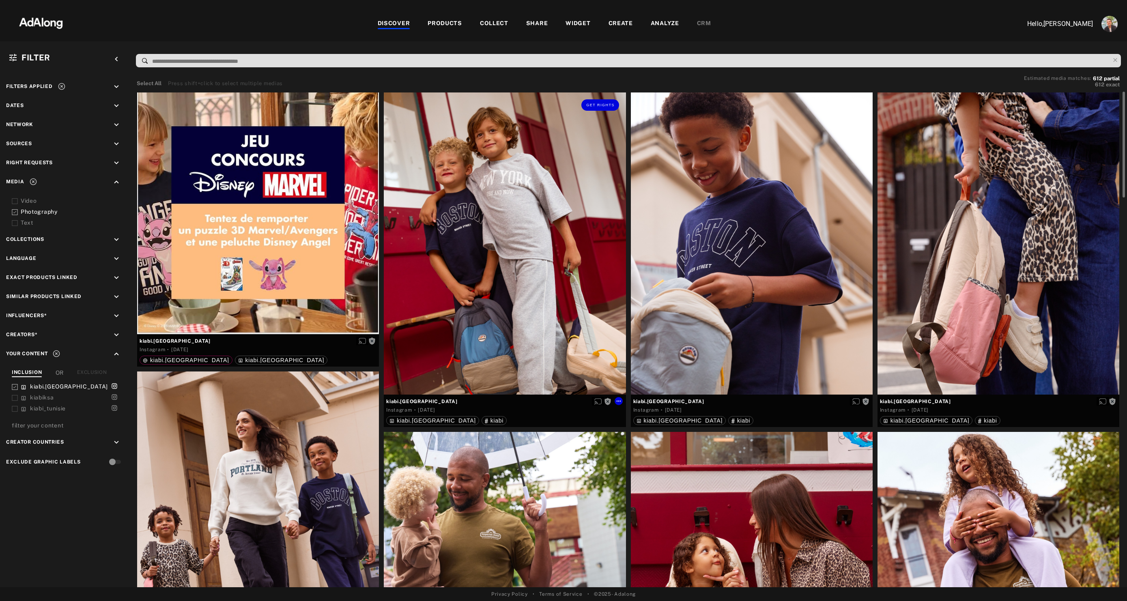
click at [518, 248] on div "Get rights" at bounding box center [505, 243] width 242 height 302
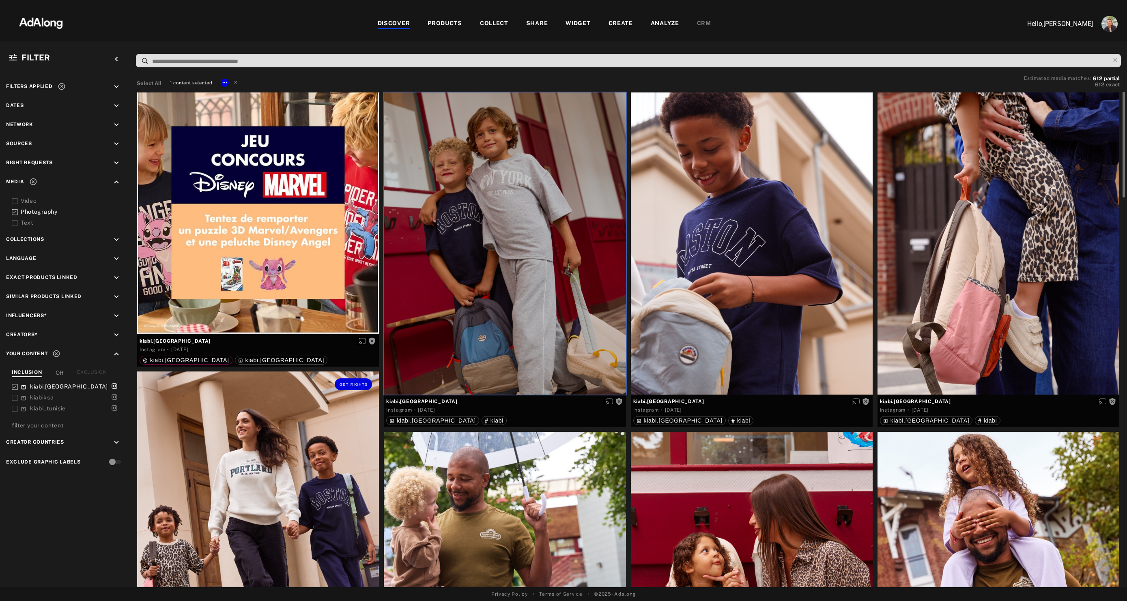
click at [270, 450] on div "Get rights" at bounding box center [258, 523] width 242 height 302
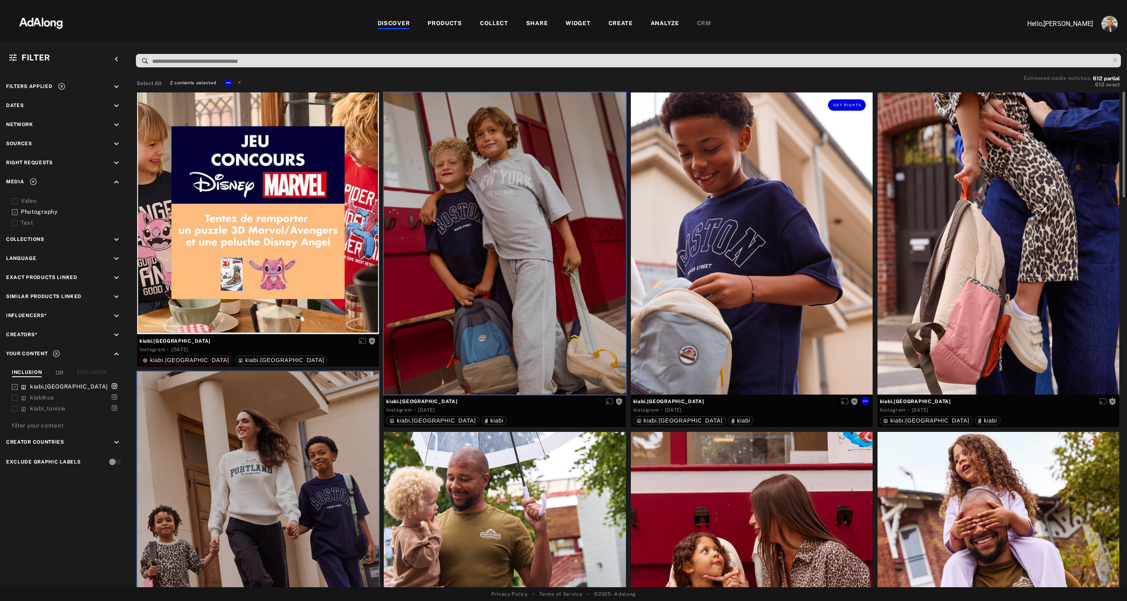
click at [800, 279] on div "Get rights" at bounding box center [752, 243] width 242 height 302
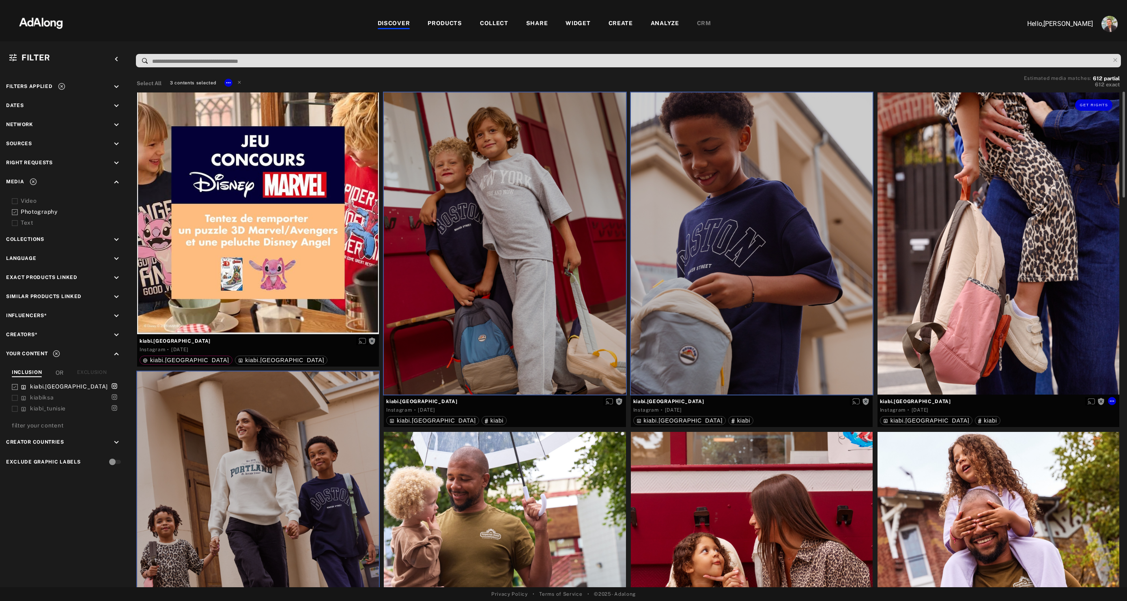
click at [844, 233] on div "Get rights" at bounding box center [998, 243] width 242 height 302
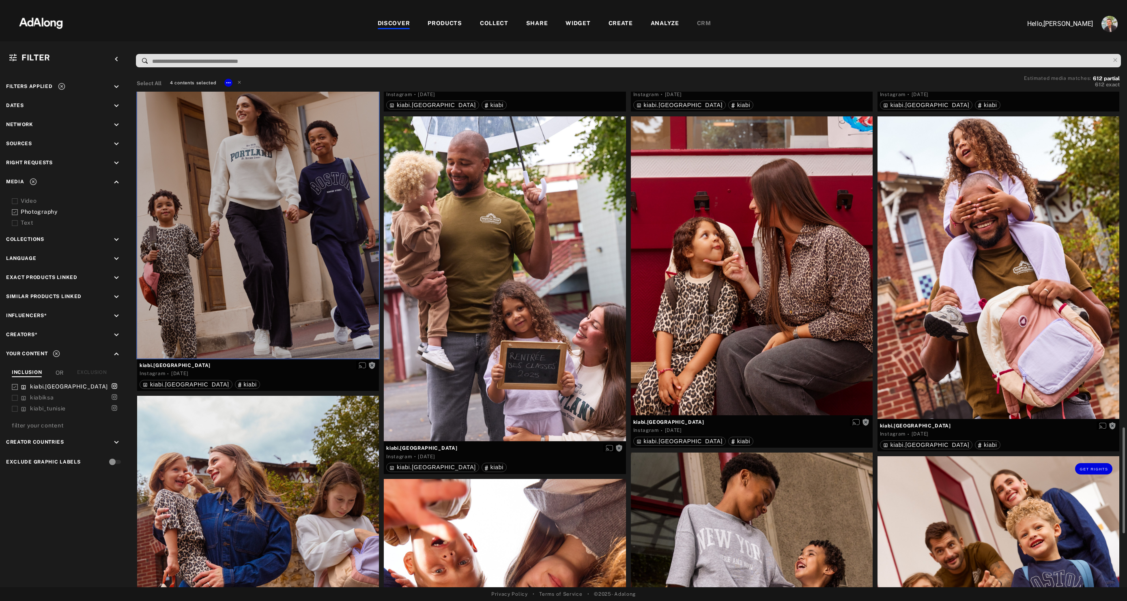
scroll to position [537, 0]
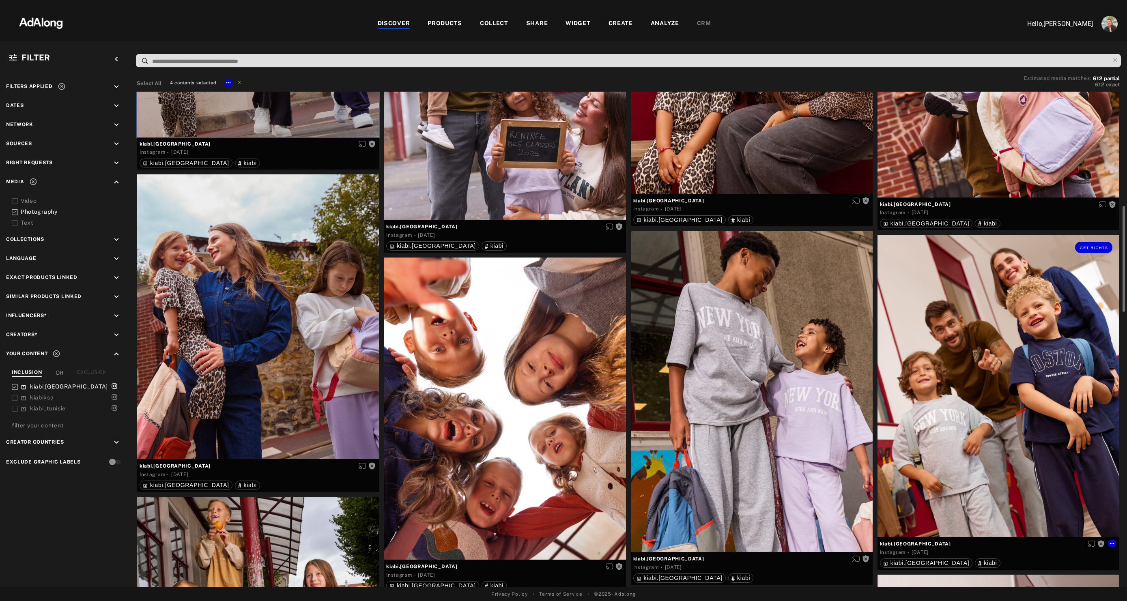
click at [844, 393] on div "Get rights" at bounding box center [998, 386] width 242 height 302
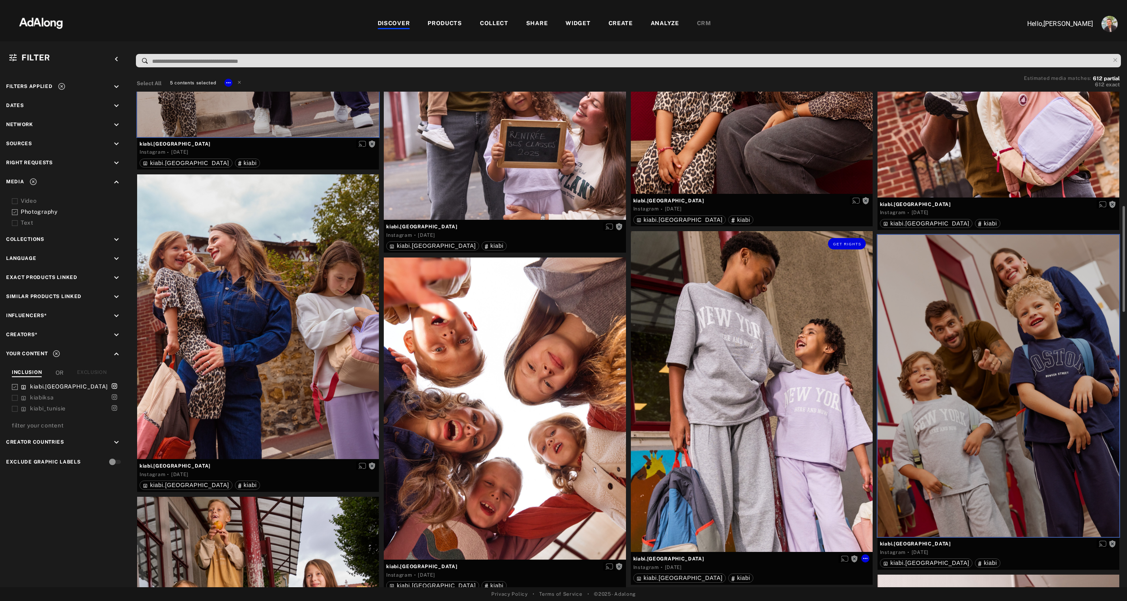
click at [773, 425] on div "Get rights" at bounding box center [752, 391] width 242 height 321
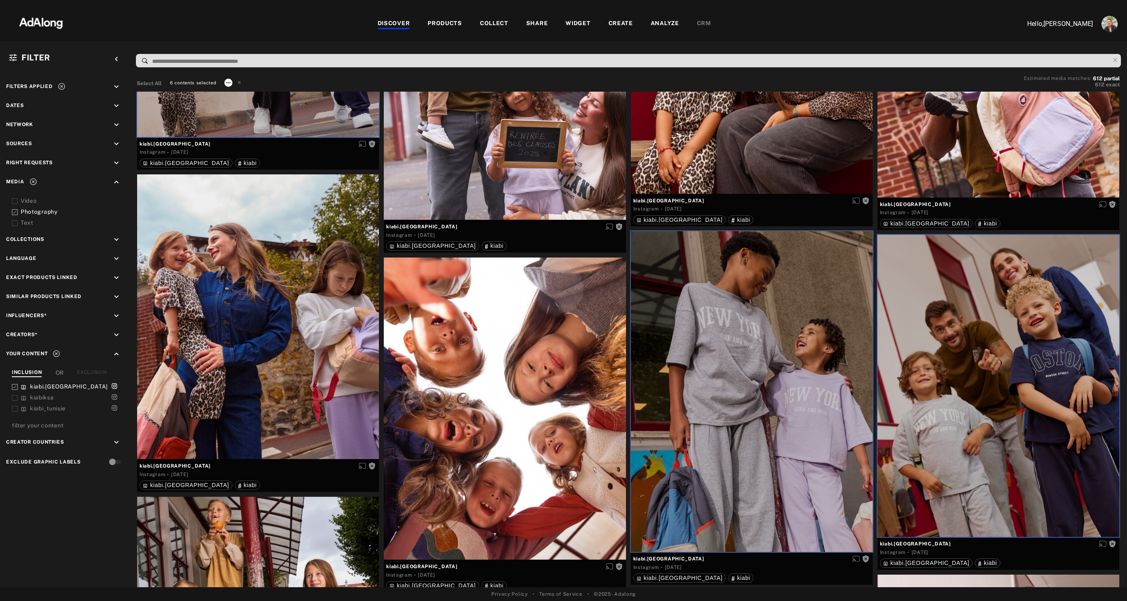
click at [226, 86] on icon at bounding box center [228, 82] width 6 height 6
click at [241, 92] on span "Collect" at bounding box center [237, 93] width 15 height 6
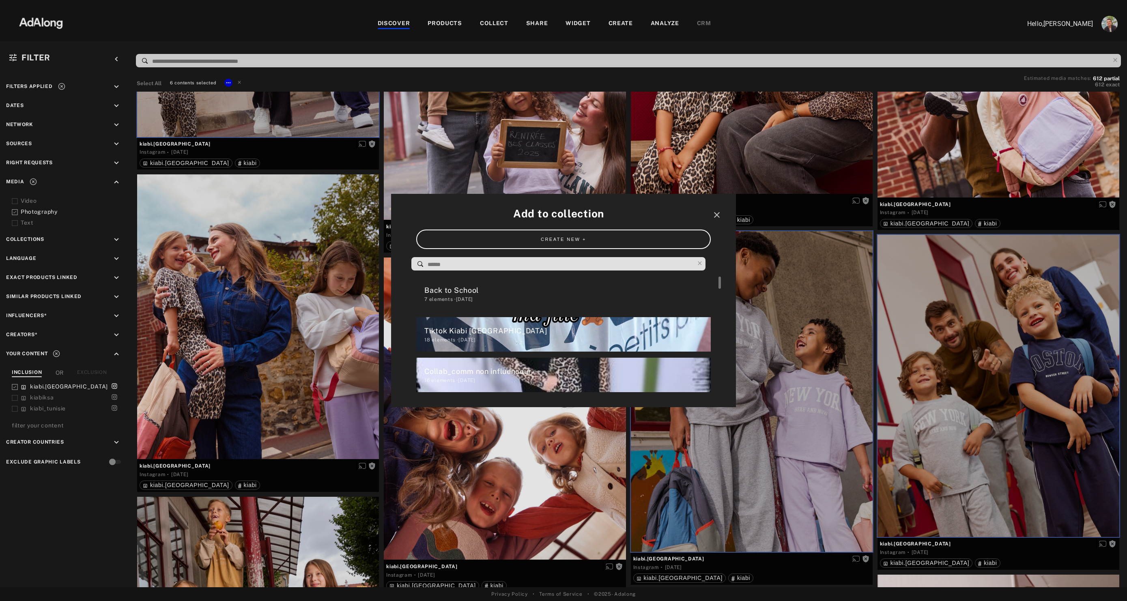
click at [443, 289] on div "Back to School" at bounding box center [567, 290] width 286 height 11
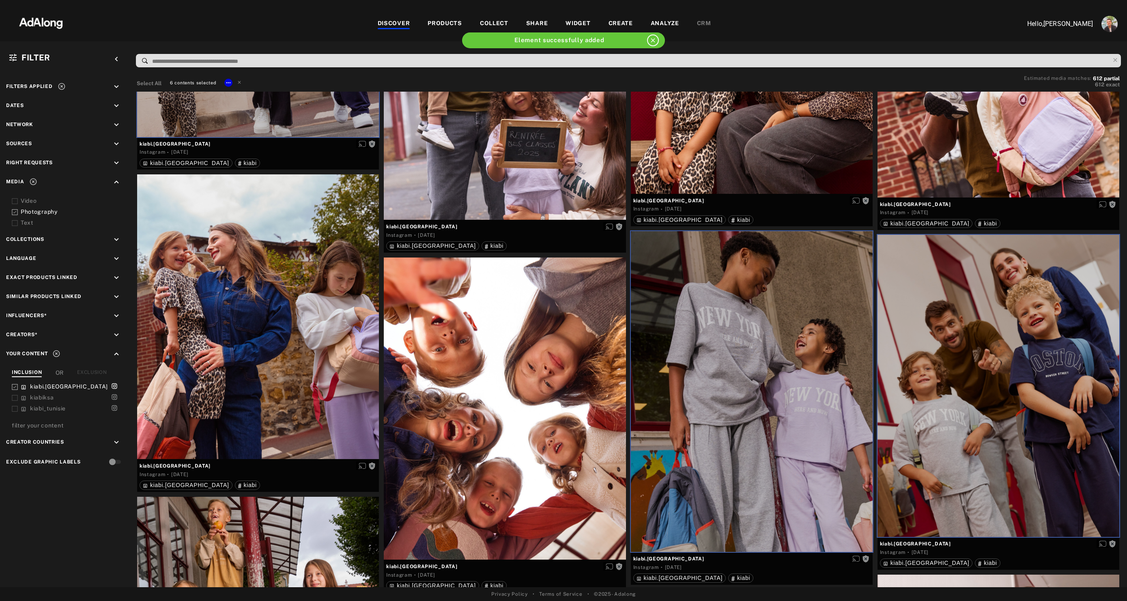
click at [576, 24] on div "WIDGET" at bounding box center [577, 24] width 25 height 10
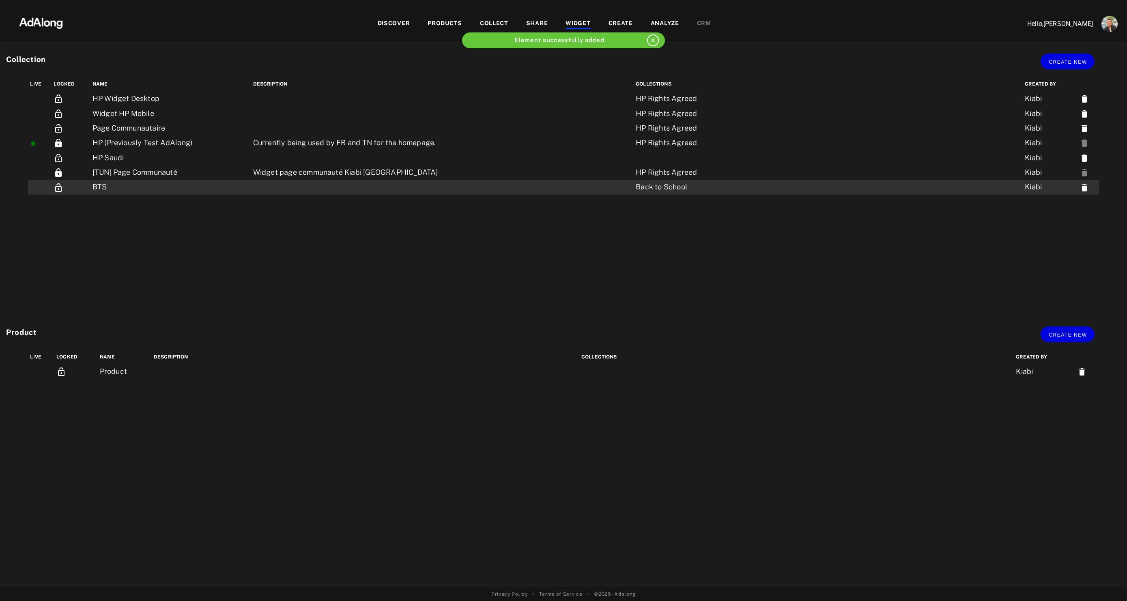
click at [136, 181] on td "BTS" at bounding box center [170, 187] width 161 height 15
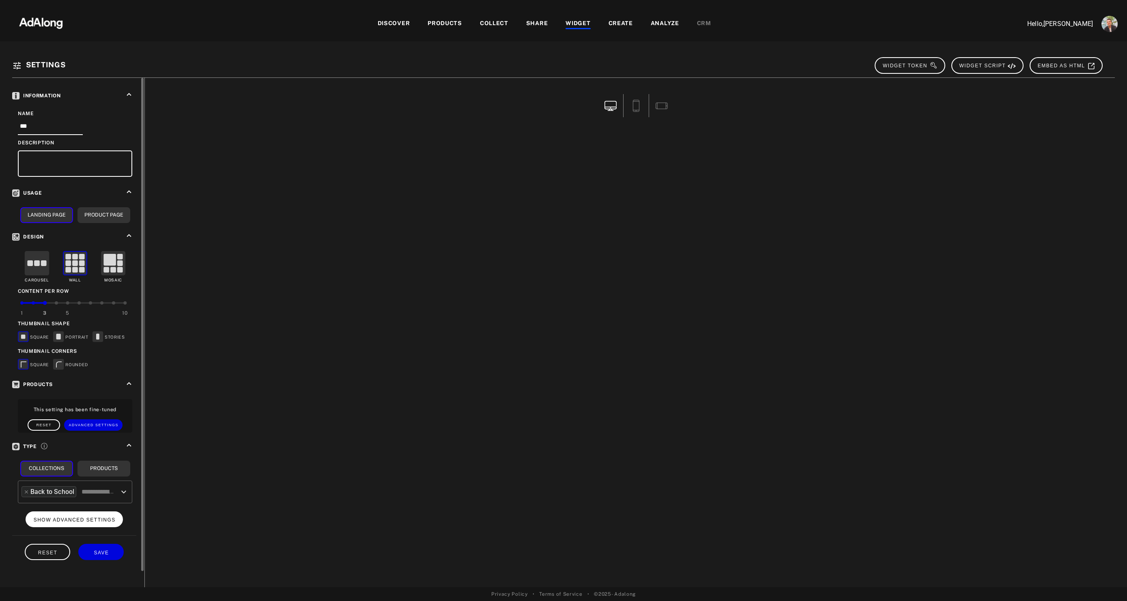
click at [100, 450] on span "SHOW ADVANCED SETTINGS" at bounding box center [75, 520] width 82 height 6
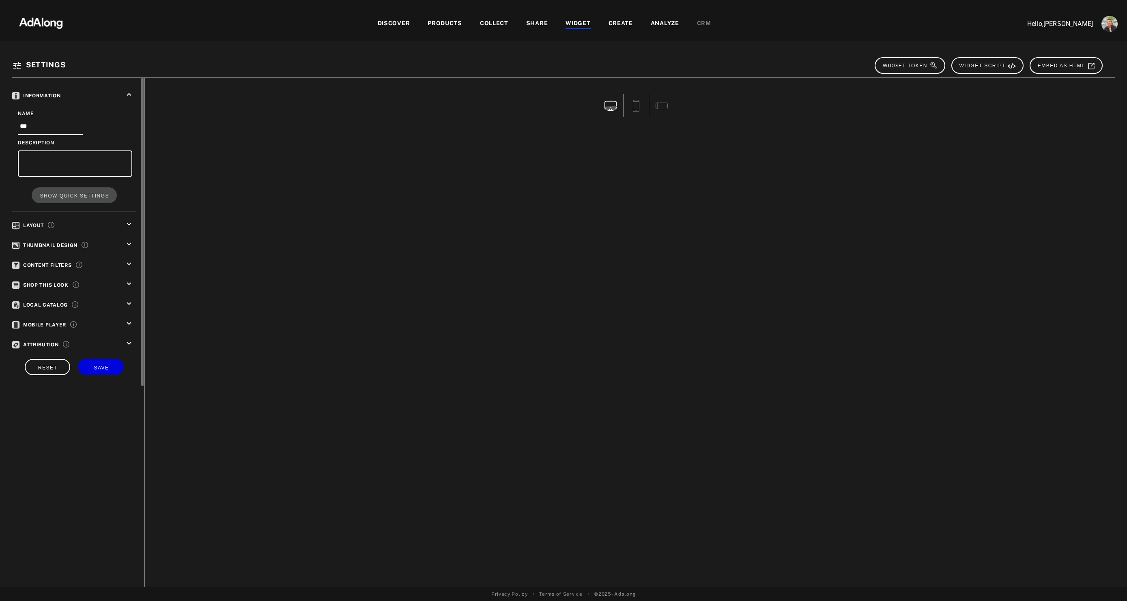
click at [125, 313] on div "Information keyboard_arrow_up Name *** Description SHOW QUICK SETTINGS Layout k…" at bounding box center [78, 232] width 132 height 309
click at [125, 321] on icon "keyboard_arrow_down" at bounding box center [129, 323] width 9 height 9
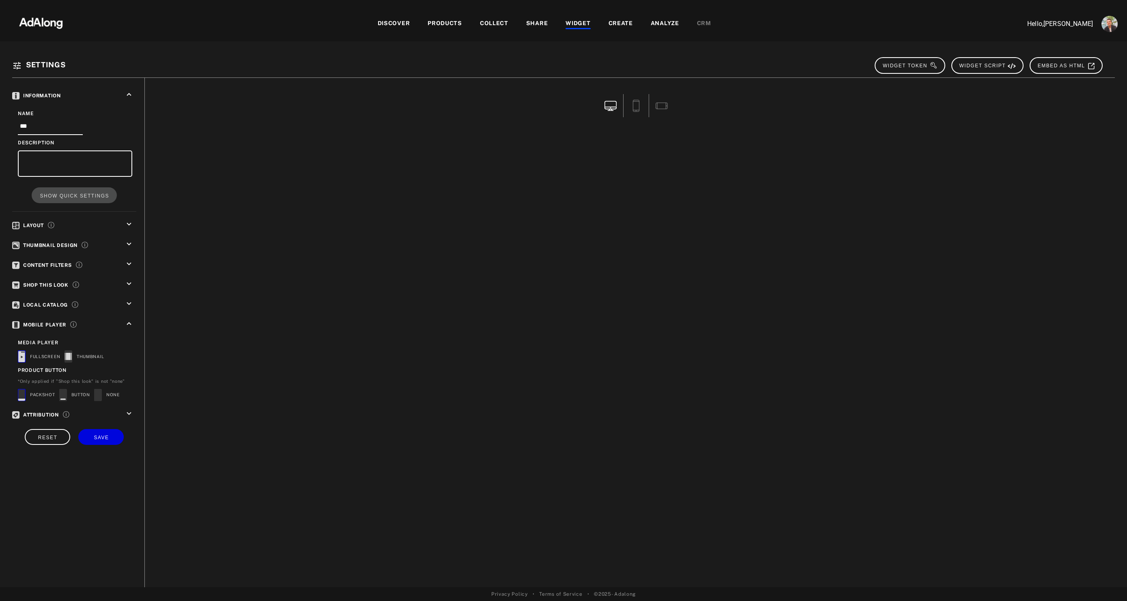
click at [130, 306] on icon "keyboard_arrow_down" at bounding box center [129, 303] width 9 height 9
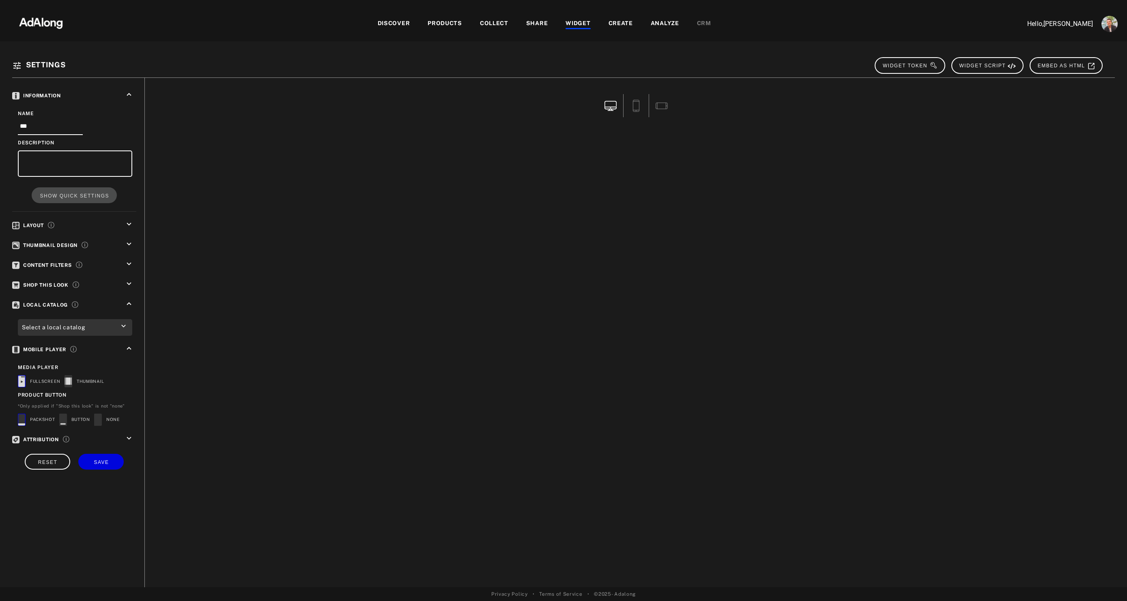
click at [129, 273] on div "Information keyboard_arrow_up Name *** Description SHOW QUICK SETTINGS Layout k…" at bounding box center [78, 280] width 132 height 404
click at [127, 287] on icon "keyboard_arrow_down" at bounding box center [129, 283] width 9 height 9
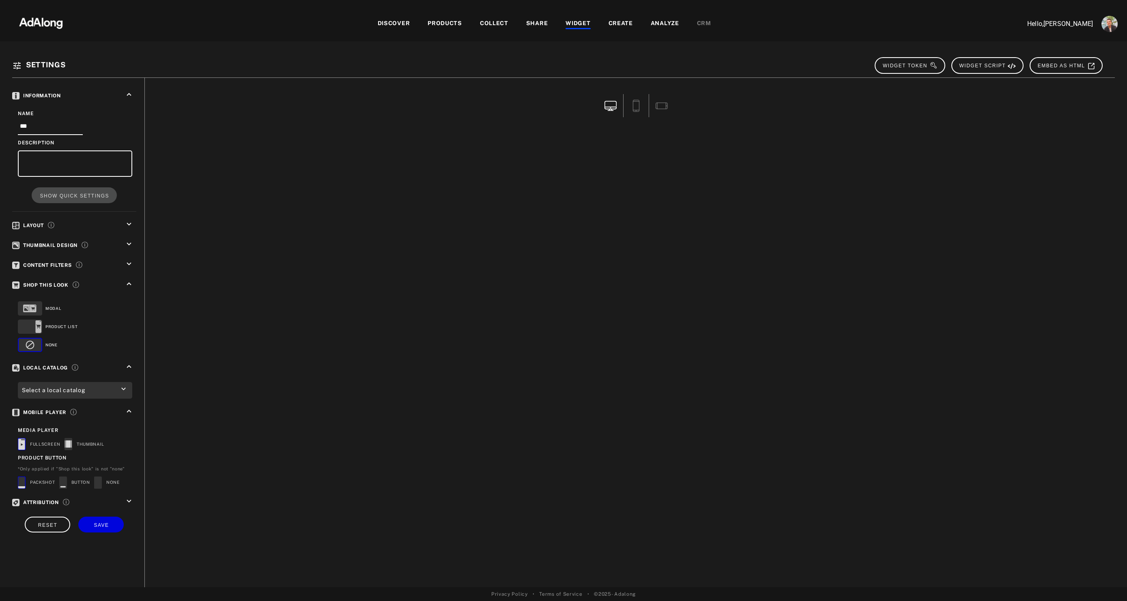
click at [128, 264] on icon "keyboard_arrow_down" at bounding box center [129, 264] width 9 height 9
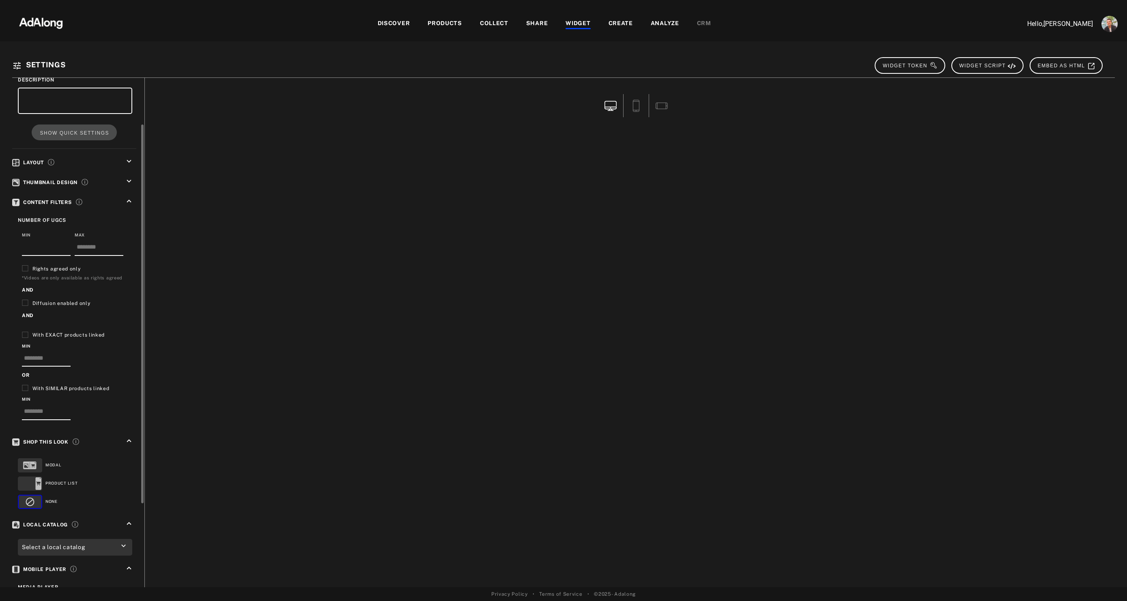
scroll to position [62, 0]
click at [129, 178] on icon "keyboard_arrow_down" at bounding box center [129, 182] width 9 height 9
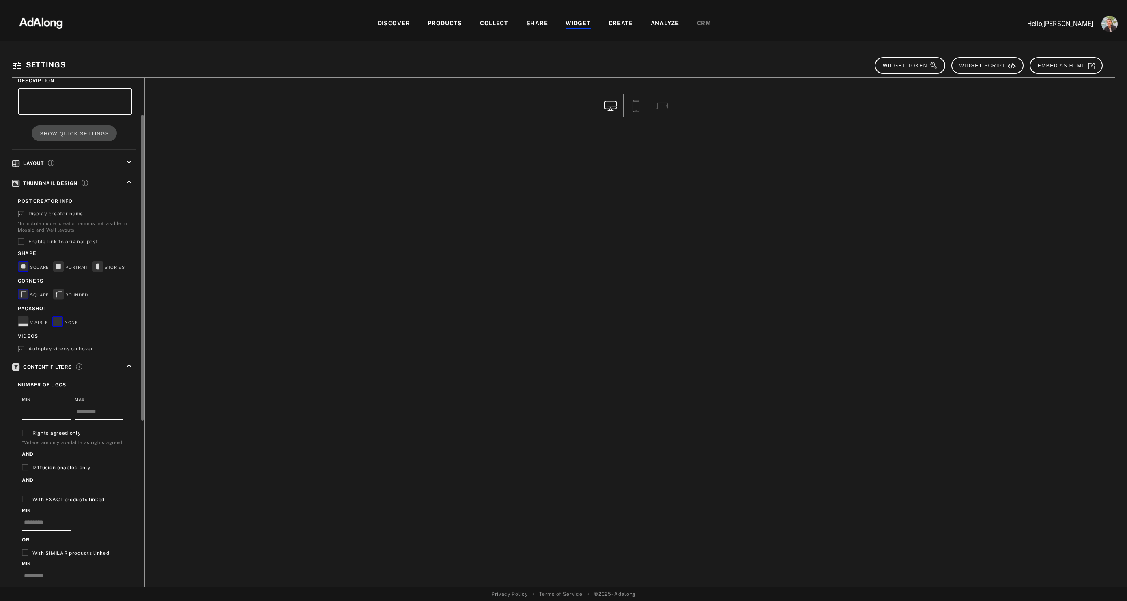
click at [100, 264] on rect at bounding box center [98, 267] width 10 height 10
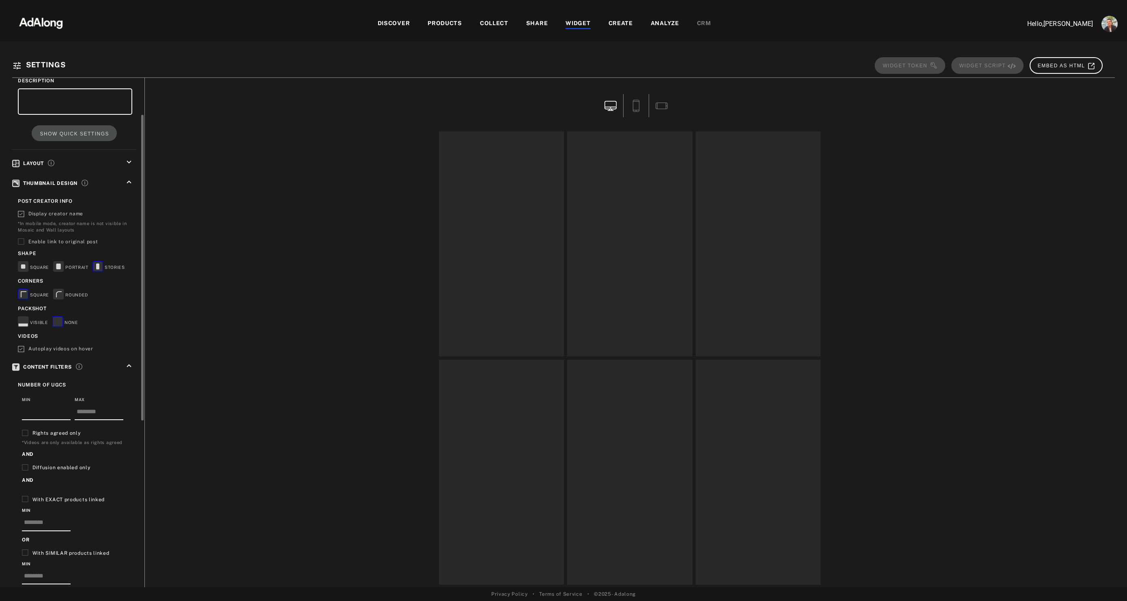
click at [57, 295] on rect at bounding box center [59, 294] width 10 height 10
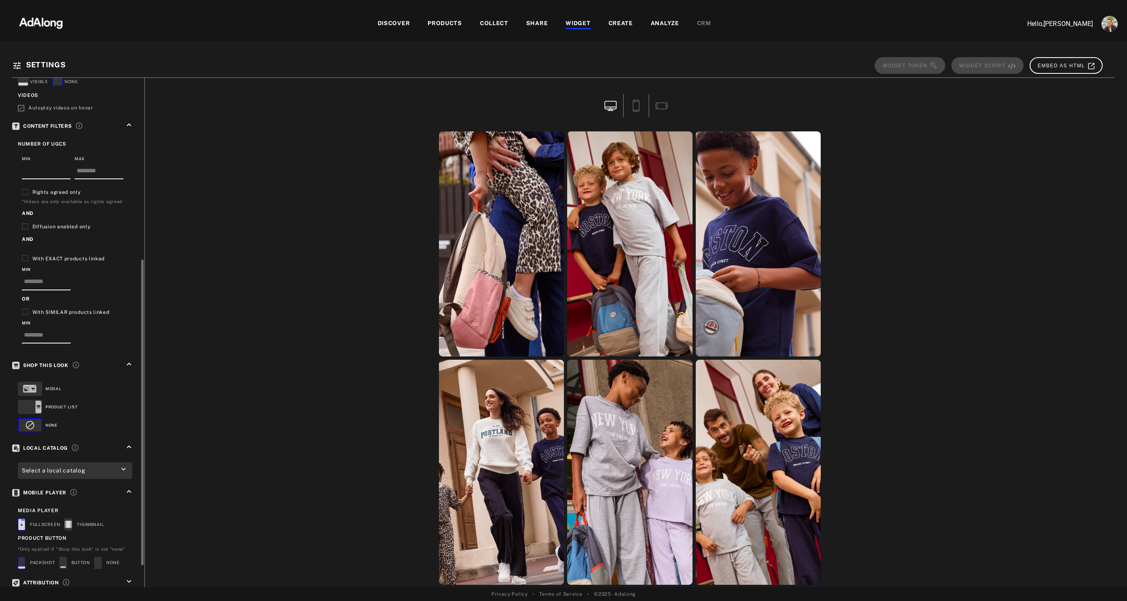
scroll to position [339, 0]
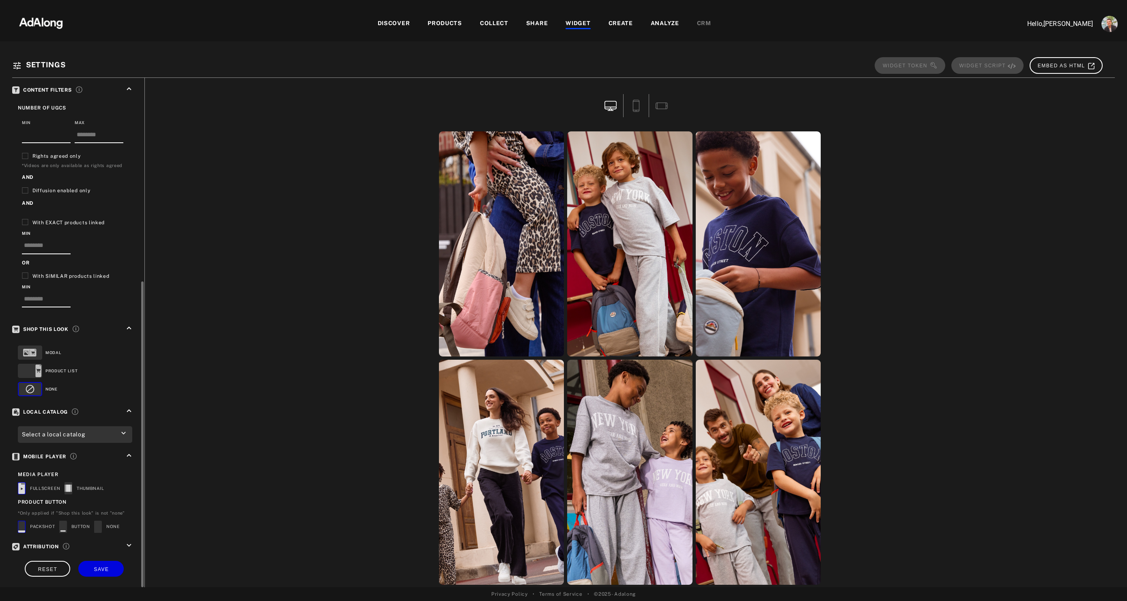
click at [34, 371] on rect at bounding box center [30, 371] width 24 height 14
click at [34, 352] on rect at bounding box center [29, 353] width 13 height 8
click at [35, 370] on rect at bounding box center [30, 371] width 24 height 14
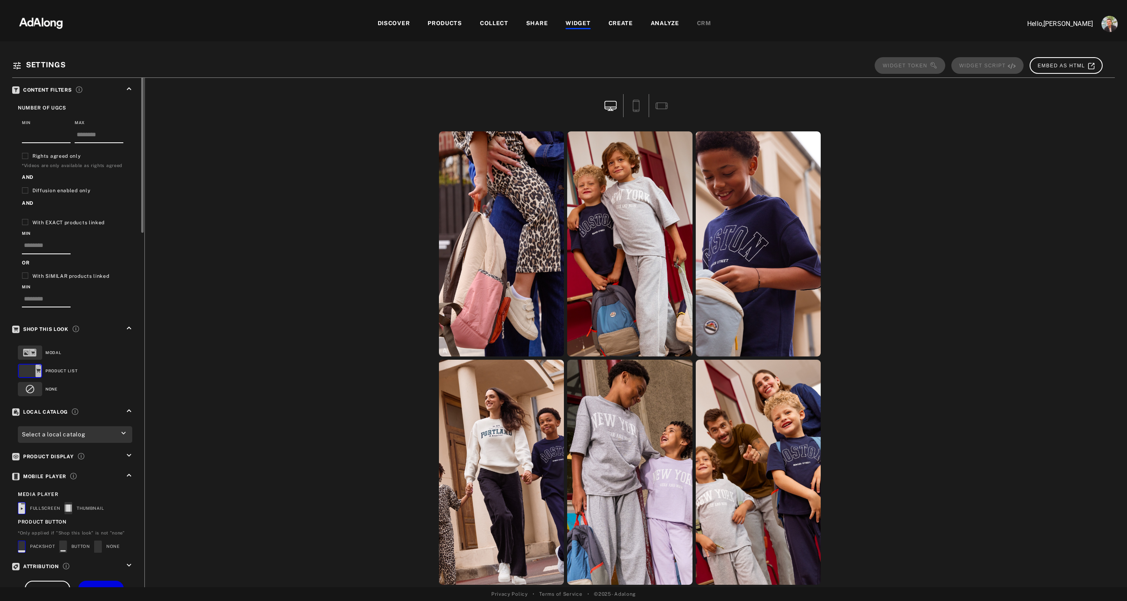
scroll to position [120, 0]
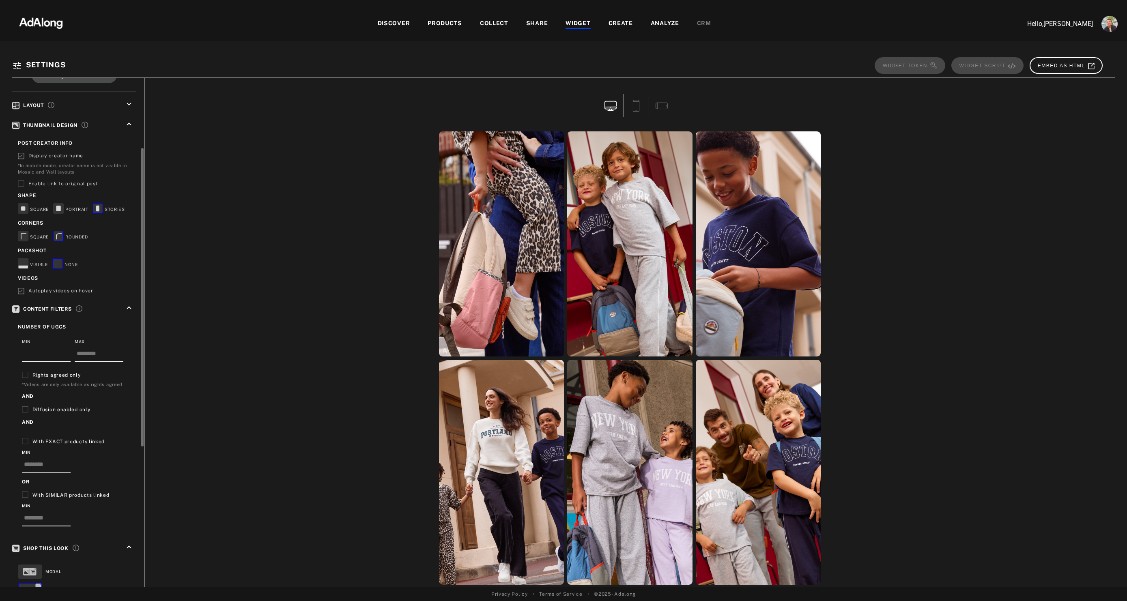
click at [127, 310] on icon "keyboard_arrow_up" at bounding box center [129, 307] width 9 height 9
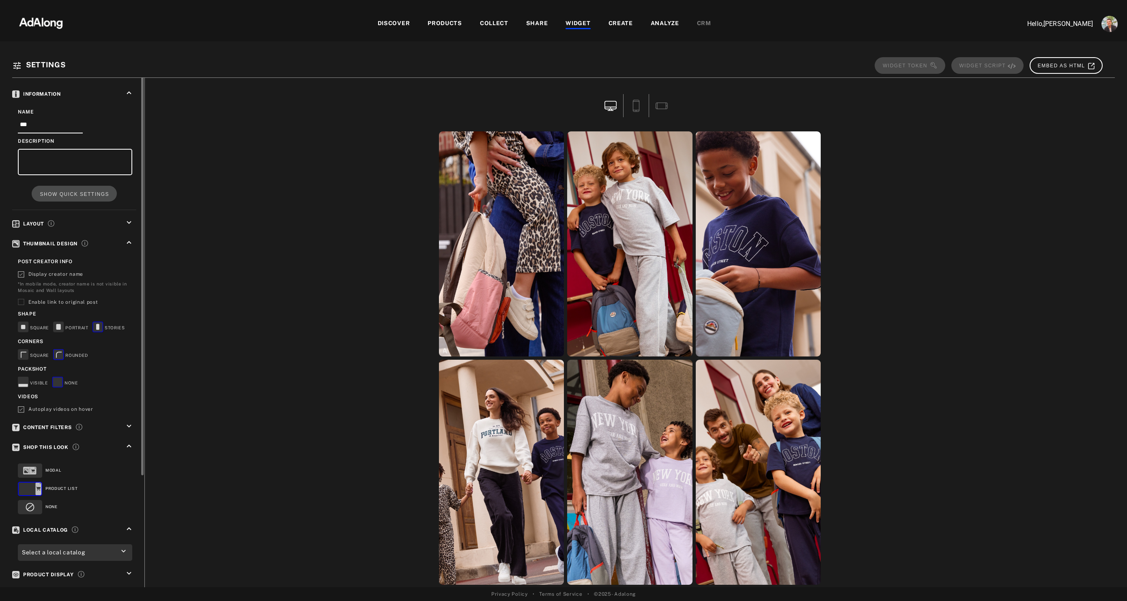
scroll to position [0, 0]
click at [130, 225] on icon "keyboard_arrow_down" at bounding box center [129, 224] width 9 height 9
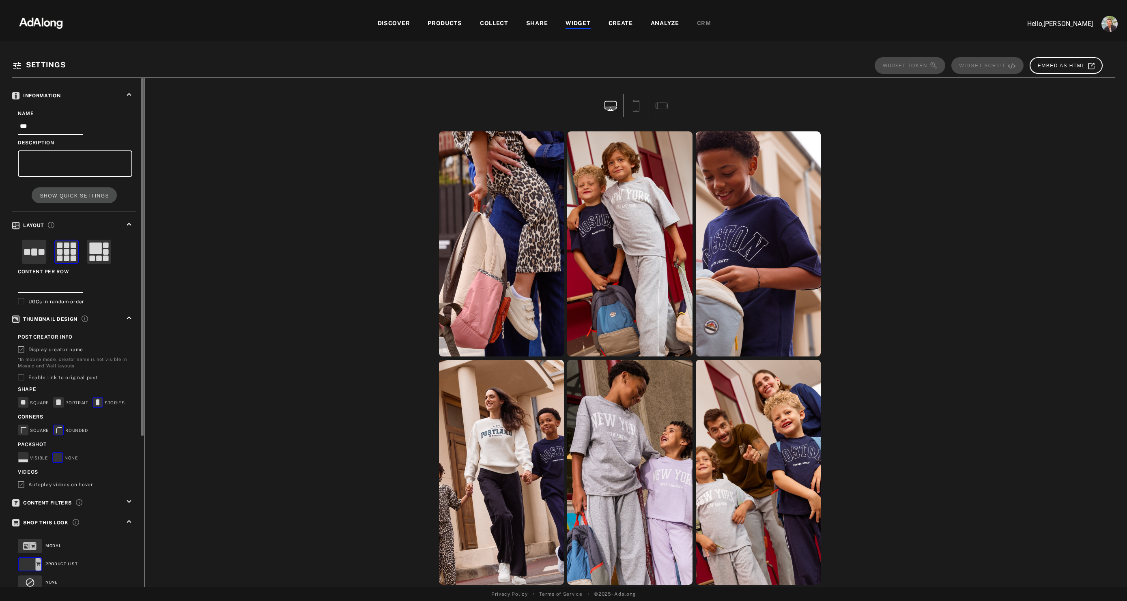
click at [37, 249] on rect at bounding box center [34, 252] width 6 height 7
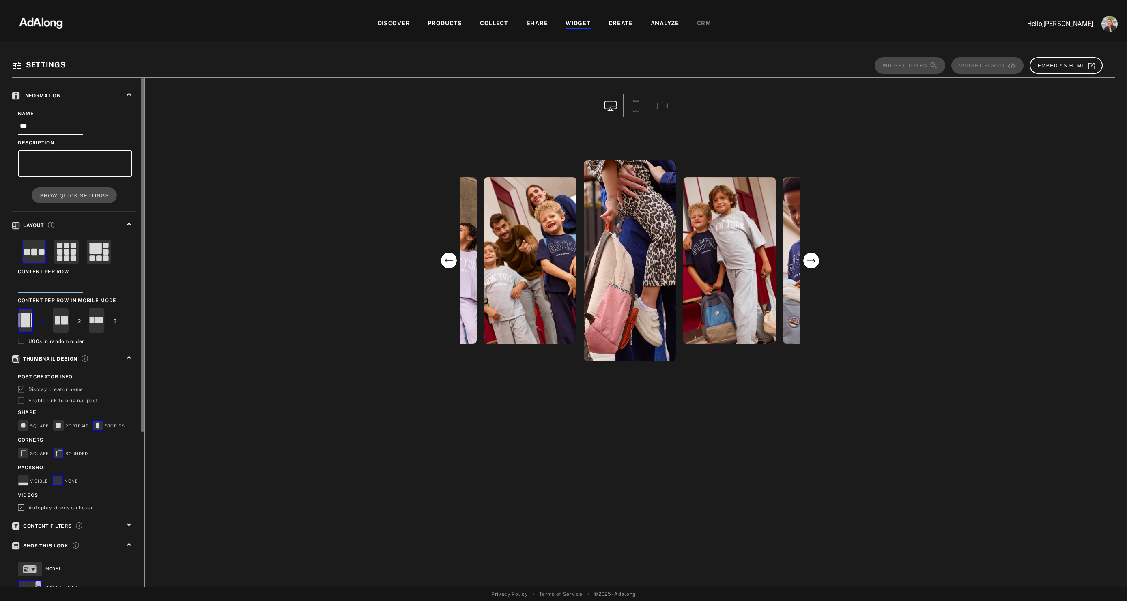
click at [39, 285] on input "*" at bounding box center [50, 285] width 65 height 13
click at [83, 281] on input "*" at bounding box center [50, 285] width 65 height 13
type input "*"
click at [83, 281] on input "*" at bounding box center [50, 285] width 65 height 13
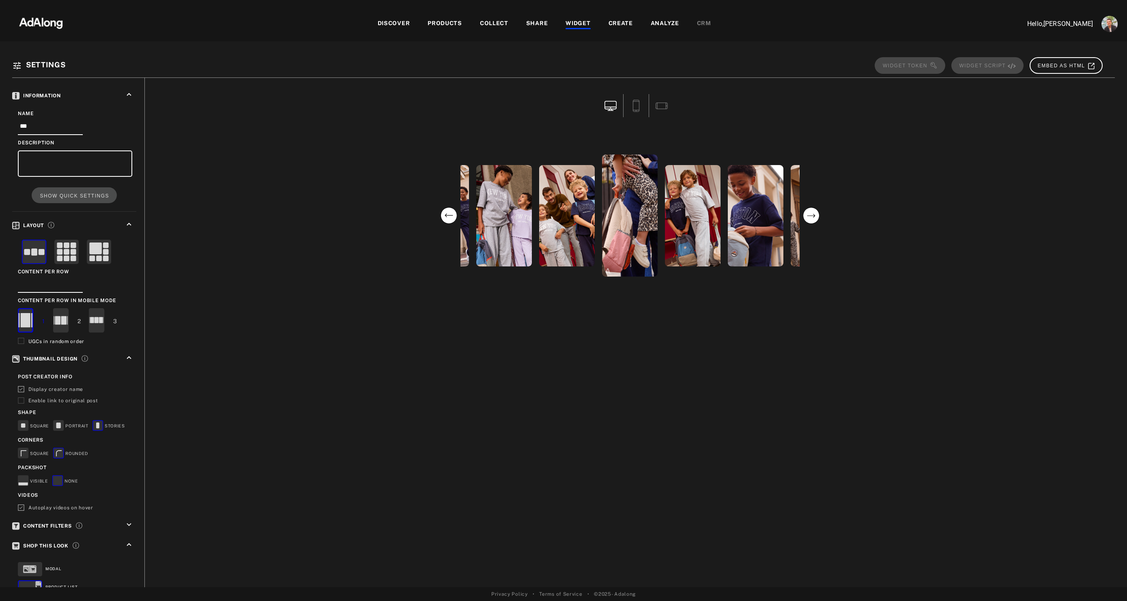
click at [844, 128] on div at bounding box center [630, 107] width 958 height 47
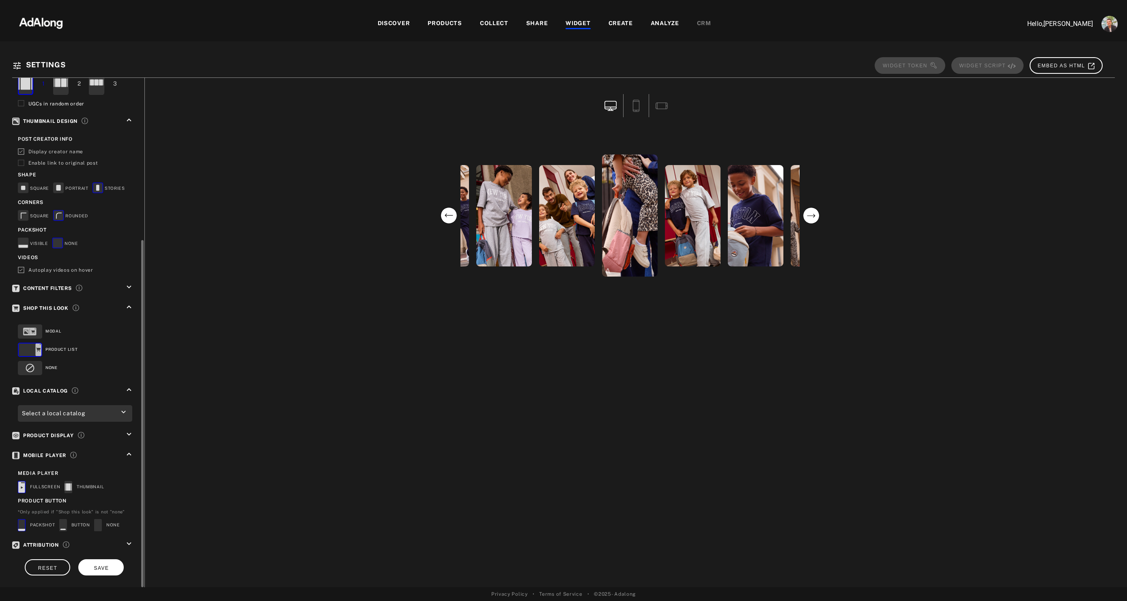
click at [95, 450] on button "SAVE" at bounding box center [100, 567] width 45 height 16
click at [844, 67] on span "WIDGET TOKEN" at bounding box center [910, 66] width 55 height 6
